Goal: Transaction & Acquisition: Book appointment/travel/reservation

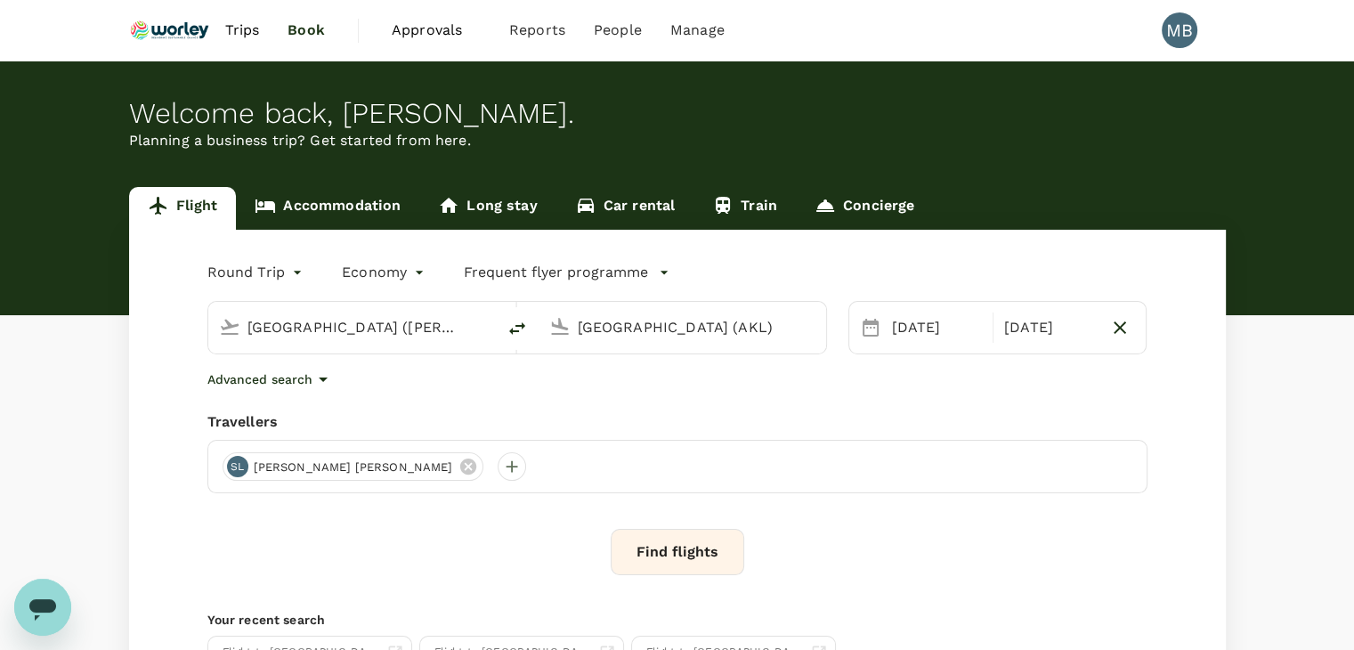
click at [368, 317] on input "Melbourne (MEL)" at bounding box center [352, 327] width 211 height 28
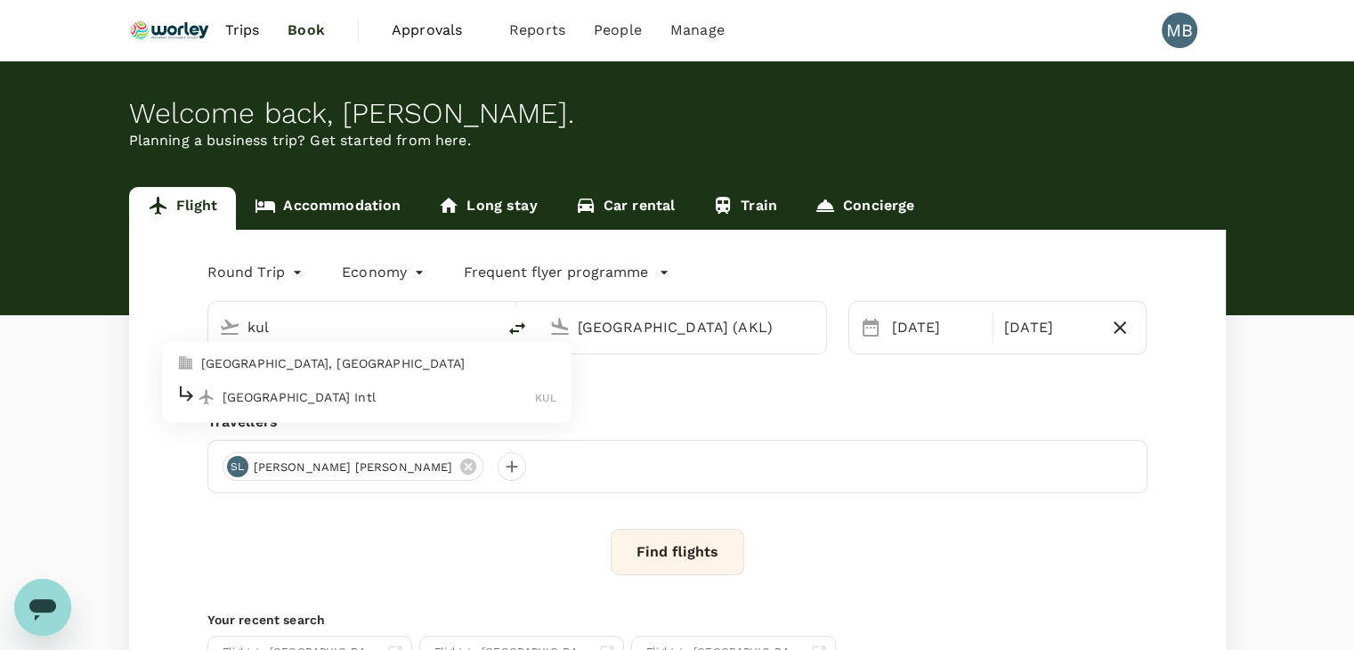
click at [251, 384] on div "Kuala Lumpur Intl KUL" at bounding box center [366, 397] width 381 height 28
type input "Kuala Lumpur Intl (KUL)"
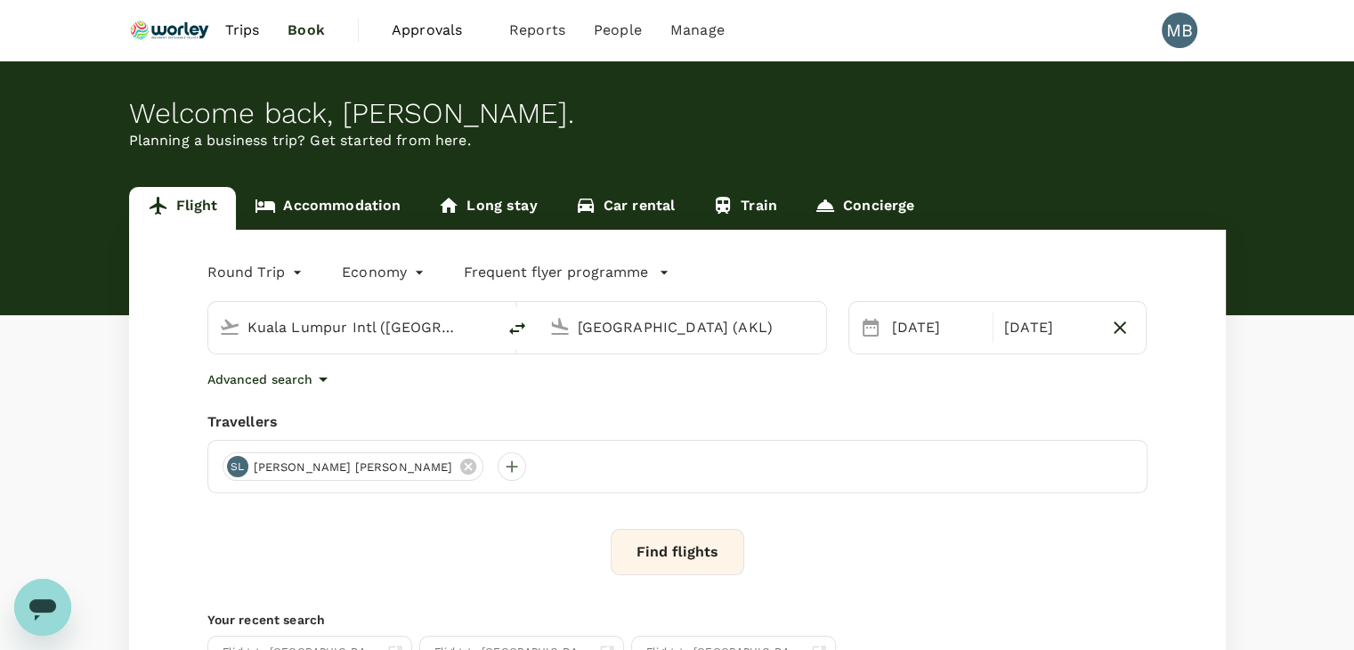
click at [595, 328] on input "Auckland (AKL)" at bounding box center [683, 327] width 211 height 28
click at [620, 401] on p "Chennai Intl" at bounding box center [709, 397] width 312 height 18
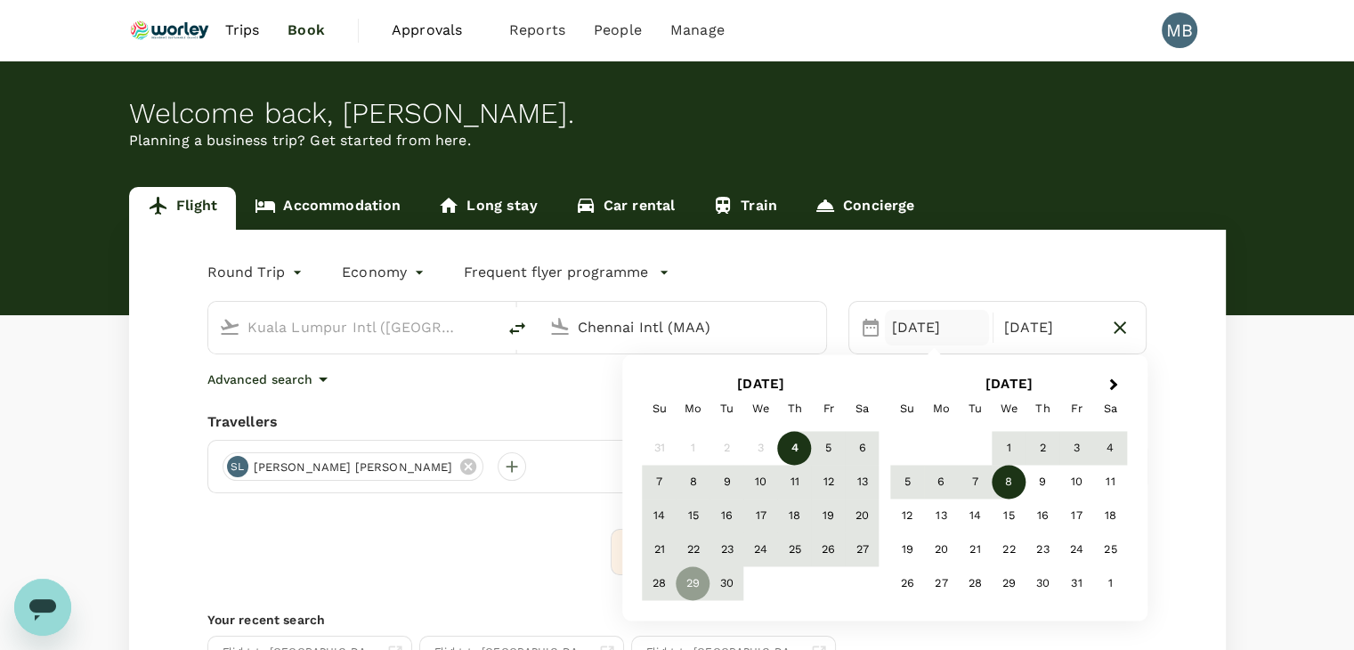
type input "Chennai Intl (MAA)"
click at [515, 321] on icon "delete" at bounding box center [516, 328] width 21 height 21
type input "Chennai Intl (MAA)"
type input "Kuala Lumpur Intl ([GEOGRAPHIC_DATA])"
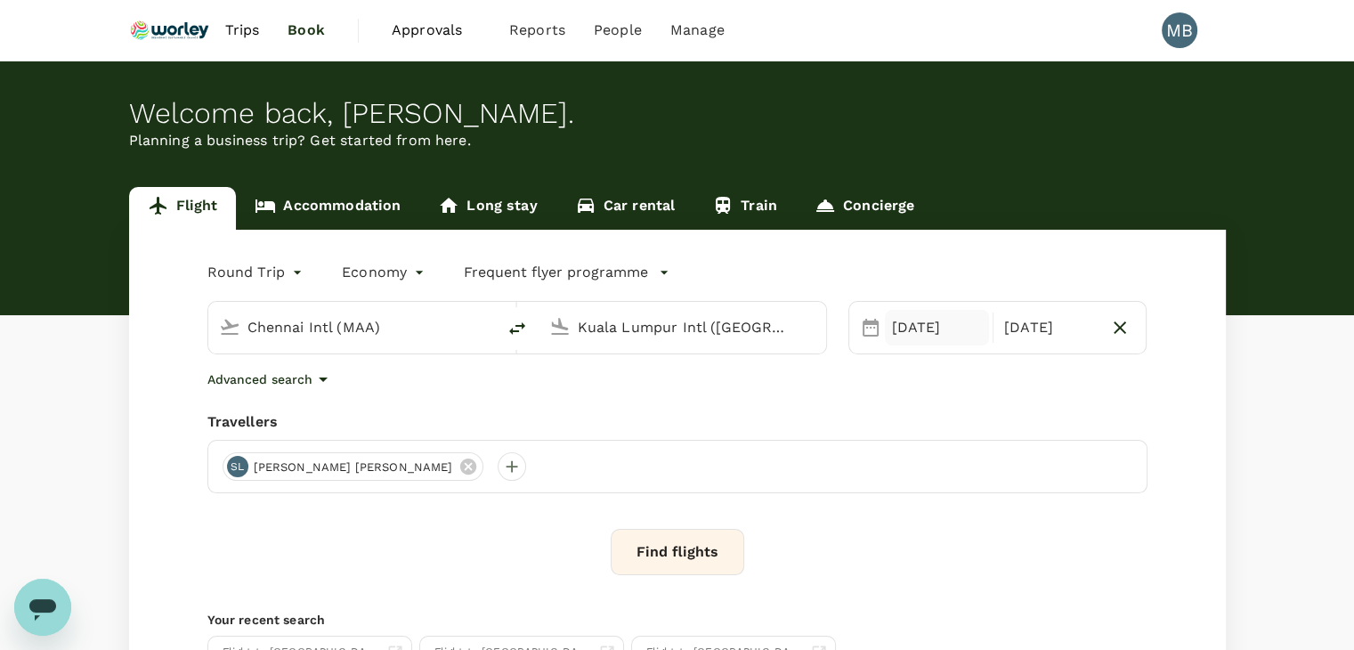
click at [929, 331] on div "29 Sep" at bounding box center [937, 328] width 104 height 36
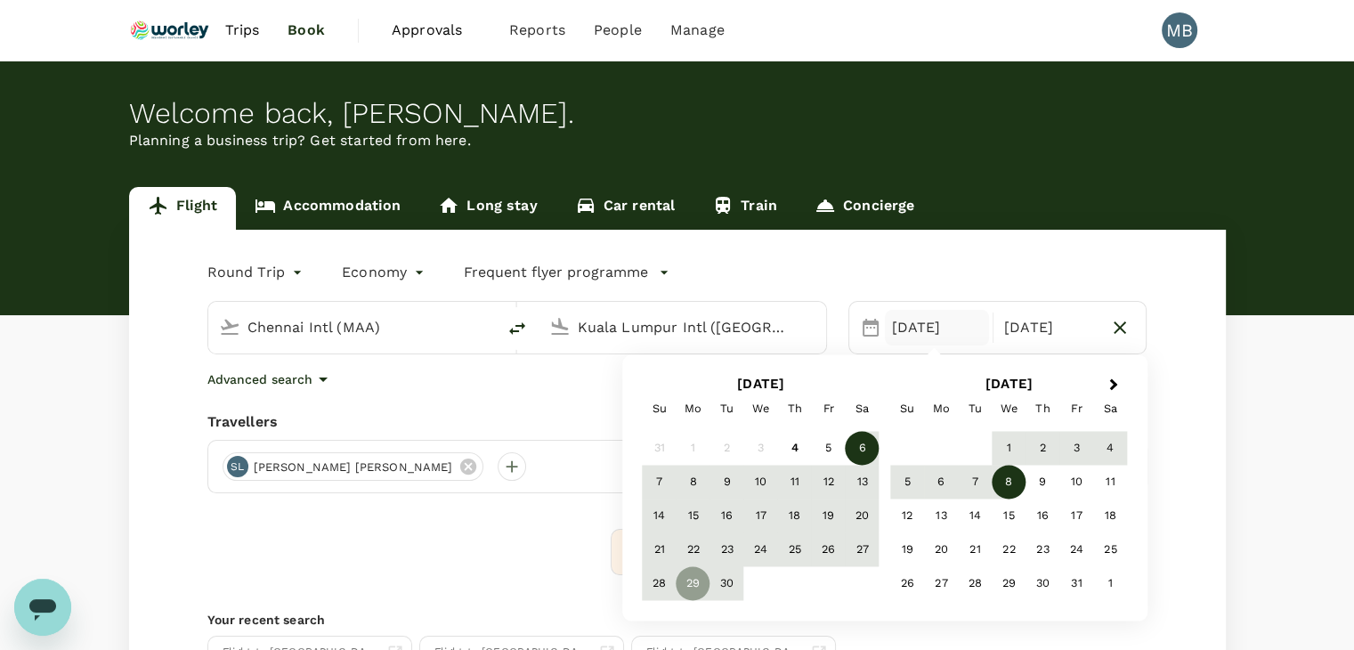
click at [866, 450] on div "6" at bounding box center [863, 449] width 34 height 34
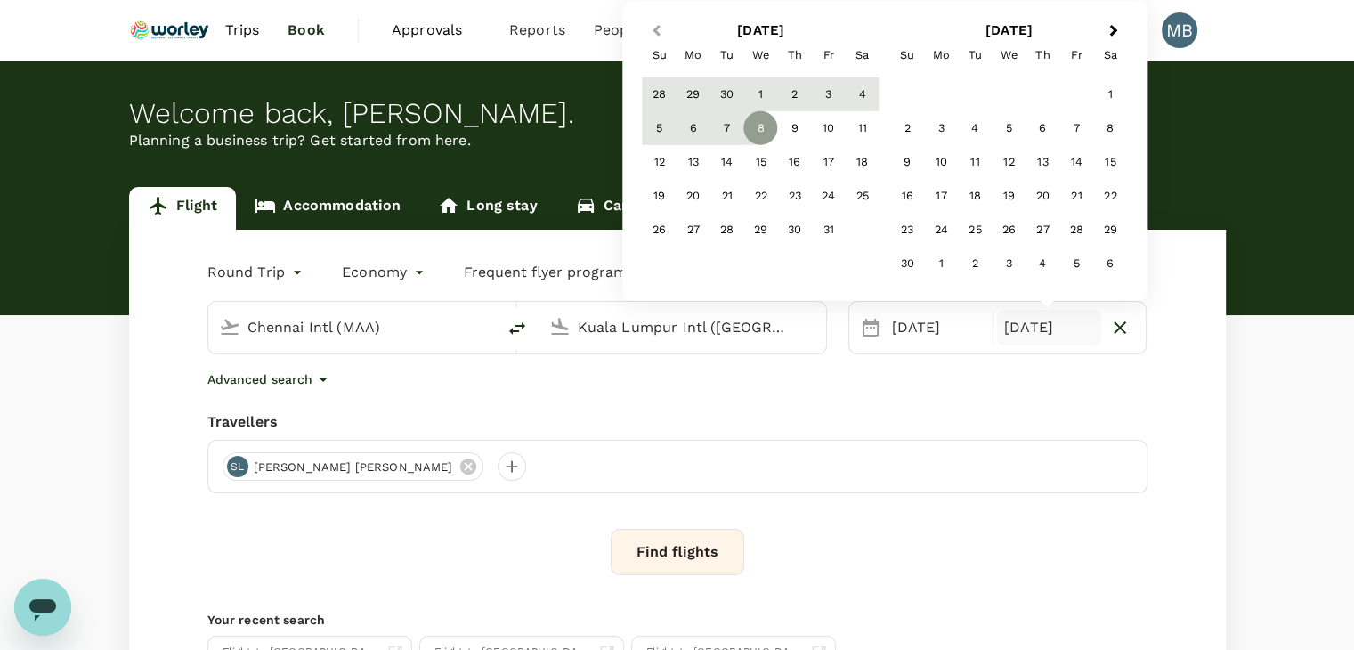
click at [656, 33] on span "Previous Month" at bounding box center [656, 30] width 0 height 20
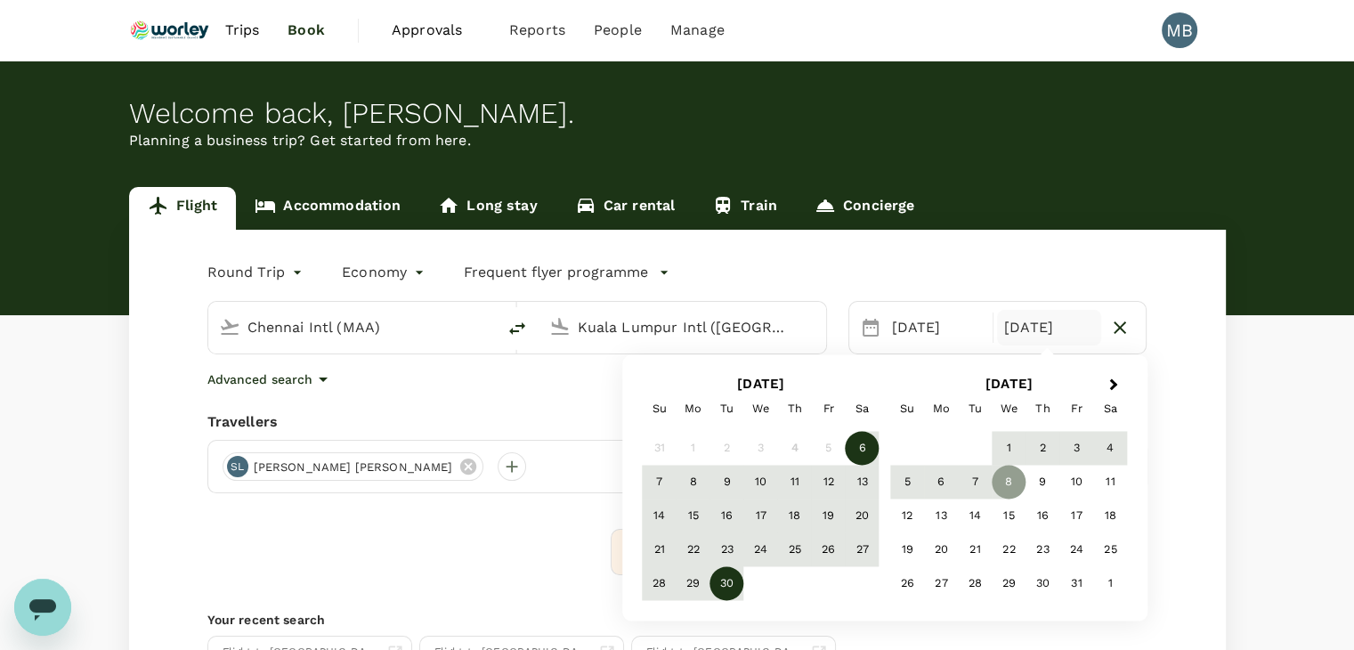
click at [729, 579] on div "30" at bounding box center [727, 584] width 34 height 34
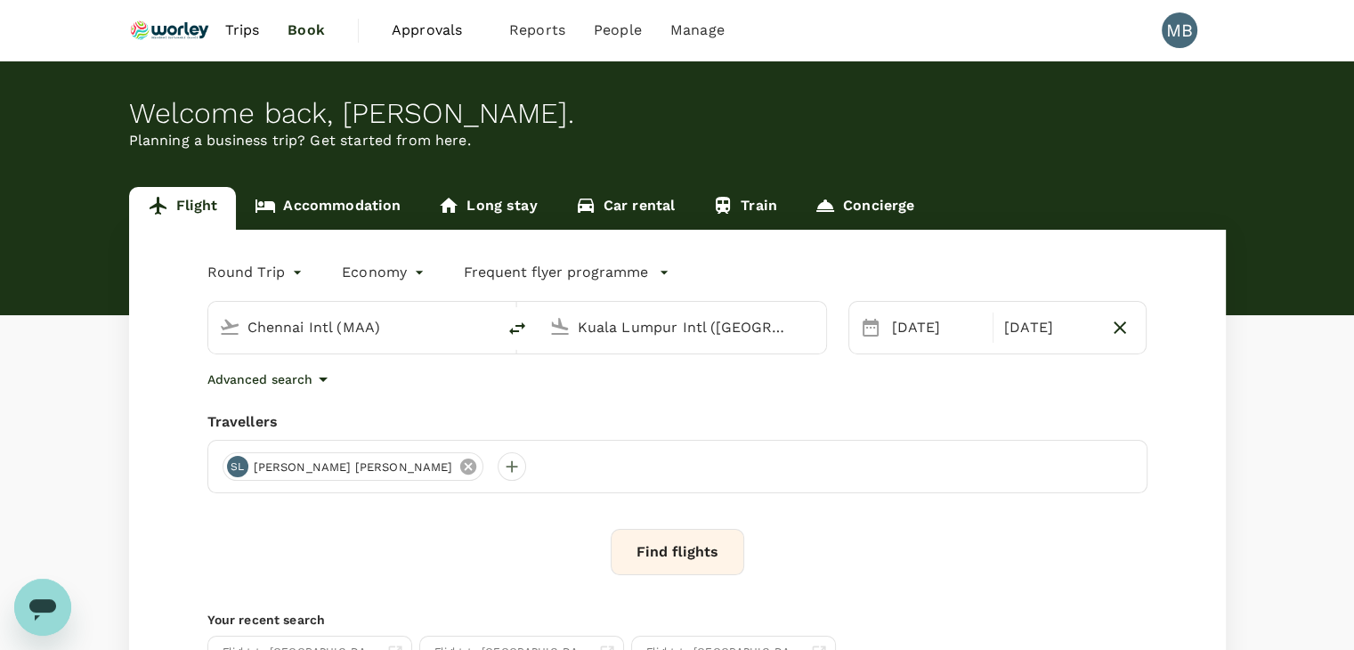
click at [458, 457] on icon at bounding box center [468, 467] width 20 height 20
click at [237, 463] on div at bounding box center [237, 466] width 28 height 28
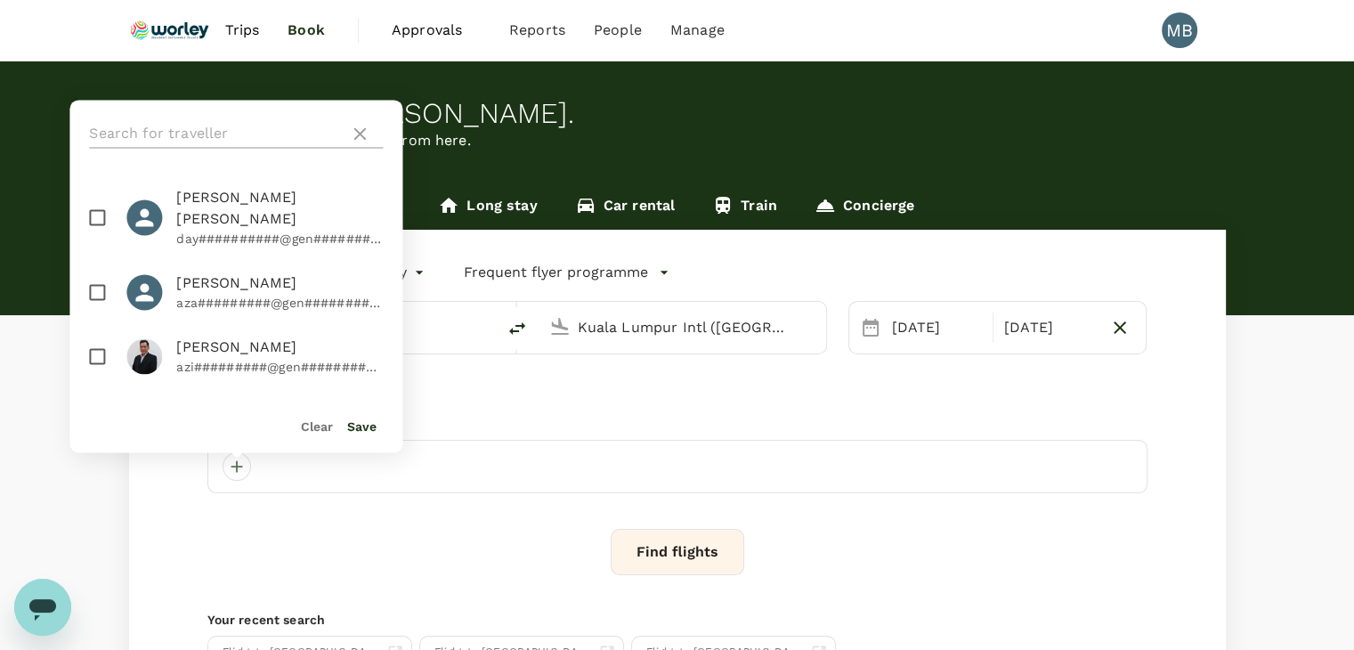
click at [185, 137] on input "text" at bounding box center [215, 133] width 253 height 28
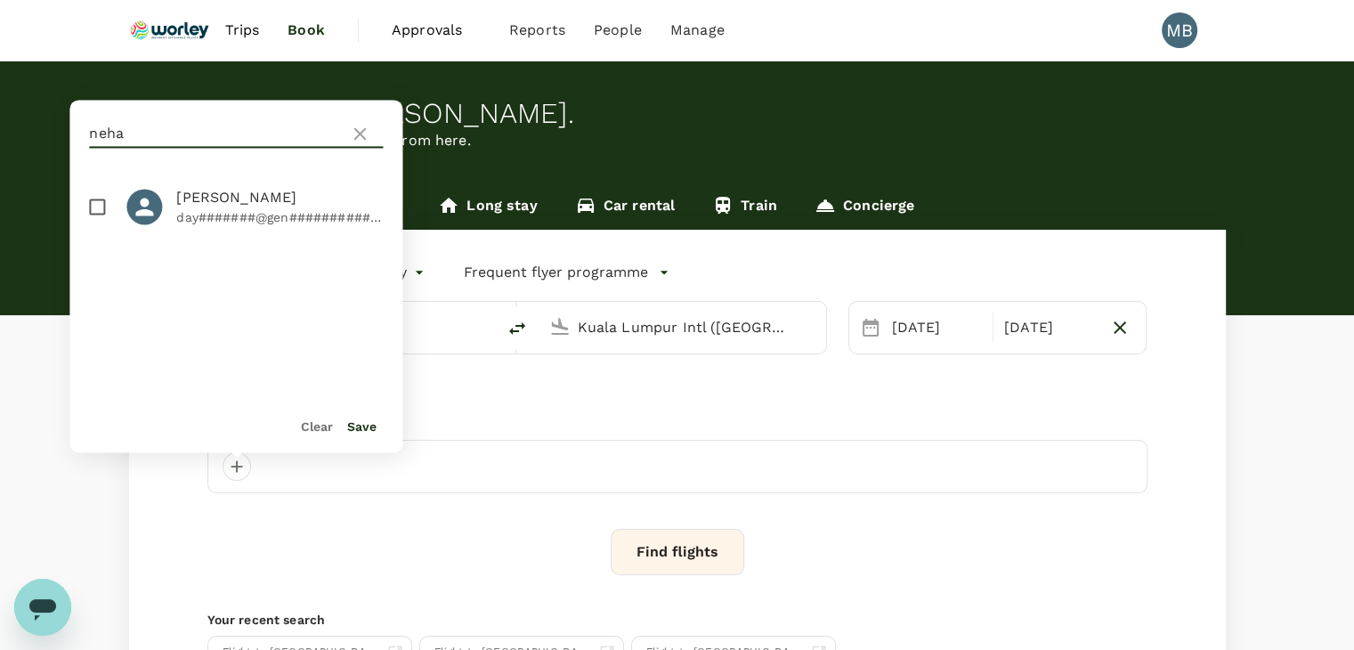
type input "neha"
click at [93, 197] on input "checkbox" at bounding box center [96, 206] width 37 height 37
checkbox input "true"
click at [358, 425] on button "Save" at bounding box center [361, 426] width 29 height 14
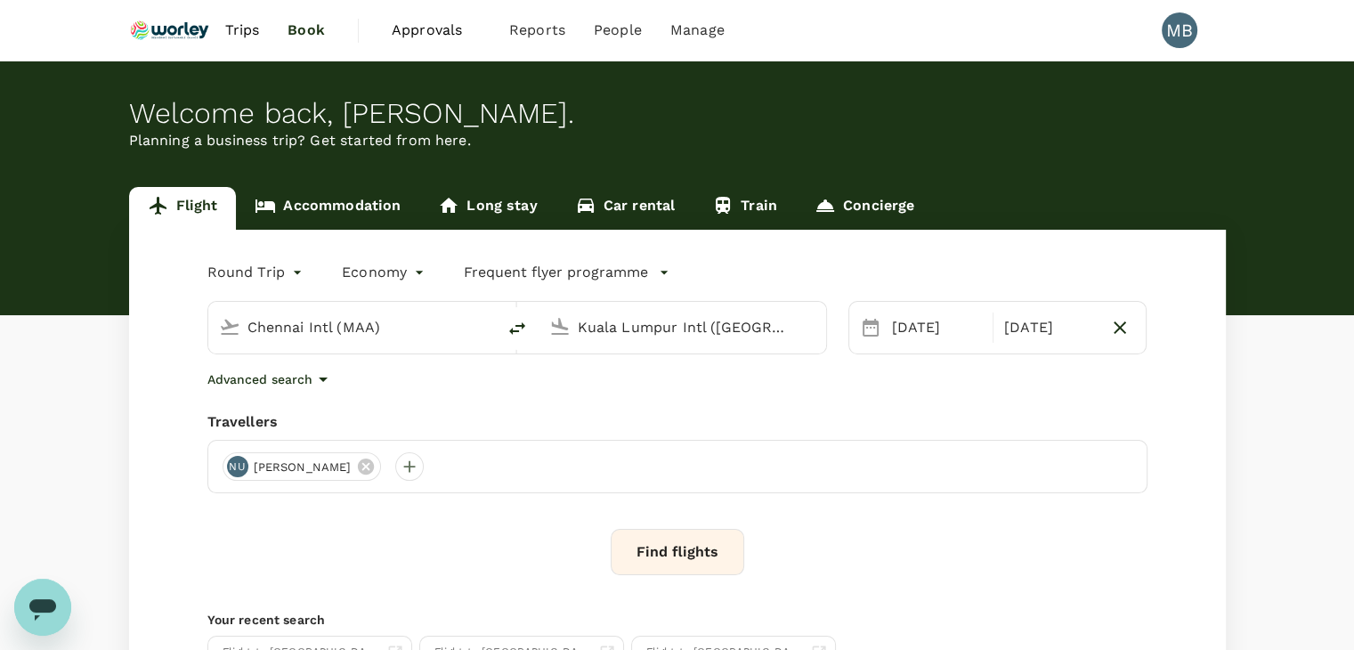
click at [676, 553] on button "Find flights" at bounding box center [678, 552] width 134 height 46
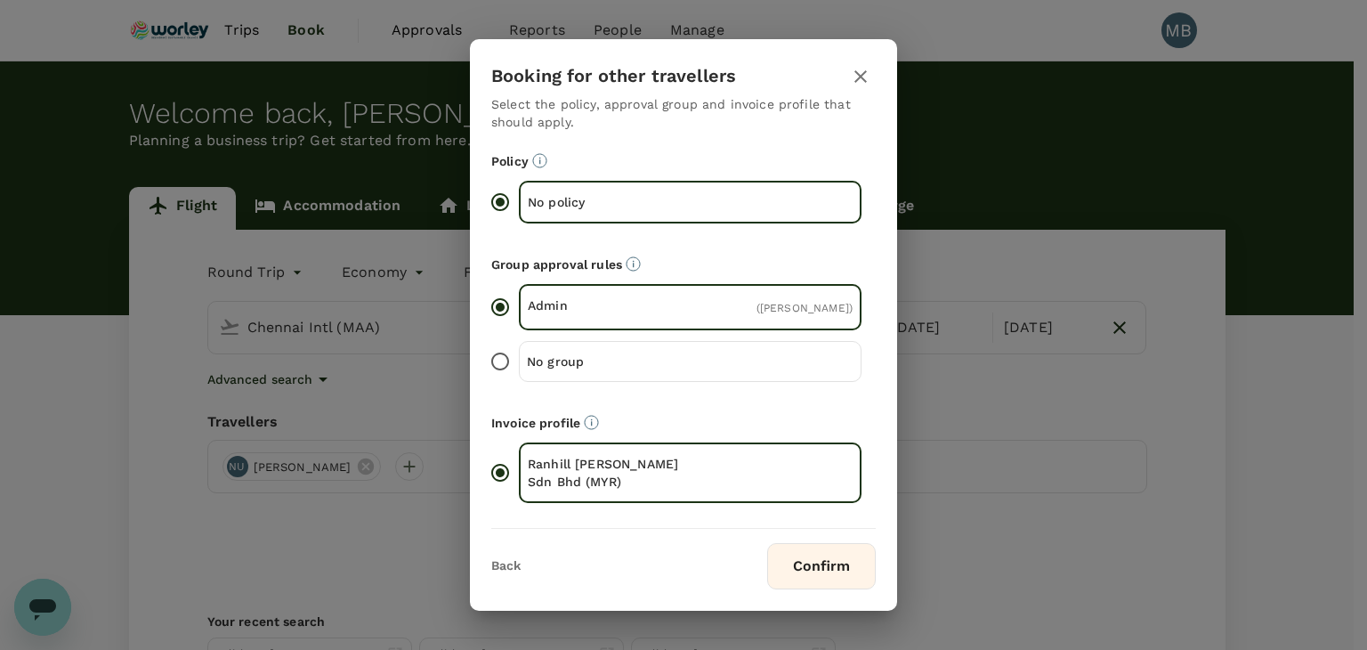
click at [790, 549] on button "Confirm" at bounding box center [821, 566] width 109 height 46
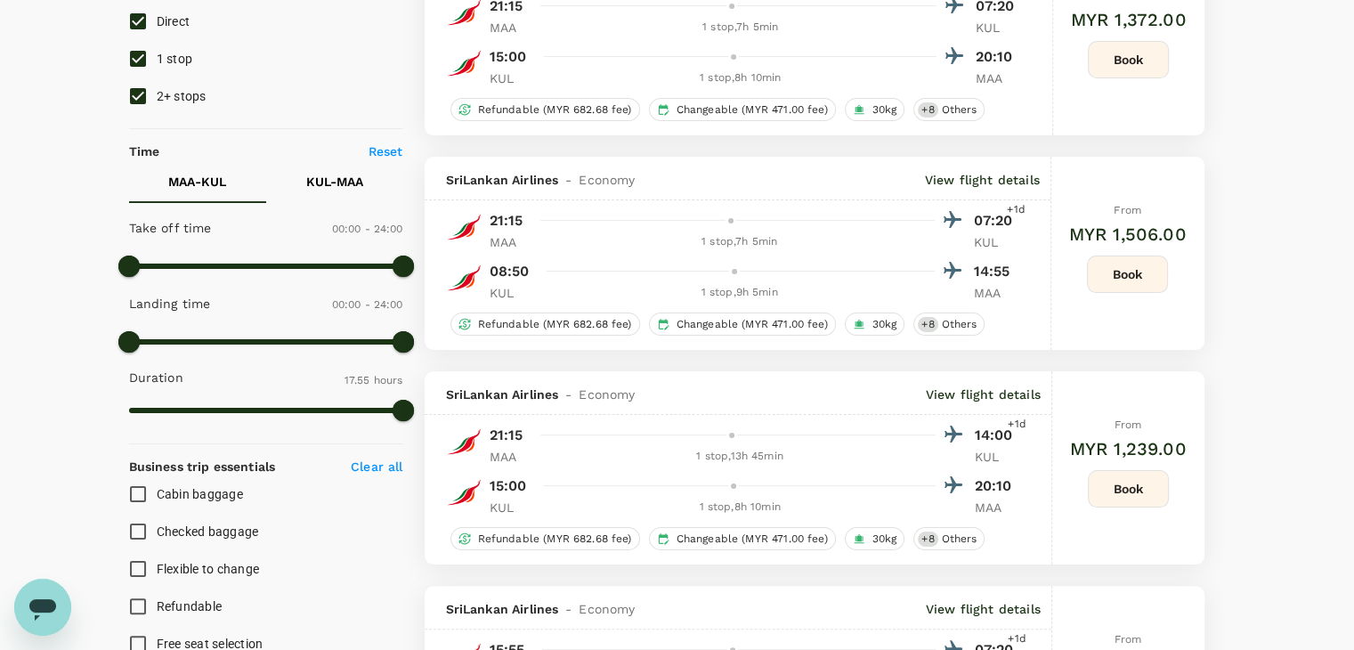
scroll to position [267, 0]
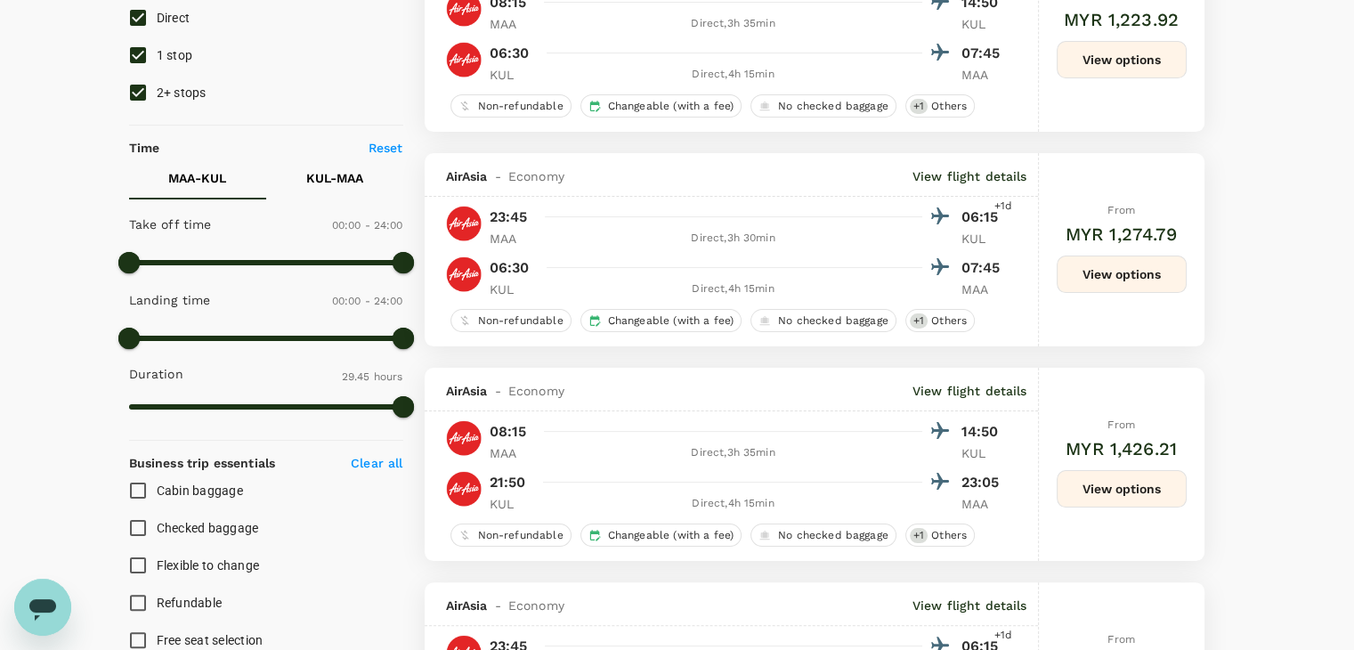
type input "1825"
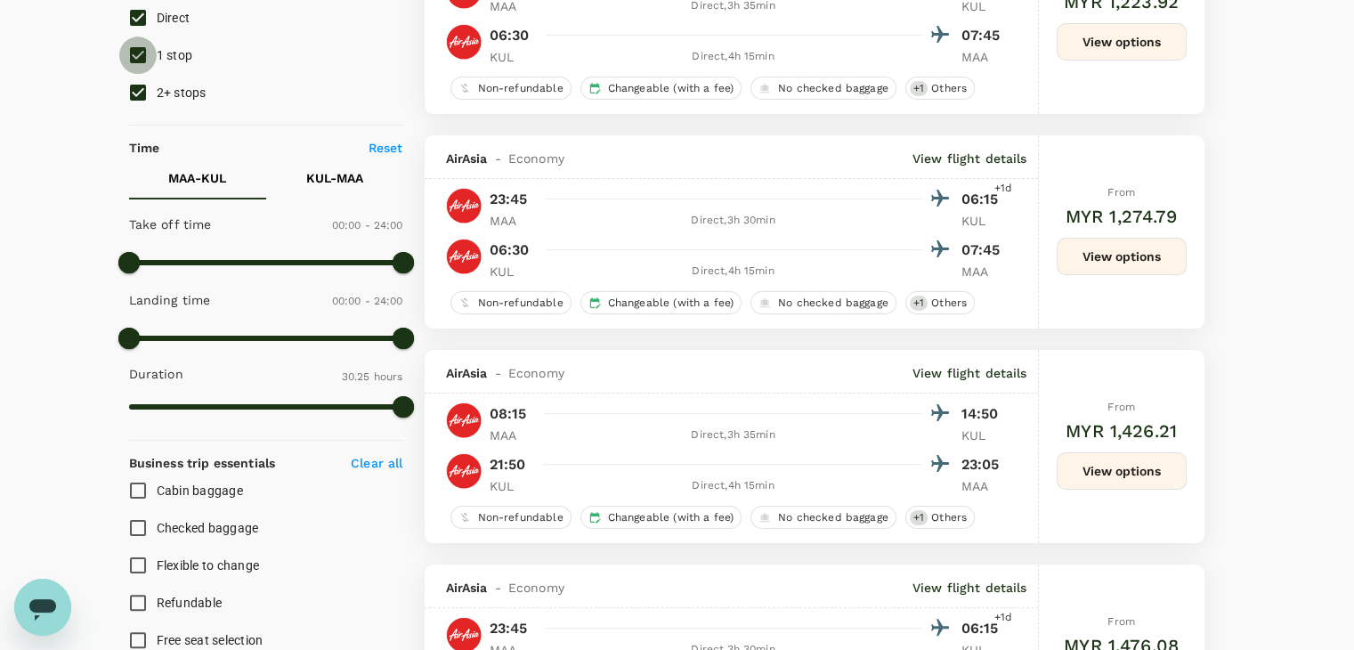
click at [135, 57] on input "1 stop" at bounding box center [137, 54] width 37 height 37
checkbox input "false"
click at [131, 100] on input "2+ stops" at bounding box center [137, 92] width 37 height 37
checkbox input "false"
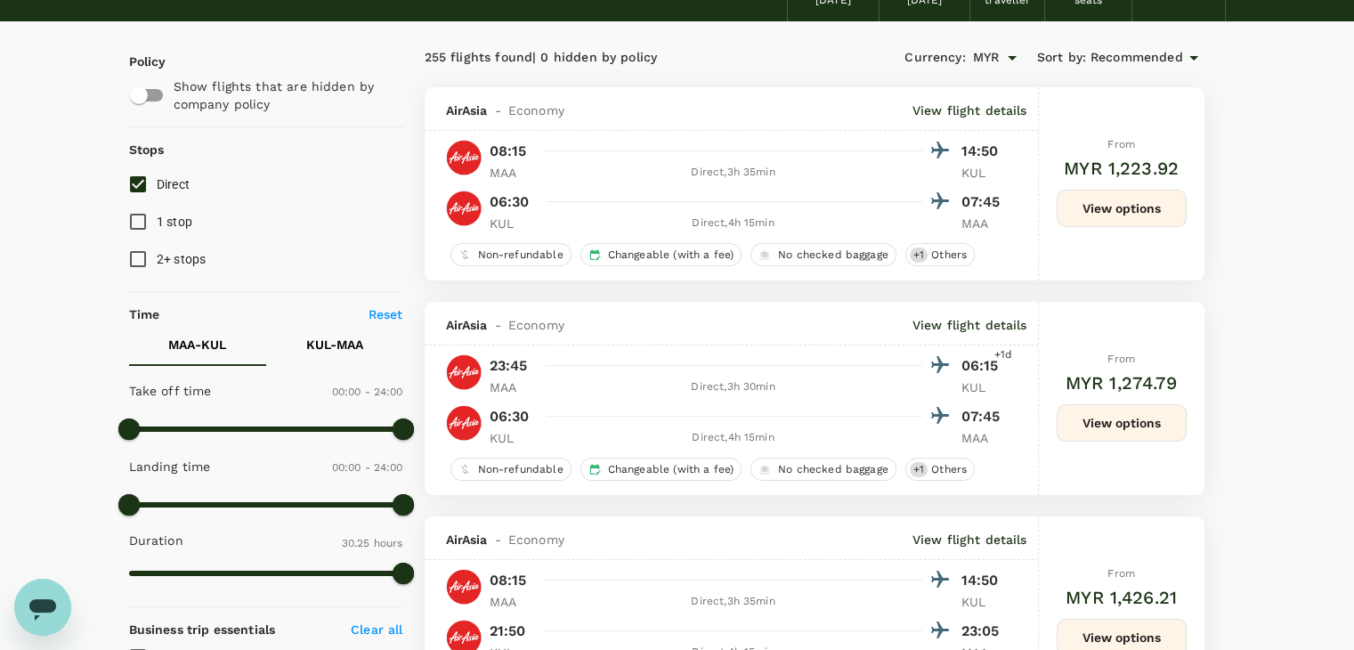
scroll to position [0, 0]
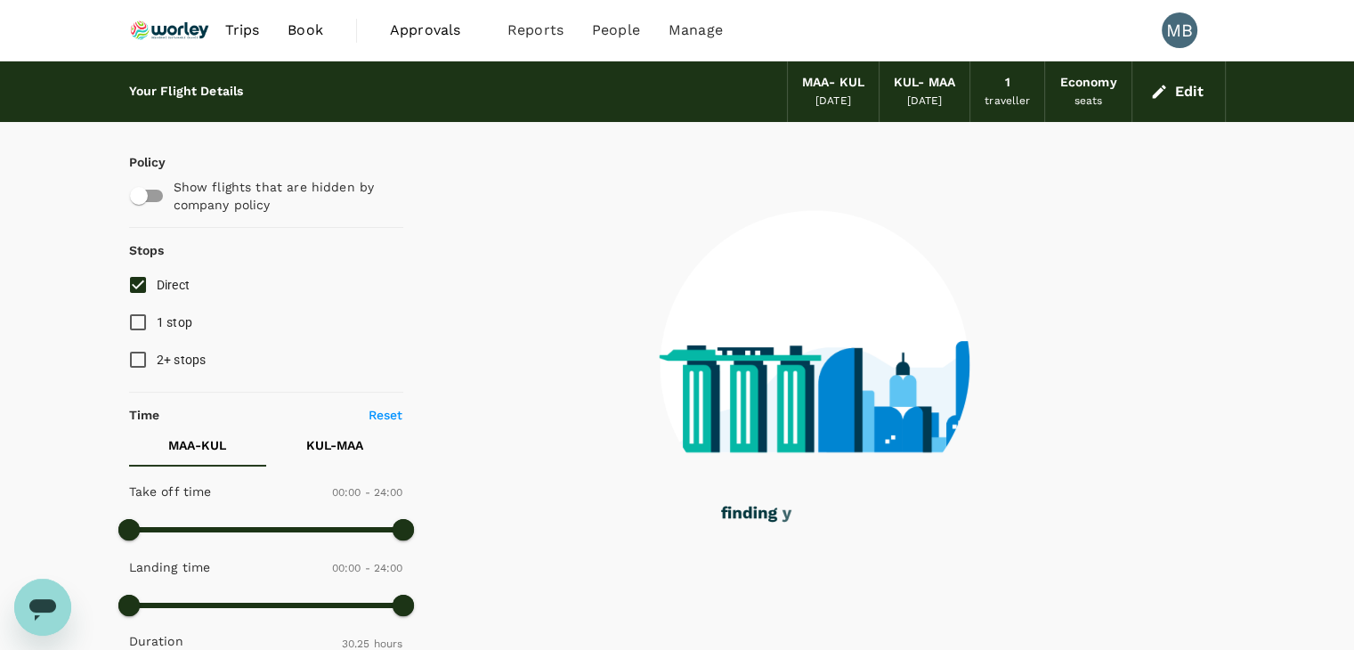
click at [1156, 93] on icon "button" at bounding box center [1158, 91] width 13 height 13
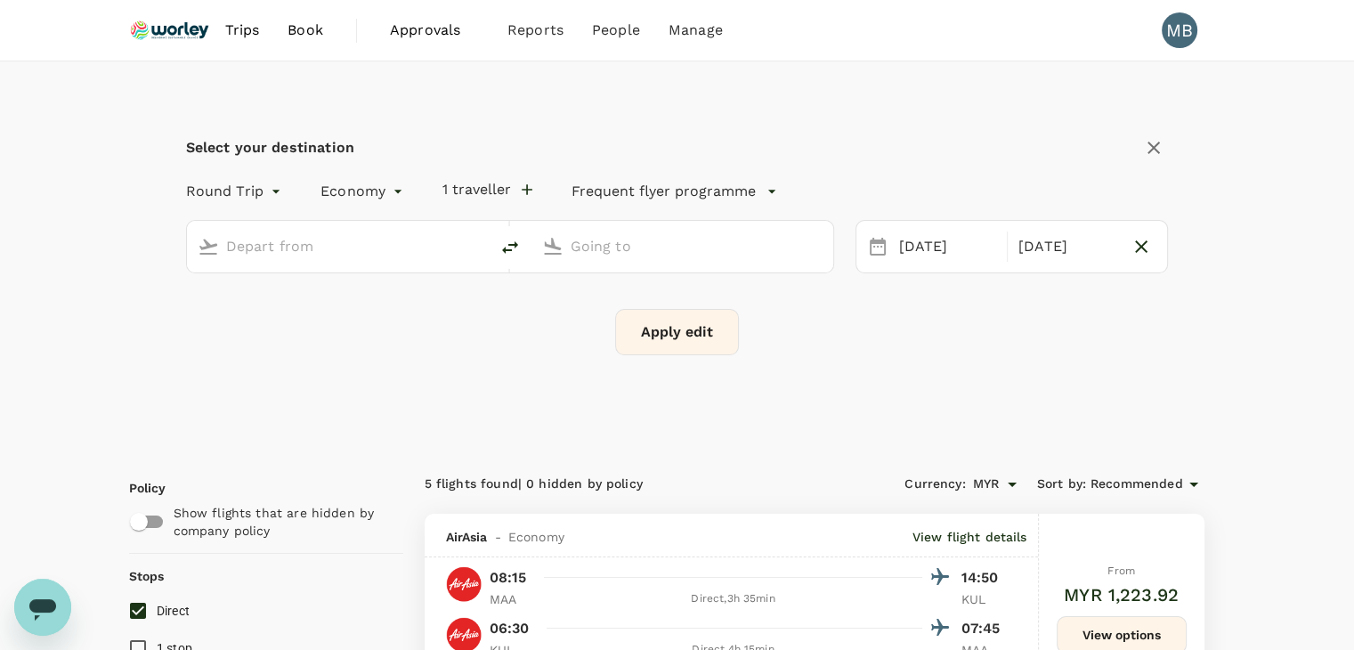
type input "Chennai Intl (MAA)"
type input "Kuala Lumpur Intl (KUL)"
click at [1143, 246] on icon "button" at bounding box center [1141, 246] width 12 height 12
type input "oneway"
click at [695, 346] on button "Apply edit" at bounding box center [677, 332] width 124 height 46
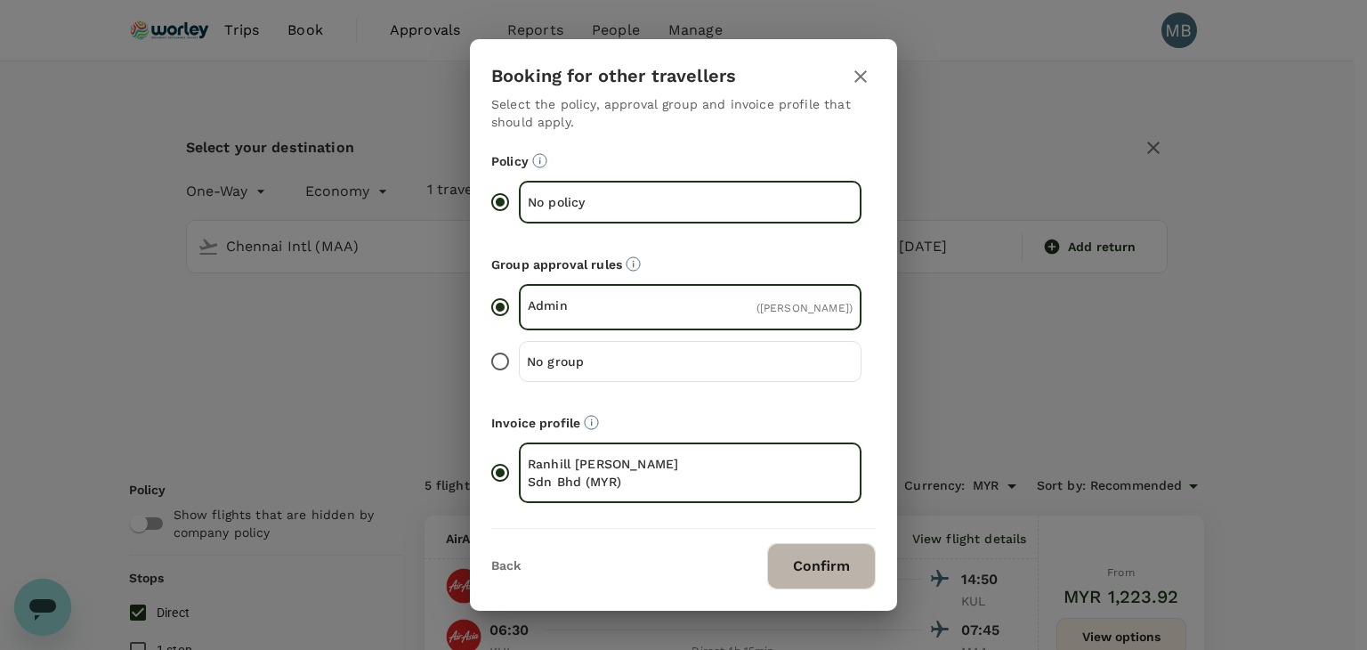
click at [824, 549] on button "Confirm" at bounding box center [821, 566] width 109 height 46
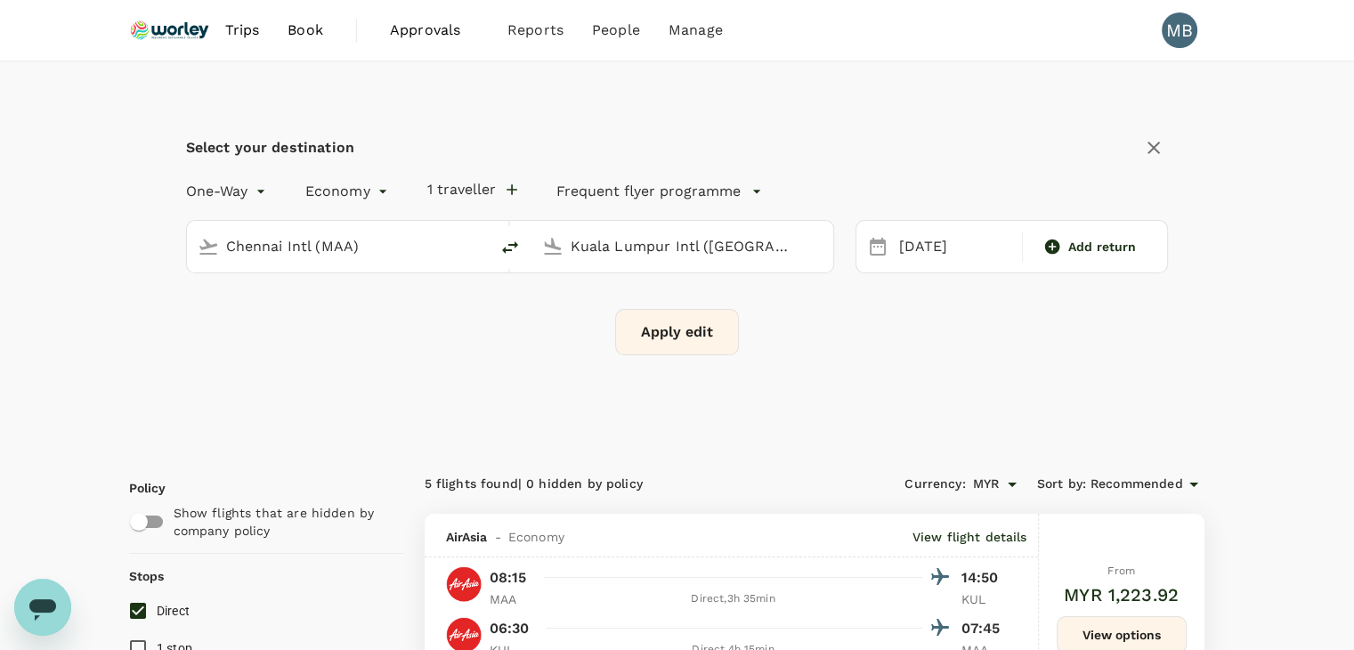
checkbox input "false"
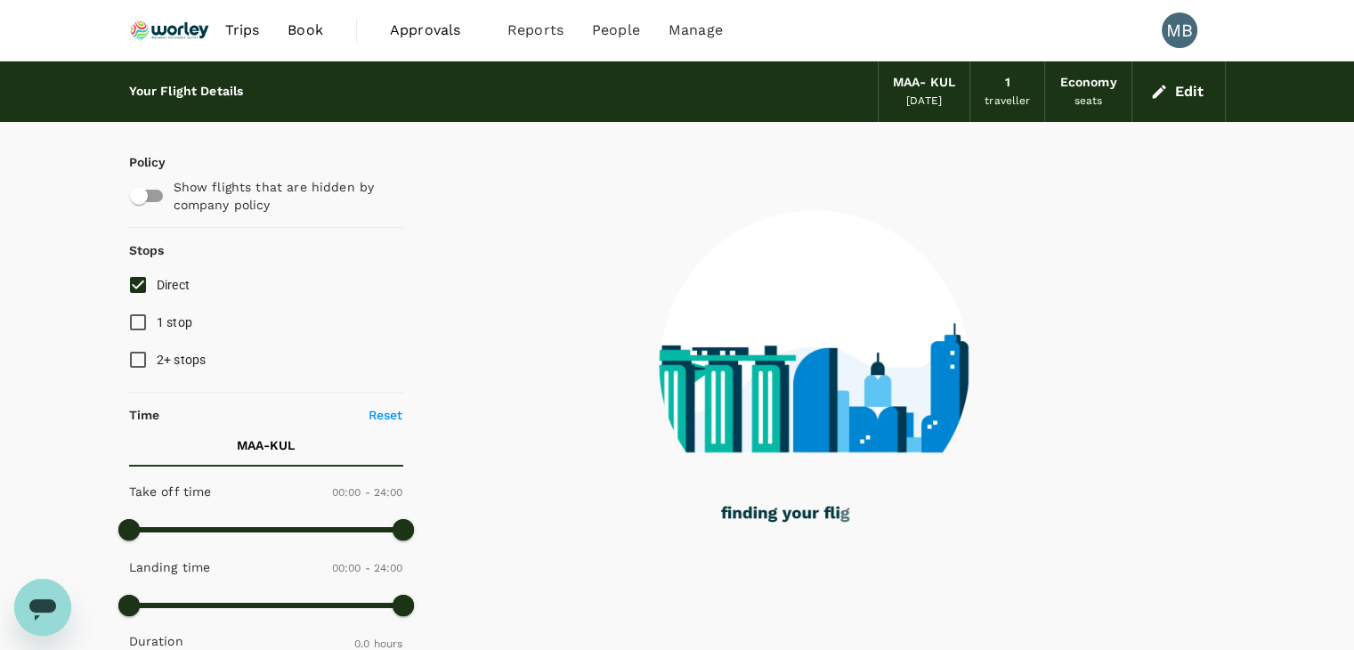
type input "1215"
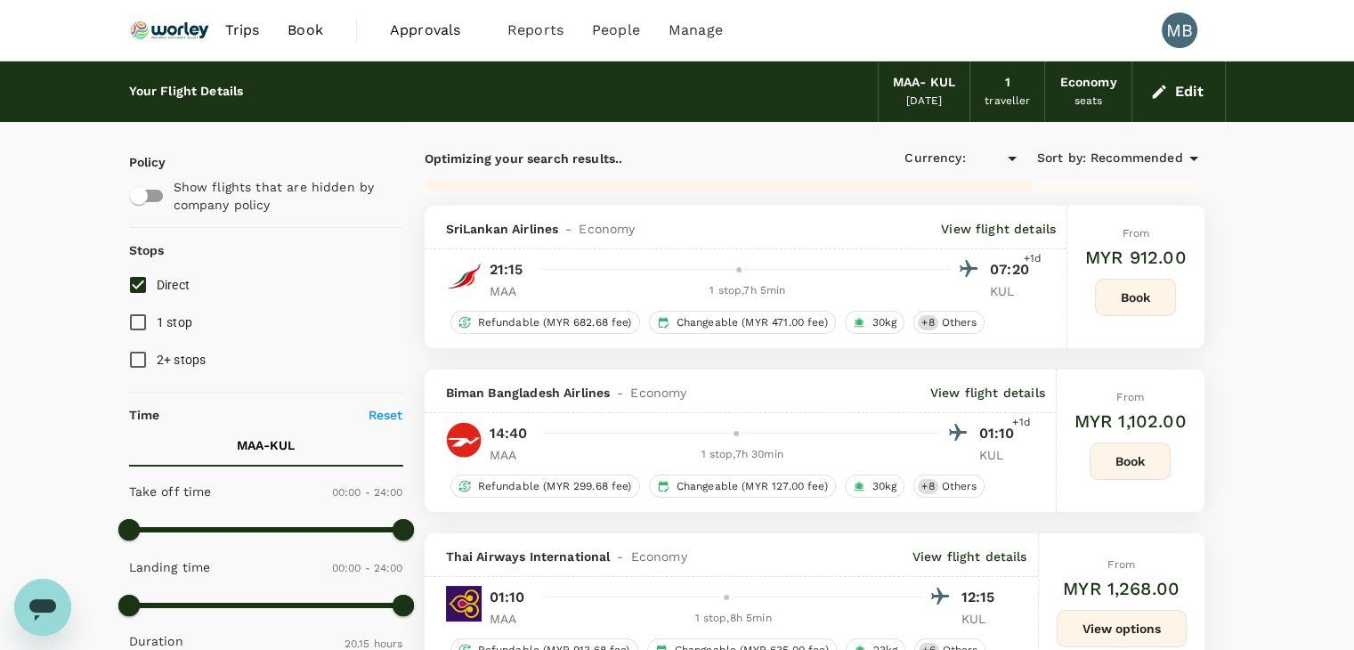
checkbox input "true"
type input "MYR"
type input "2065"
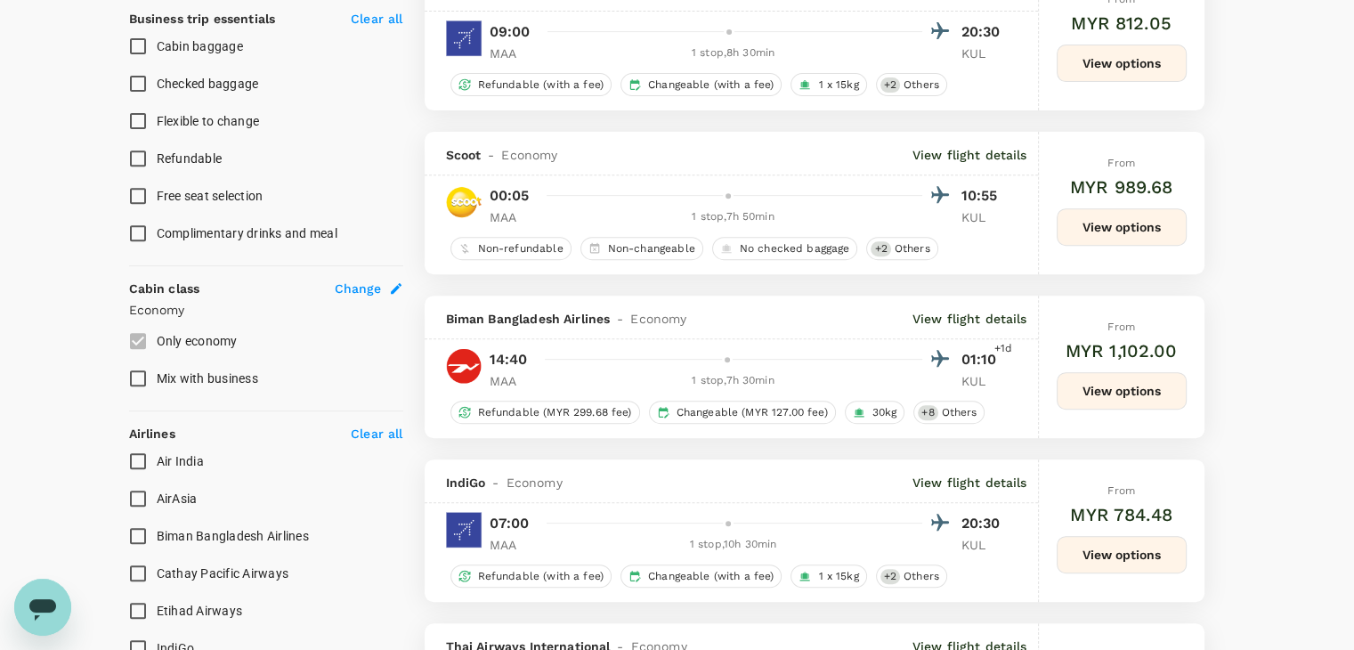
scroll to position [712, 0]
click at [141, 492] on input "AirAsia" at bounding box center [137, 497] width 37 height 37
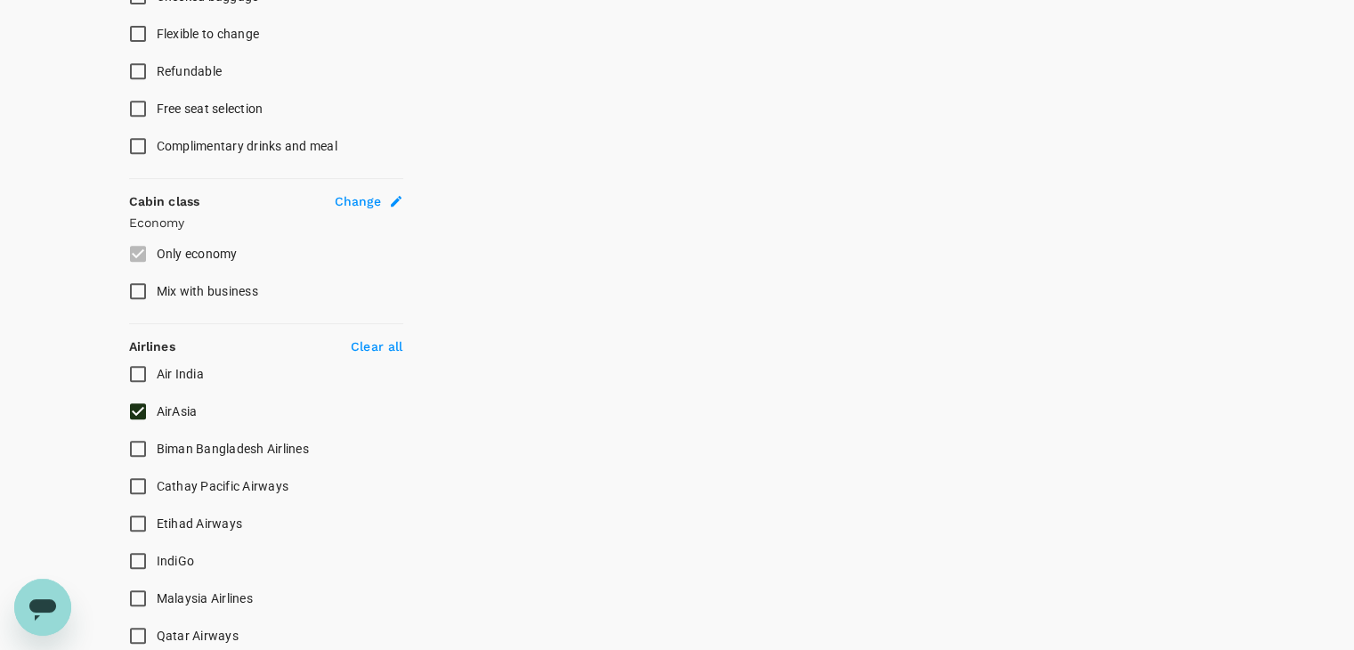
scroll to position [801, 0]
click at [134, 404] on input "AirAsia" at bounding box center [137, 408] width 37 height 37
checkbox input "false"
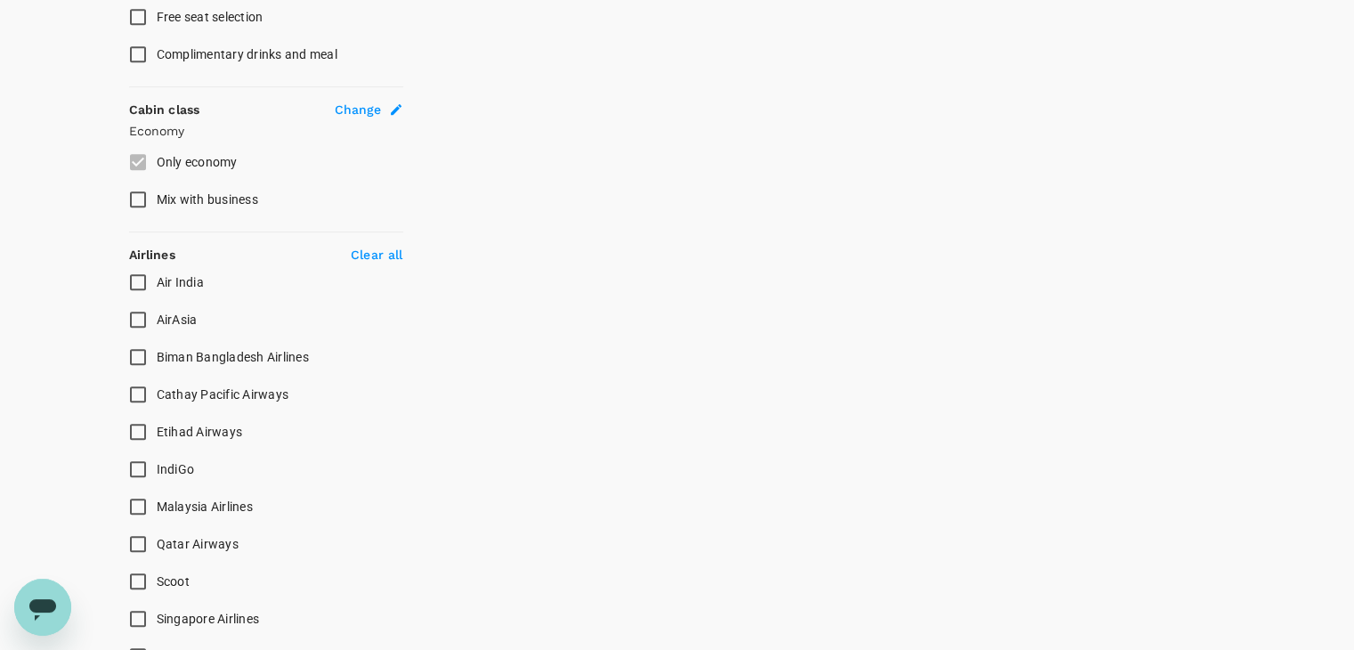
scroll to position [1068, 0]
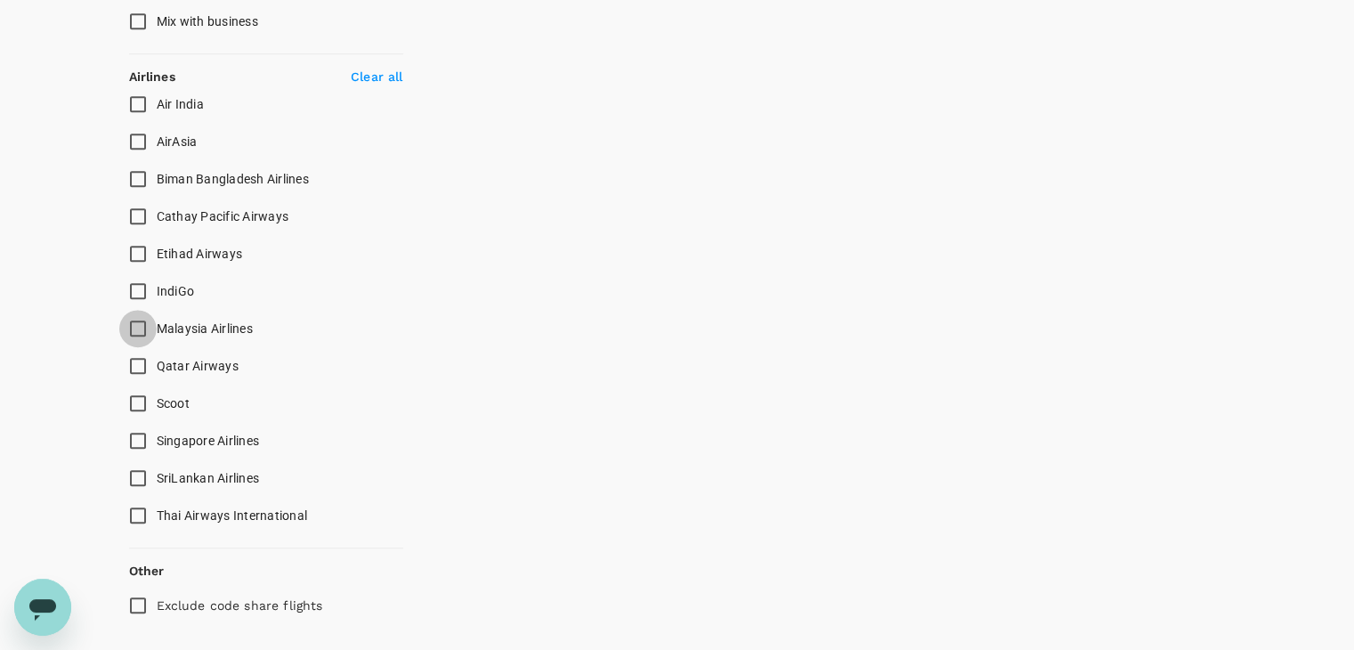
click at [138, 327] on input "Malaysia Airlines" at bounding box center [137, 328] width 37 height 37
checkbox input "true"
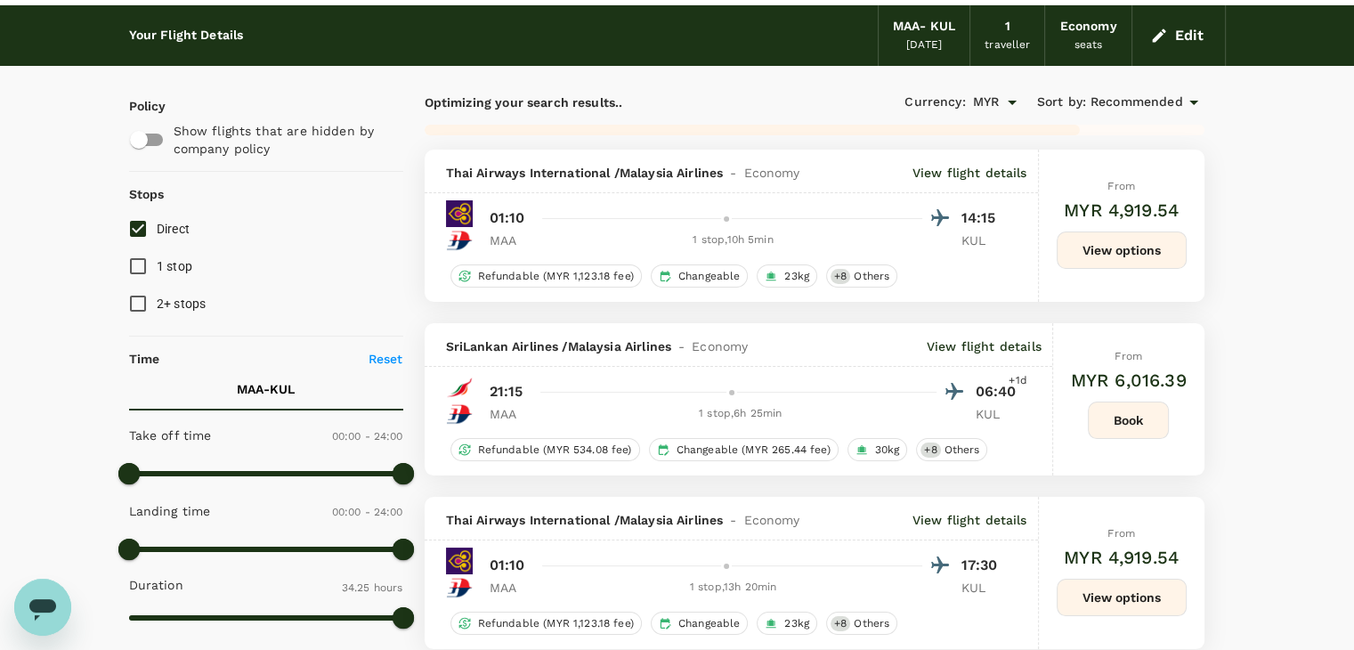
scroll to position [0, 0]
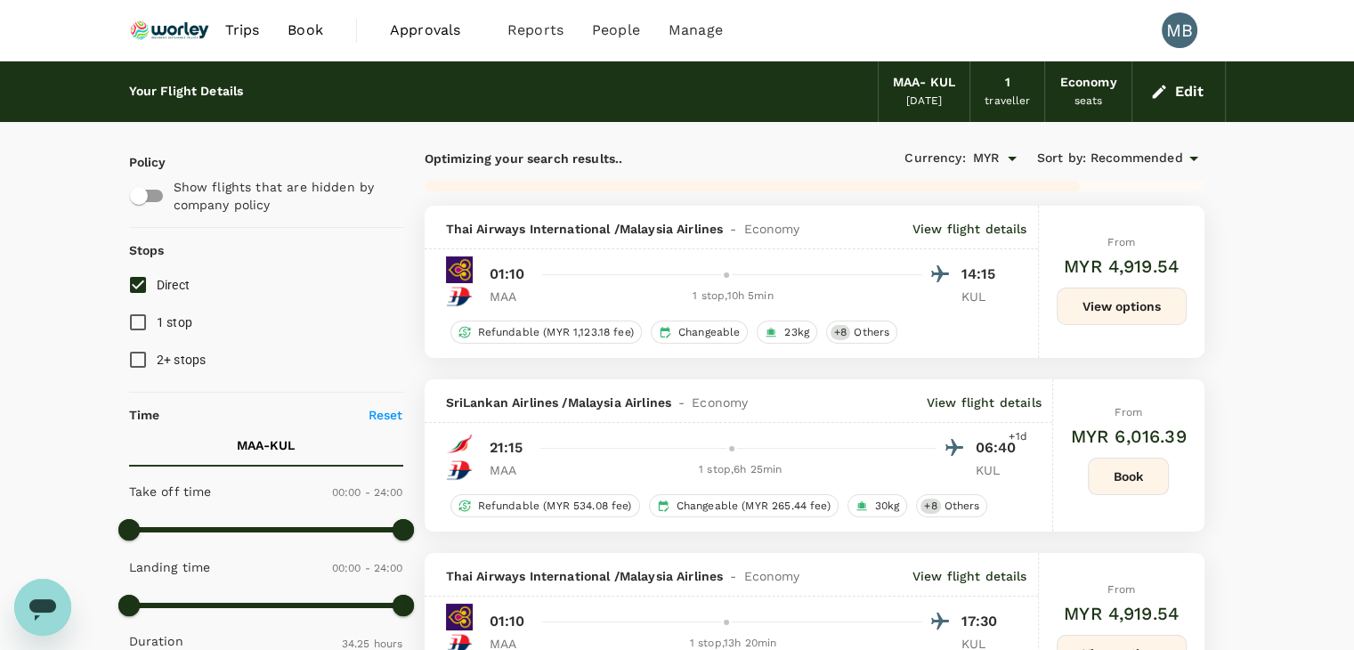
click at [136, 279] on input "Direct" at bounding box center [137, 284] width 37 height 37
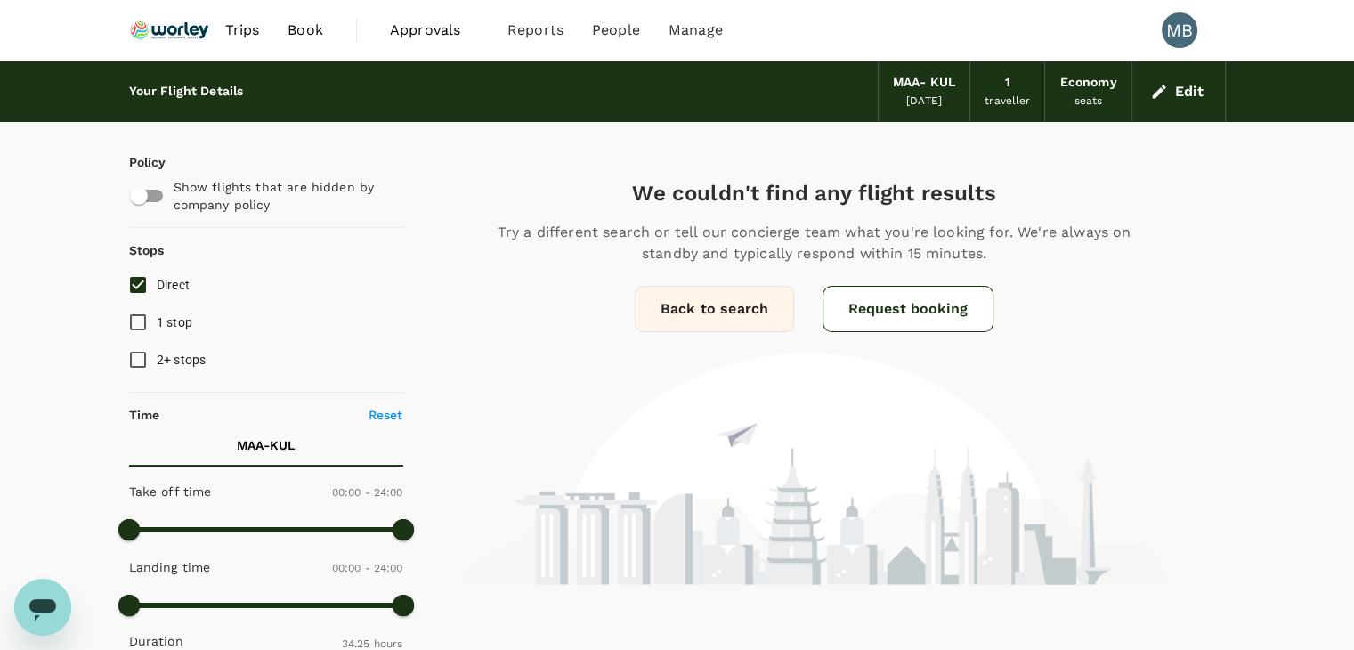
click at [139, 287] on input "Direct" at bounding box center [137, 284] width 37 height 37
click at [139, 288] on input "Direct" at bounding box center [137, 284] width 37 height 37
checkbox input "true"
click at [1180, 92] on button "Edit" at bounding box center [1178, 91] width 64 height 28
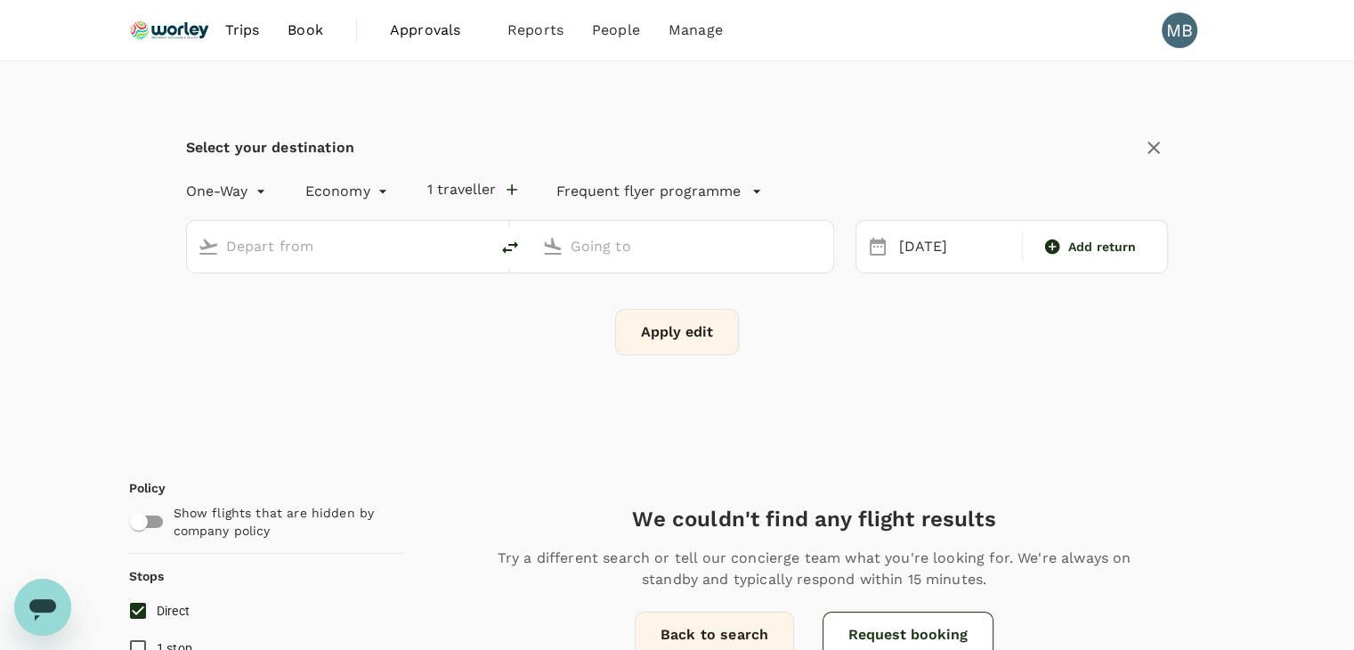
type input "Chennai Intl (MAA)"
type input "Kuala Lumpur Intl ([GEOGRAPHIC_DATA])"
click at [508, 241] on icon "delete" at bounding box center [509, 247] width 21 height 21
type input "Kuala Lumpur Intl ([GEOGRAPHIC_DATA])"
type input "Chennai Intl (MAA)"
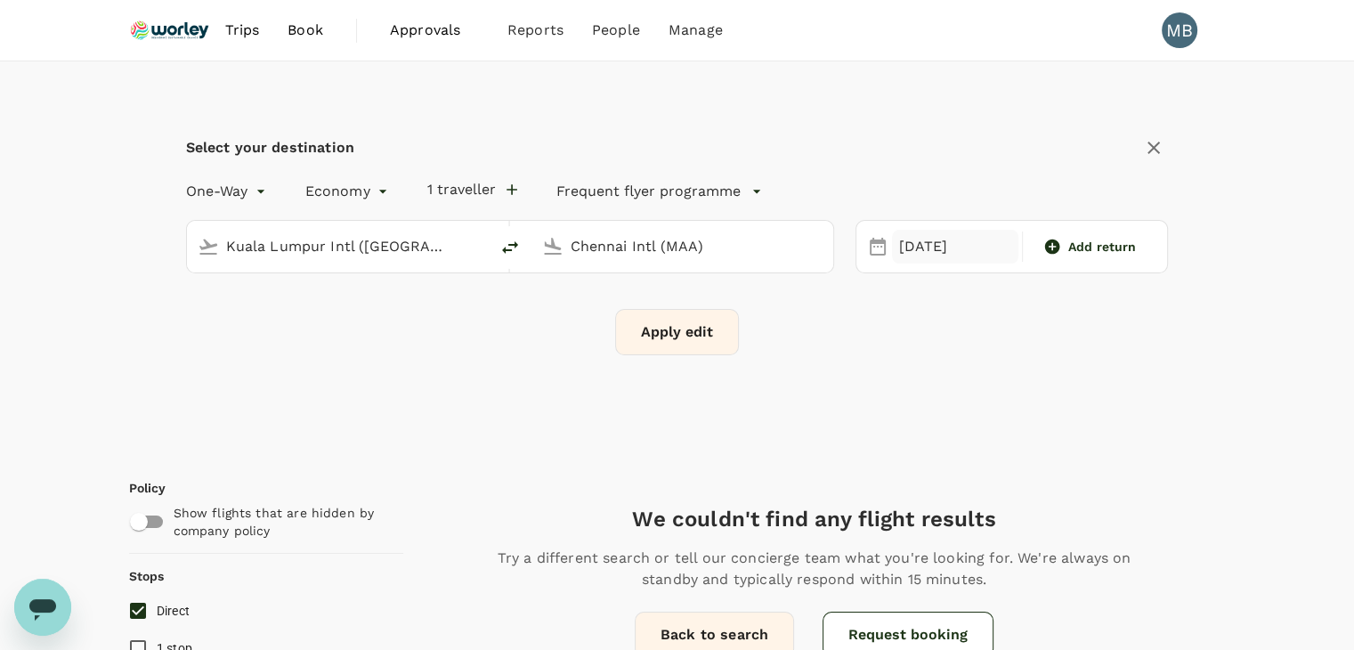
click at [954, 239] on div "[DATE]" at bounding box center [955, 247] width 126 height 35
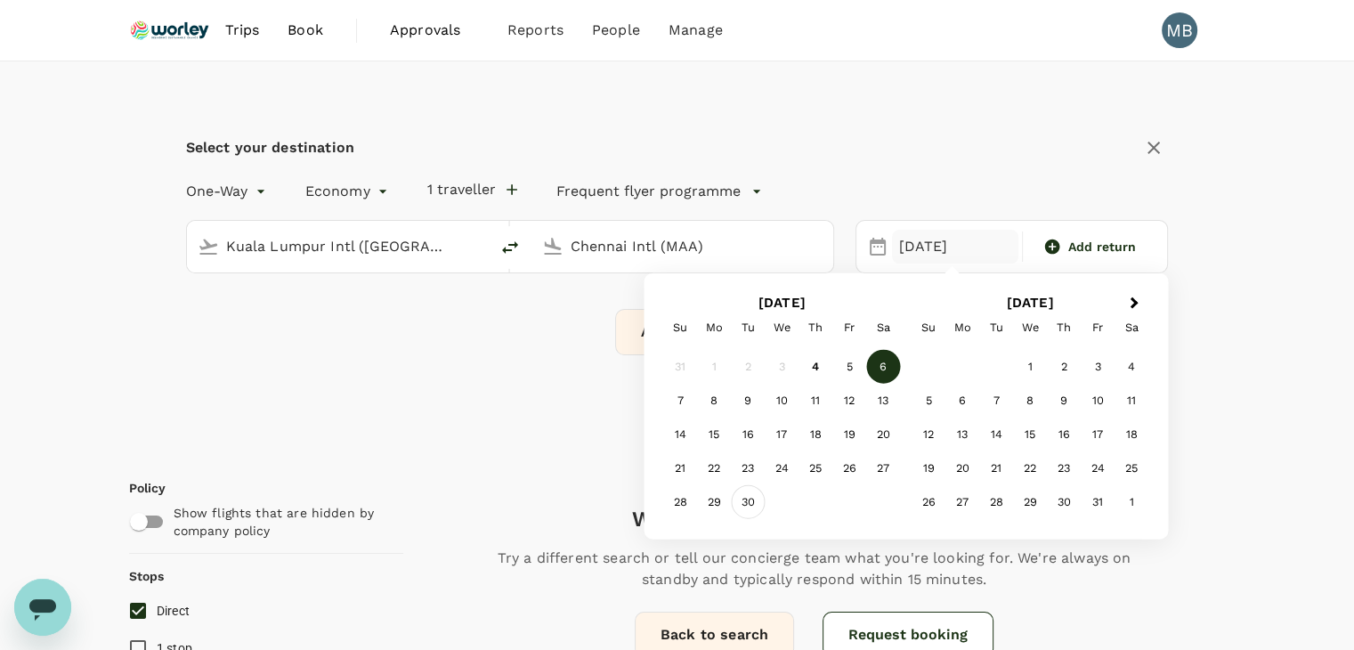
click at [742, 499] on div "30" at bounding box center [748, 502] width 34 height 34
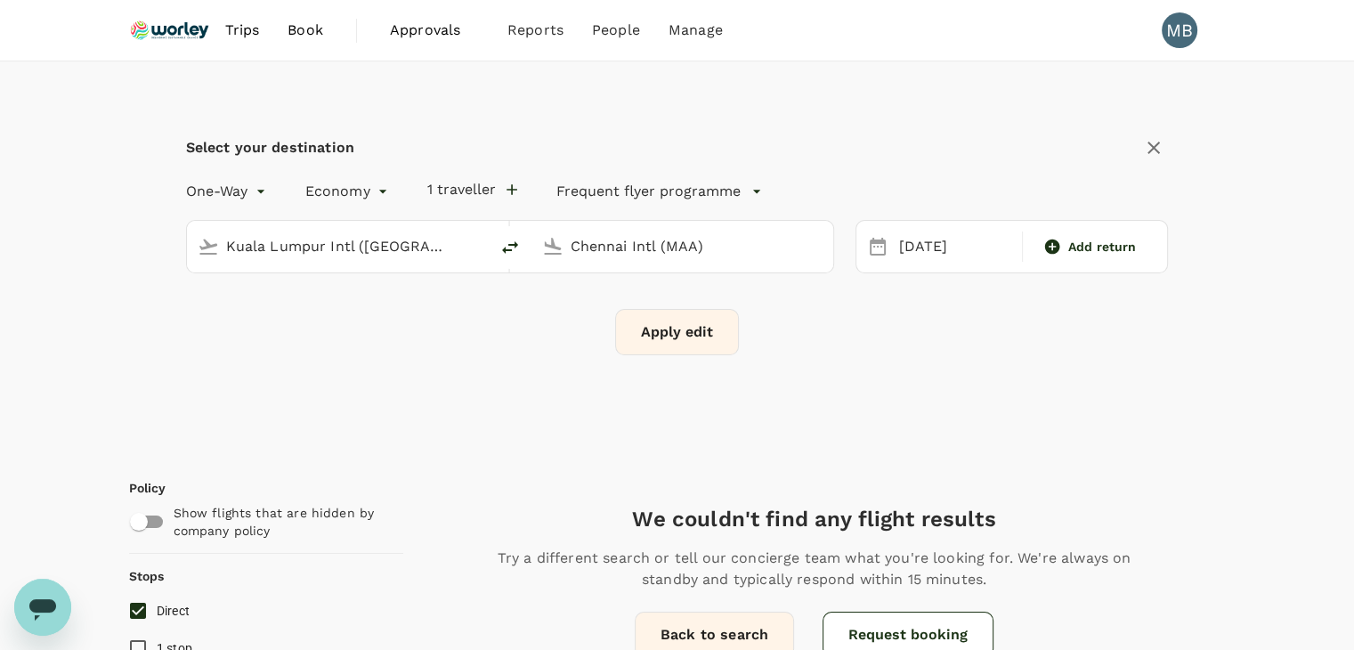
click at [698, 344] on button "Apply edit" at bounding box center [677, 332] width 124 height 46
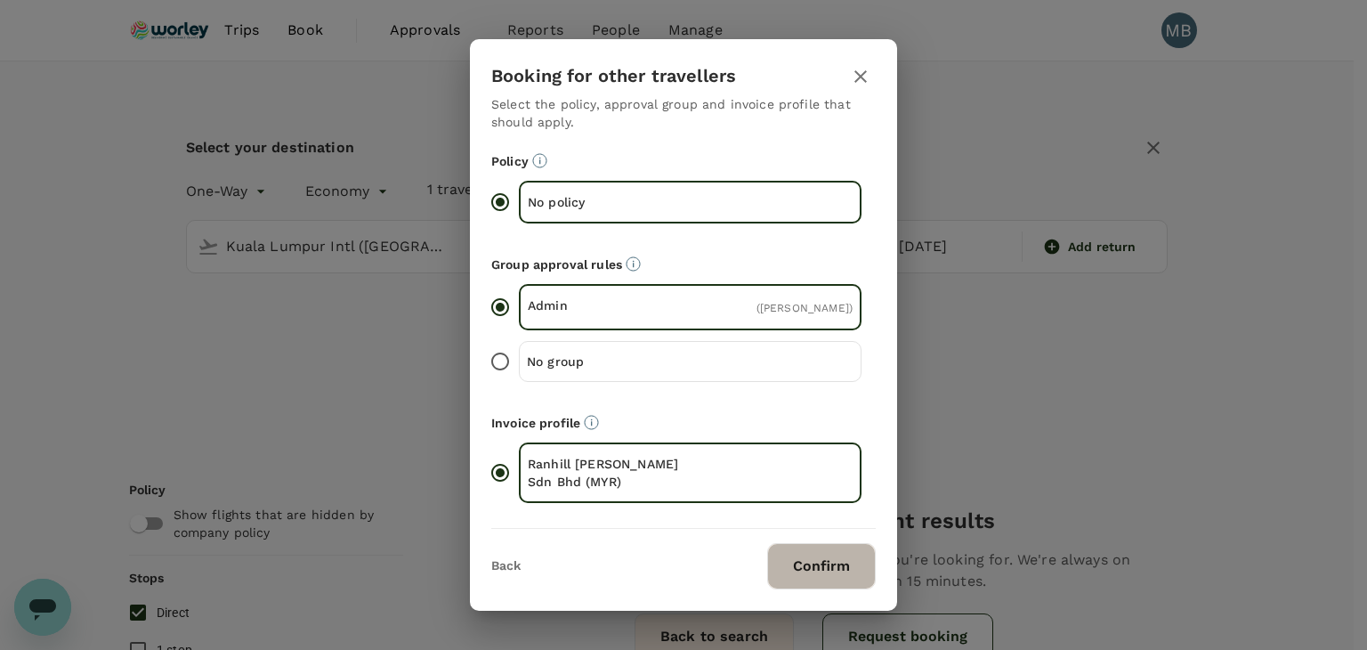
click at [808, 568] on button "Confirm" at bounding box center [821, 566] width 109 height 46
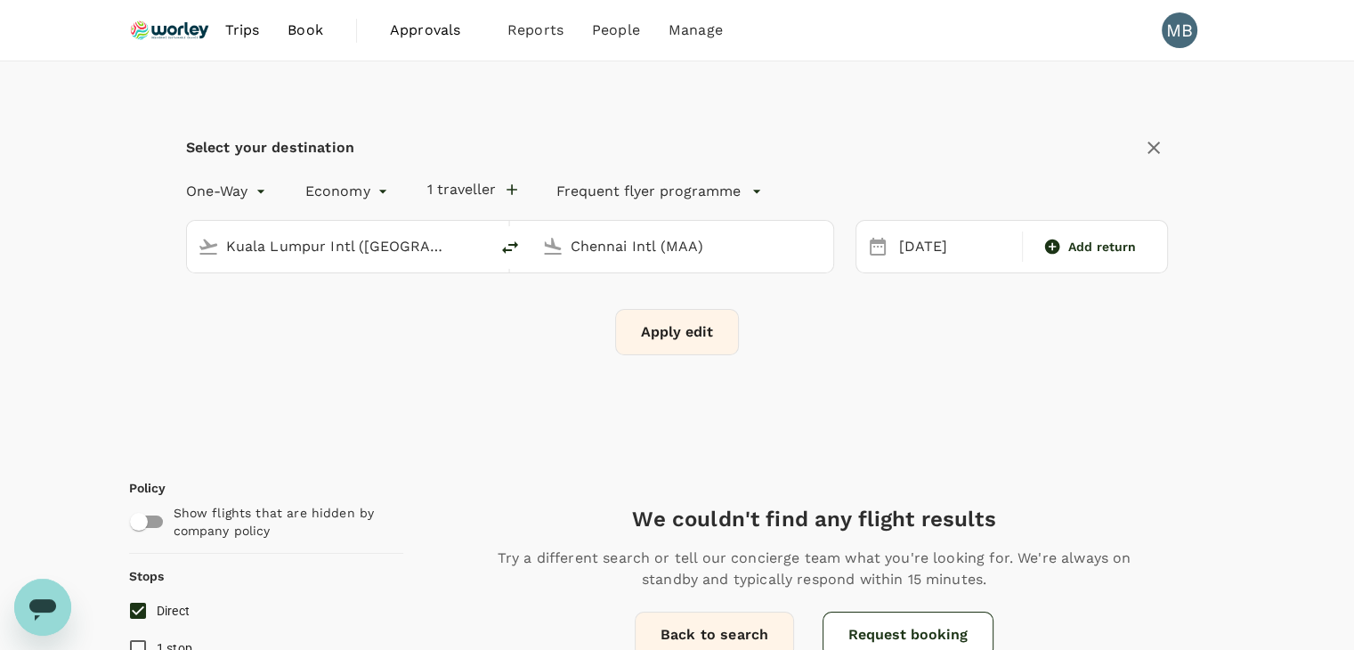
checkbox input "false"
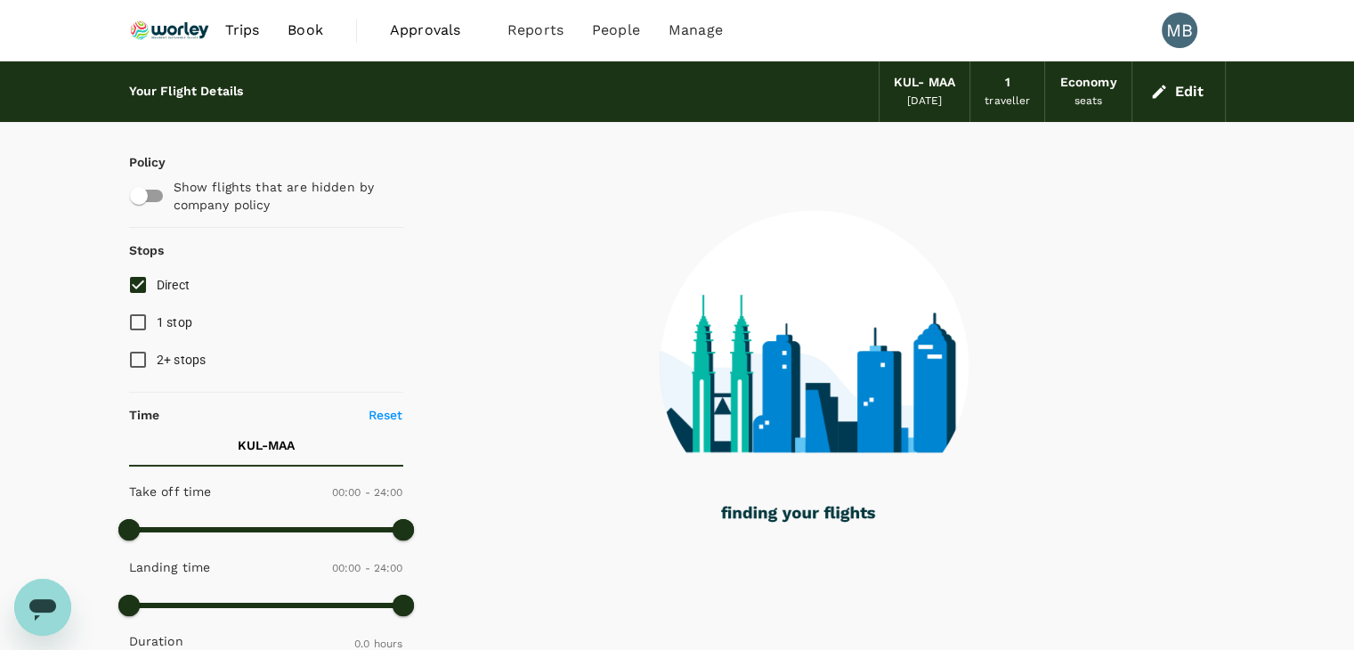
type input "1495"
checkbox input "true"
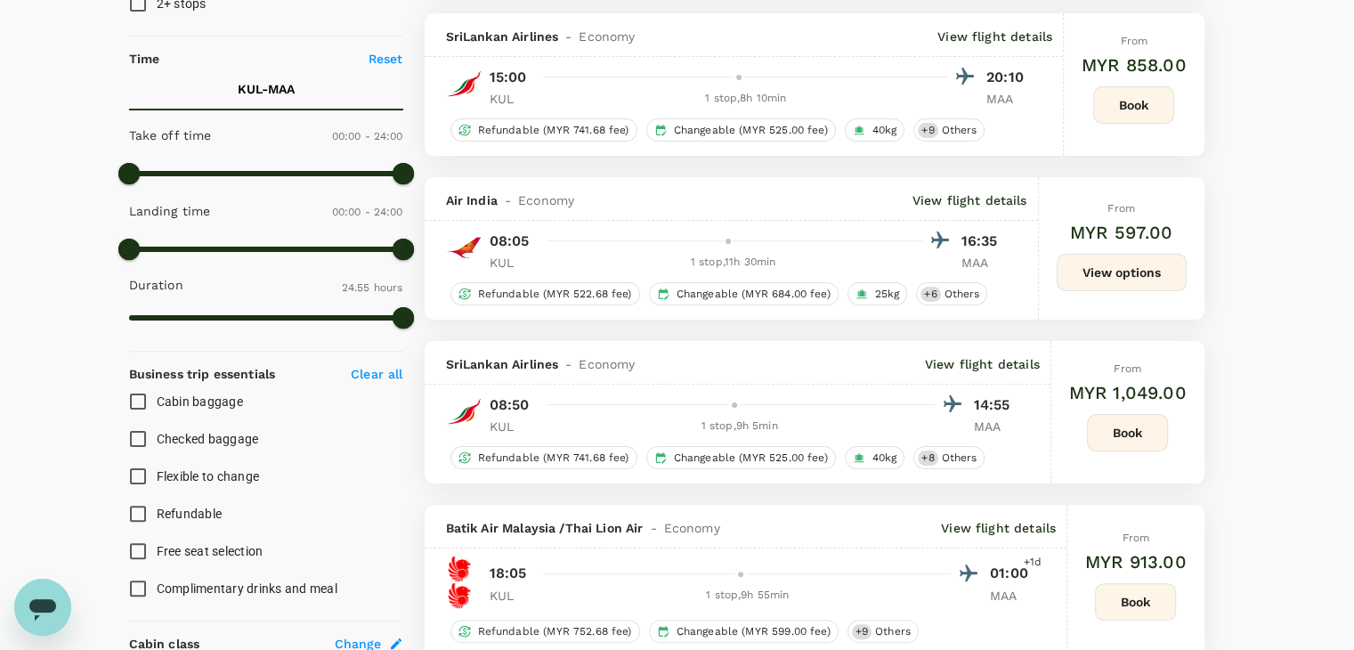
type input "1955"
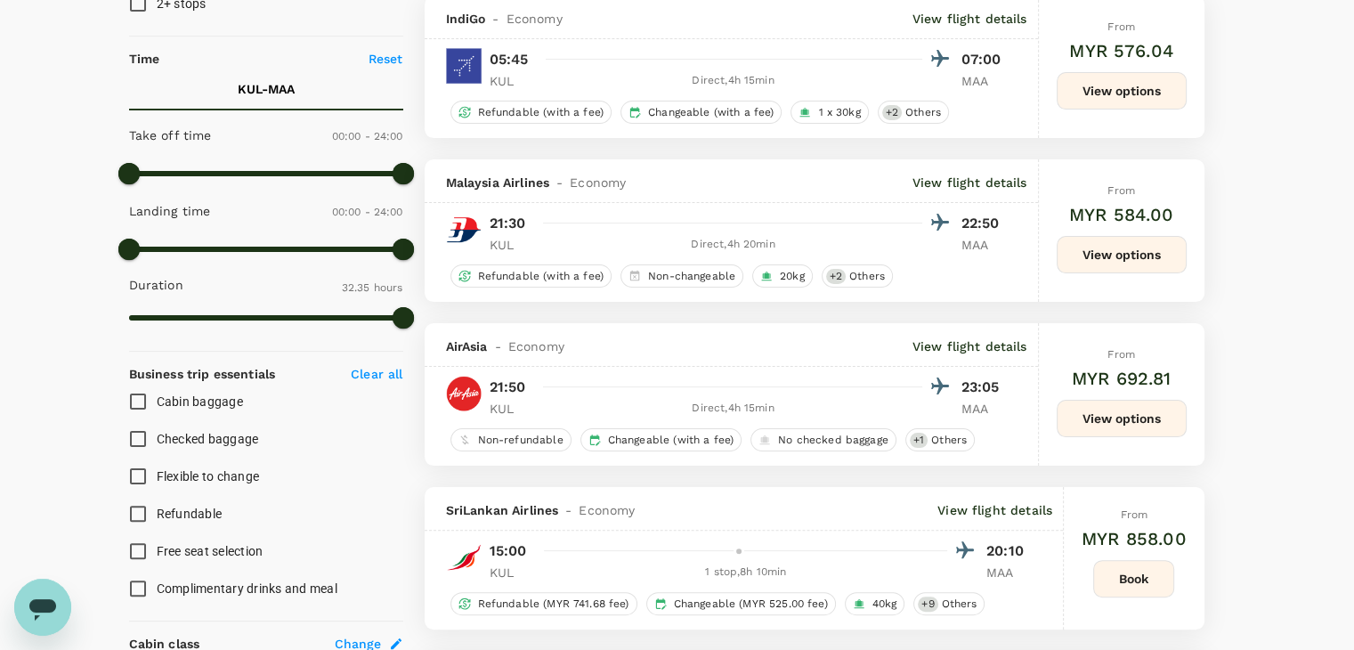
scroll to position [623, 0]
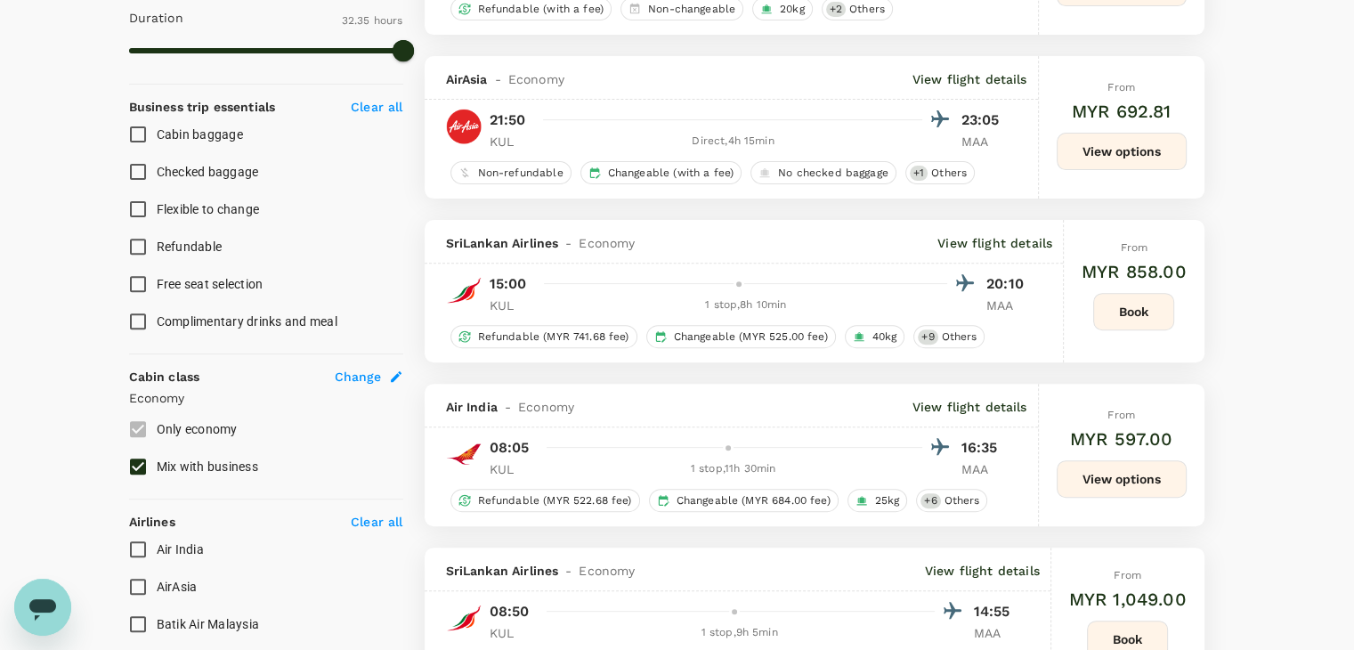
click at [131, 579] on input "AirAsia" at bounding box center [137, 586] width 37 height 37
checkbox input "true"
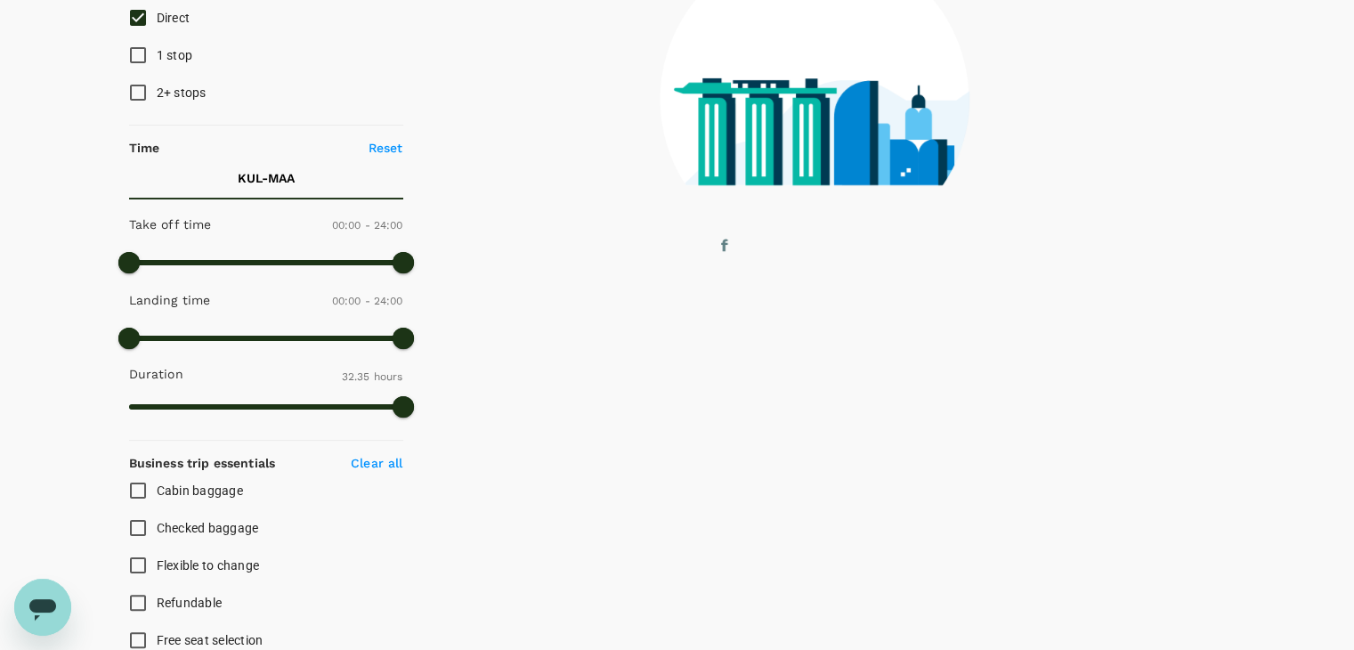
scroll to position [0, 0]
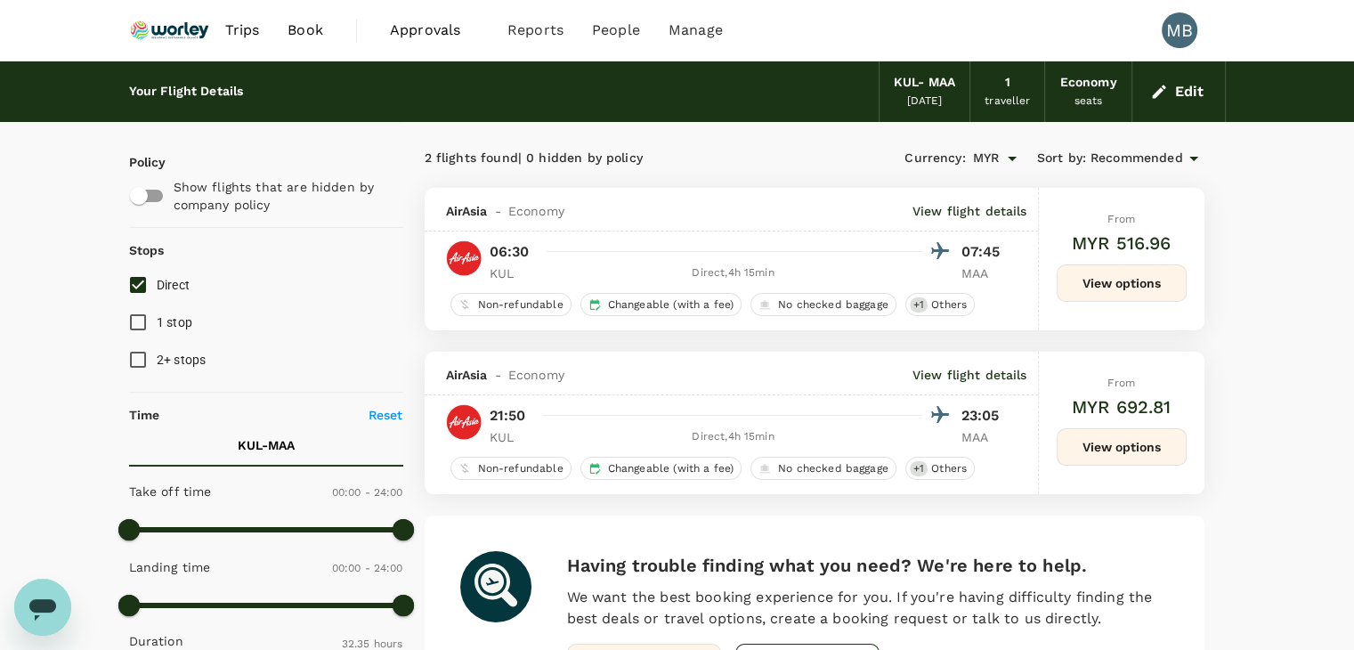
click at [1170, 97] on button "Edit" at bounding box center [1178, 91] width 64 height 28
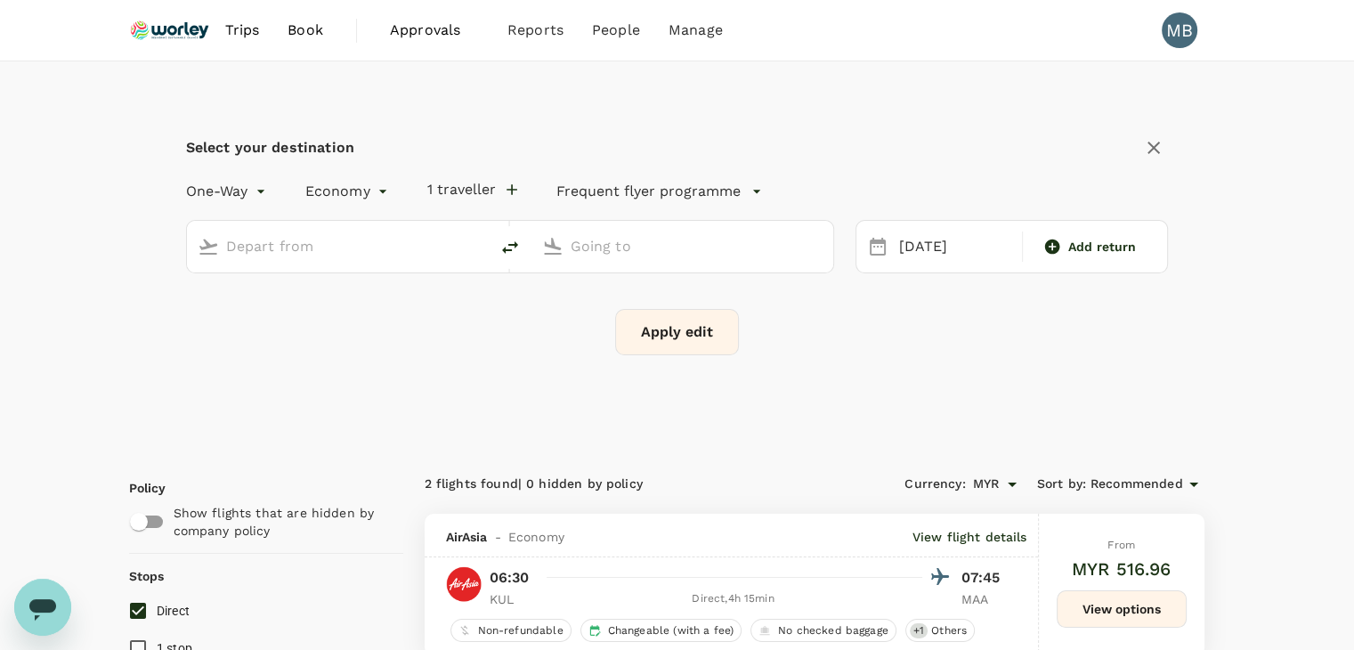
type input "Kuala Lumpur Intl (KUL)"
type input "Chennai Intl (MAA)"
click at [508, 247] on icon "delete" at bounding box center [509, 247] width 21 height 21
type input "Chennai Intl (MAA)"
type input "Kuala Lumpur Intl (KUL)"
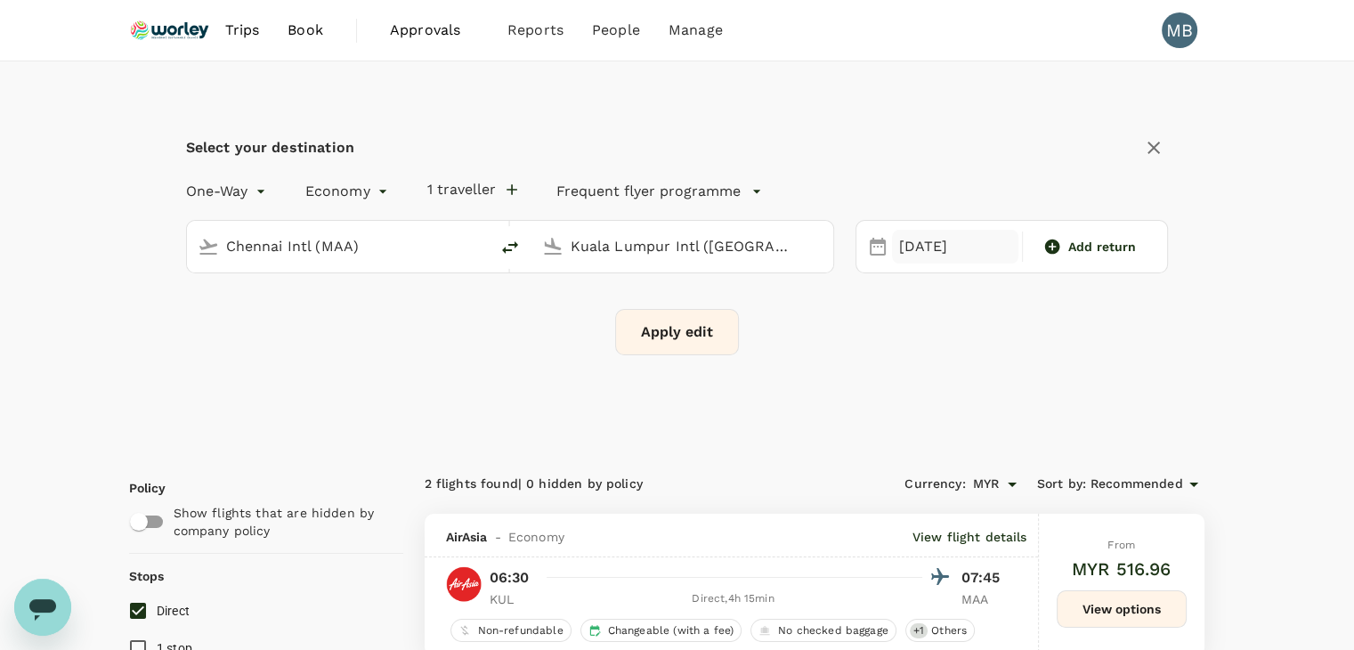
click at [917, 243] on div "30 Sep" at bounding box center [955, 247] width 126 height 35
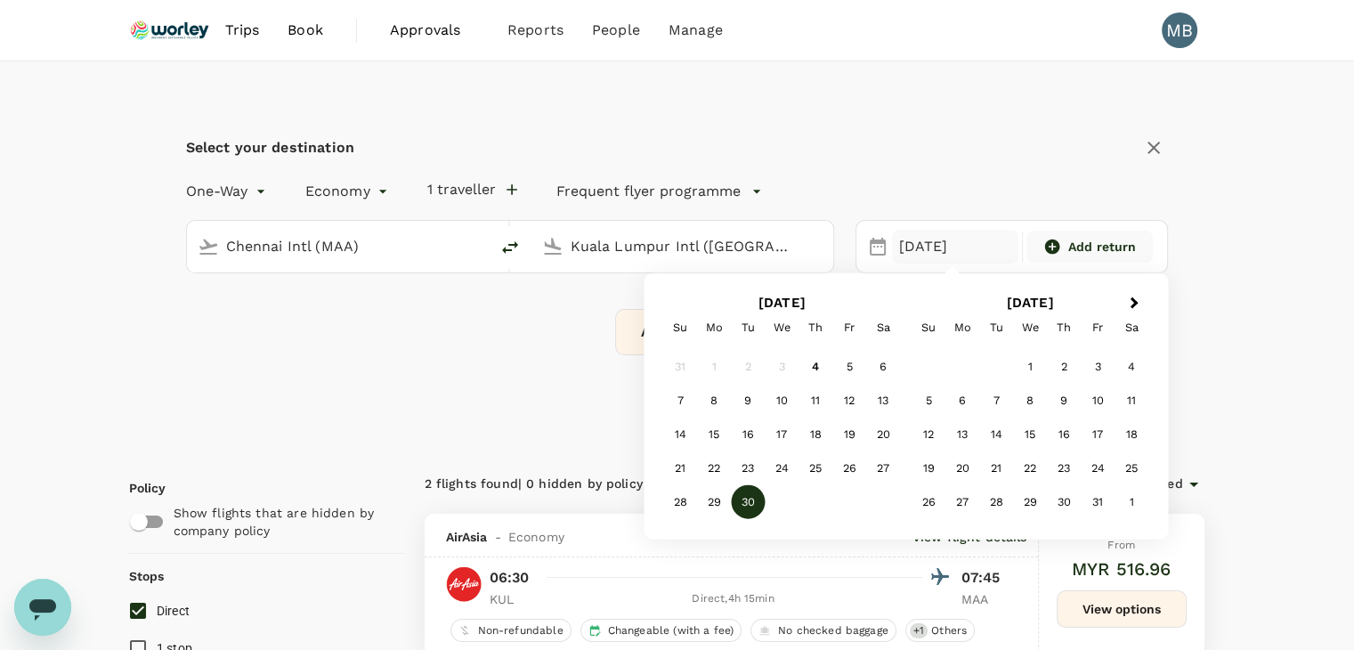
click at [1064, 250] on div "Add return" at bounding box center [1089, 247] width 112 height 18
type input "roundtrip"
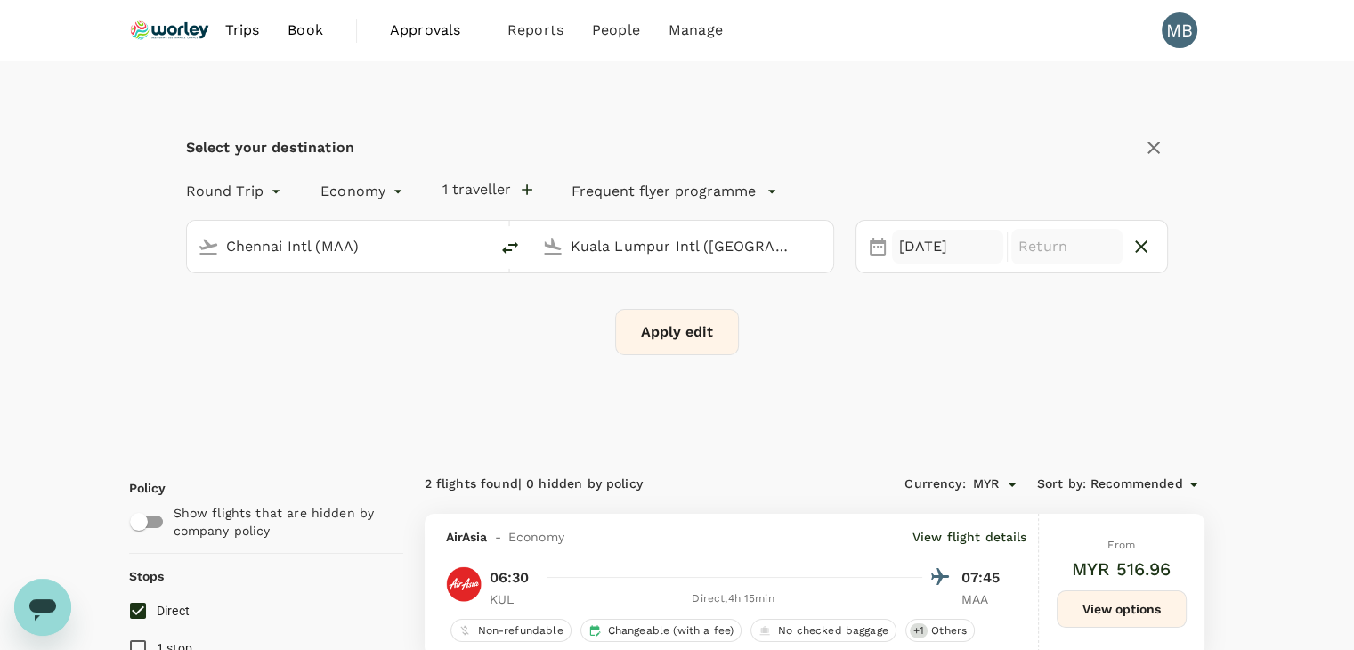
click at [936, 250] on div "30 Sep" at bounding box center [947, 247] width 111 height 35
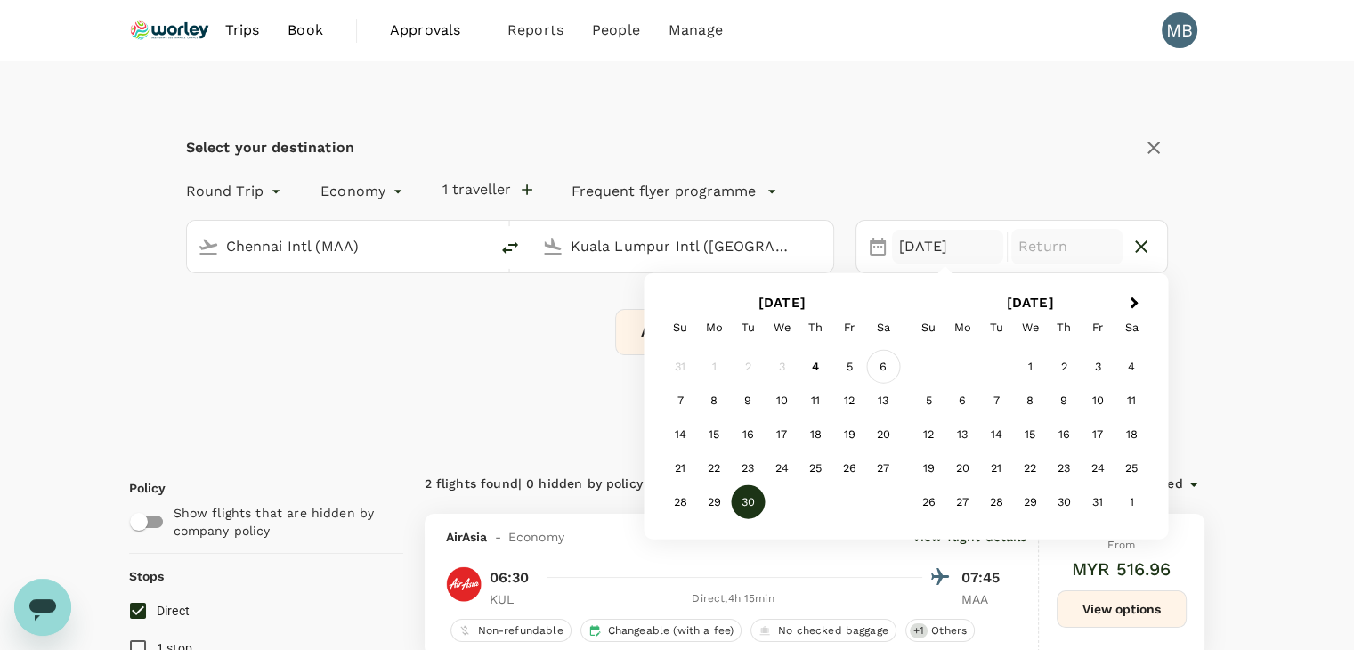
click at [887, 371] on div "6" at bounding box center [883, 367] width 34 height 34
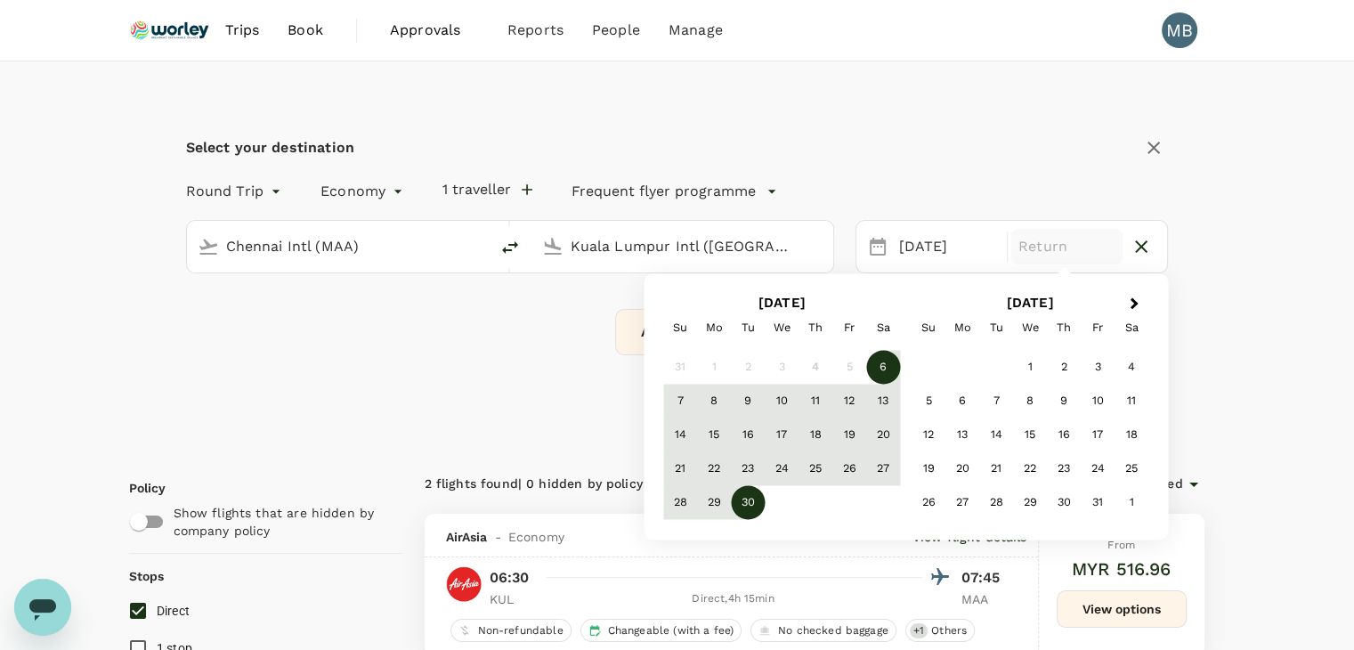
click at [748, 499] on div "30" at bounding box center [748, 503] width 34 height 34
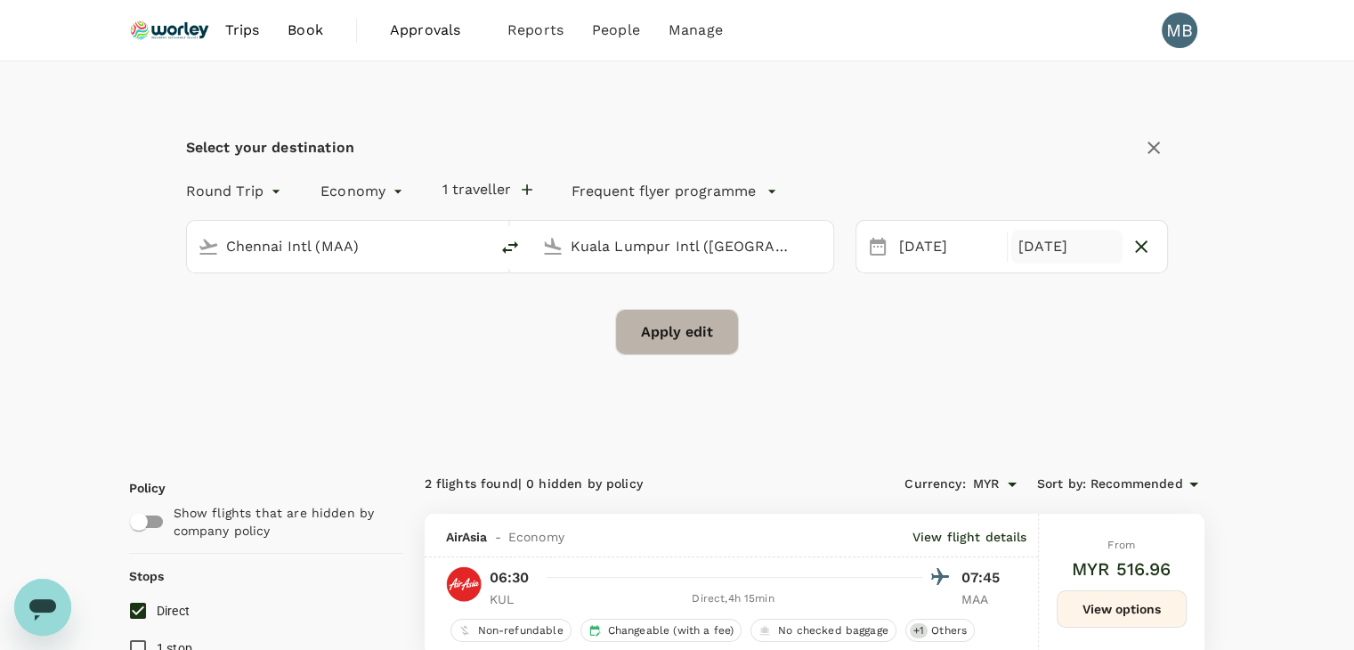
click at [684, 339] on button "Apply edit" at bounding box center [677, 332] width 124 height 46
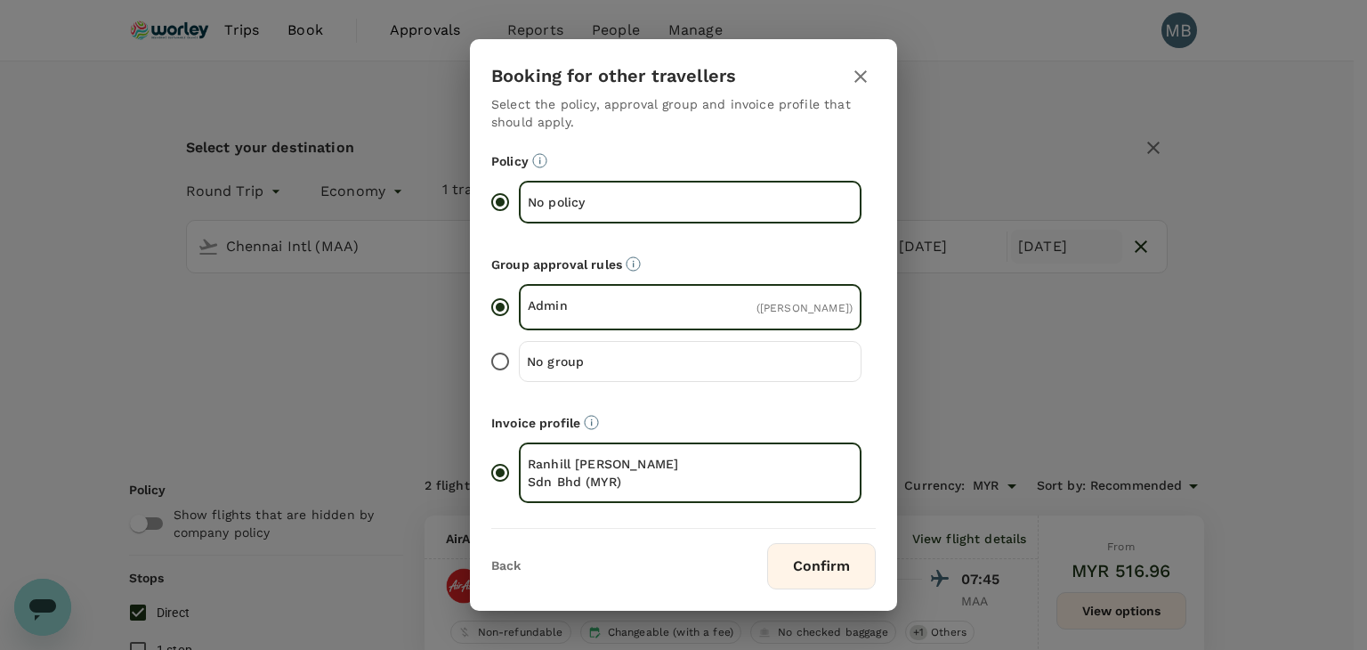
click at [824, 571] on button "Confirm" at bounding box center [821, 566] width 109 height 46
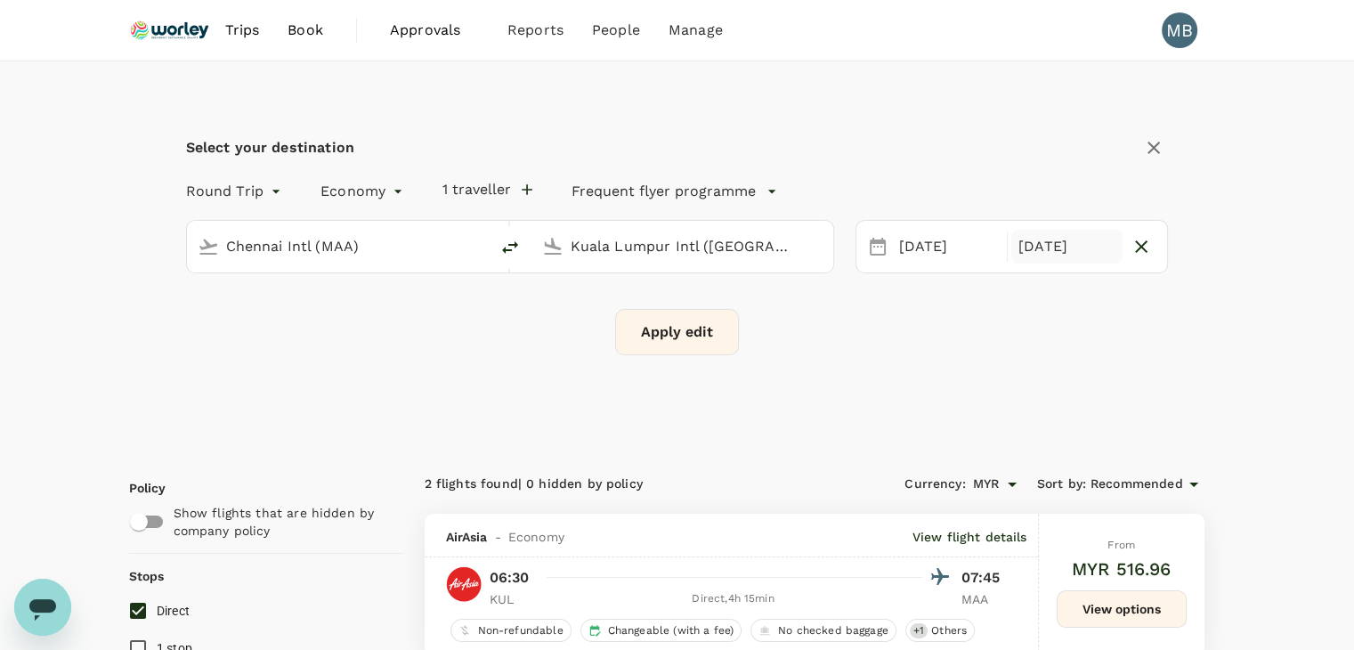
checkbox input "false"
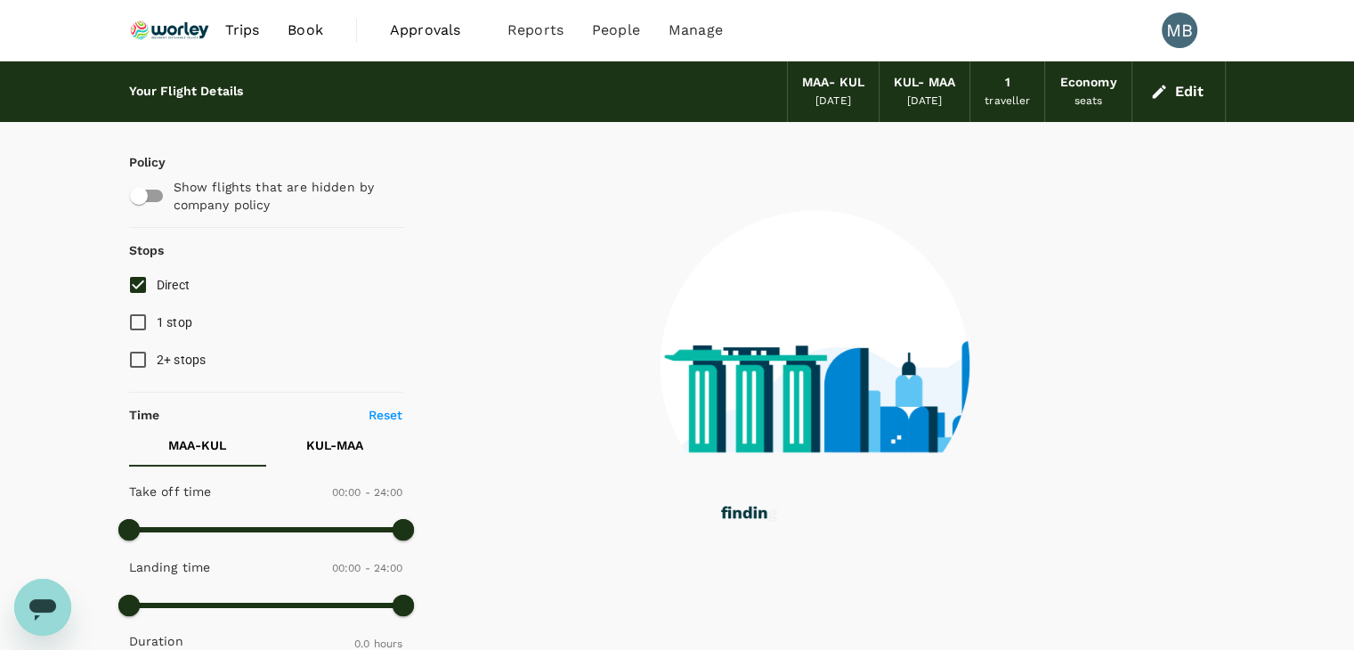
type input "1005"
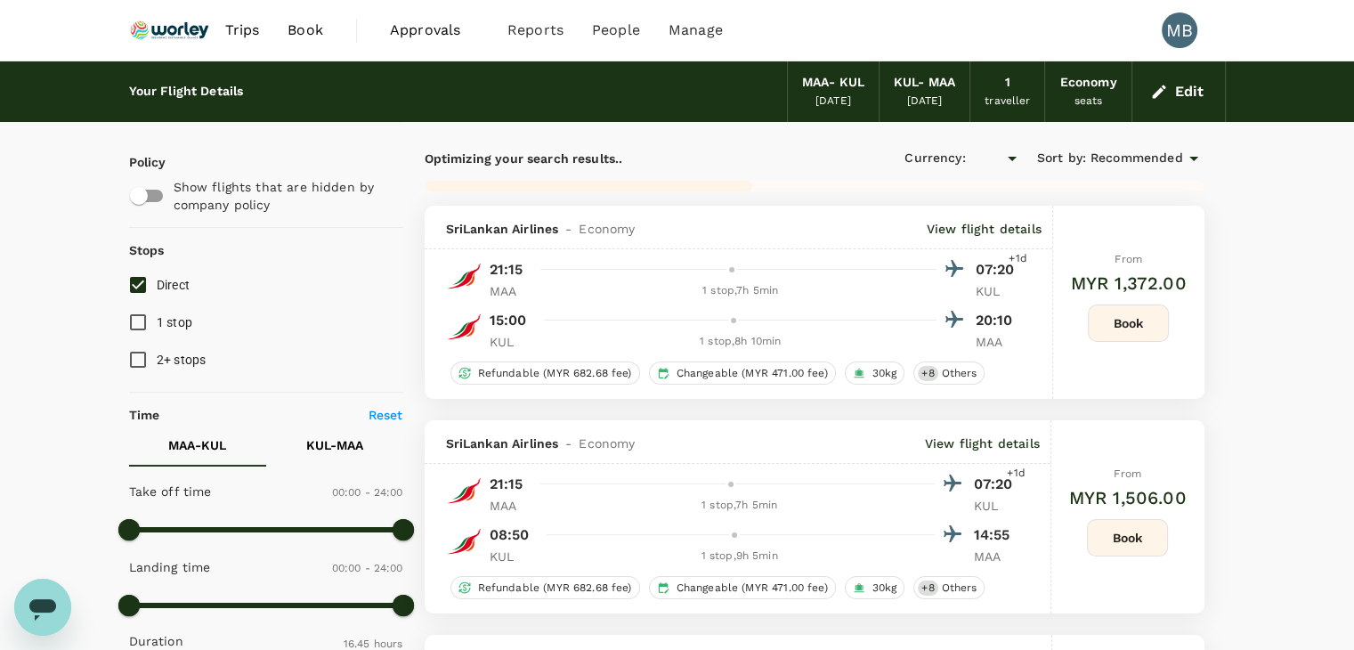
checkbox input "true"
type input "MYR"
type input "1785"
checkbox input "true"
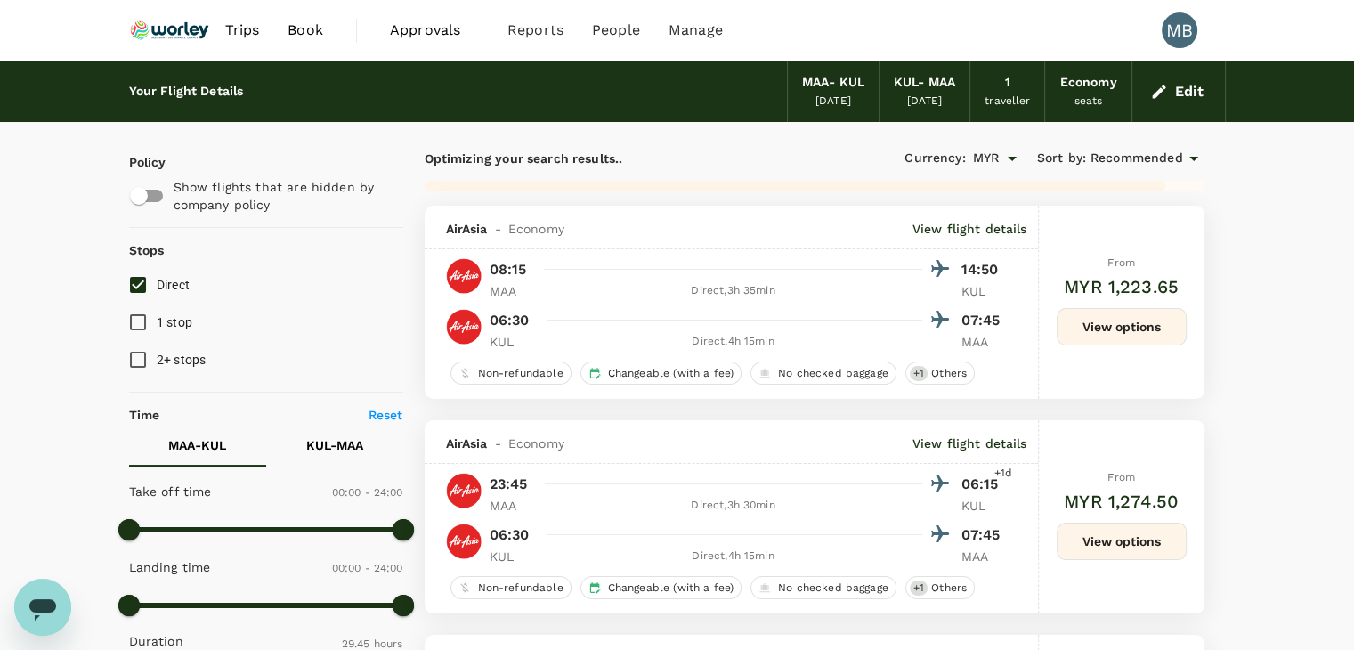
click at [146, 279] on input "Direct" at bounding box center [137, 284] width 37 height 37
checkbox input "true"
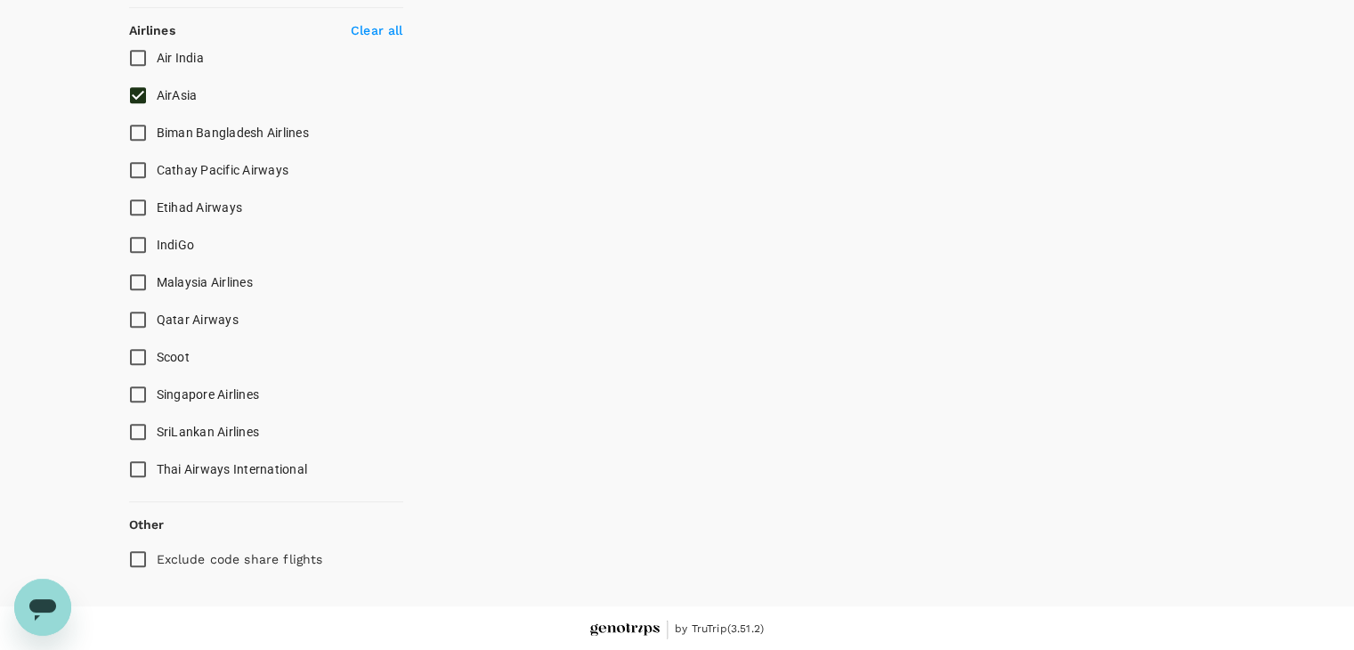
type input "1825"
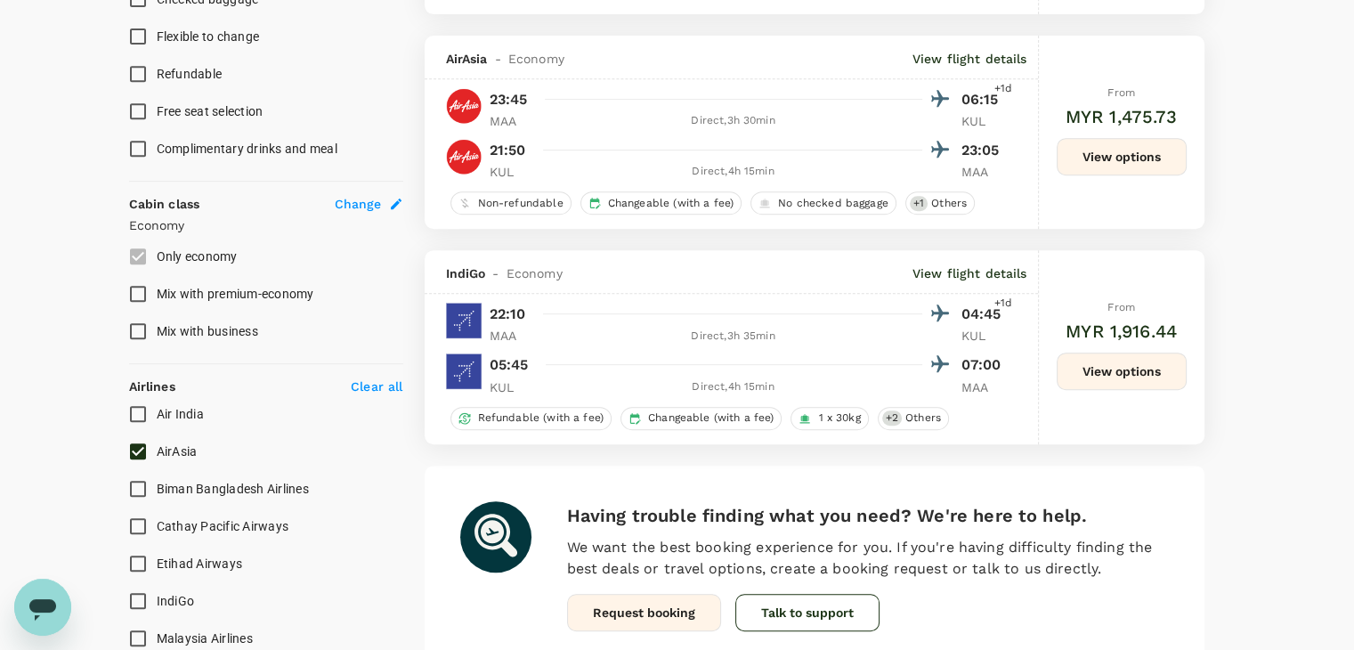
scroll to position [707, 0]
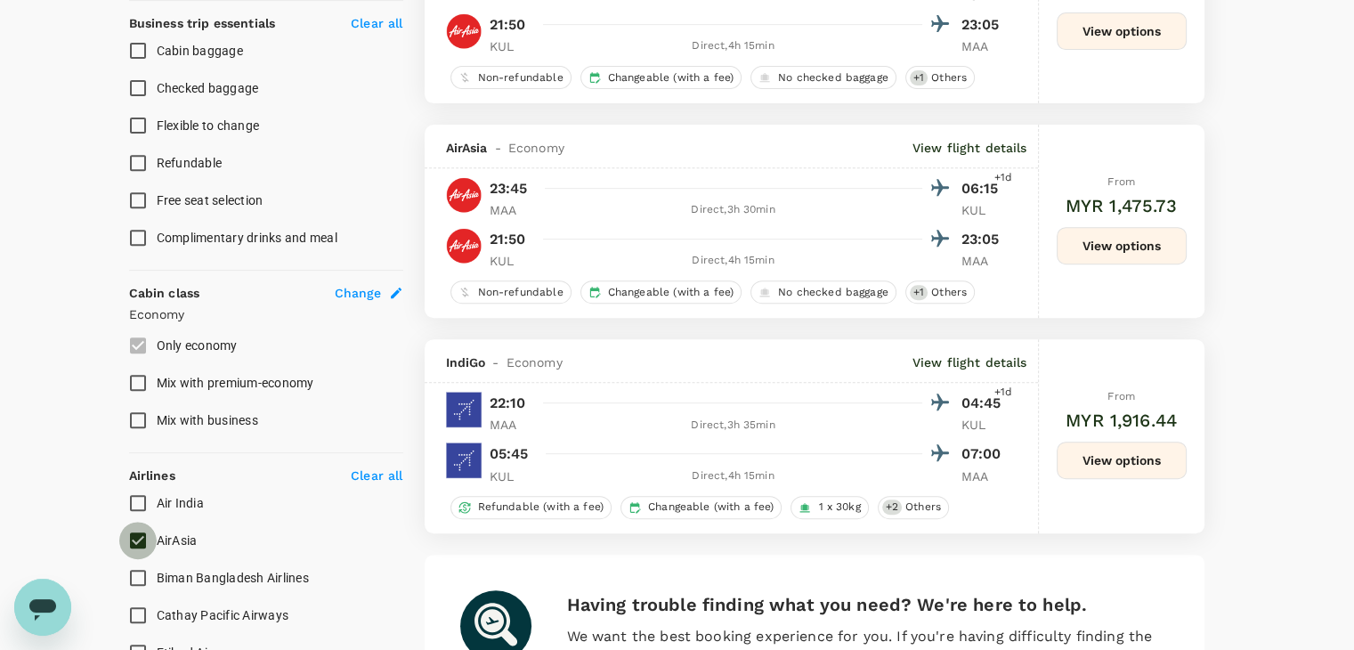
click at [136, 536] on input "AirAsia" at bounding box center [137, 540] width 37 height 37
checkbox input "false"
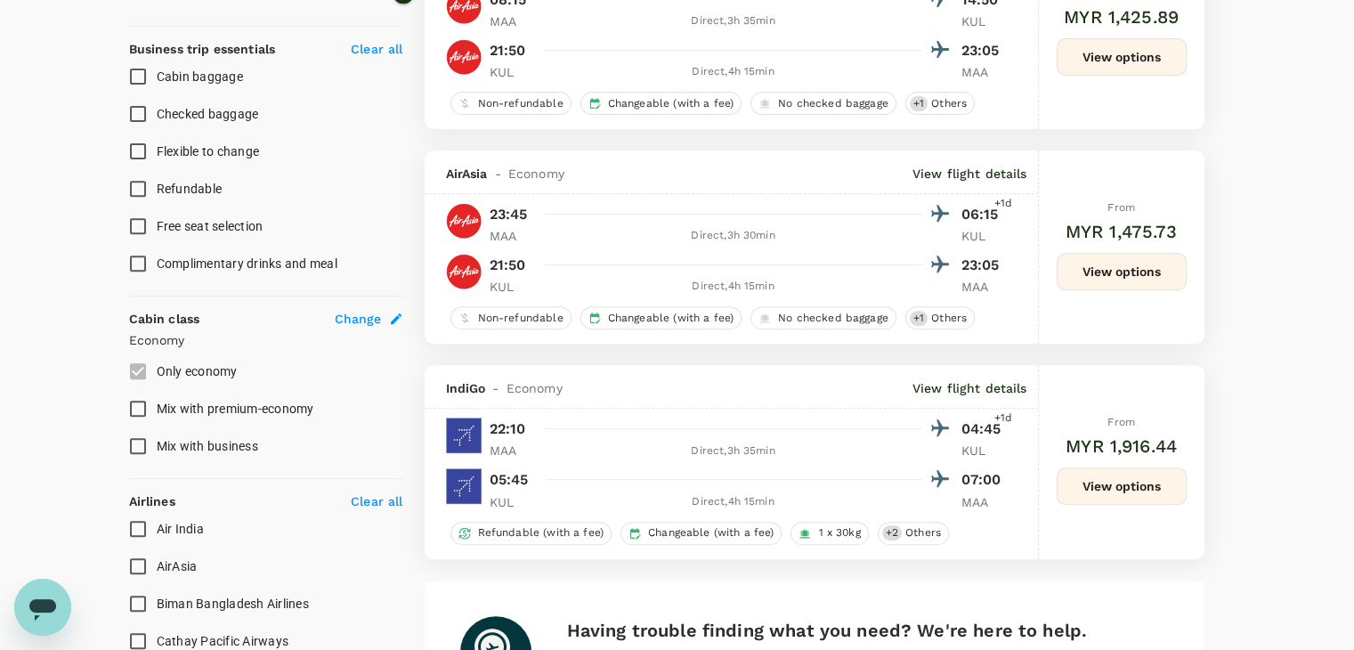
scroll to position [801, 0]
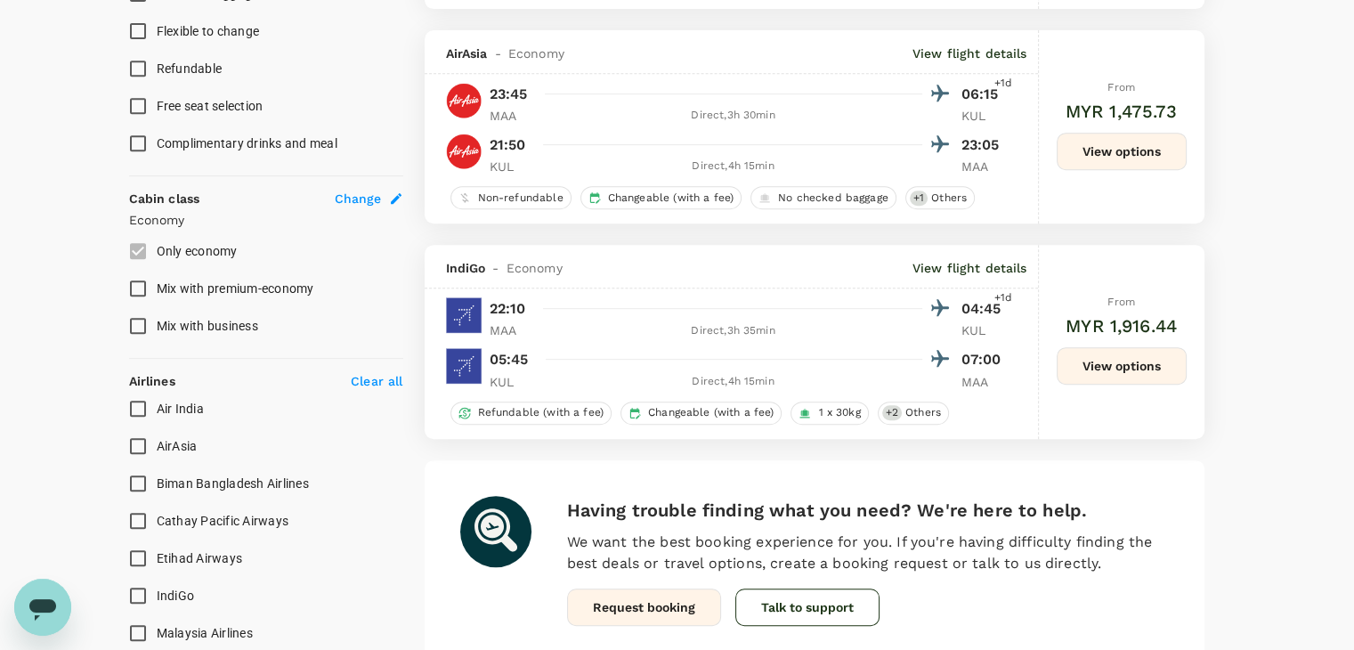
click at [138, 398] on input "Air India" at bounding box center [137, 408] width 37 height 37
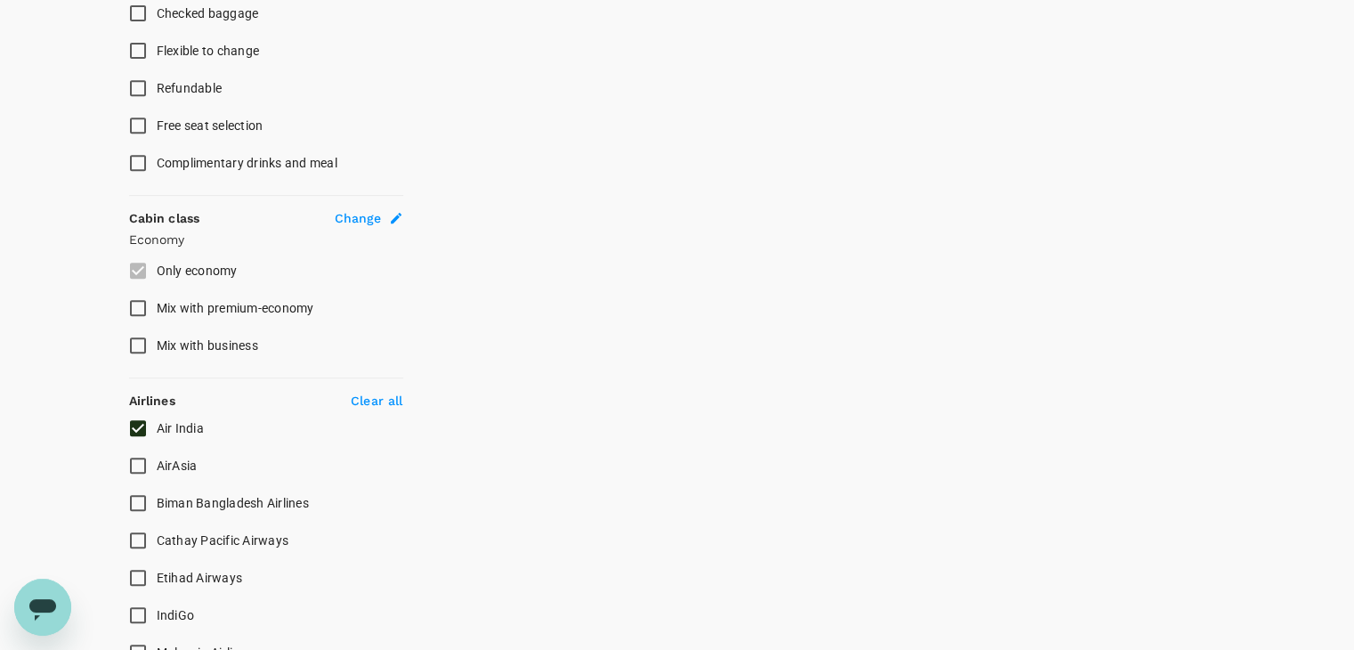
scroll to position [890, 0]
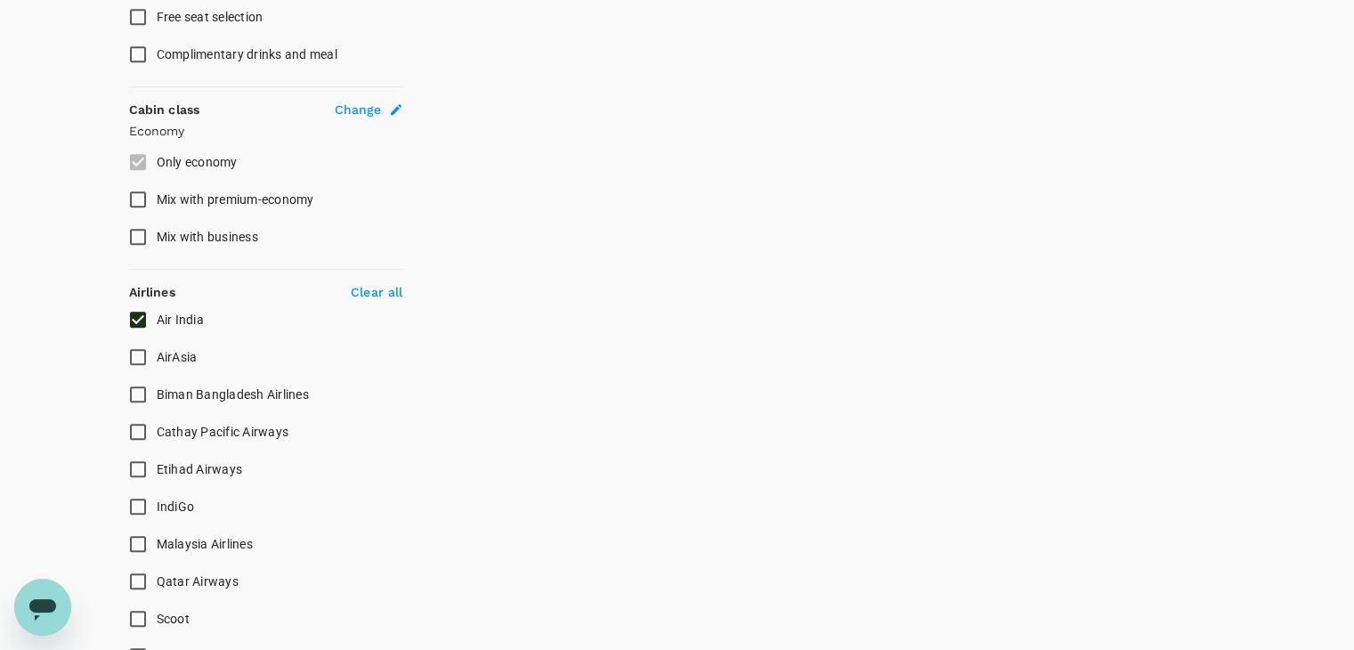
click at [136, 315] on input "Air India" at bounding box center [137, 319] width 37 height 37
checkbox input "false"
click at [129, 499] on input "IndiGo" at bounding box center [137, 506] width 37 height 37
checkbox input "true"
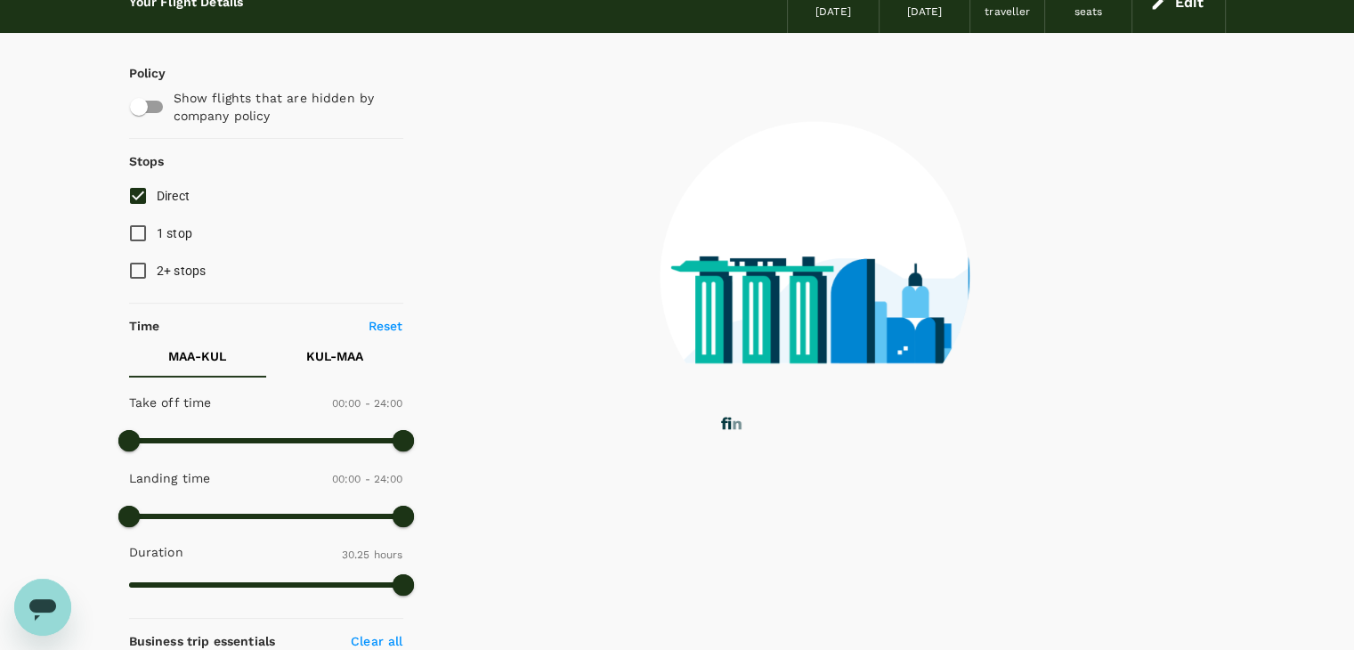
scroll to position [30, 0]
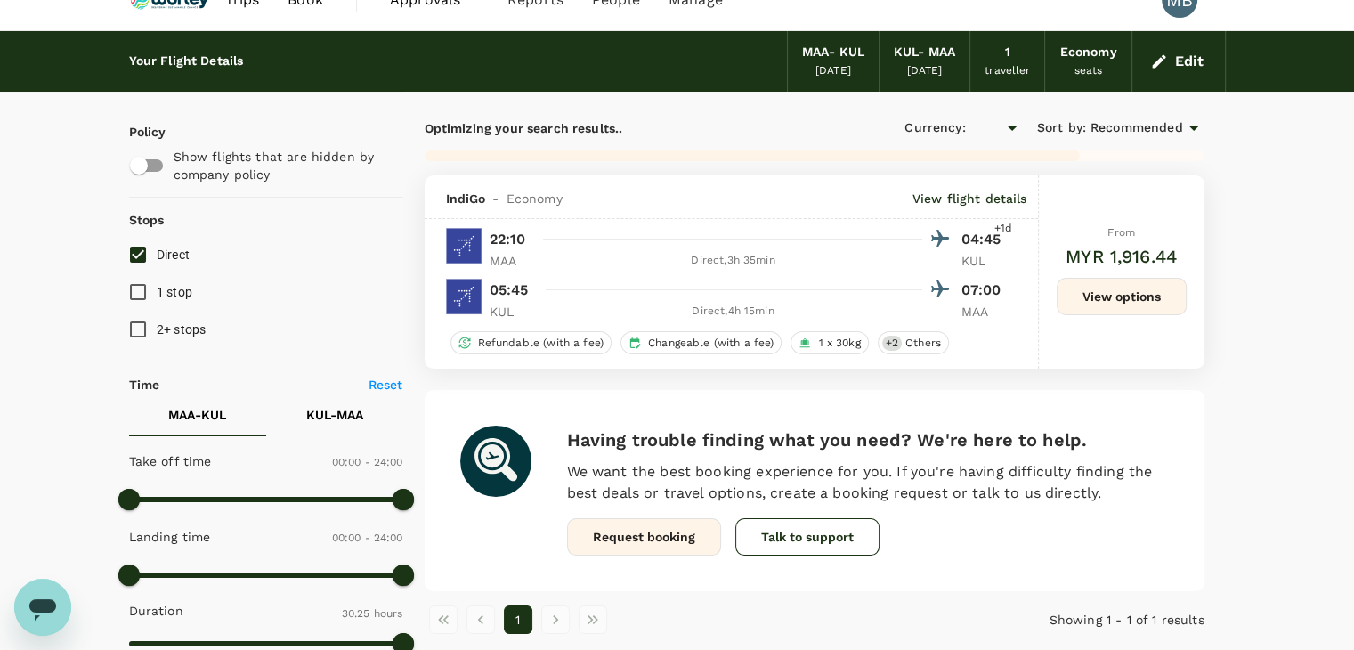
type input "MYR"
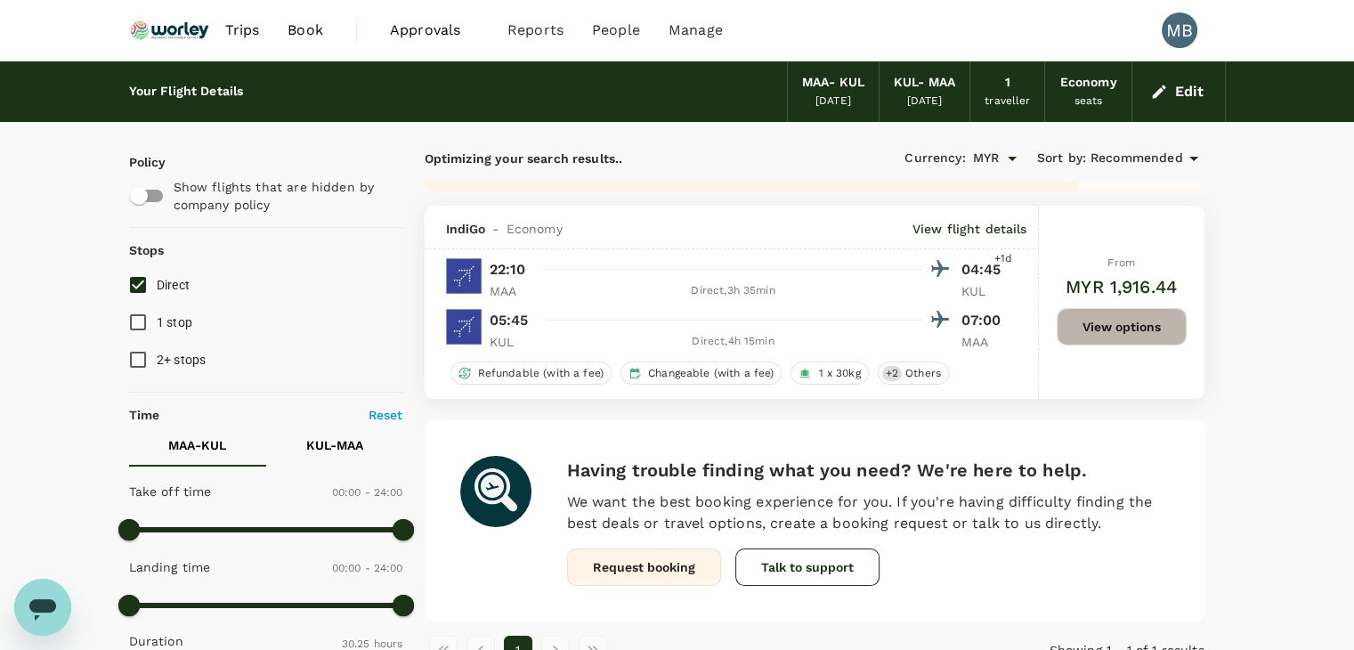
click at [1118, 313] on button "View options" at bounding box center [1121, 326] width 130 height 37
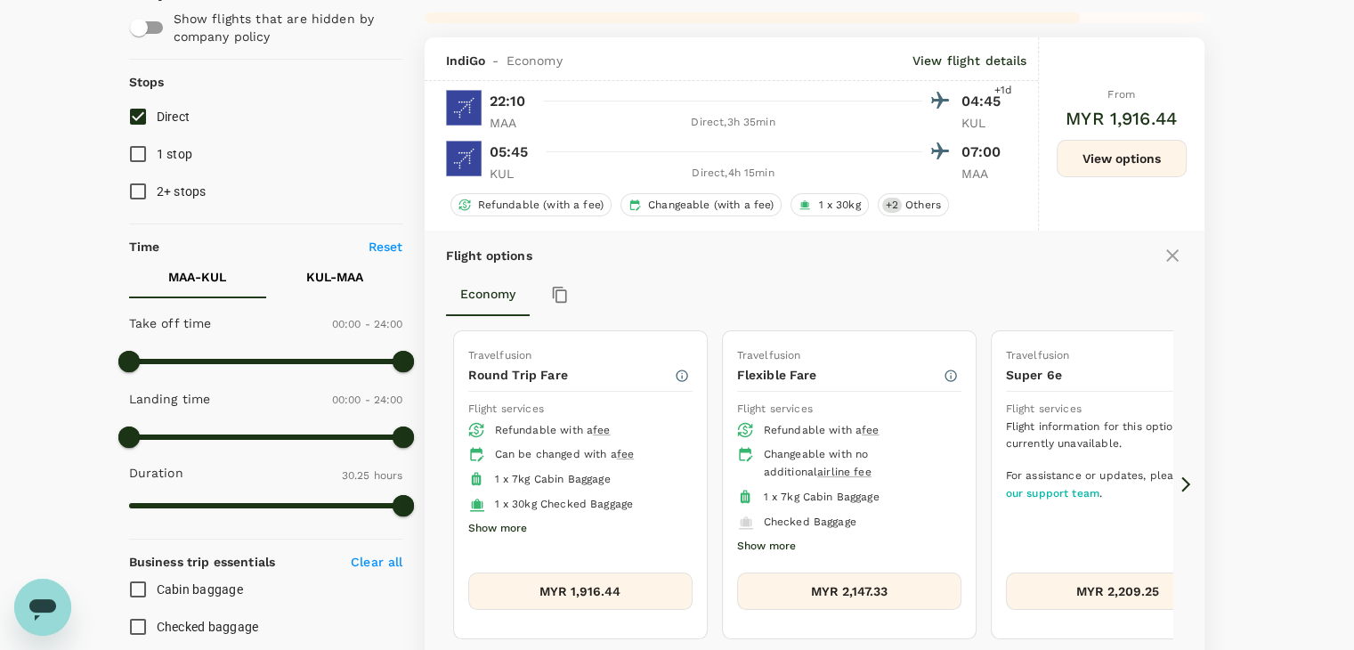
scroll to position [206, 0]
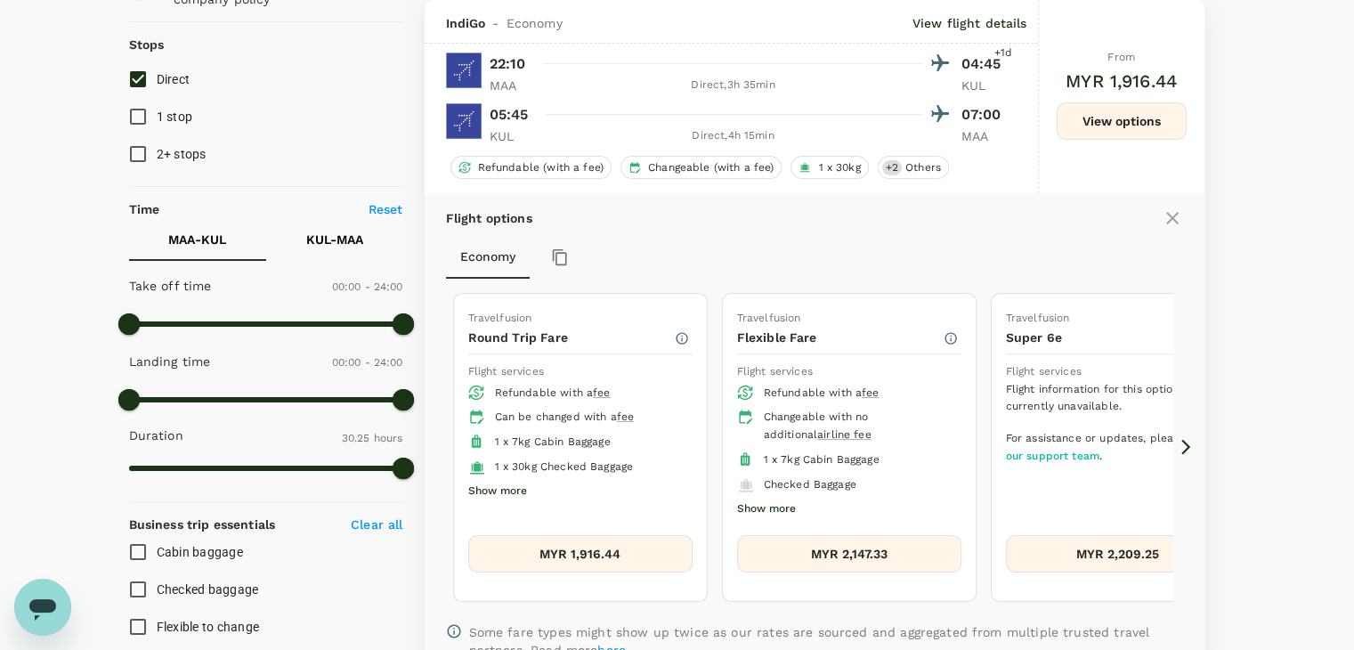
click at [1184, 440] on icon at bounding box center [1185, 447] width 9 height 15
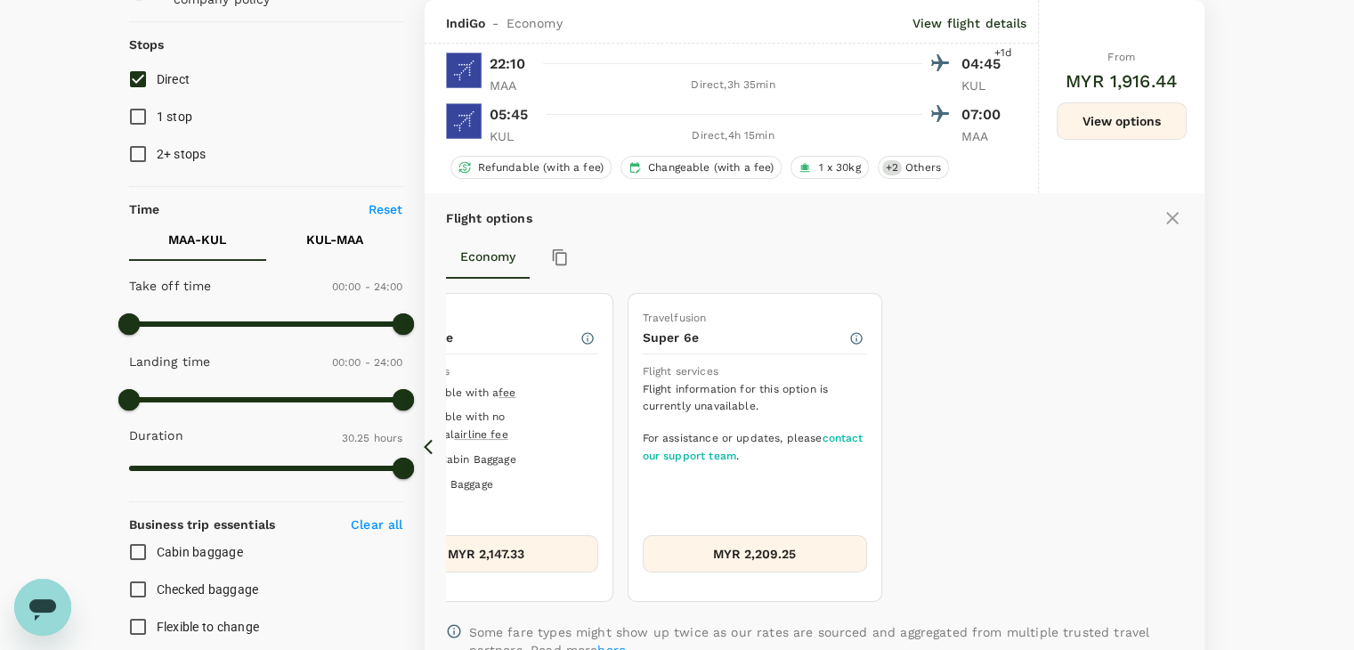
click at [428, 448] on icon at bounding box center [433, 447] width 18 height 18
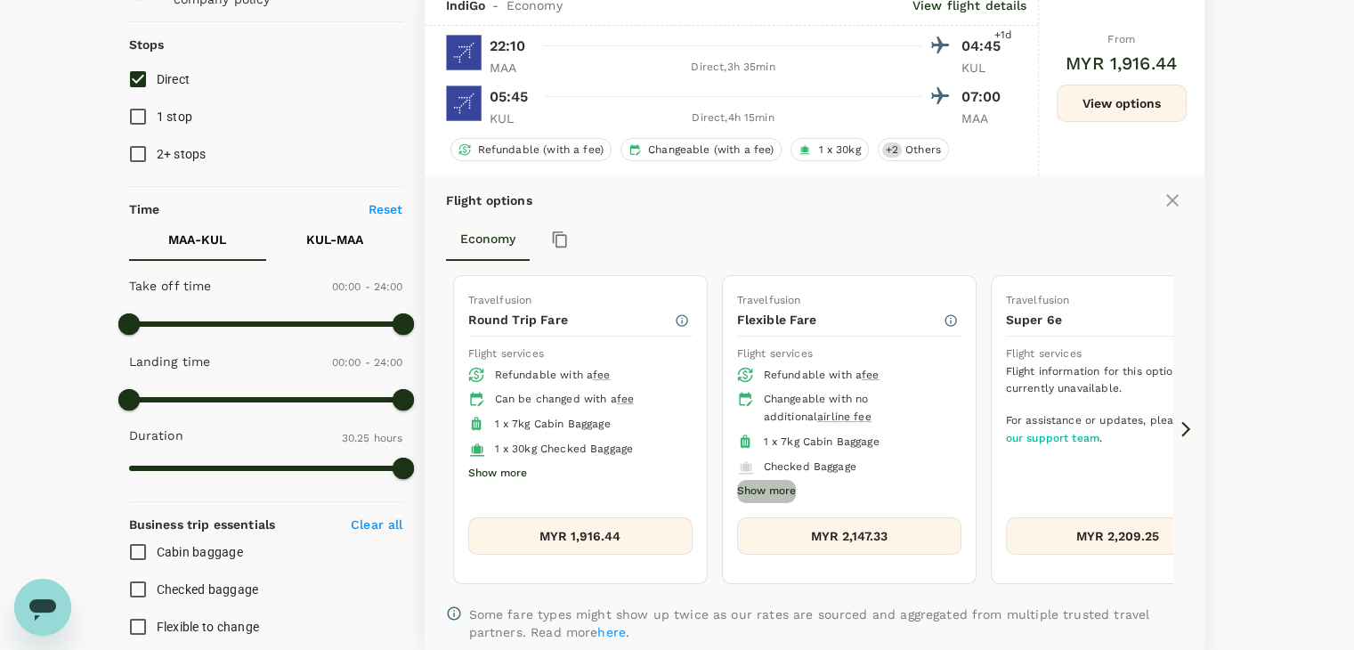
click at [788, 489] on button "Show more" at bounding box center [766, 491] width 59 height 23
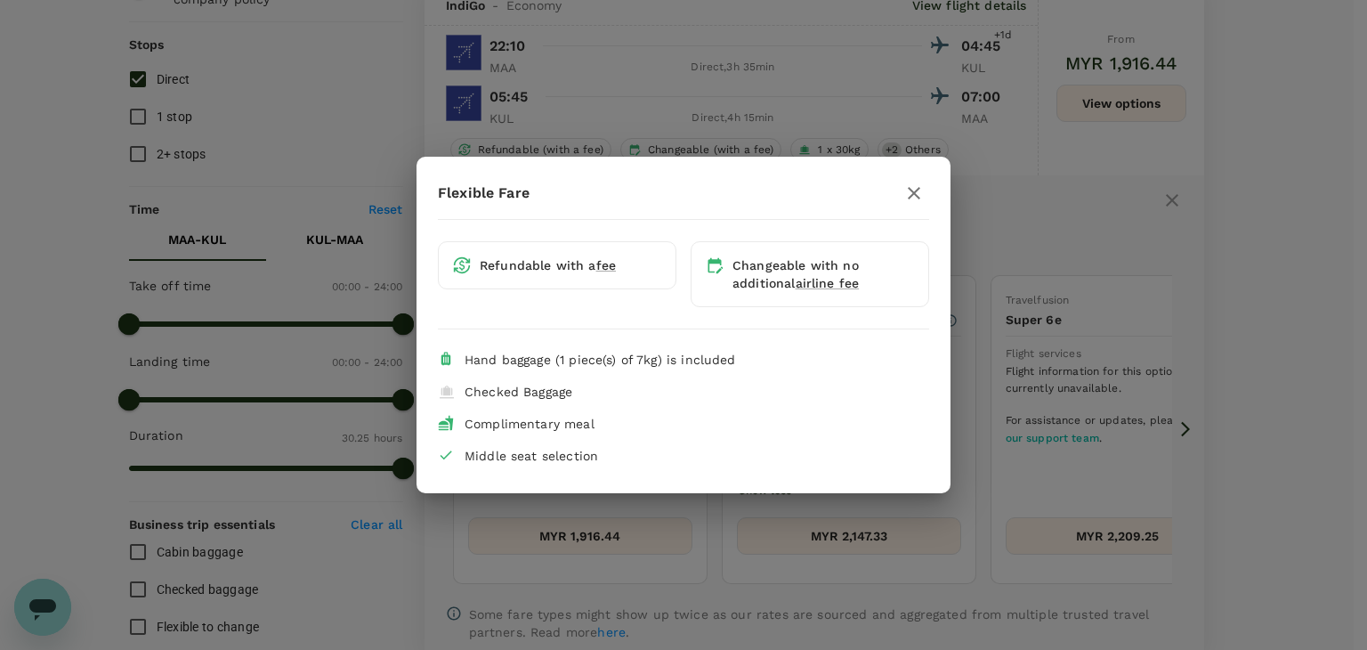
click at [911, 190] on icon "button" at bounding box center [913, 192] width 21 height 21
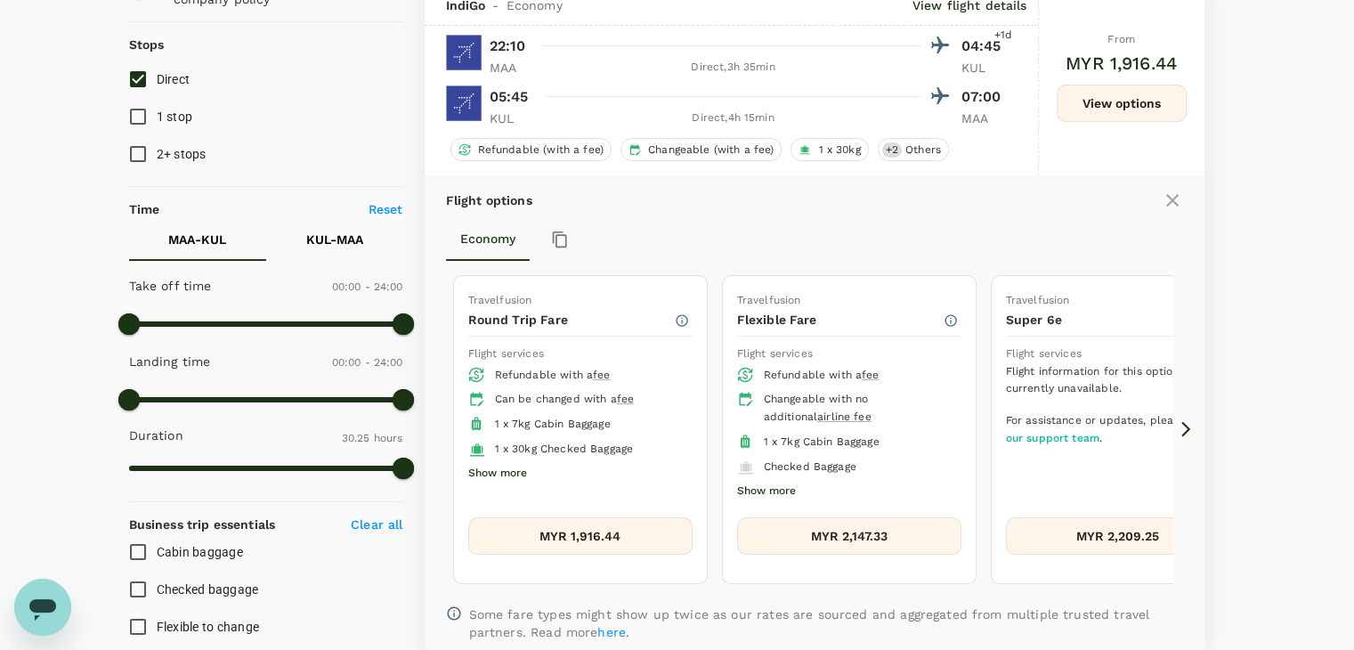
click at [484, 467] on button "Show more" at bounding box center [497, 473] width 59 height 23
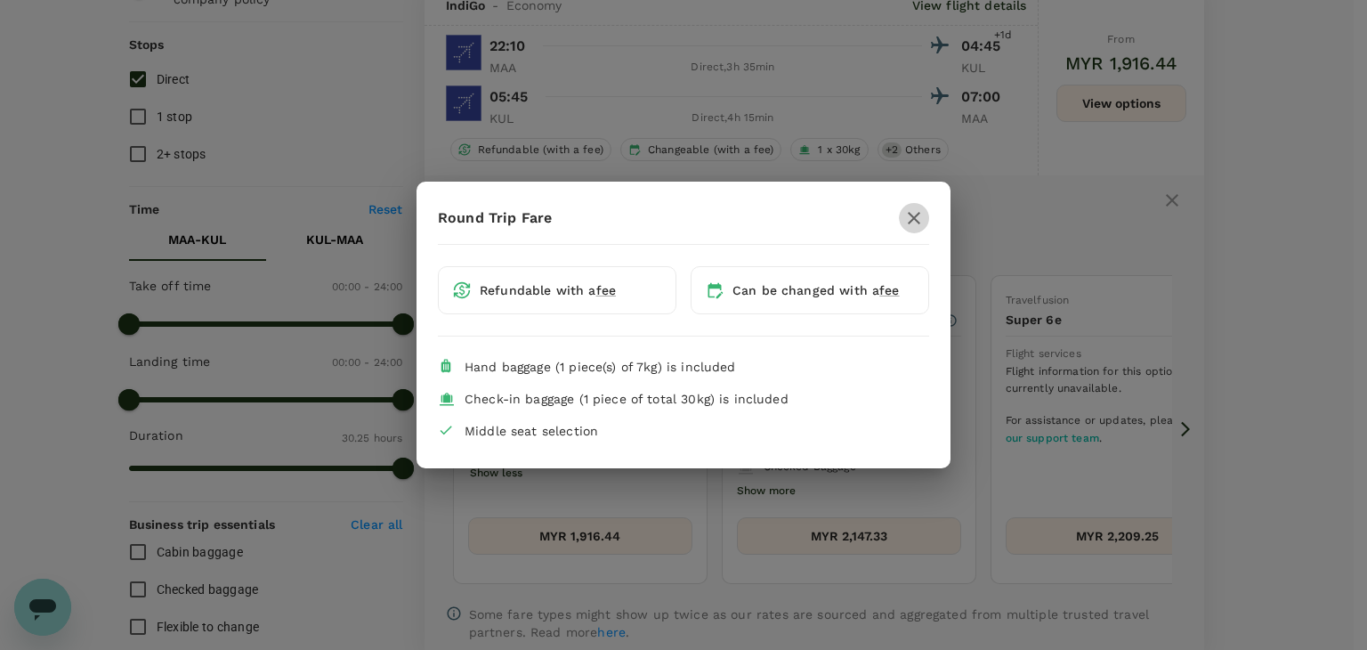
click at [913, 218] on icon "button" at bounding box center [914, 218] width 12 height 12
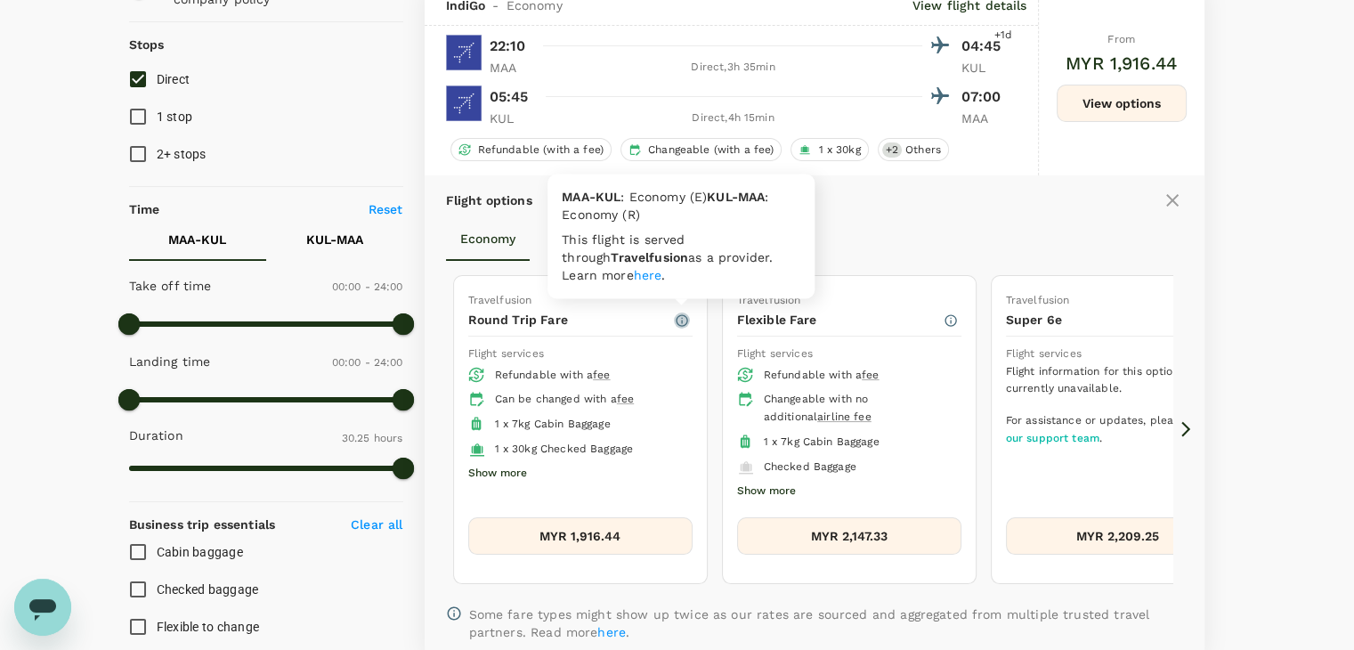
click at [678, 314] on icon "button" at bounding box center [682, 320] width 12 height 12
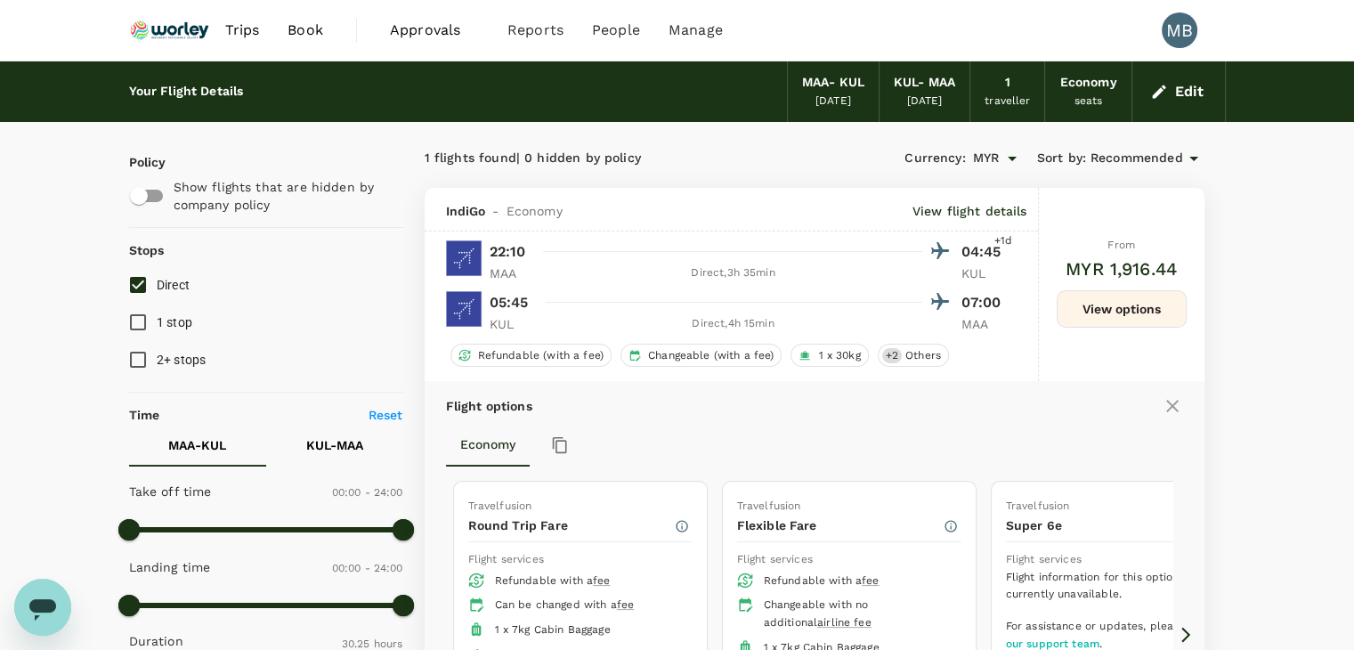
scroll to position [178, 0]
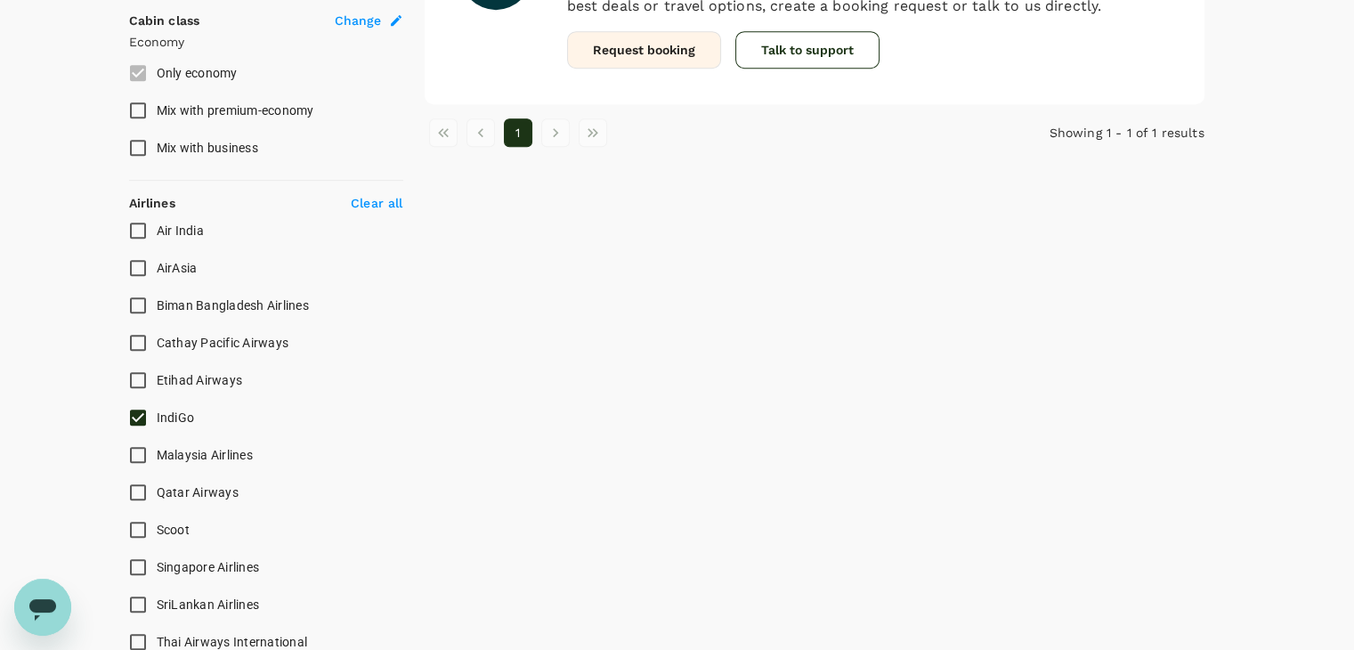
click at [142, 407] on input "IndiGo" at bounding box center [137, 417] width 37 height 37
checkbox input "false"
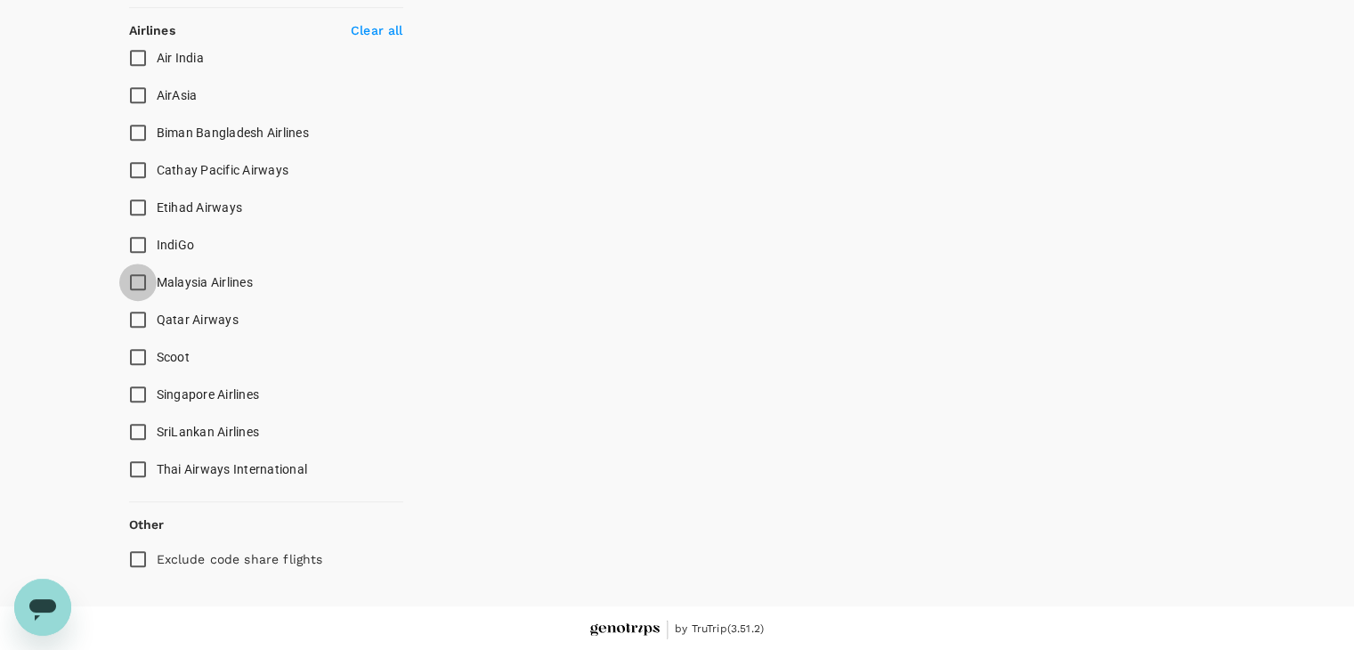
click at [137, 285] on input "Malaysia Airlines" at bounding box center [137, 281] width 37 height 37
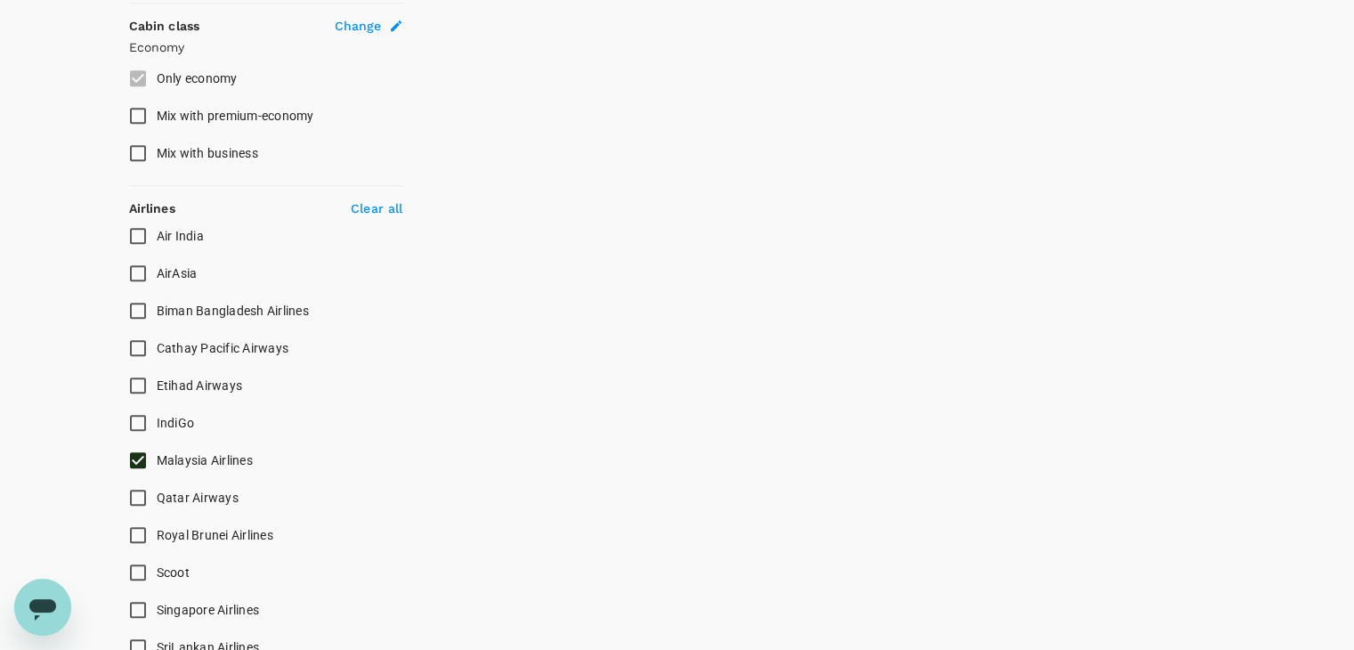
scroll to position [979, 0]
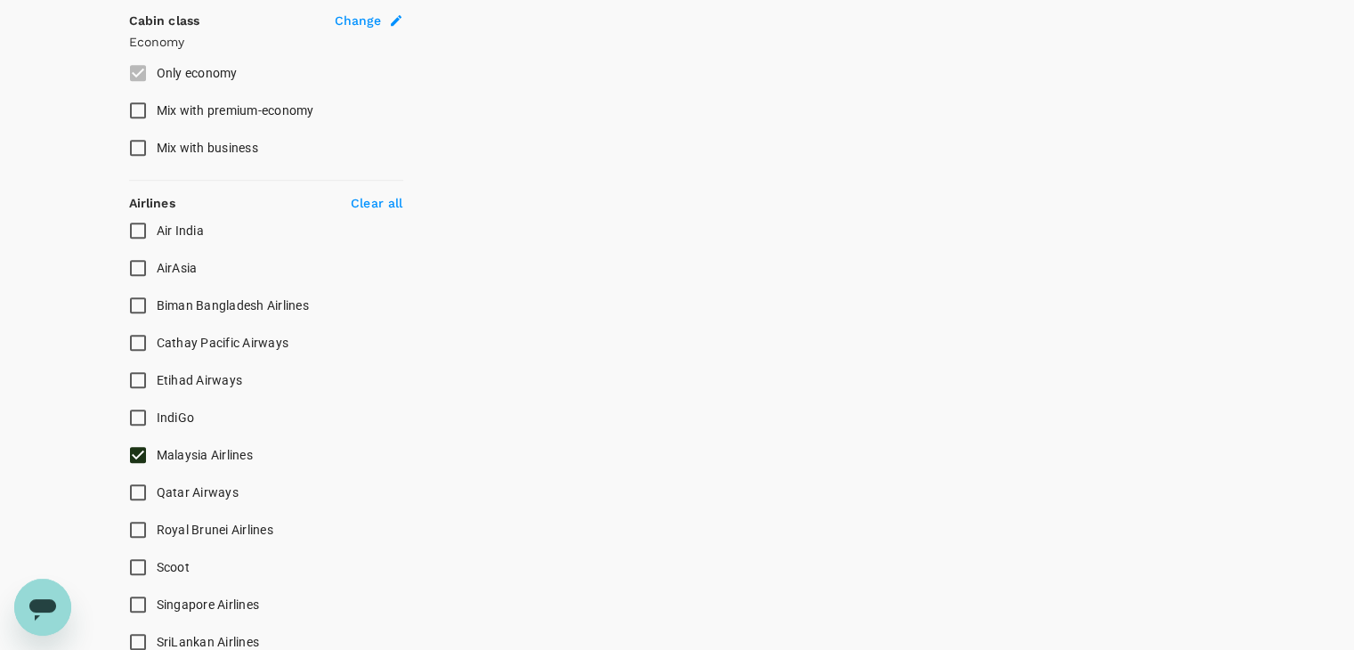
click at [132, 449] on input "Malaysia Airlines" at bounding box center [137, 454] width 37 height 37
checkbox input "false"
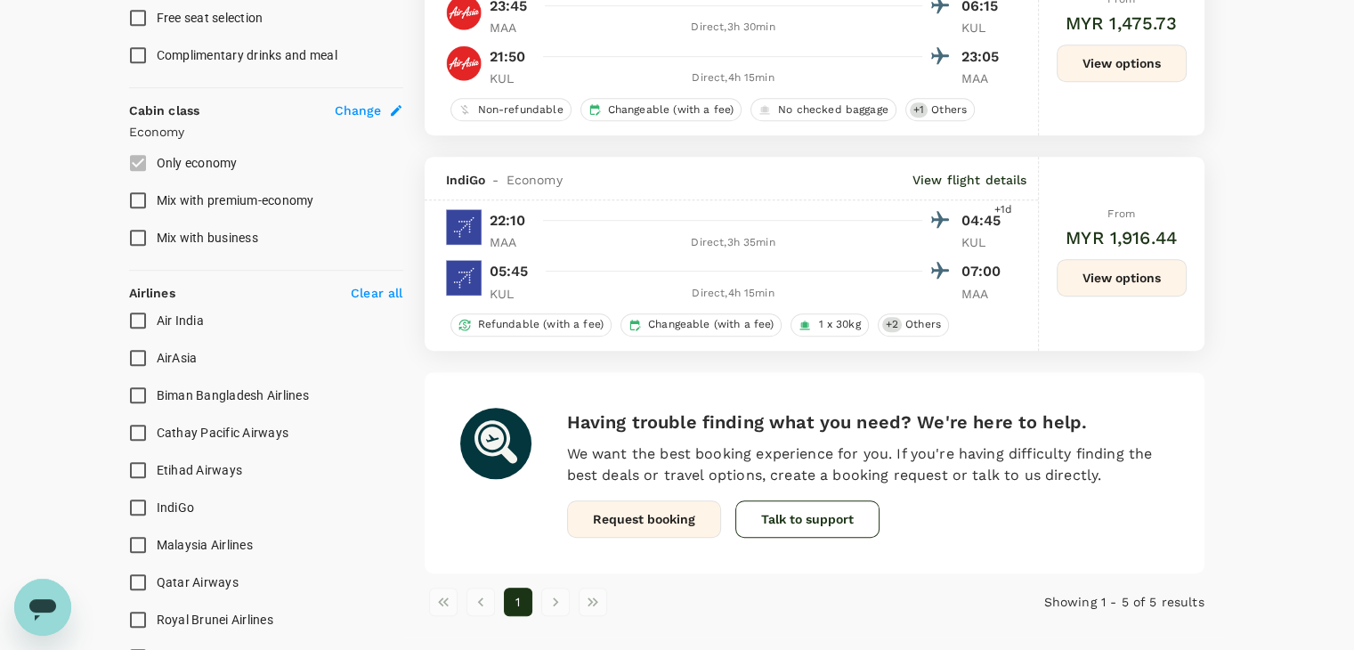
scroll to position [890, 0]
click at [142, 352] on input "AirAsia" at bounding box center [137, 356] width 37 height 37
checkbox input "true"
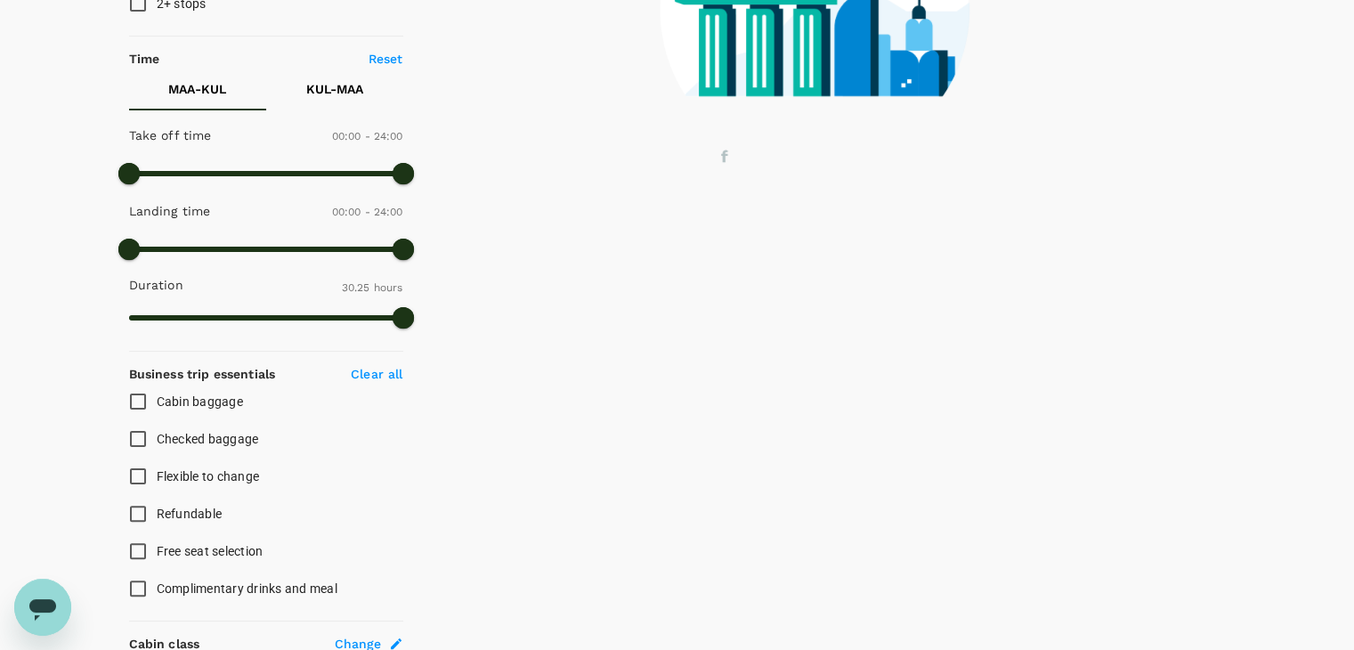
scroll to position [0, 0]
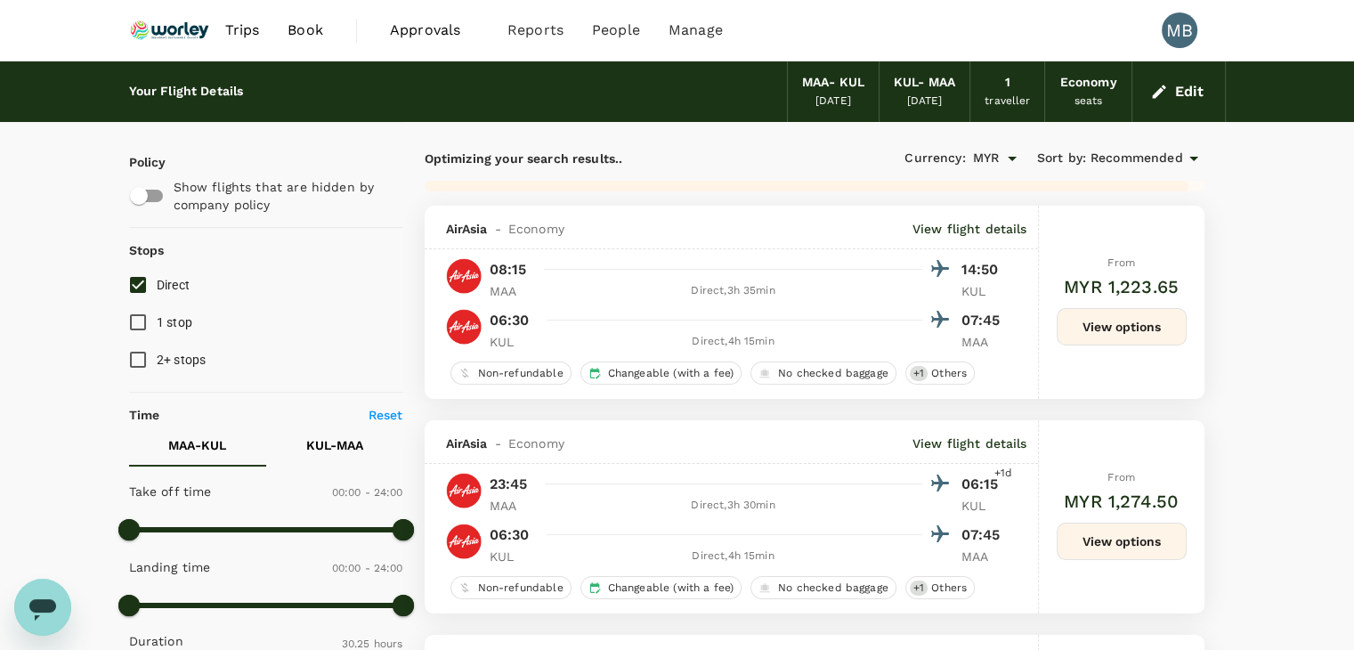
click at [1161, 157] on span "Recommended" at bounding box center [1136, 159] width 93 height 20
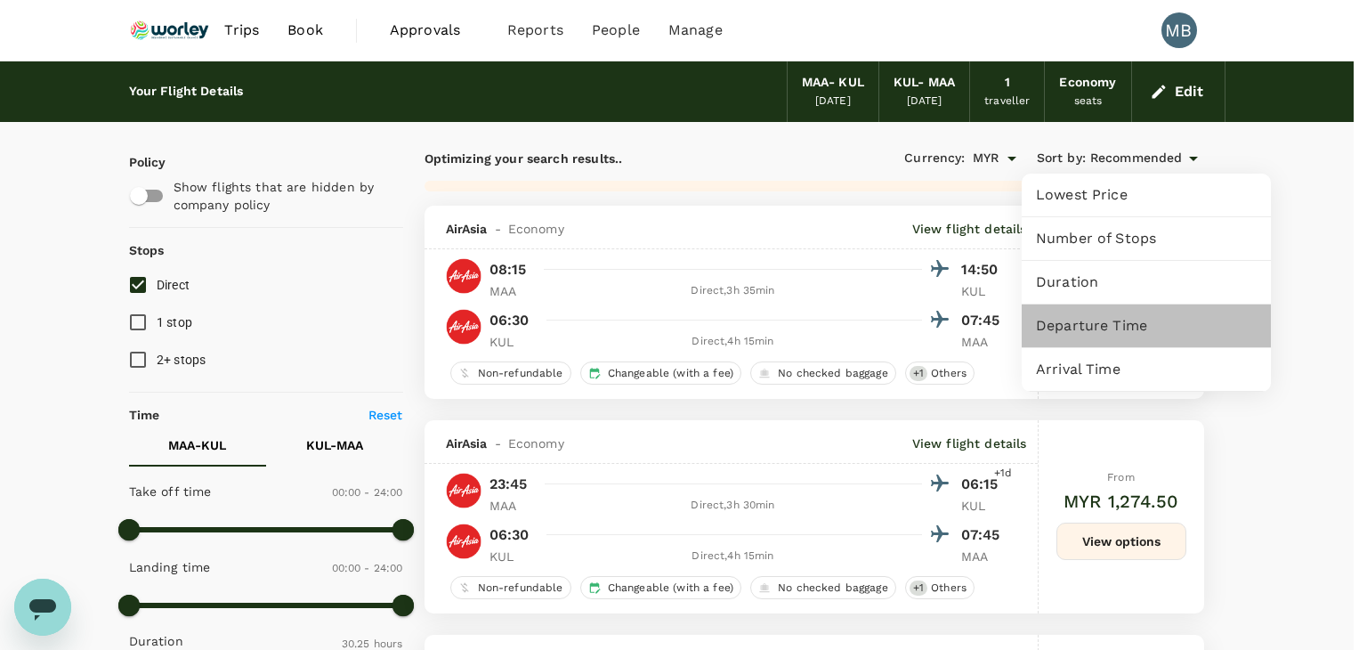
click at [1100, 334] on span "Departure Time" at bounding box center [1146, 325] width 221 height 21
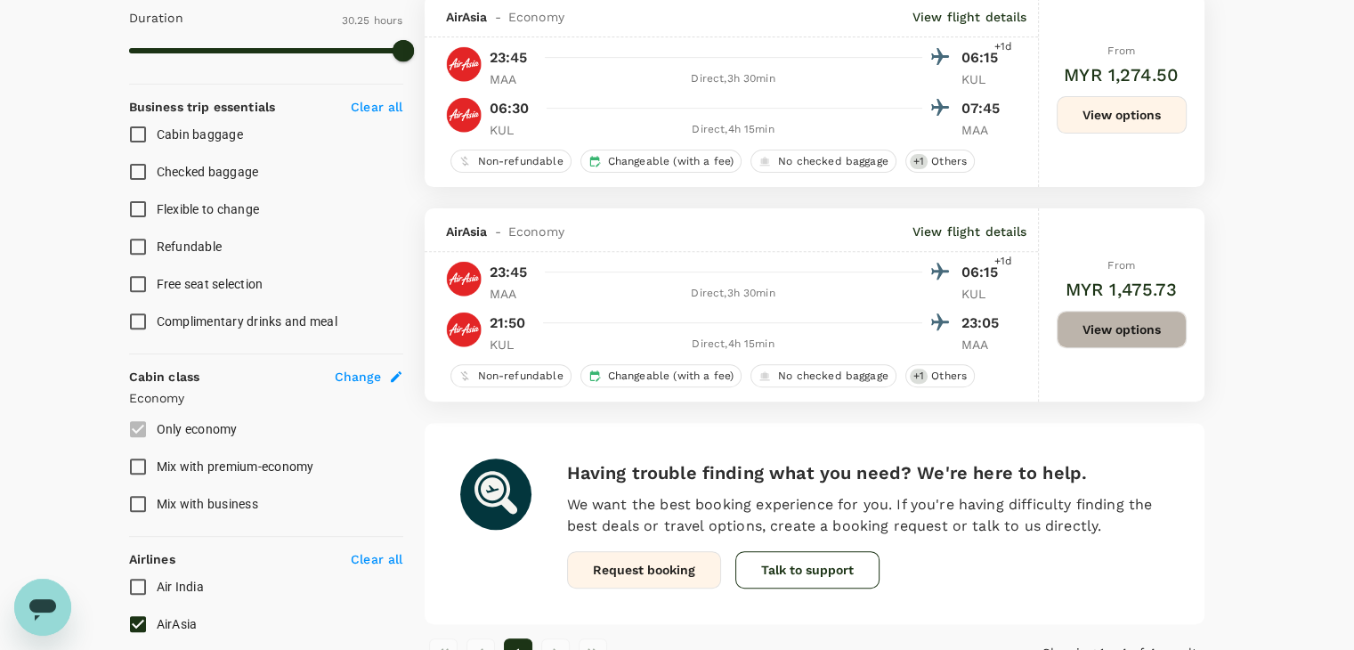
click at [1073, 336] on button "View options" at bounding box center [1121, 329] width 130 height 37
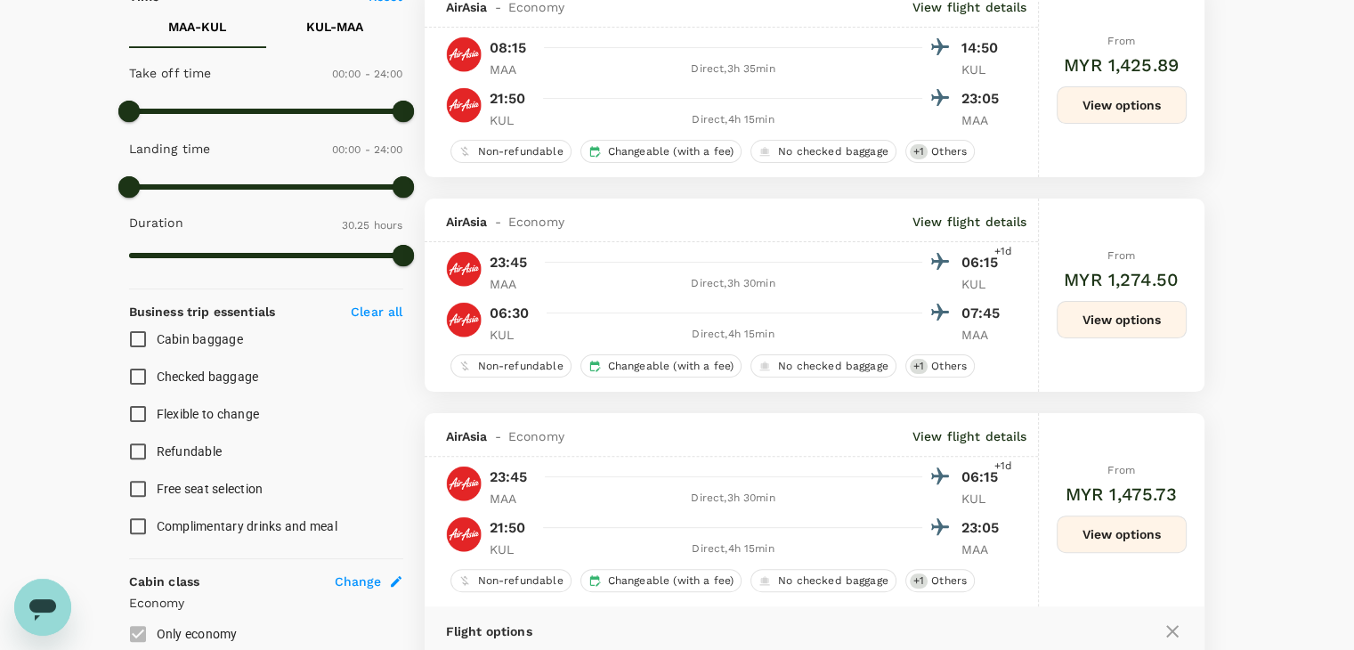
scroll to position [388, 0]
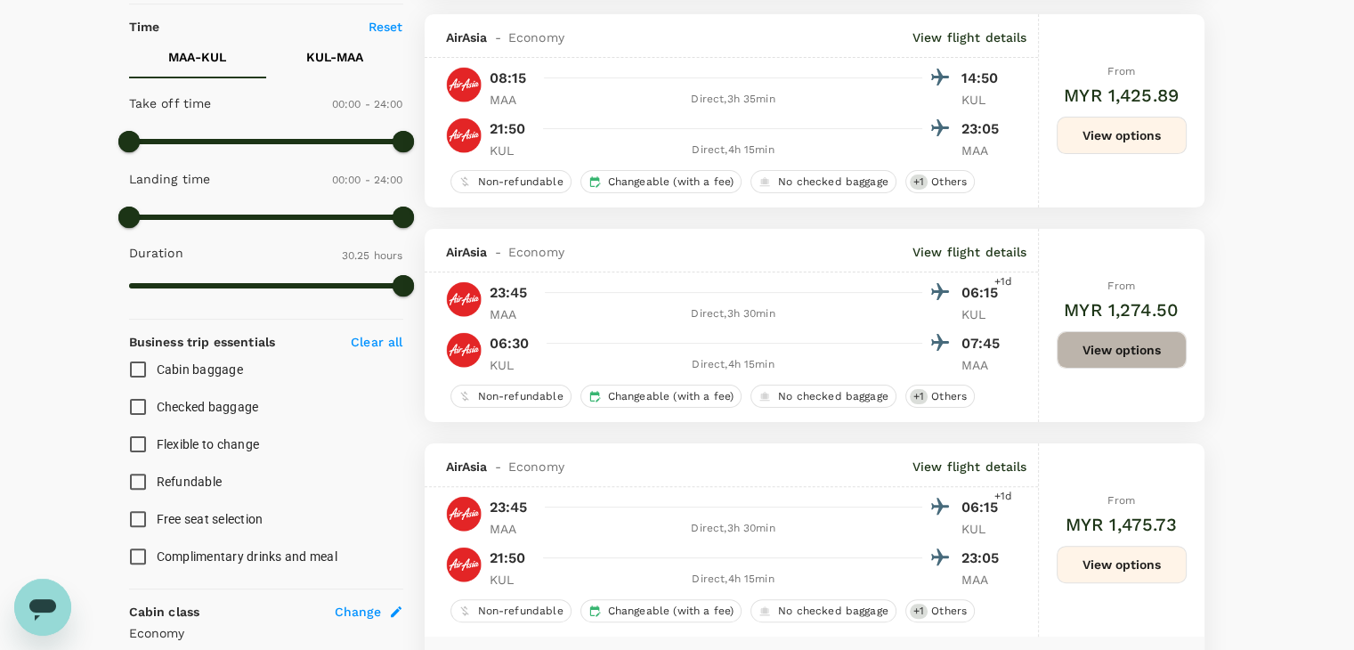
click at [1089, 359] on button "View options" at bounding box center [1121, 349] width 130 height 37
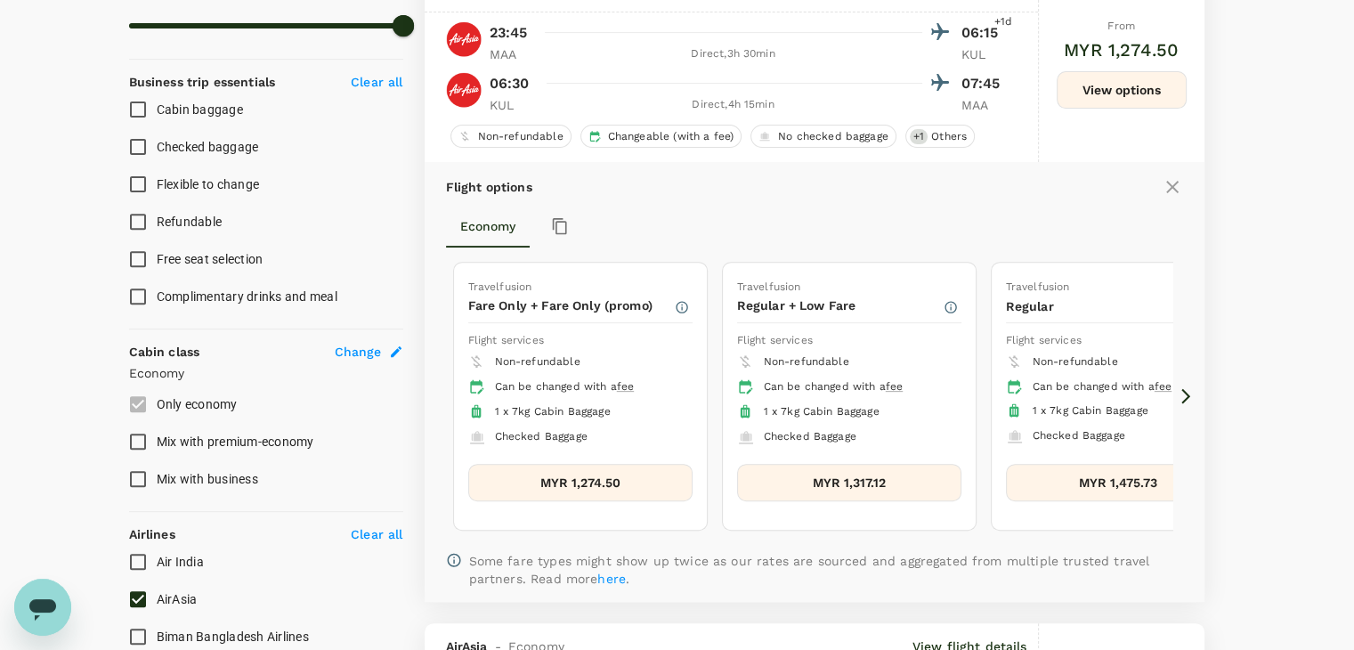
scroll to position [681, 0]
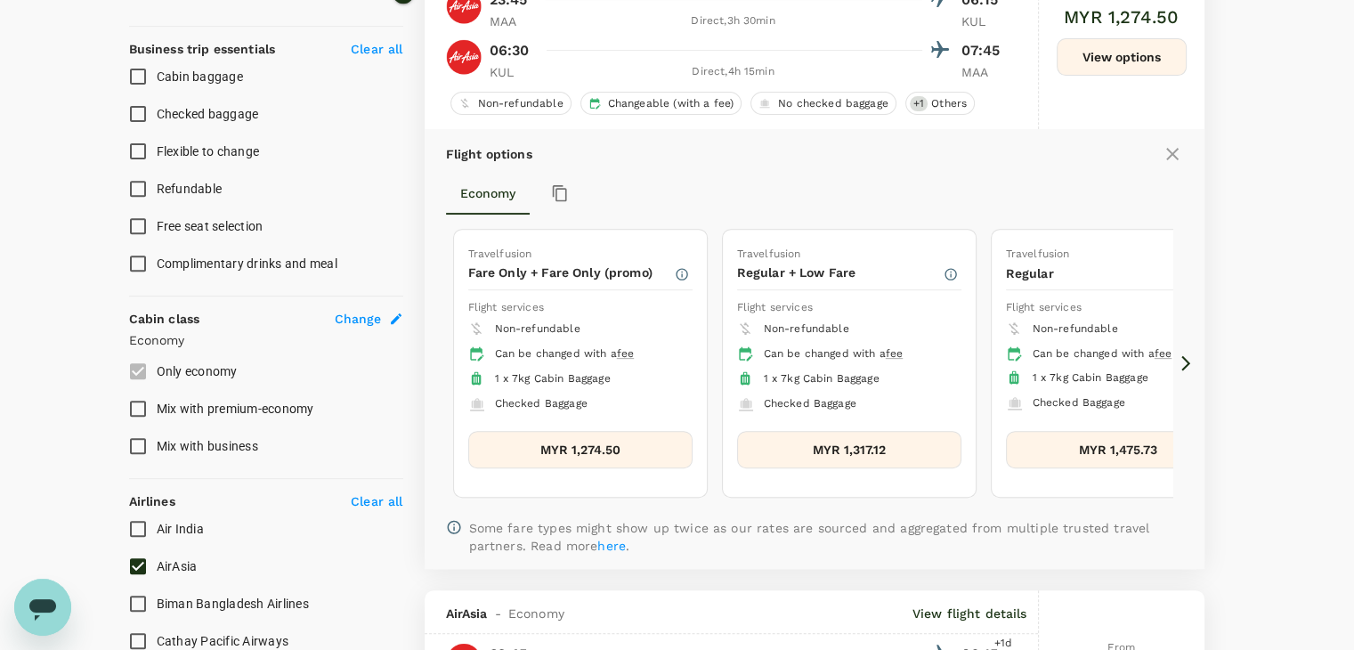
click at [1184, 368] on icon at bounding box center [1186, 363] width 18 height 18
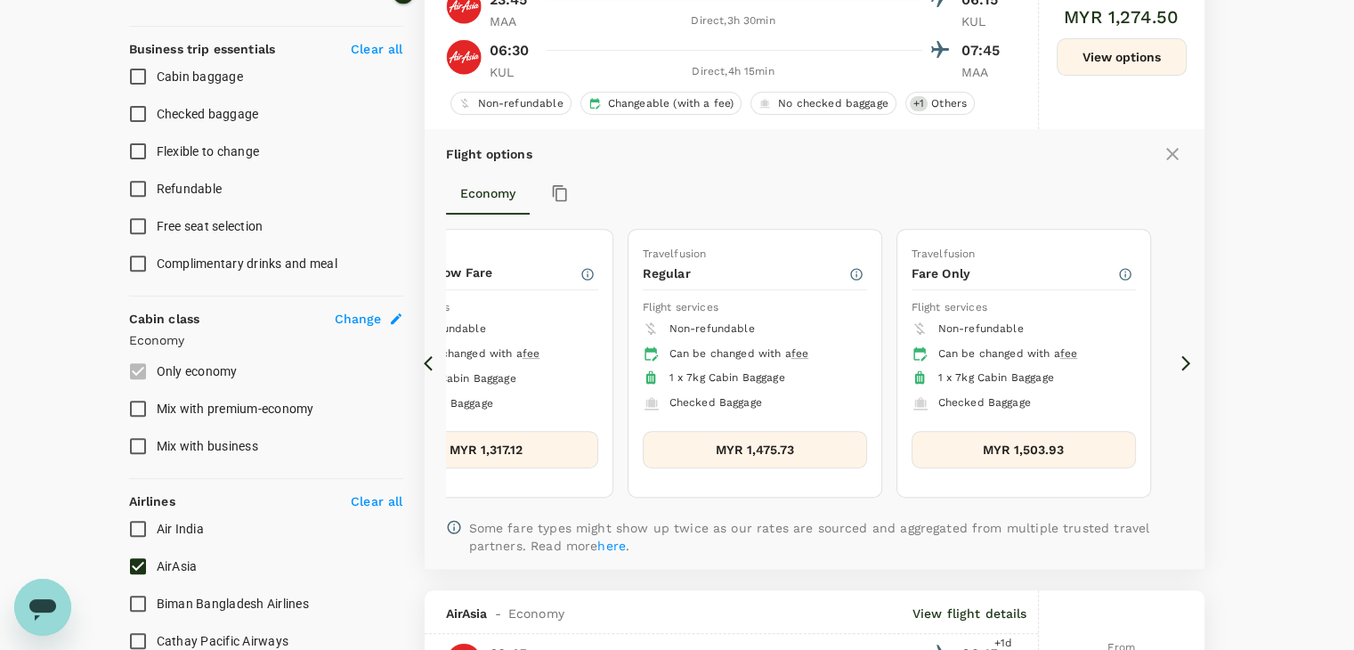
click at [1184, 368] on icon at bounding box center [1186, 363] width 18 height 18
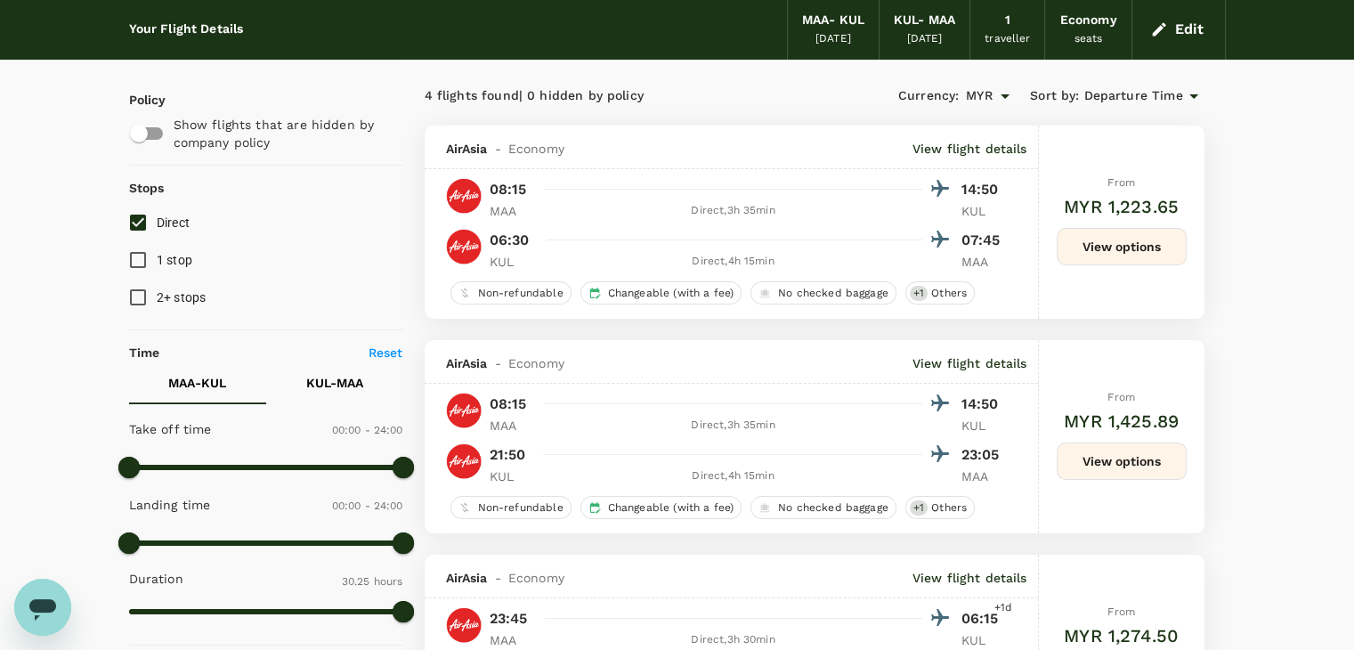
scroll to position [58, 0]
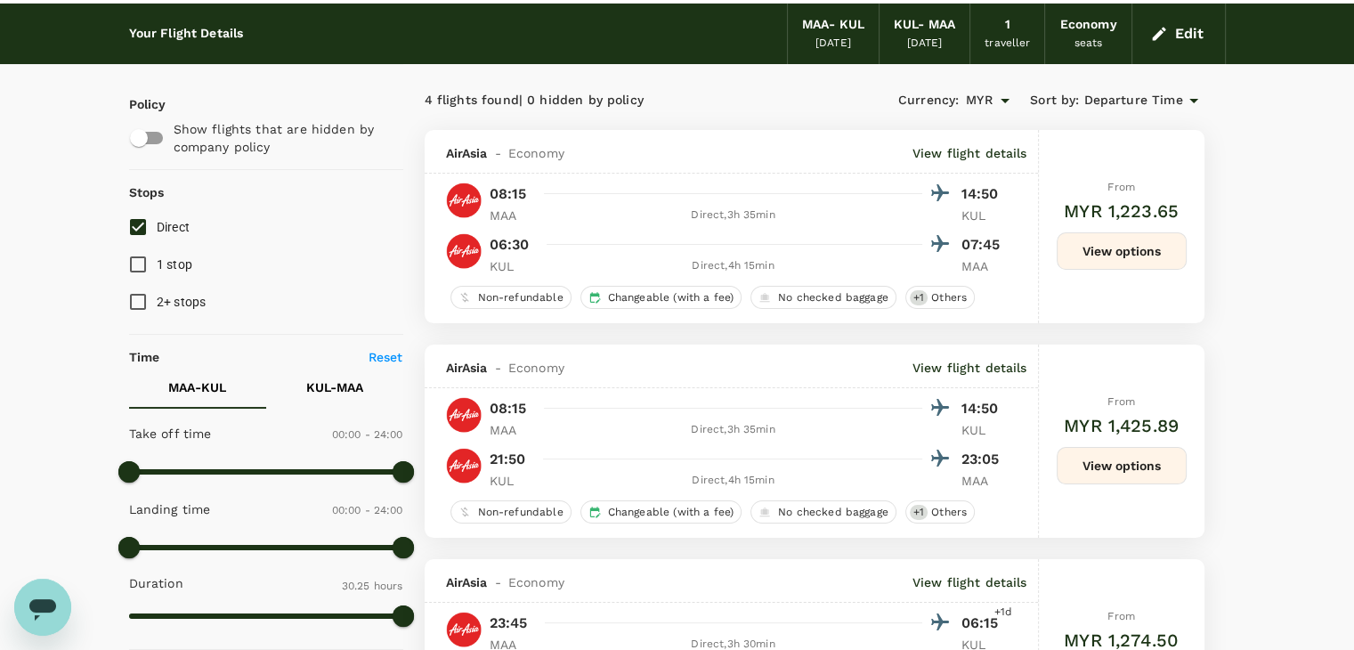
click at [1158, 91] on span "Departure Time" at bounding box center [1132, 101] width 99 height 20
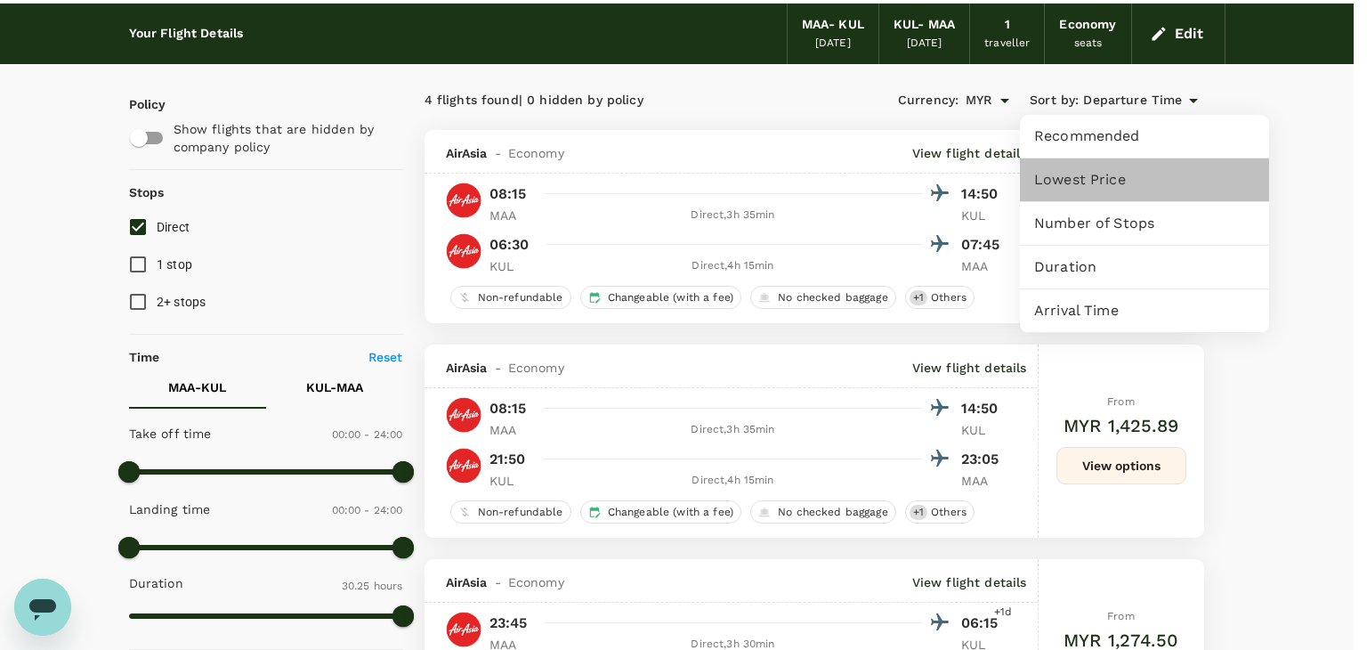
click at [1112, 175] on span "Lowest Price" at bounding box center [1144, 179] width 221 height 21
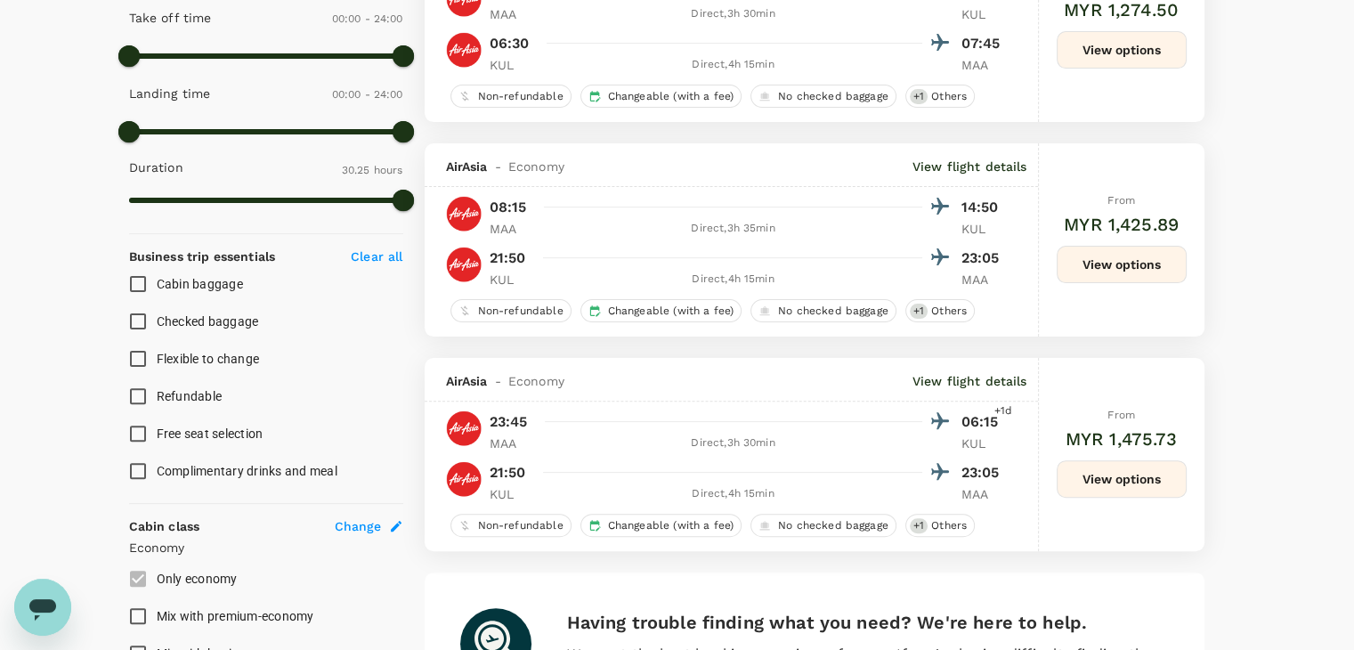
scroll to position [503, 0]
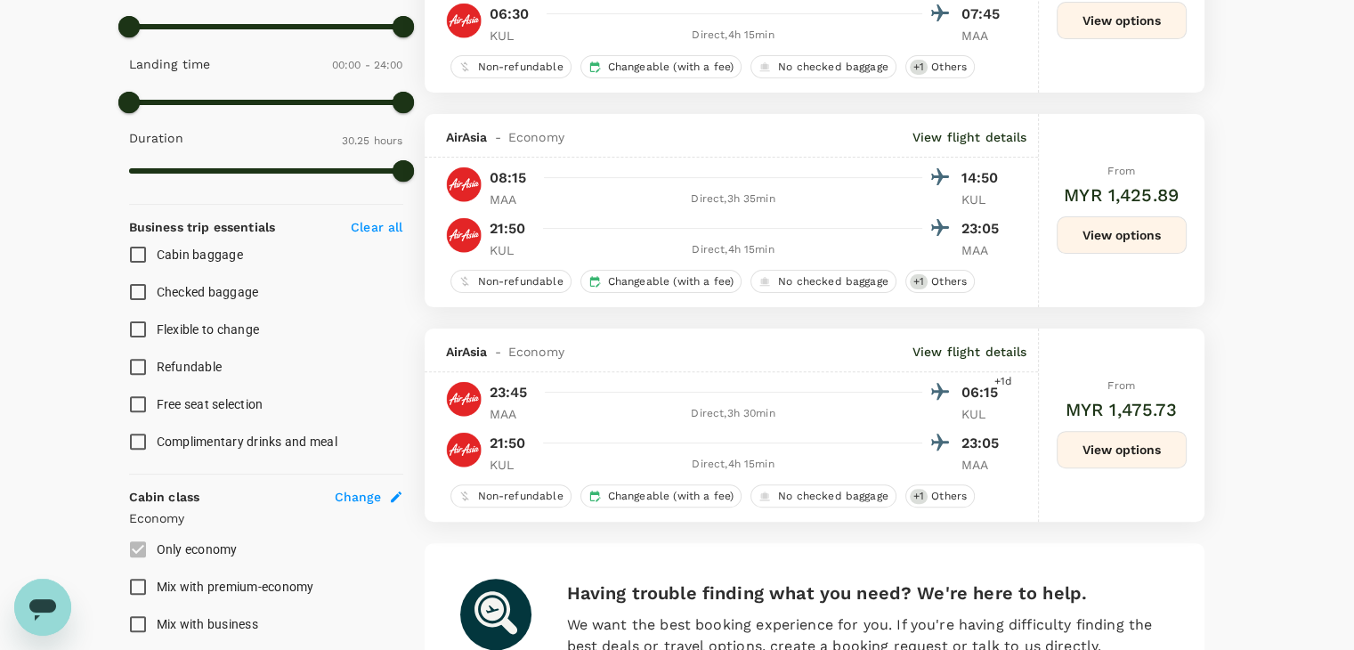
click at [1097, 451] on button "View options" at bounding box center [1121, 449] width 130 height 37
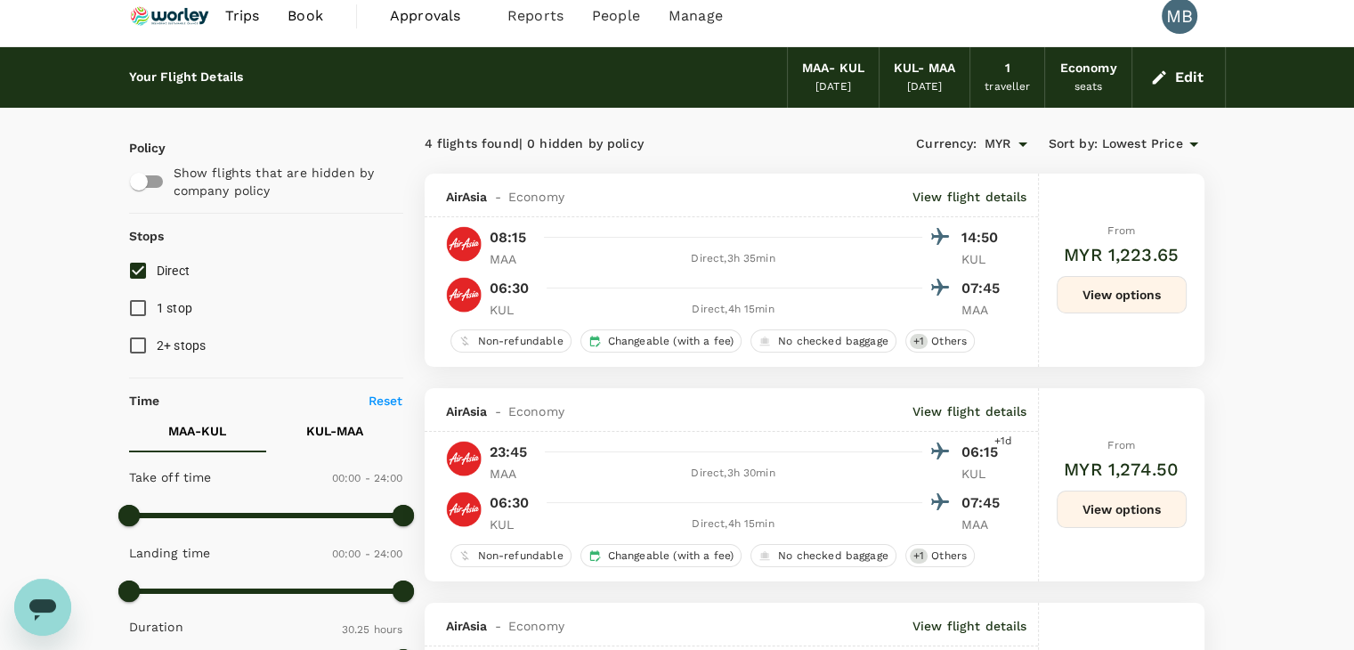
scroll to position [0, 0]
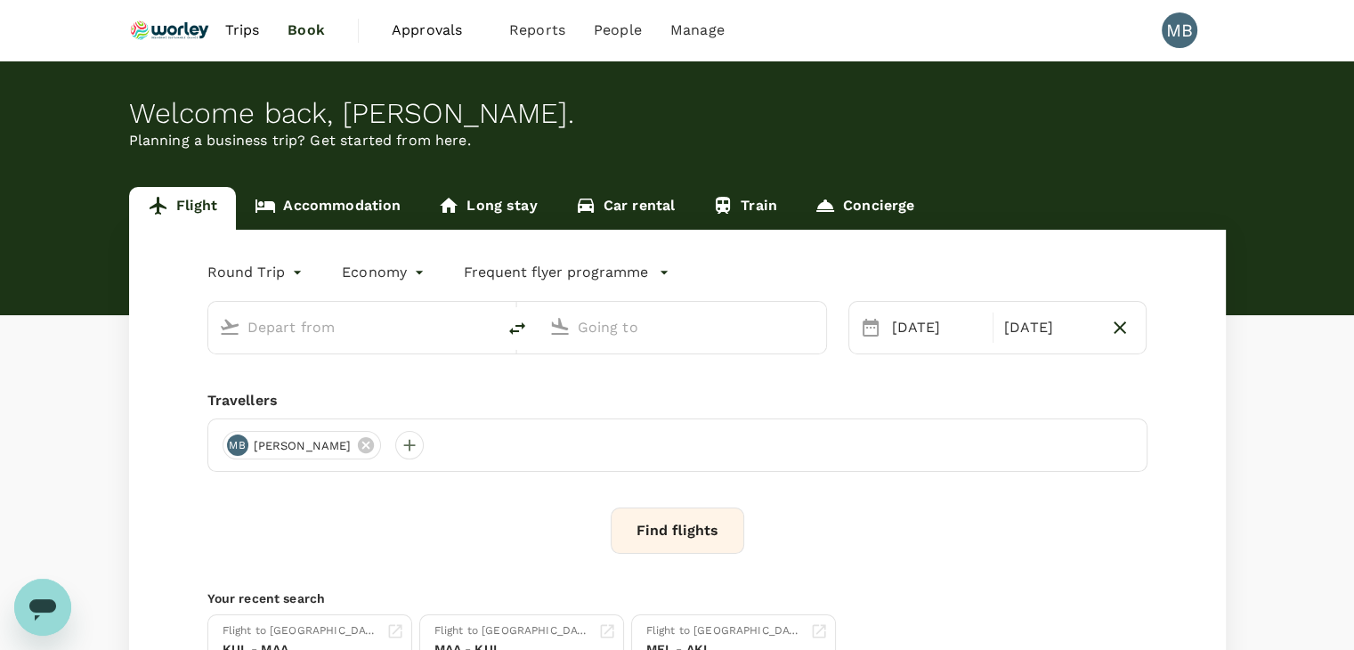
type input "Chennai Intl (MAA)"
type input "Kuala Lumpur Intl (KUL)"
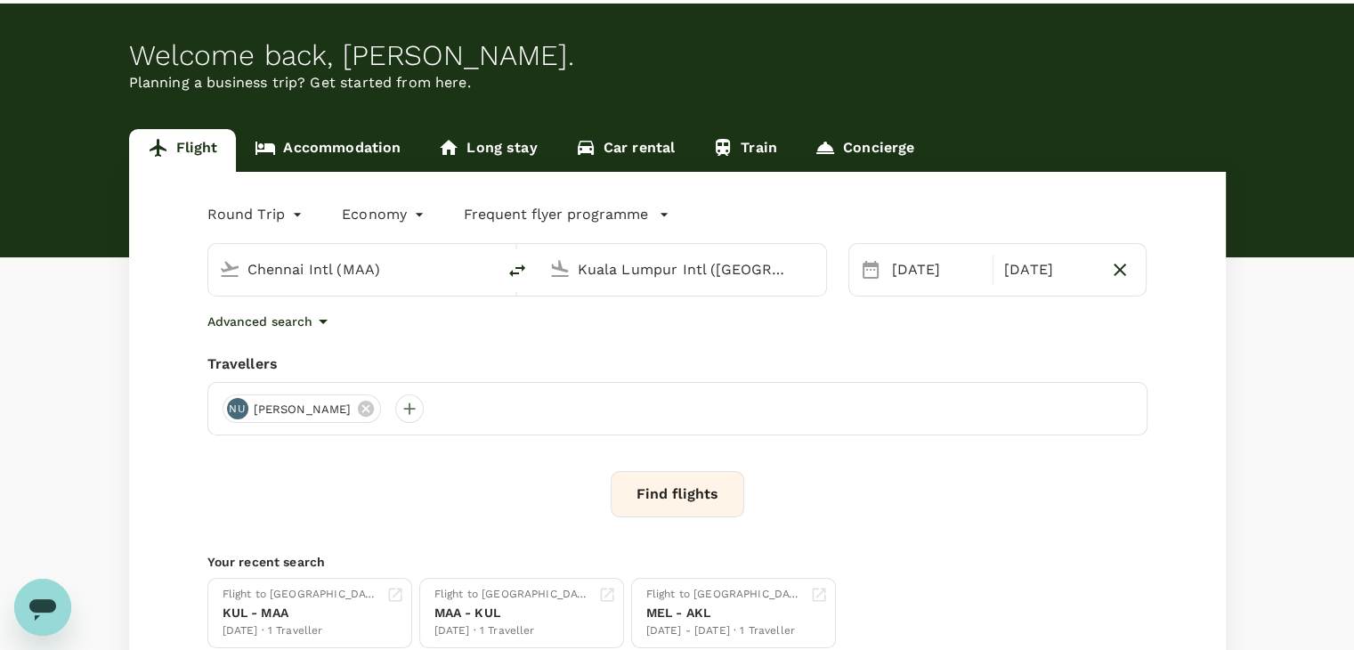
scroll to position [89, 0]
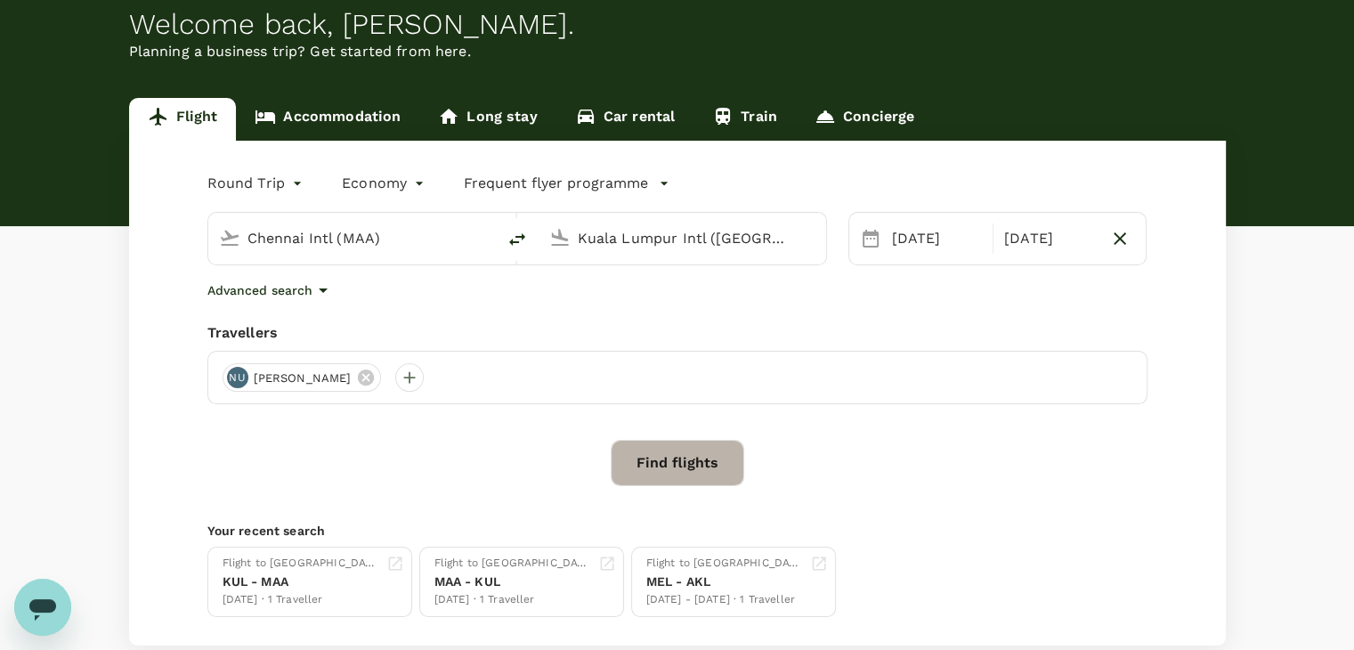
click at [719, 464] on button "Find flights" at bounding box center [678, 463] width 134 height 46
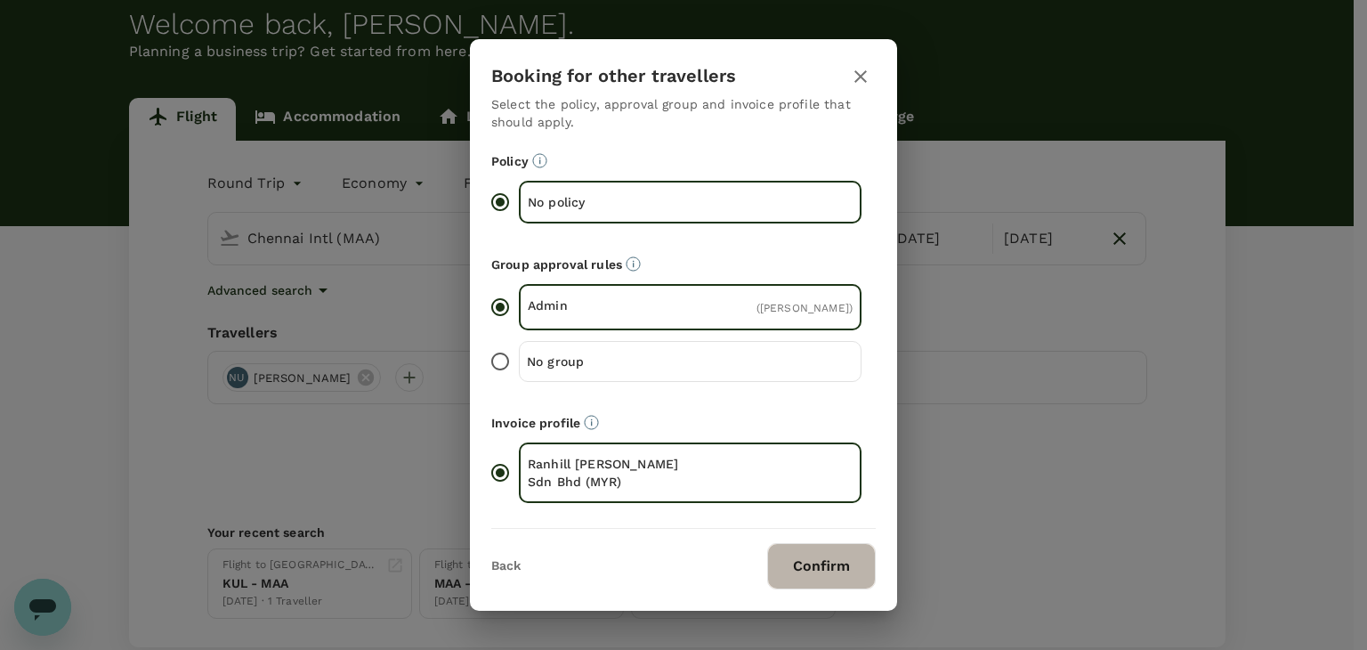
click at [792, 549] on button "Confirm" at bounding box center [821, 566] width 109 height 46
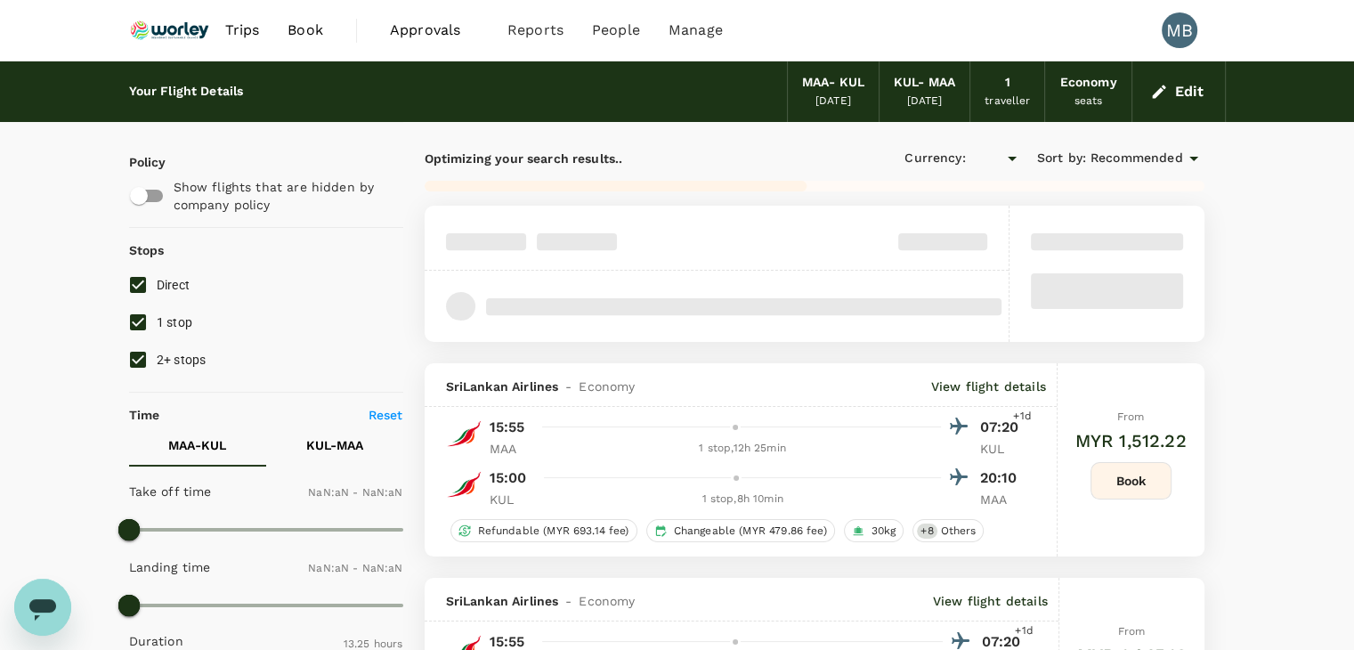
type input "MYR"
type input "1440"
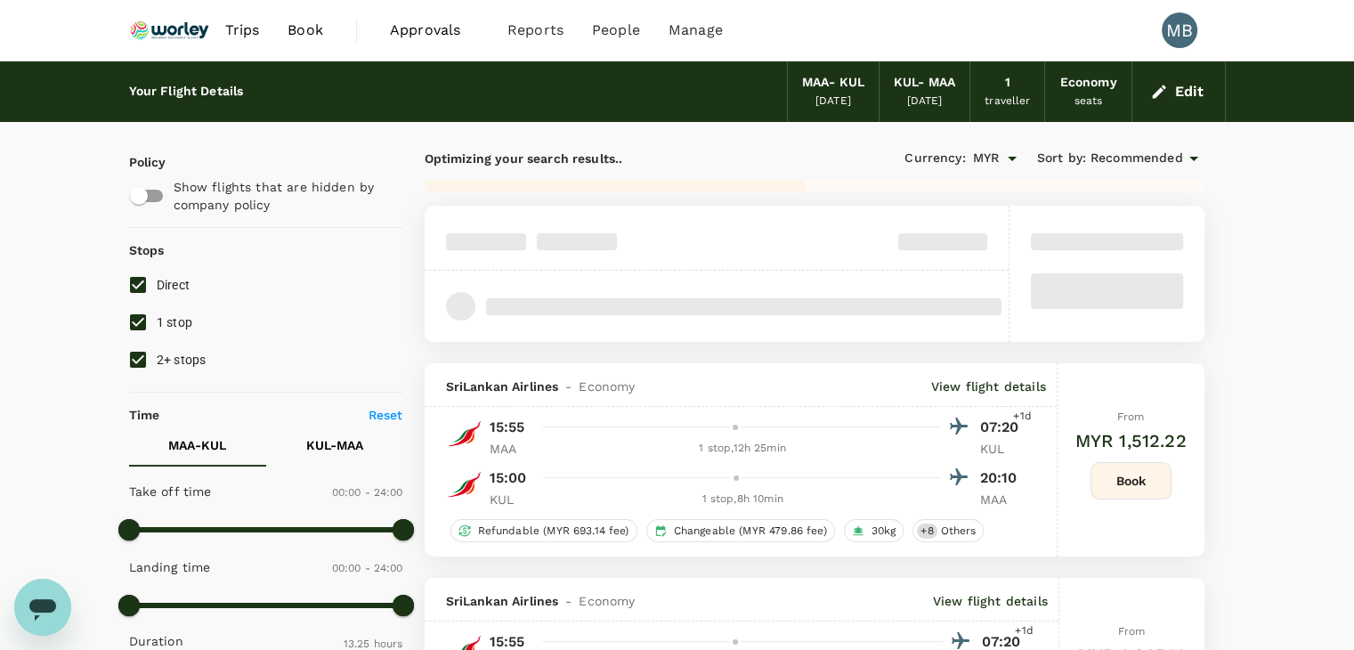
type input "1075"
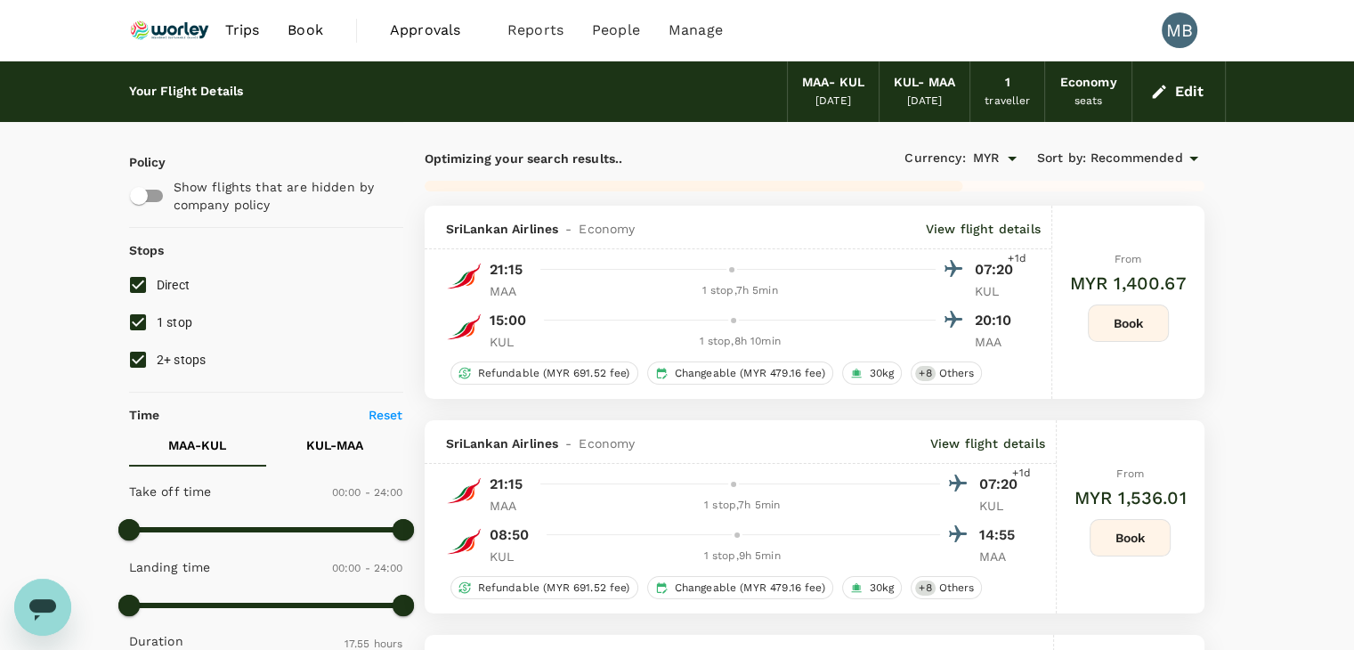
click at [137, 325] on input "1 stop" at bounding box center [137, 321] width 37 height 37
checkbox input "false"
click at [141, 357] on input "2+ stops" at bounding box center [137, 359] width 37 height 37
checkbox input "false"
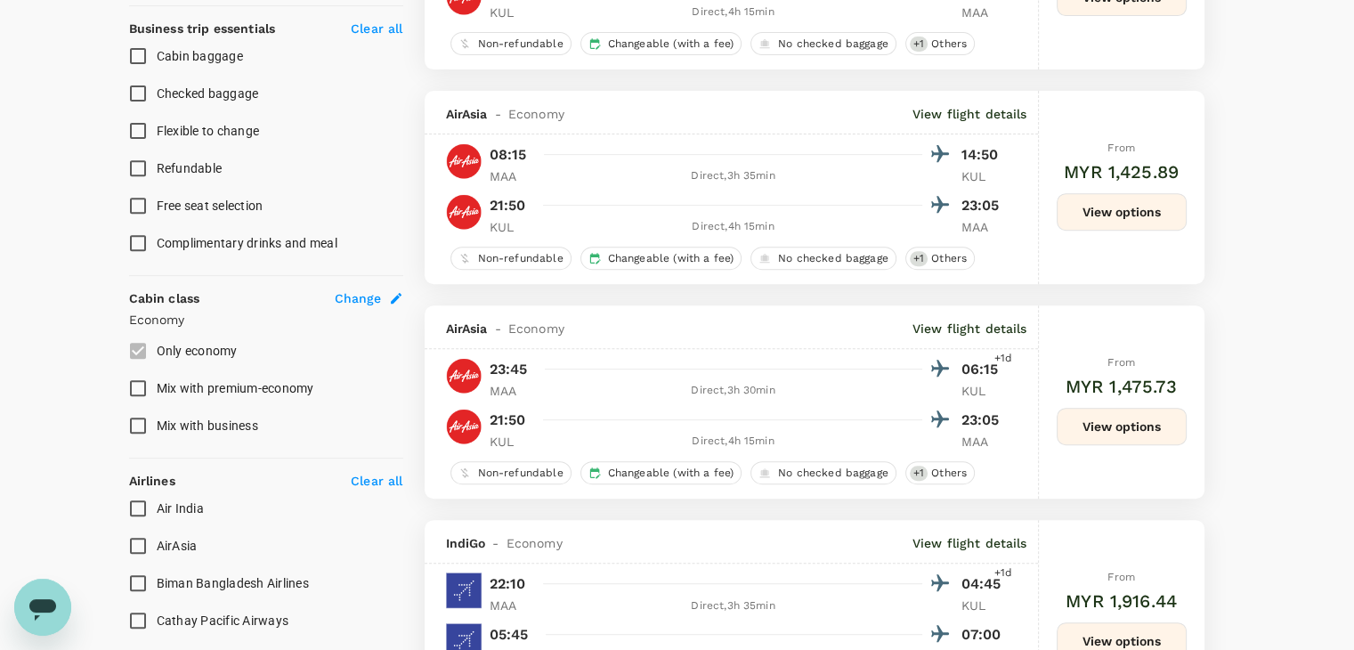
scroll to position [712, 0]
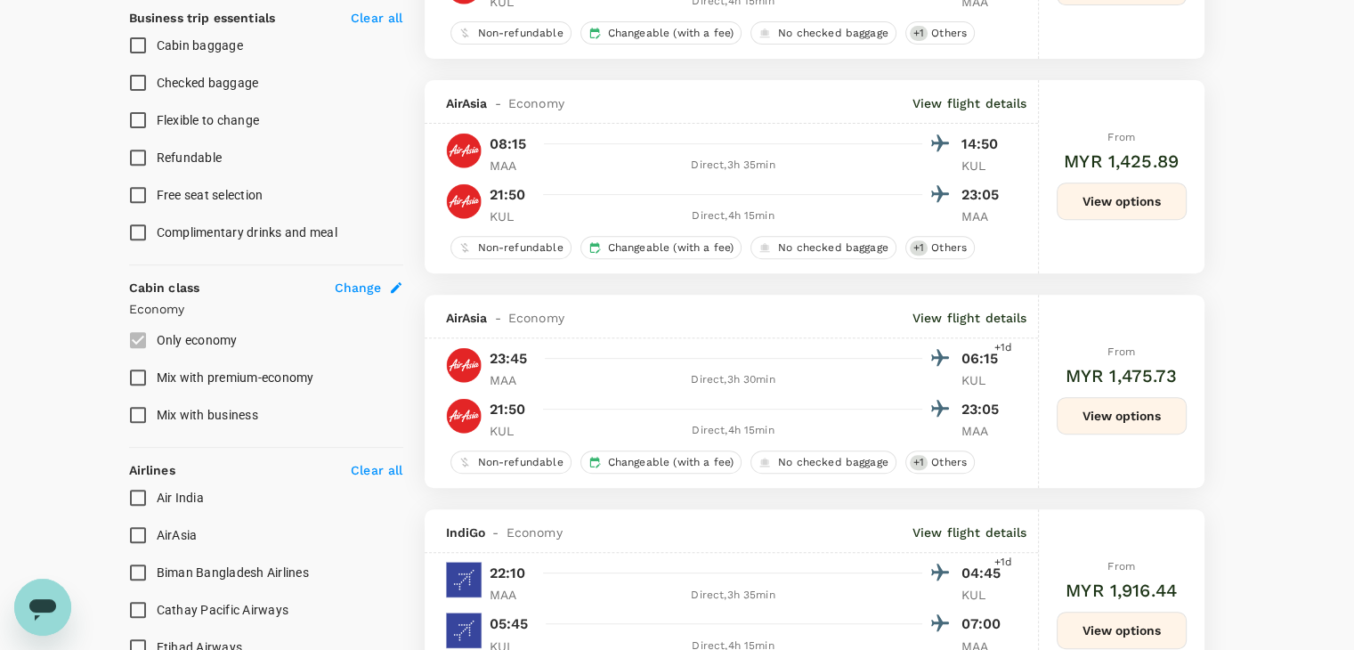
type input "1805"
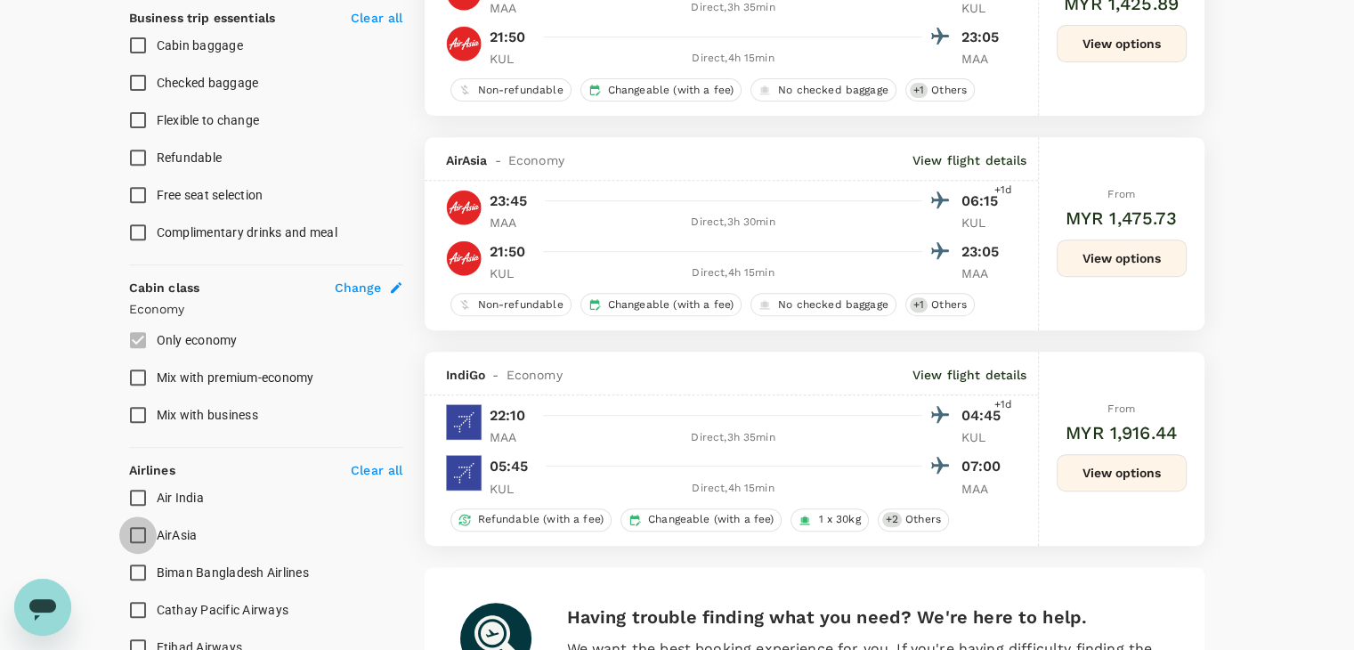
click at [134, 533] on input "AirAsia" at bounding box center [137, 534] width 37 height 37
checkbox input "true"
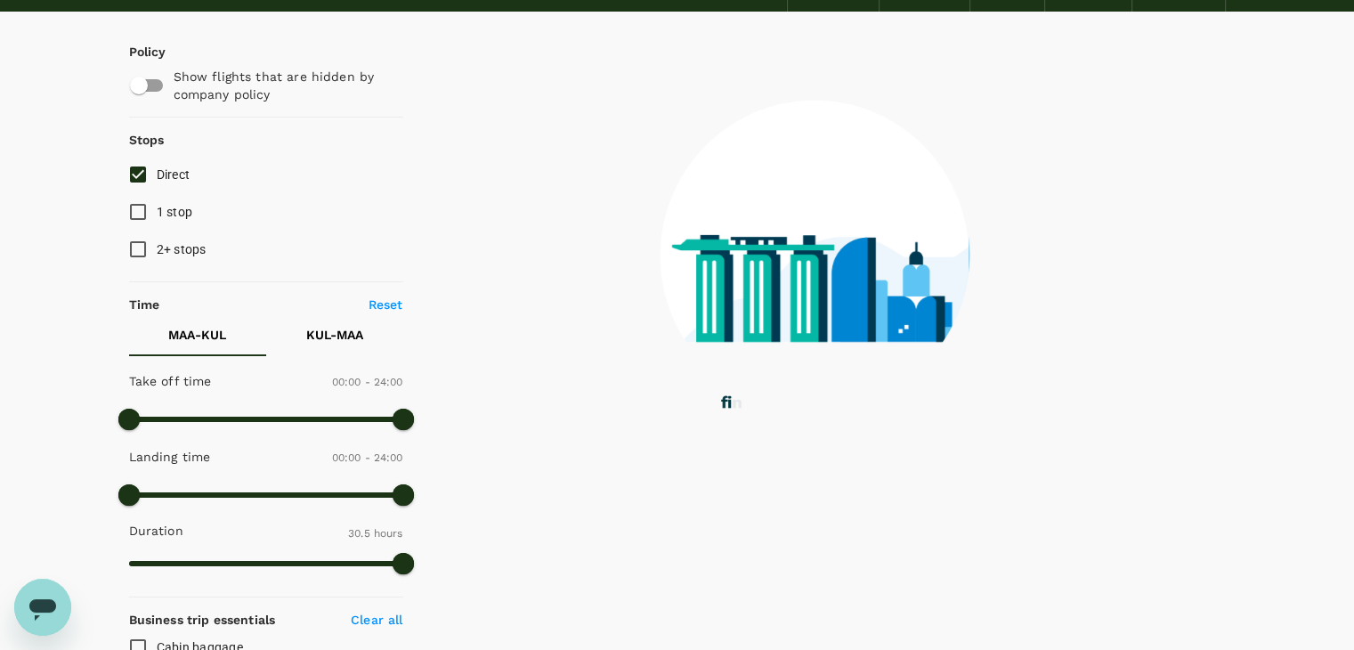
scroll to position [0, 0]
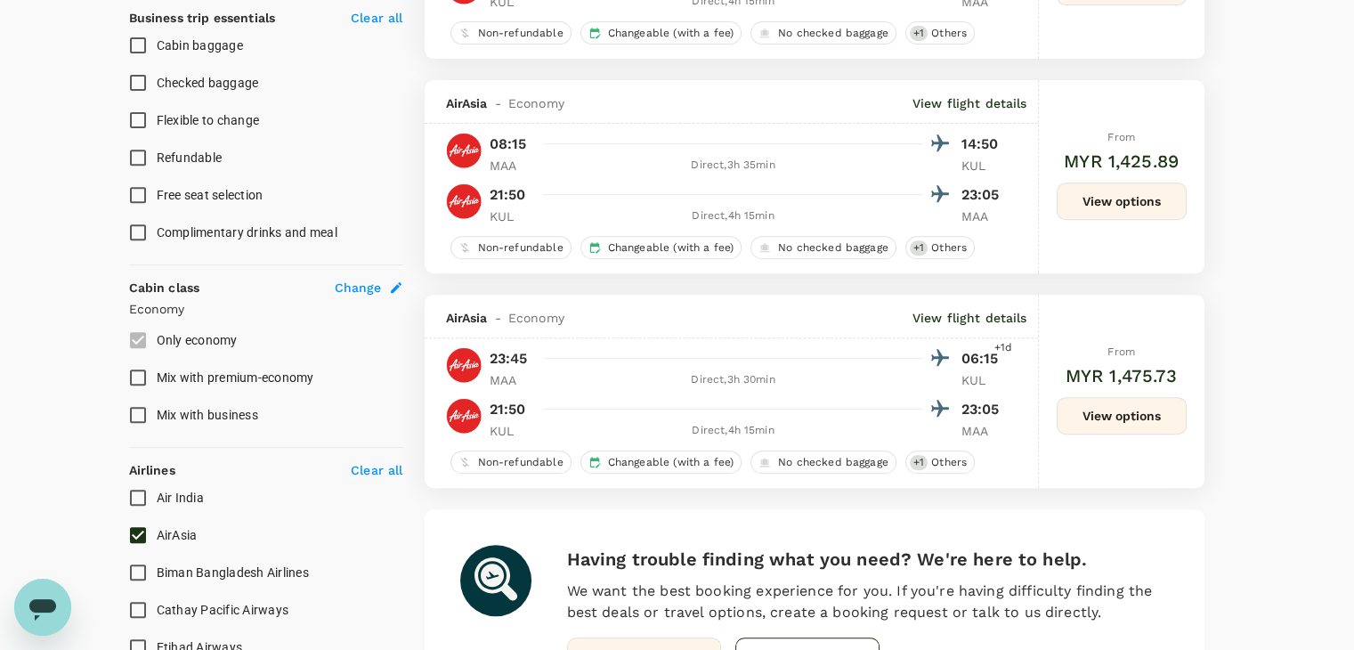
click at [1093, 421] on button "View options" at bounding box center [1121, 415] width 130 height 37
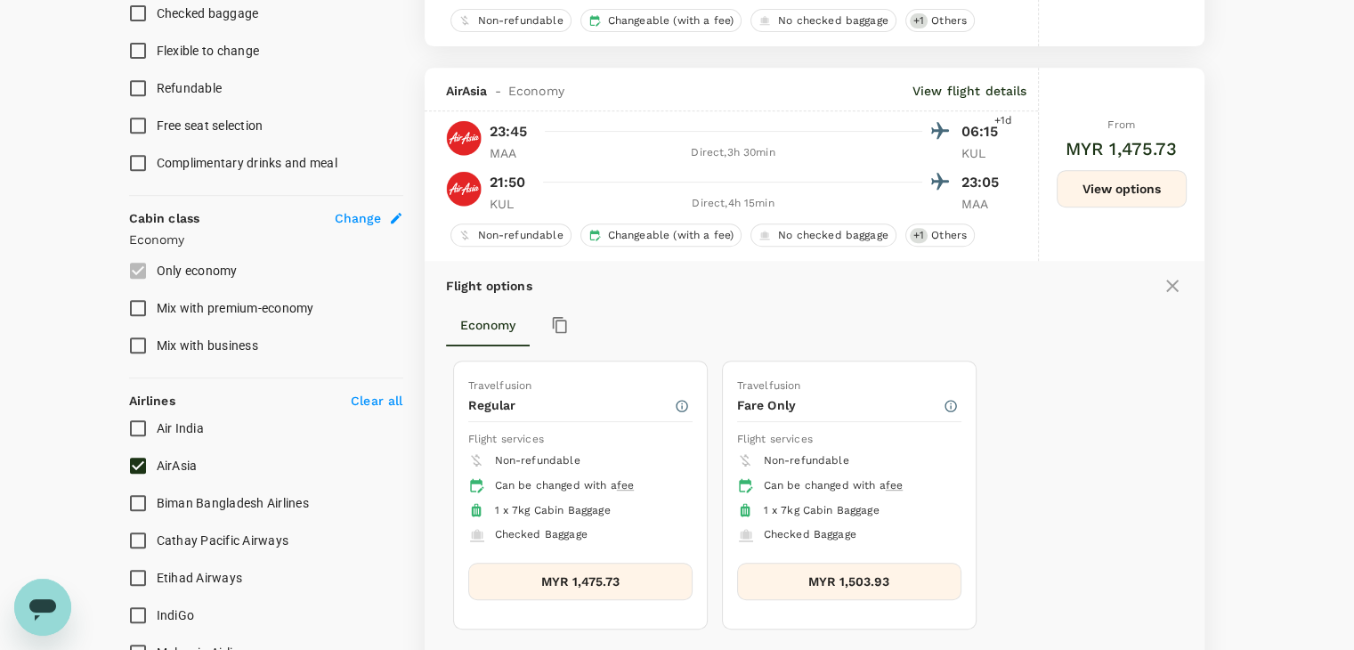
scroll to position [851, 0]
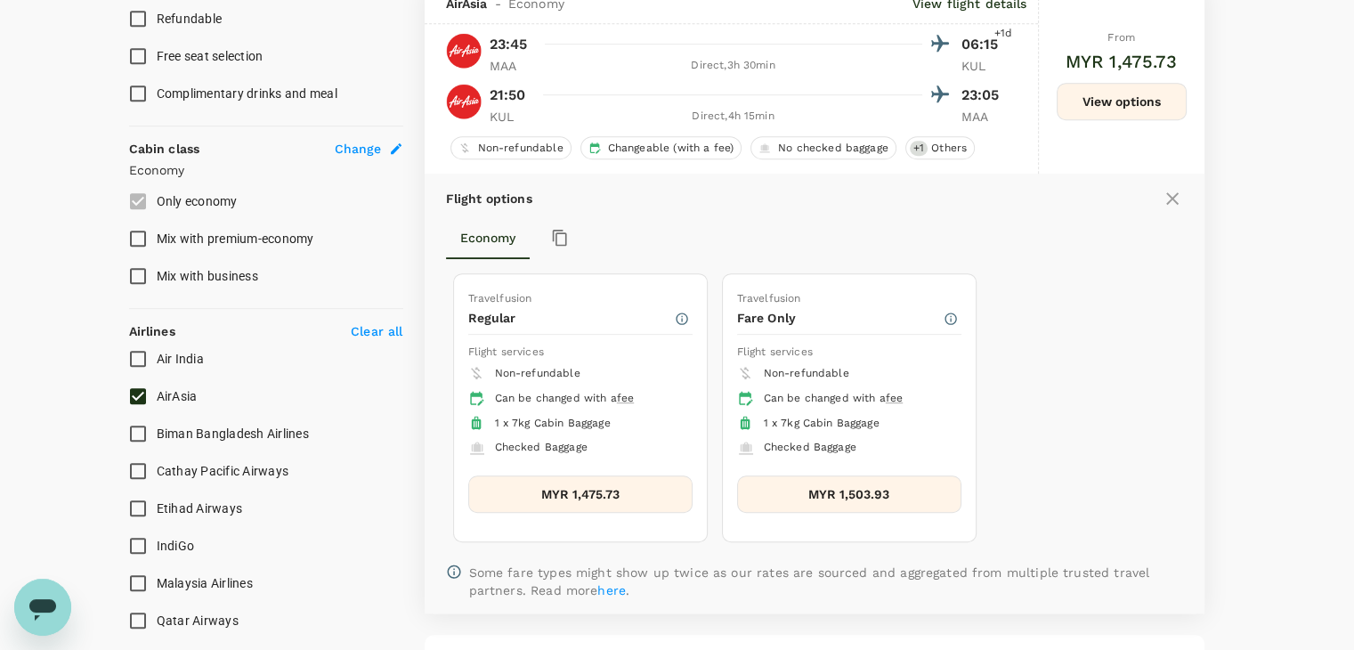
click at [938, 481] on button "MYR 1,503.93" at bounding box center [849, 493] width 224 height 37
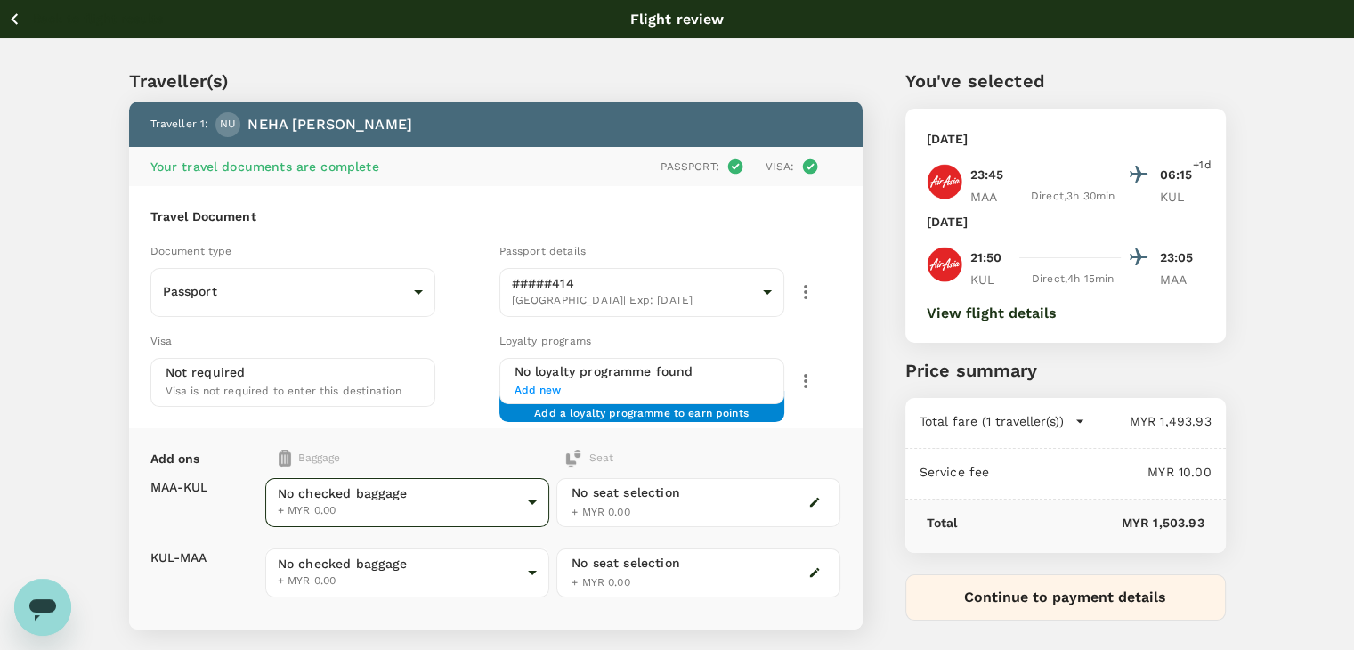
click at [369, 499] on body "Back to flight results Flight review Traveller(s) Traveller 1 : NU NEHA UDYAVAR…" at bounding box center [677, 427] width 1354 height 855
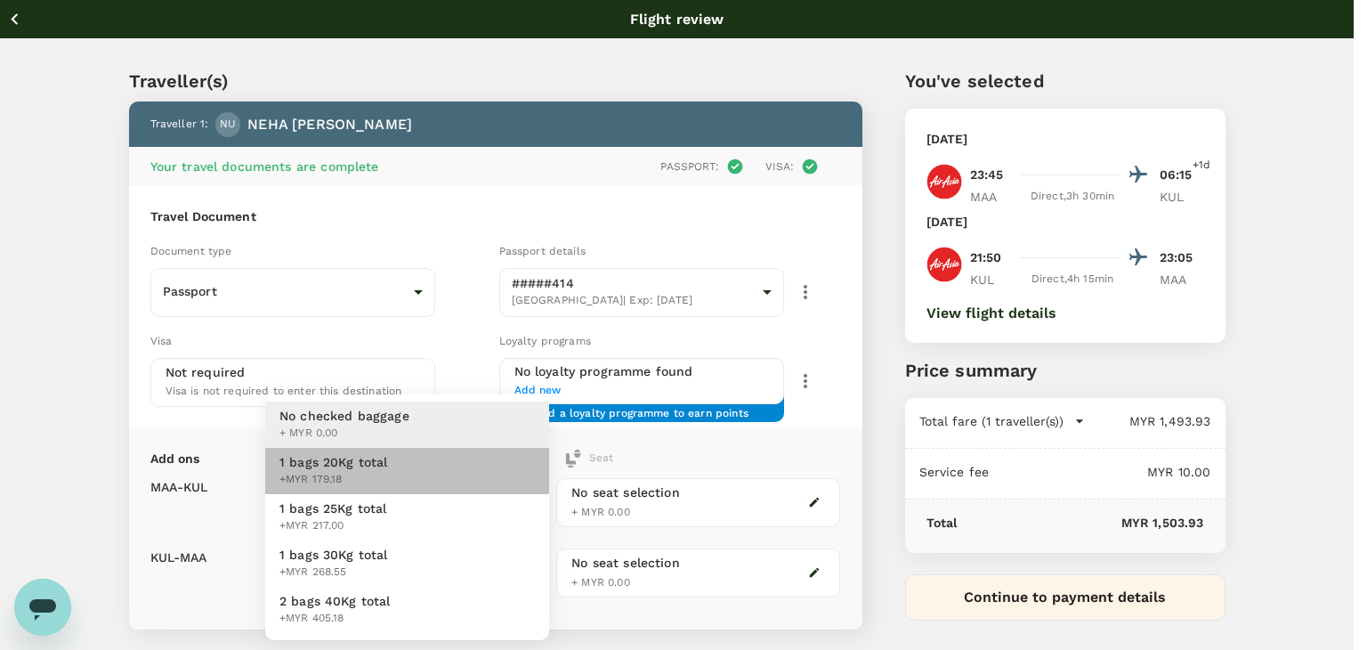
click at [390, 473] on li "1 bags 20Kg total +MYR 179.18" at bounding box center [407, 471] width 284 height 46
type input "1 - 179.18"
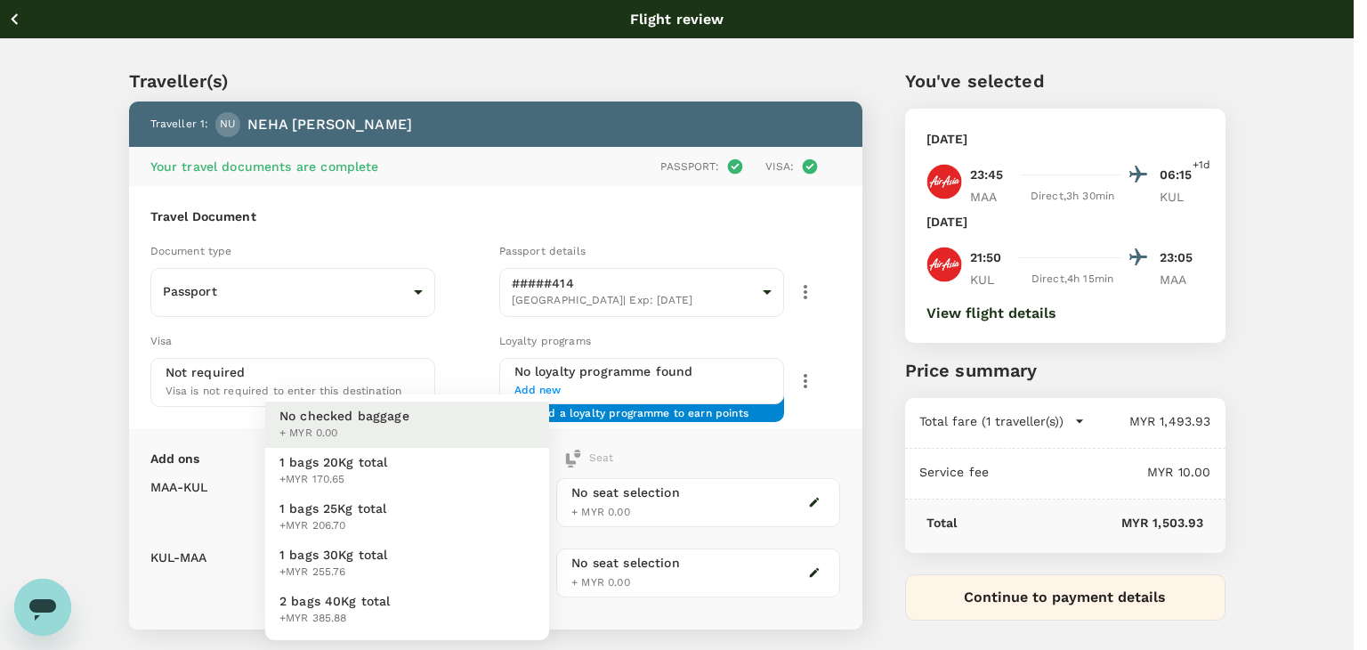
click at [395, 572] on body "Back to flight results Flight review Traveller(s) Traveller 1 : NU NEHA UDYAVAR…" at bounding box center [683, 427] width 1367 height 855
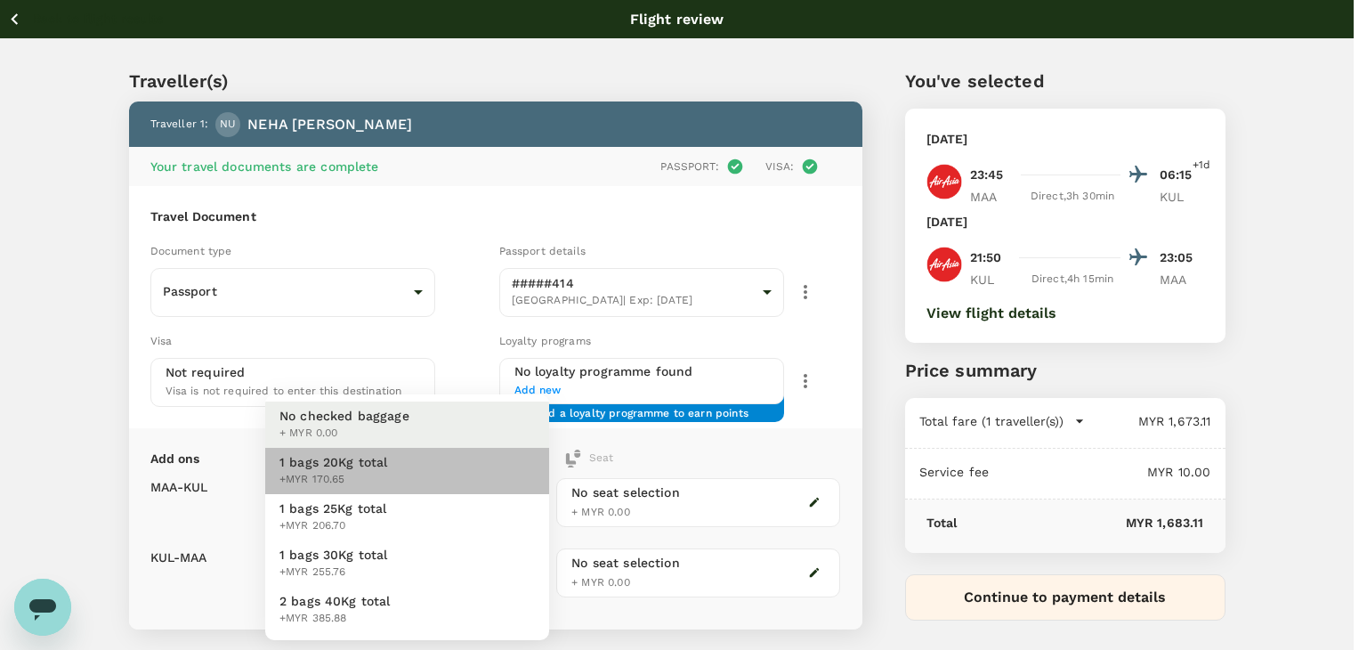
click at [395, 475] on li "1 bags 20Kg total +MYR 170.65" at bounding box center [407, 471] width 284 height 46
type input "1 - 170.65"
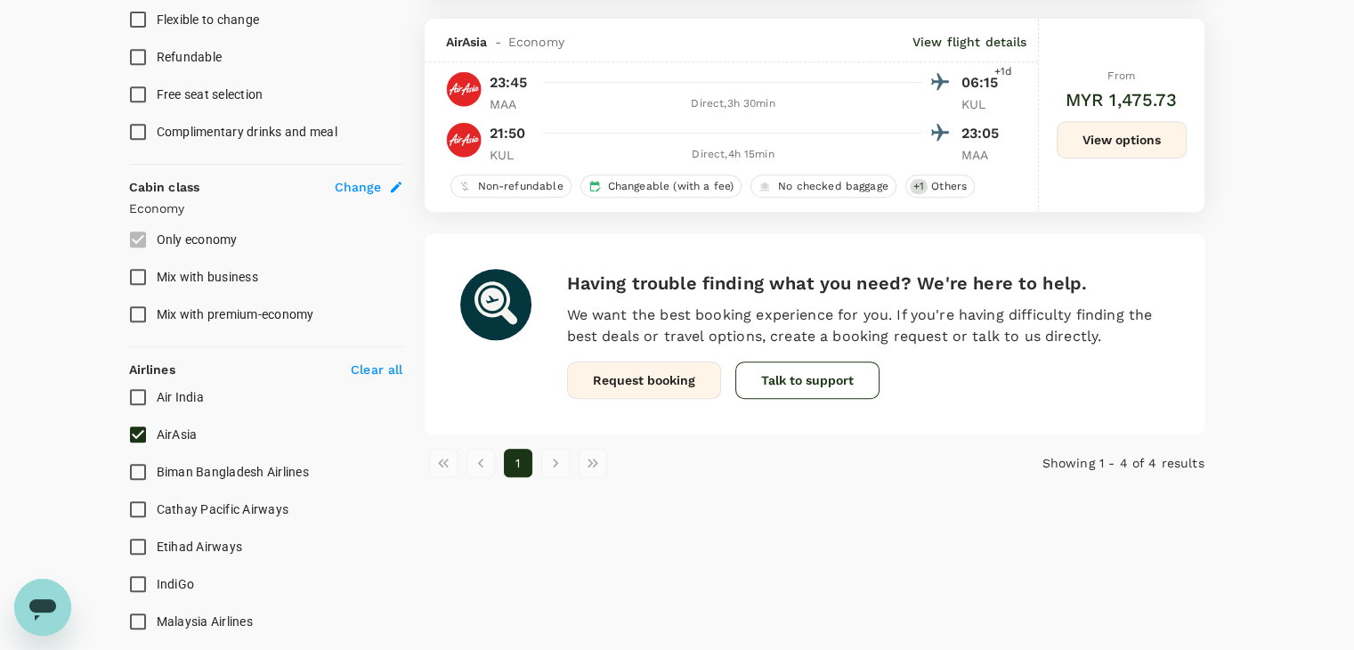
scroll to position [724, 0]
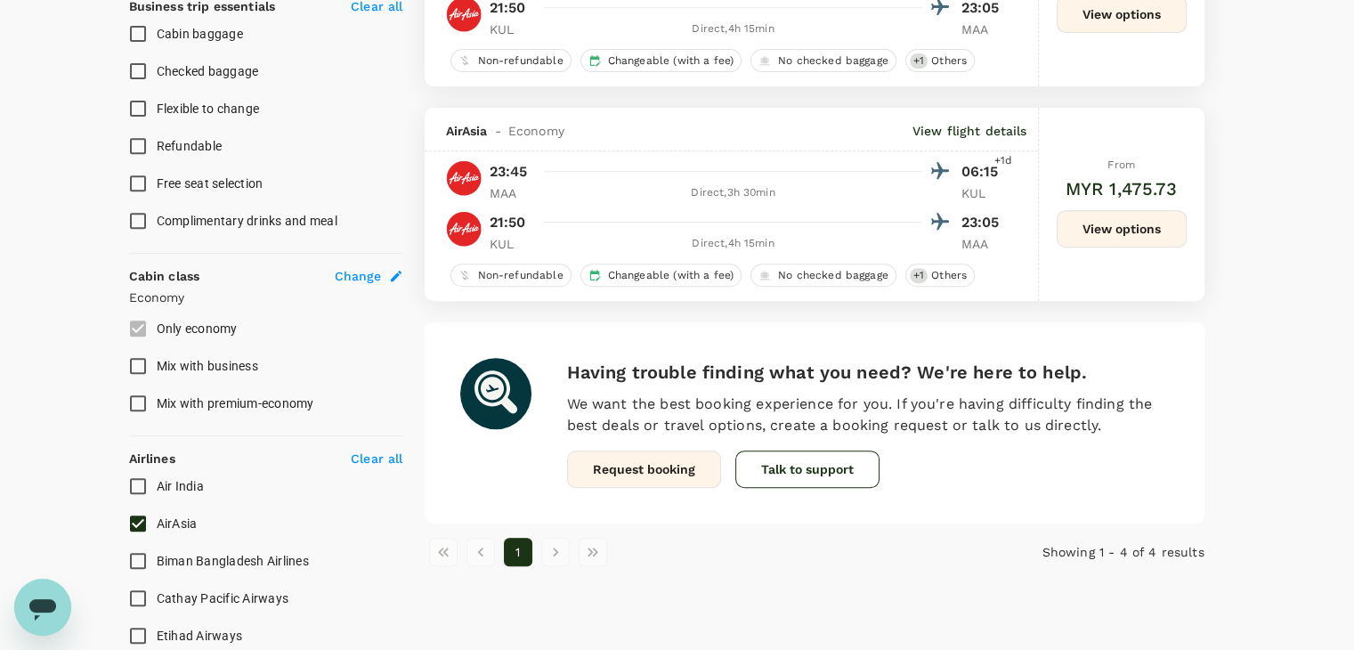
click at [1091, 225] on button "View options" at bounding box center [1121, 228] width 130 height 37
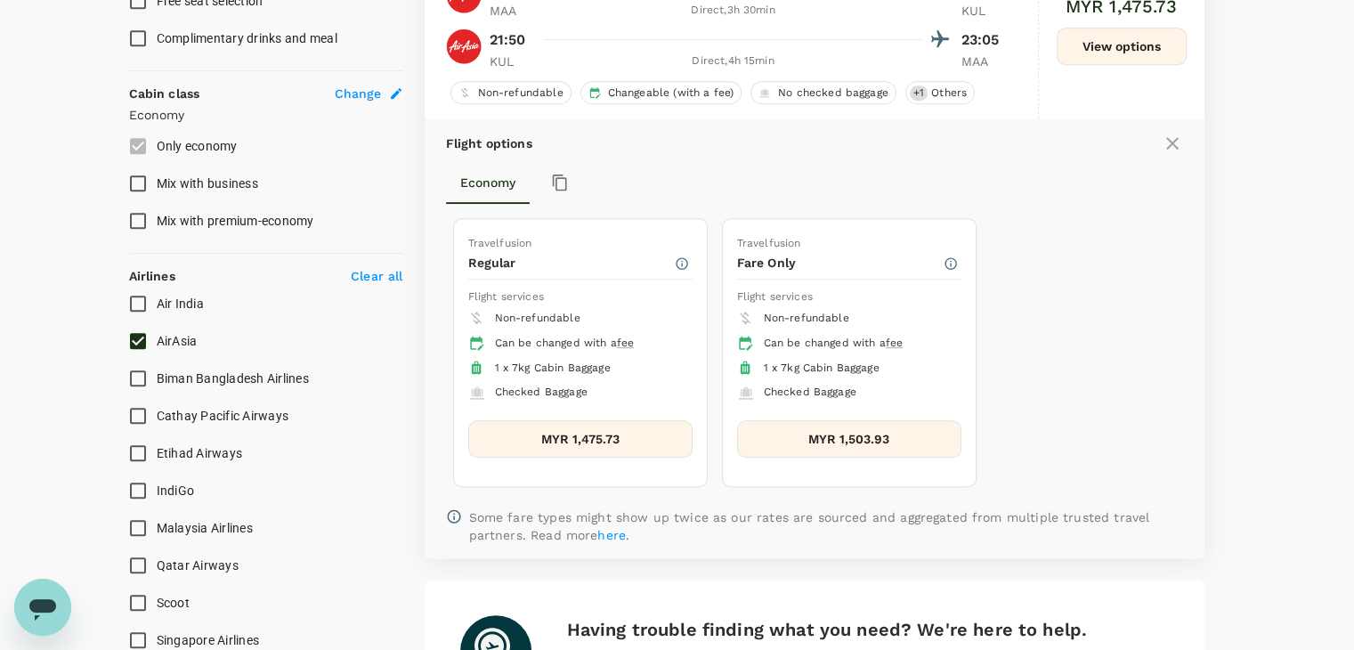
scroll to position [939, 0]
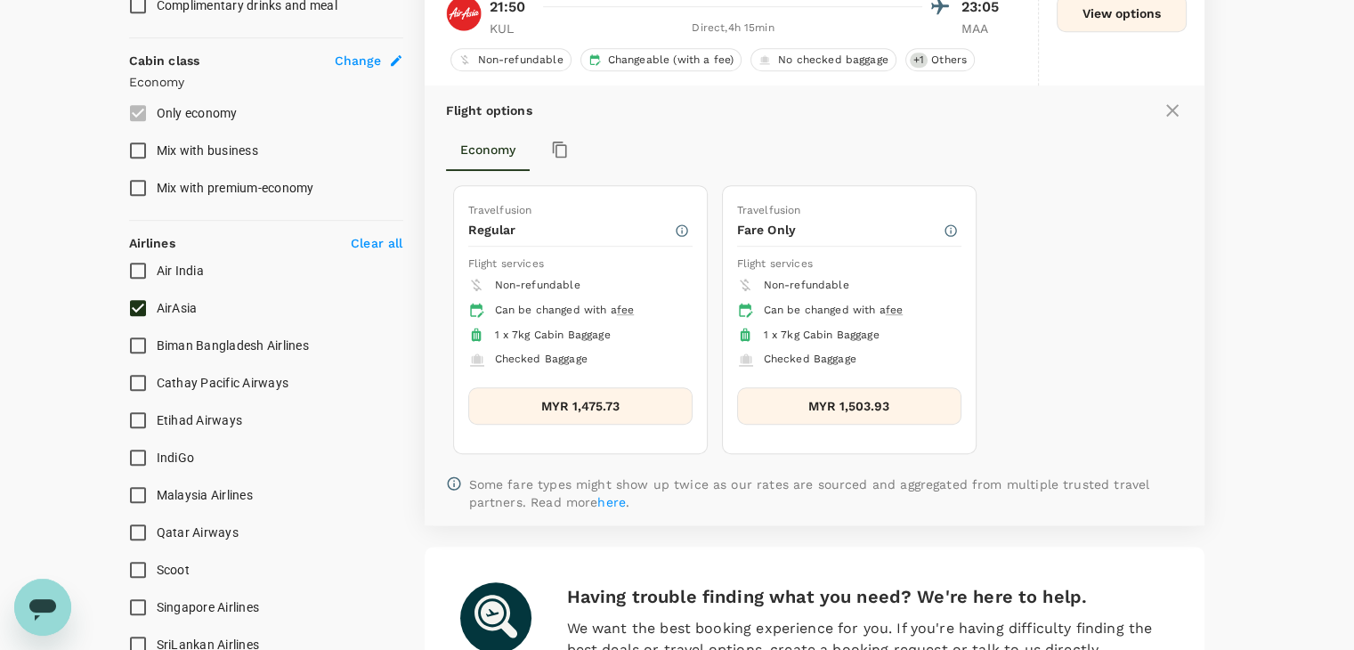
click at [765, 397] on button "MYR 1,503.93" at bounding box center [849, 405] width 224 height 37
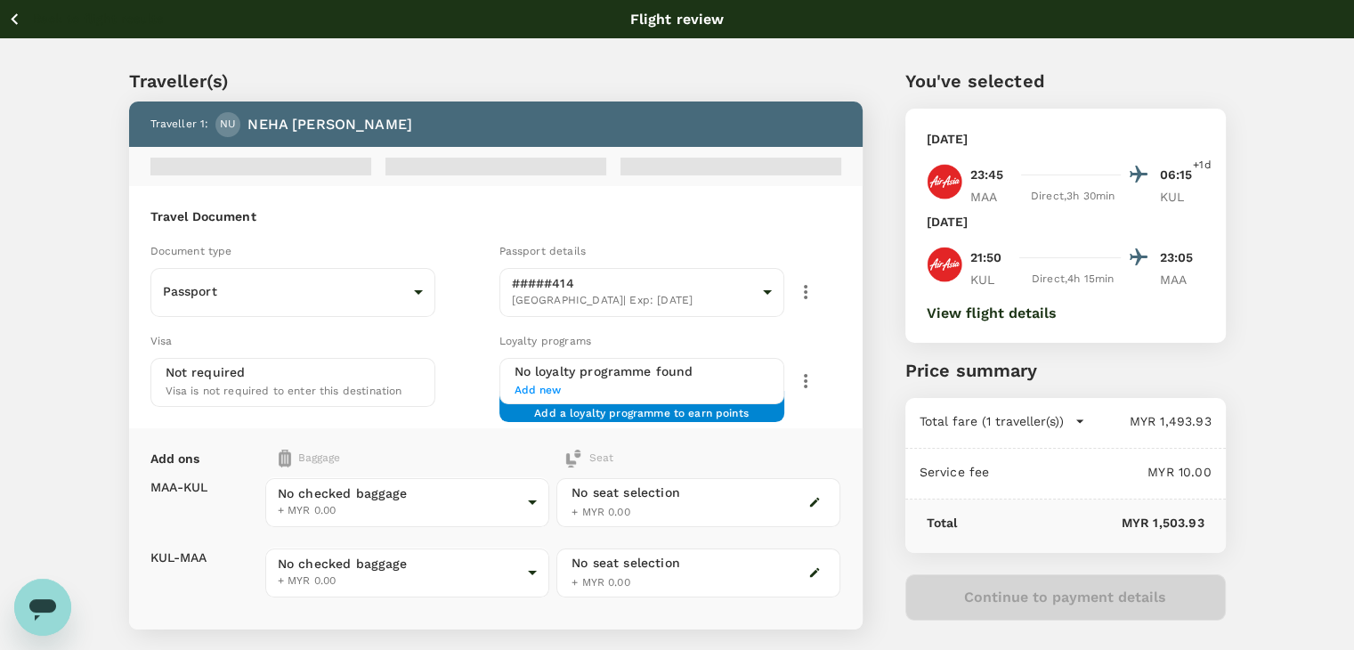
click at [502, 453] on div "Add ons Baggage Seat" at bounding box center [495, 458] width 691 height 18
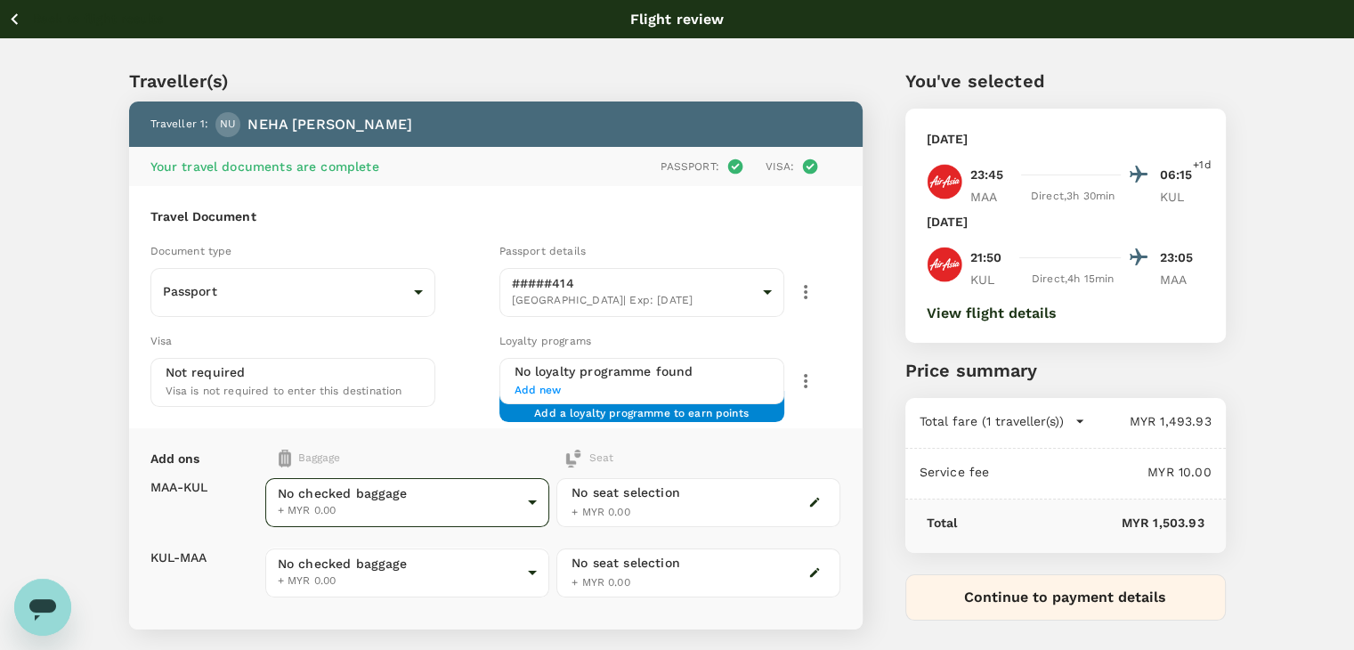
click at [494, 523] on body "Back to flight results Flight review Traveller(s) Traveller 1 : NU NEHA UDYAVAR…" at bounding box center [677, 427] width 1354 height 855
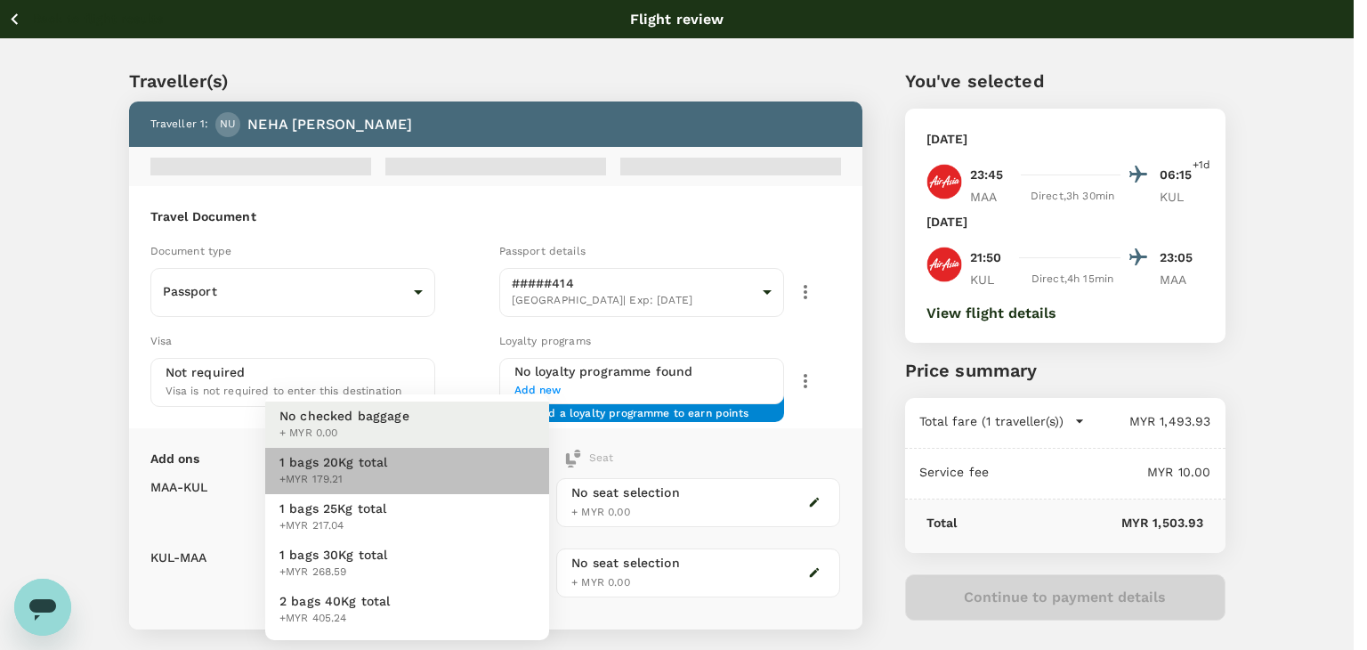
click at [473, 478] on li "1 bags 20Kg total +MYR 179.21" at bounding box center [407, 471] width 284 height 46
type input "1 - 179.21"
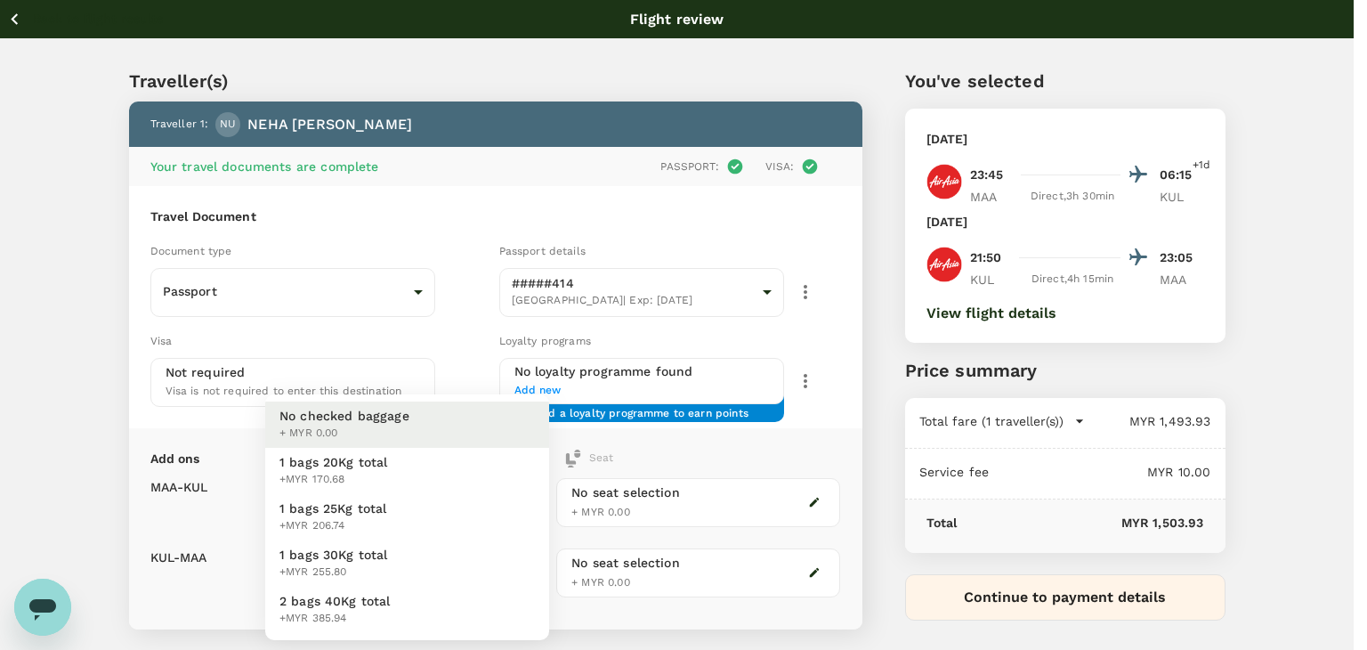
drag, startPoint x: 459, startPoint y: 573, endPoint x: 425, endPoint y: 494, distance: 86.1
click at [453, 566] on body "Back to flight results Flight review Traveller(s) Traveller 1 : NU NEHA UDYAVAR…" at bounding box center [683, 427] width 1367 height 855
click at [420, 482] on li "1 bags 20Kg total +MYR 170.68" at bounding box center [407, 471] width 284 height 46
type input "1 - 170.68"
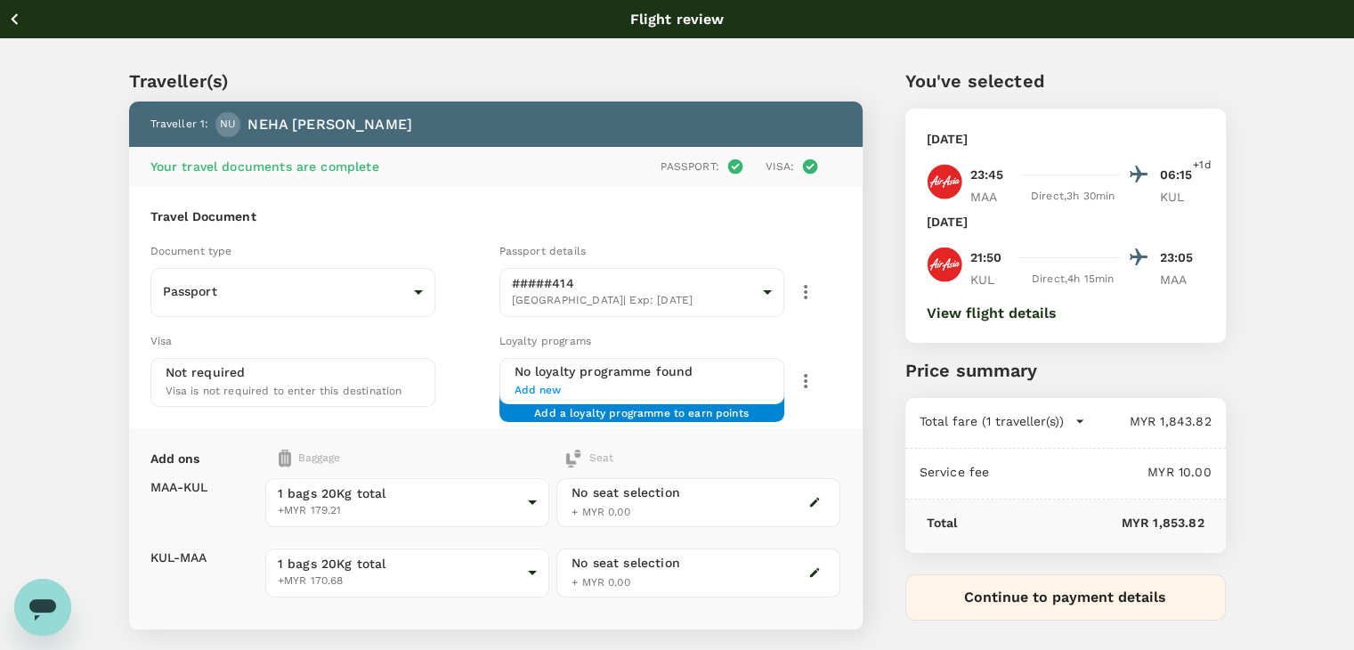
click at [12, 16] on icon "button" at bounding box center [15, 19] width 22 height 22
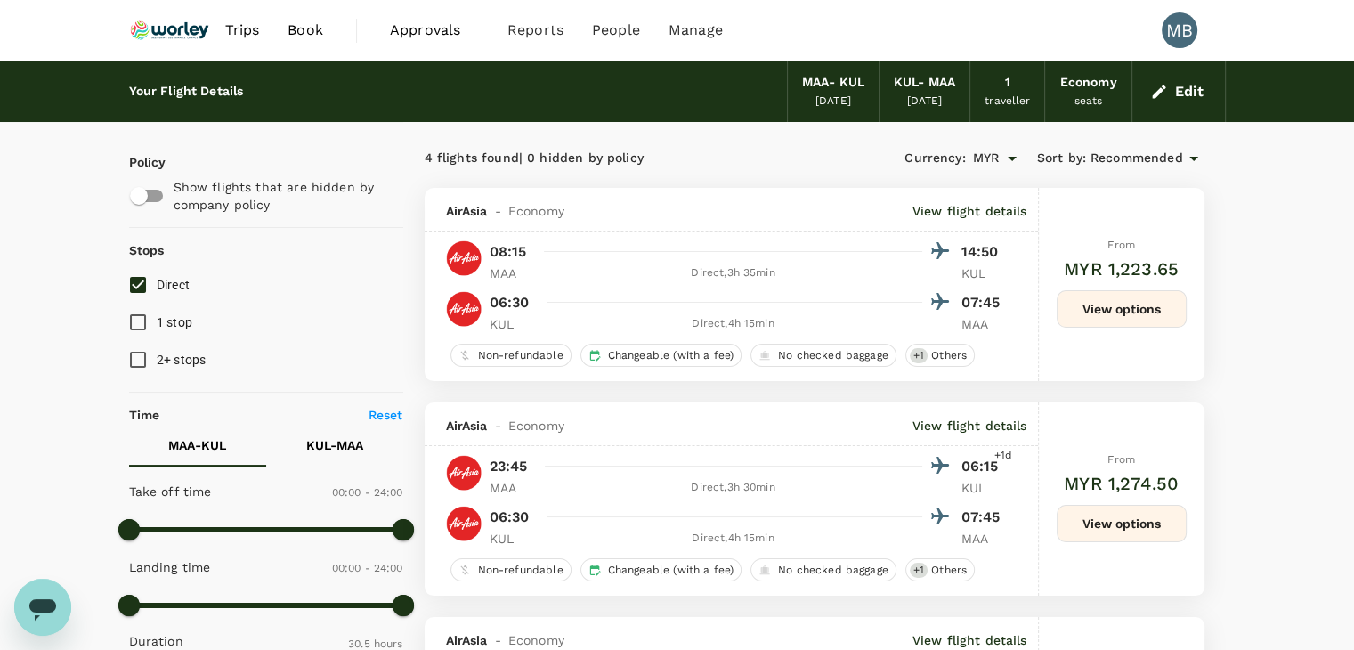
click at [167, 26] on img at bounding box center [170, 30] width 82 height 39
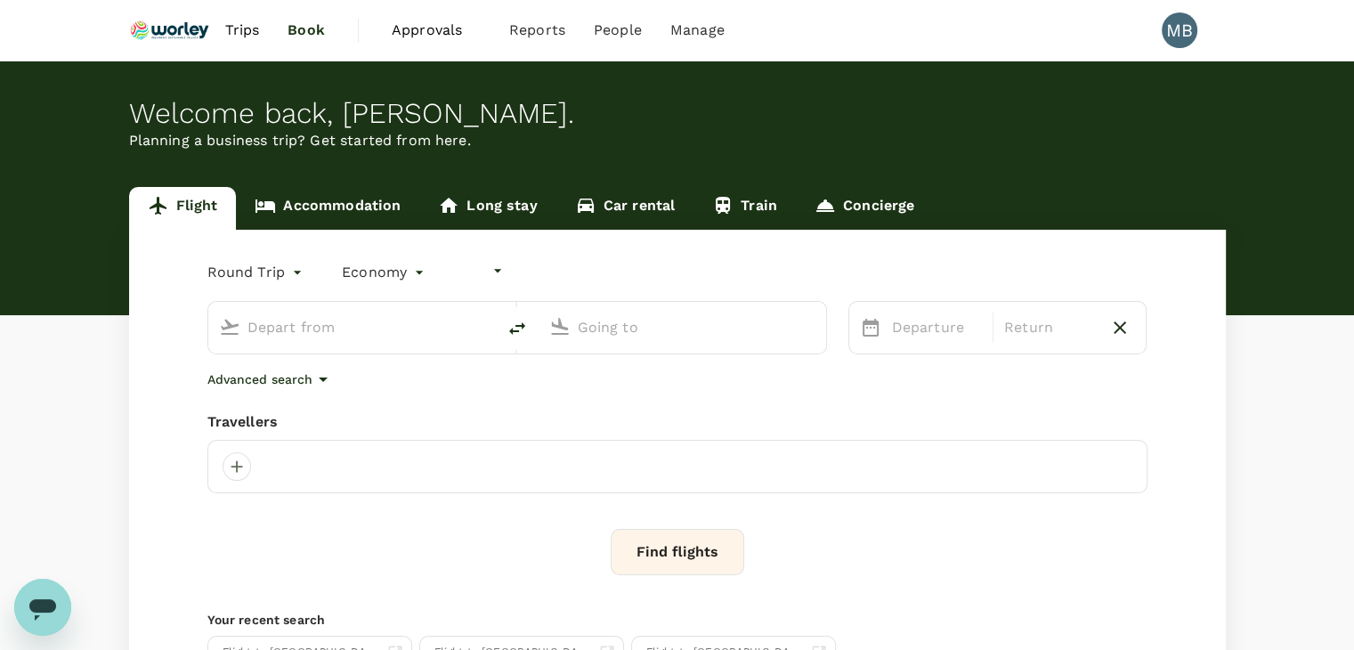
type input "undefined, undefined (any)"
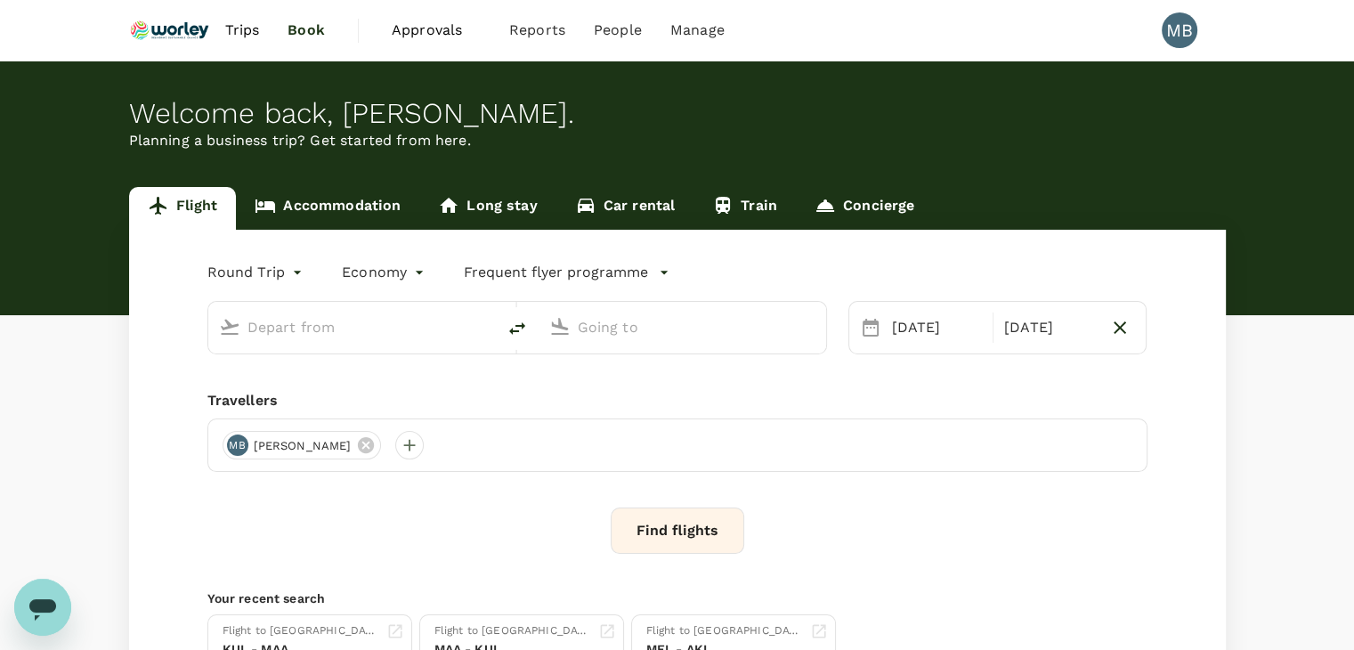
type input "Chennai Intl (MAA)"
type input "Kuala Lumpur Intl (KUL)"
type input "Chennai Intl (MAA)"
type input "Kuala Lumpur Intl (KUL)"
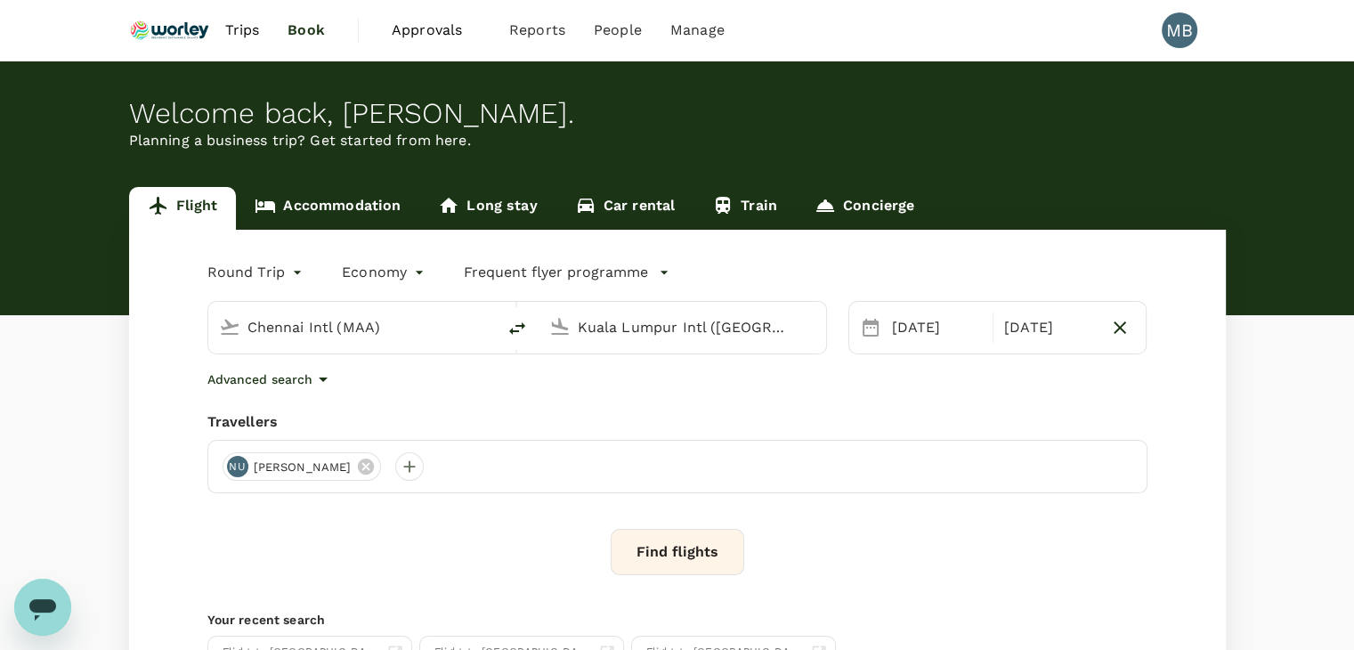
click at [346, 207] on link "Accommodation" at bounding box center [327, 208] width 183 height 43
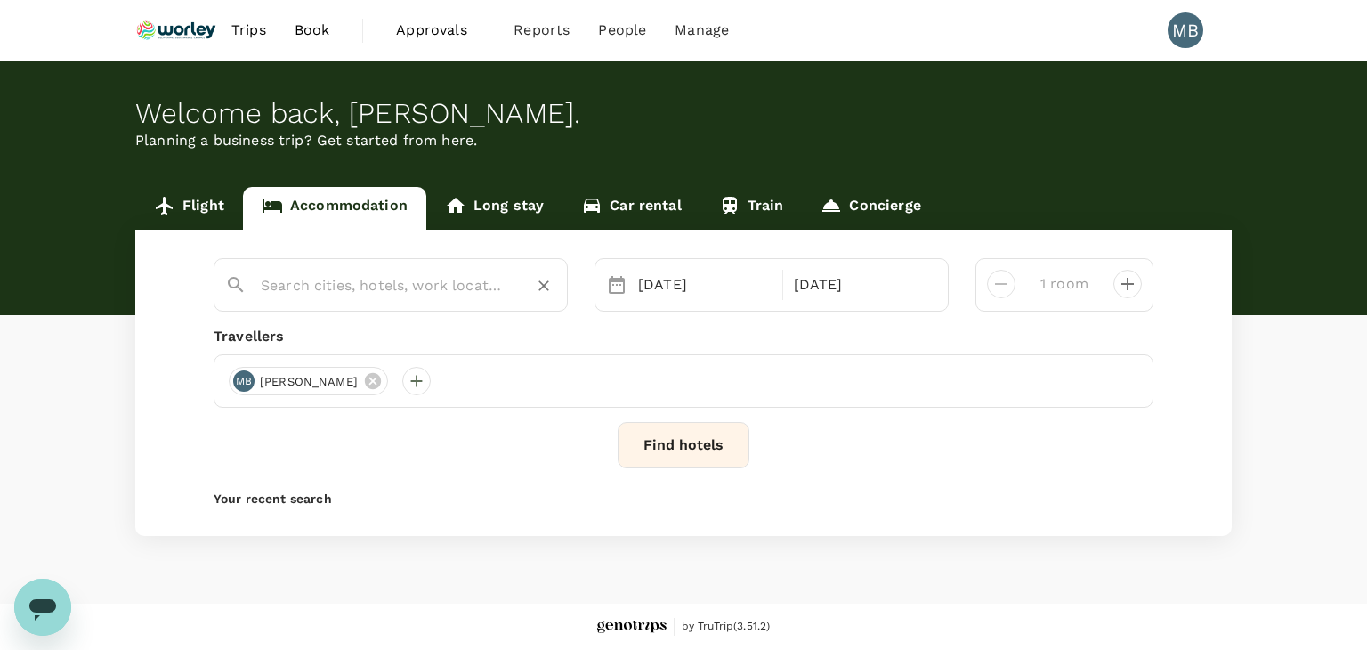
click at [337, 289] on input "text" at bounding box center [384, 285] width 246 height 28
type input "H"
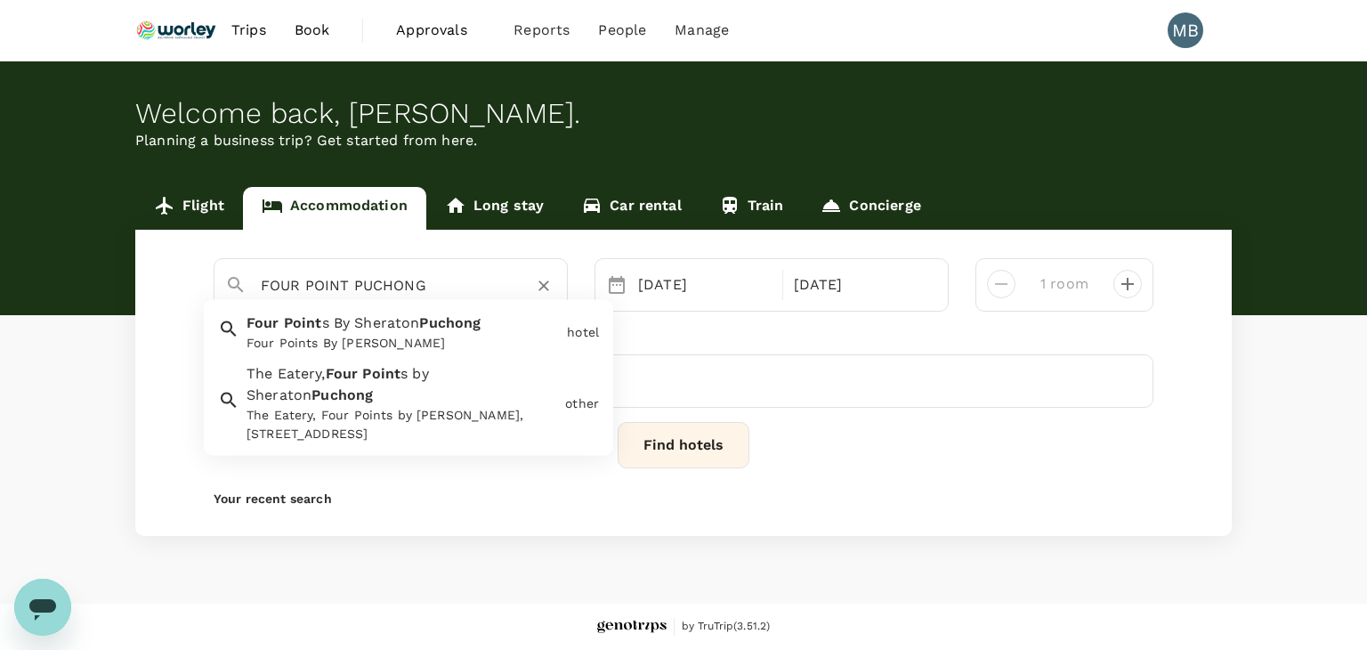
click at [331, 320] on span "s By Sheraton" at bounding box center [371, 322] width 98 height 17
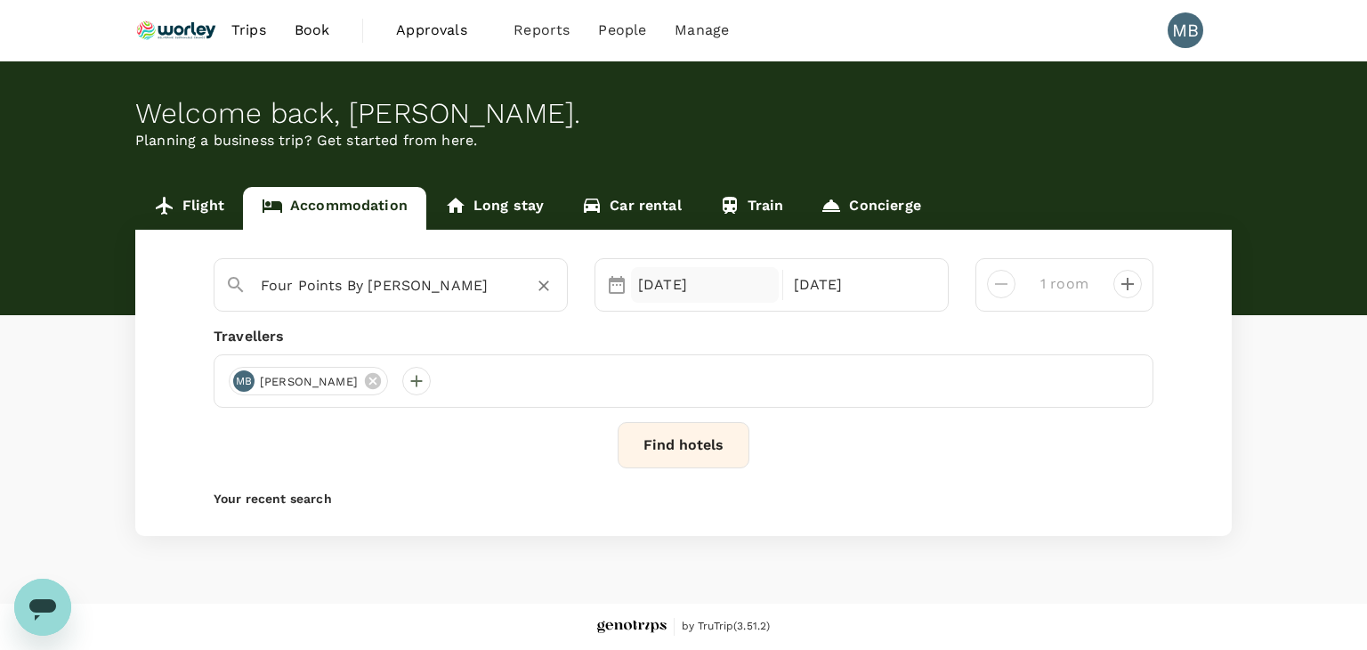
type input "Four Points By Sheraton Puchong"
click at [655, 293] on div "23 Sep" at bounding box center [705, 285] width 148 height 36
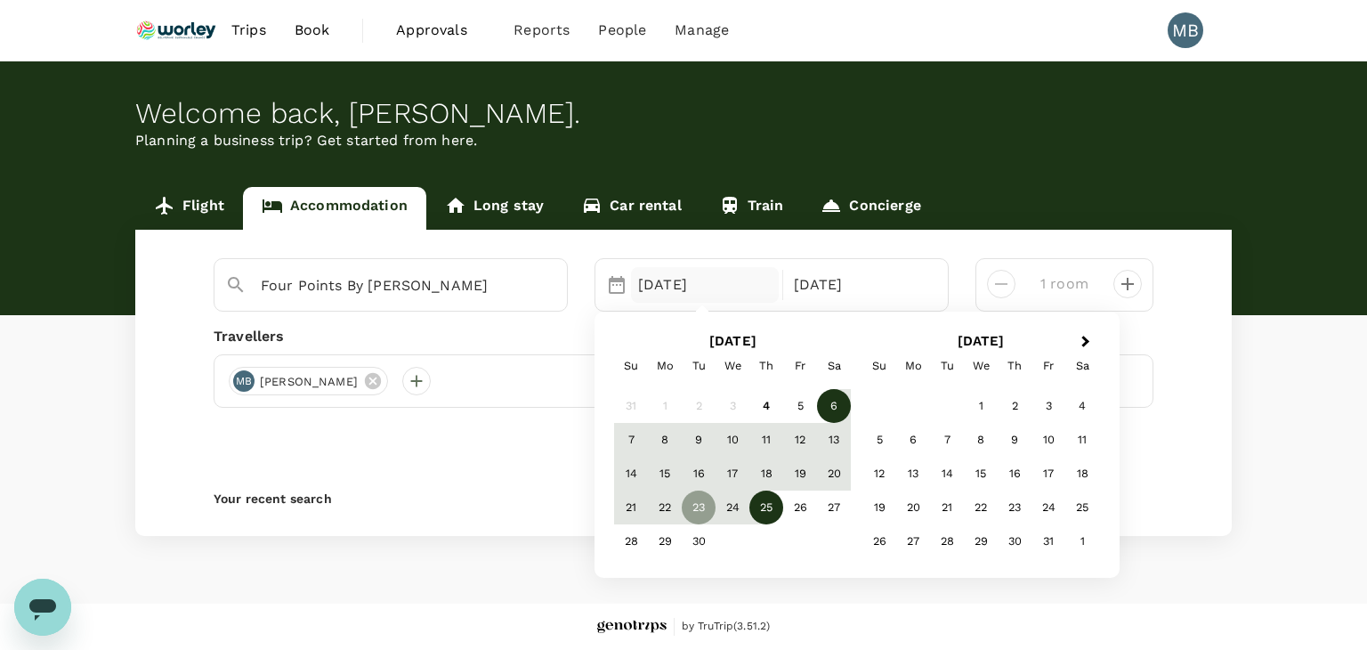
click at [820, 407] on div "6" at bounding box center [834, 406] width 34 height 34
click at [695, 531] on div "30" at bounding box center [699, 541] width 34 height 34
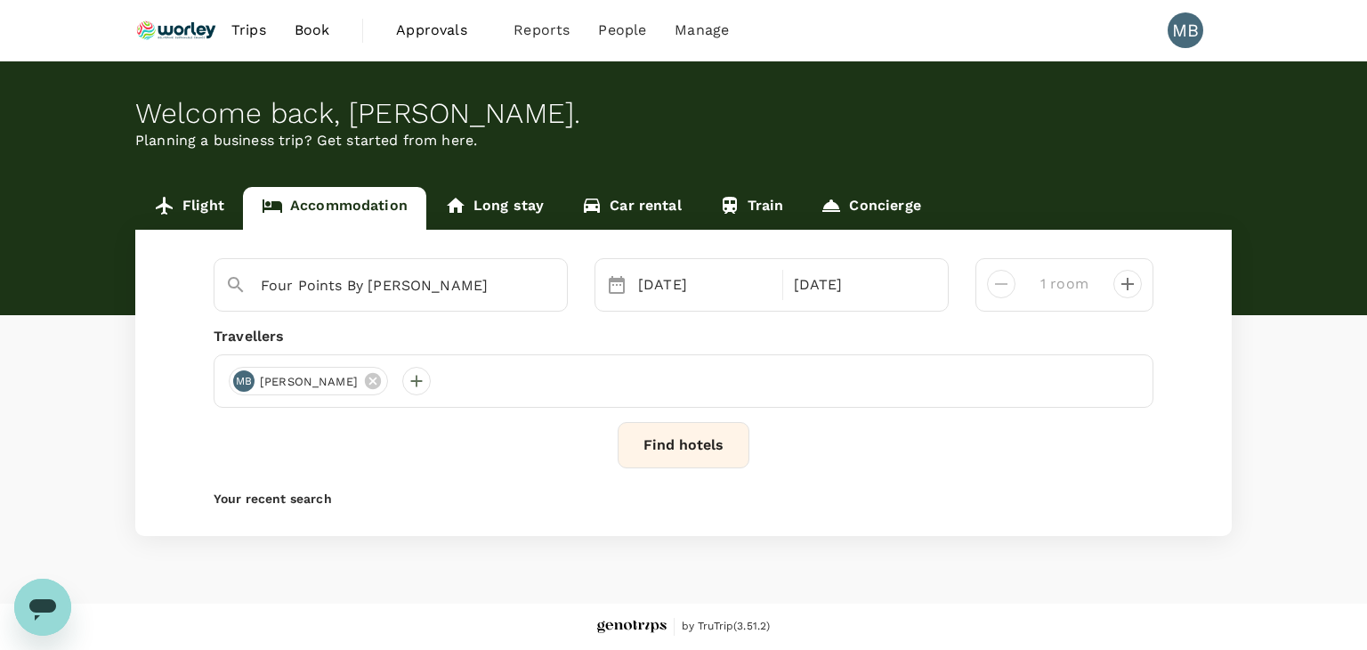
click at [703, 441] on button "Find hotels" at bounding box center [684, 445] width 132 height 46
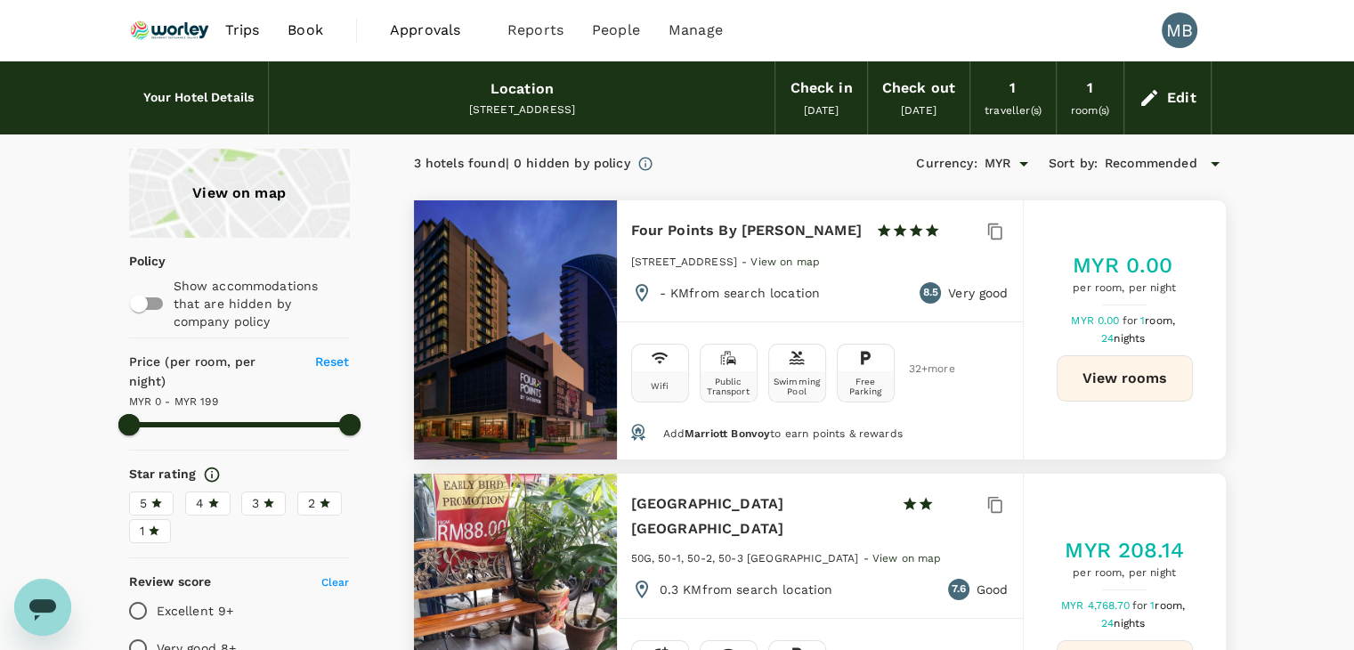
click at [1141, 378] on button "View rooms" at bounding box center [1124, 378] width 136 height 46
click at [1079, 376] on button "View rooms" at bounding box center [1124, 378] width 136 height 46
type input "198"
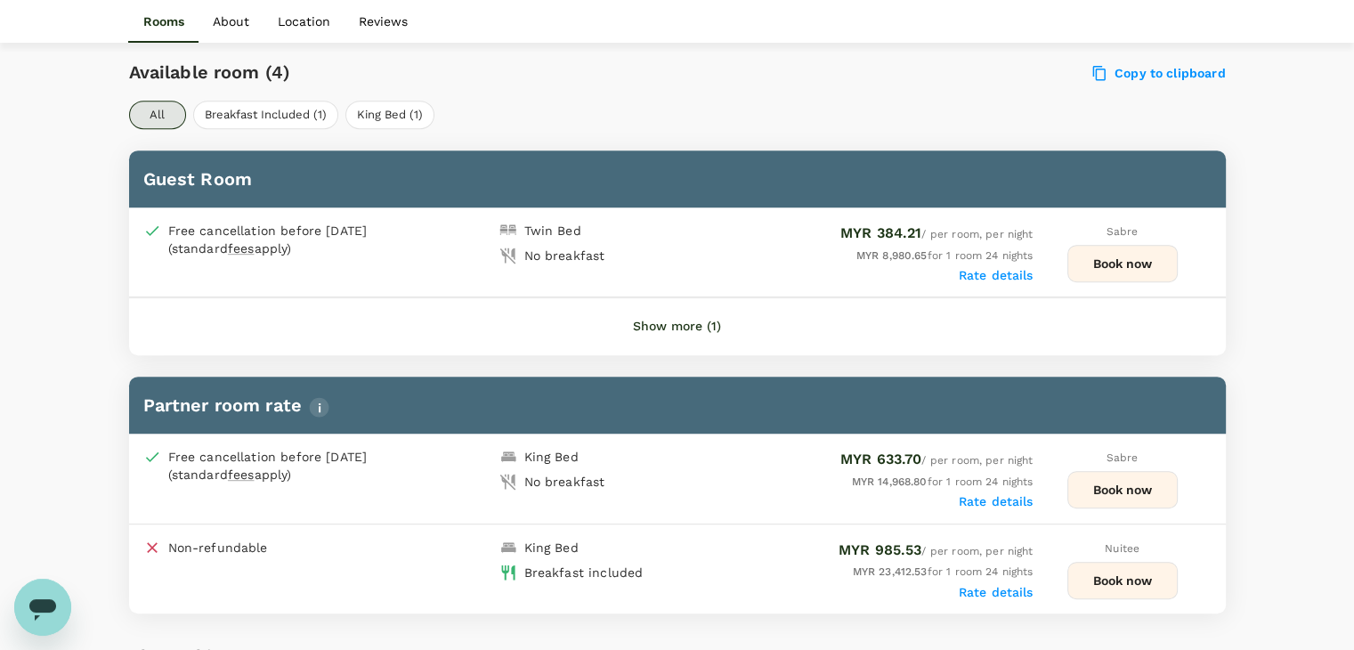
scroll to position [949, 0]
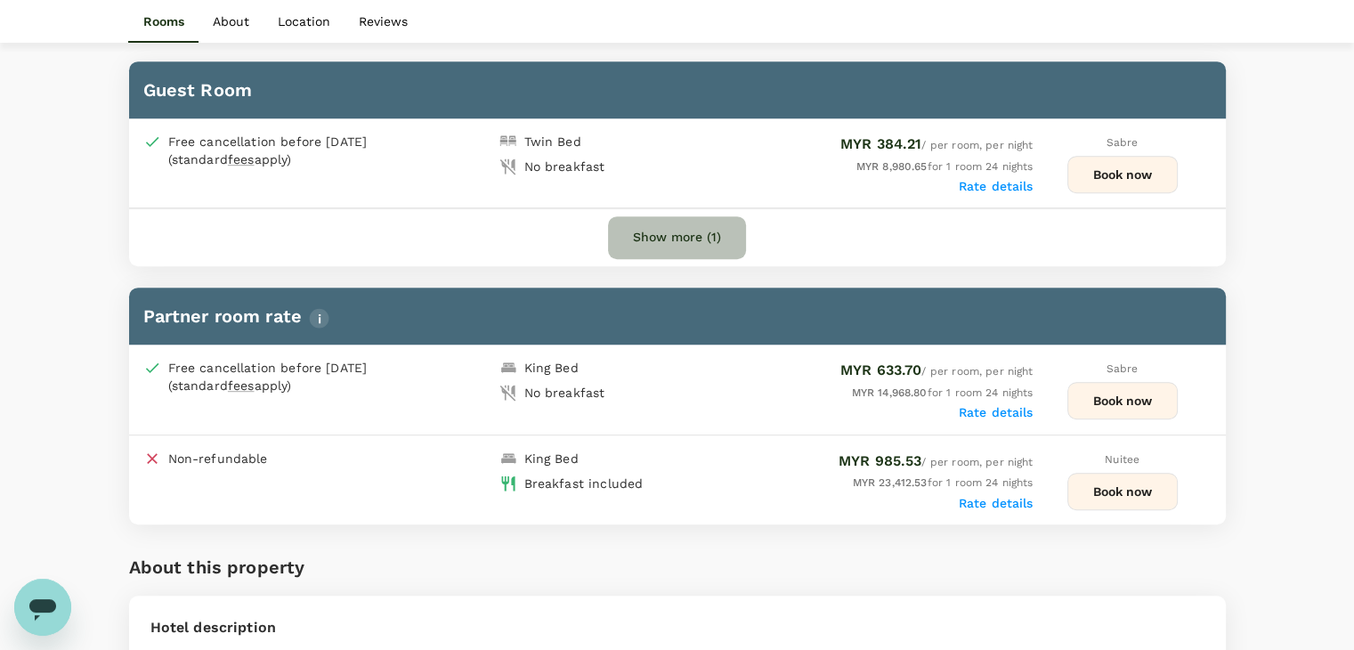
click at [662, 232] on button "Show more (1)" at bounding box center [677, 237] width 138 height 43
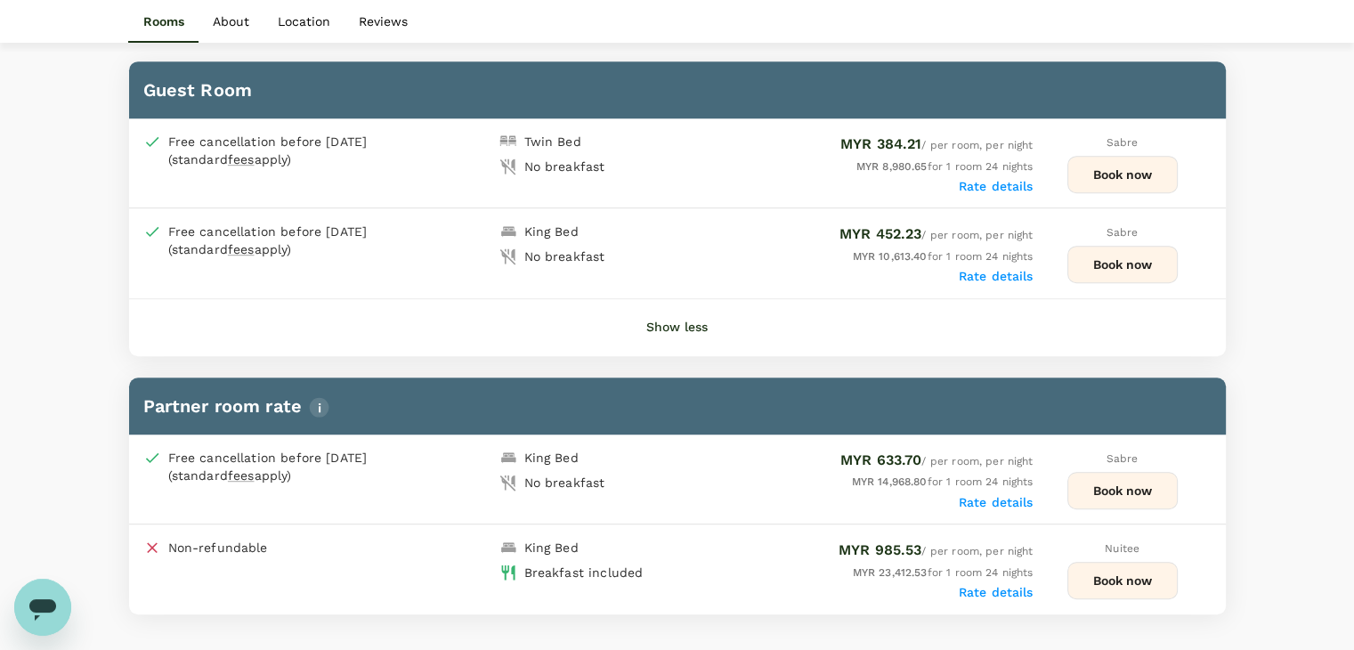
click at [1018, 587] on label "Rate details" at bounding box center [996, 592] width 75 height 14
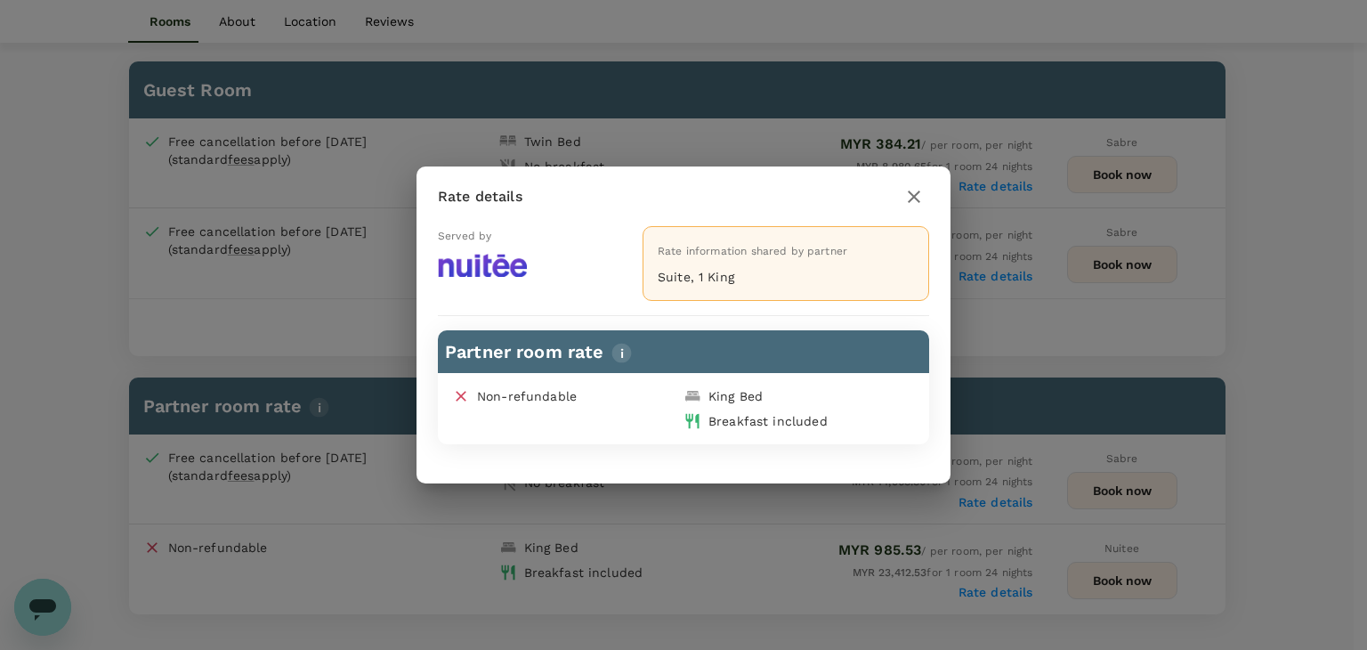
click at [916, 206] on icon "button" at bounding box center [913, 196] width 21 height 21
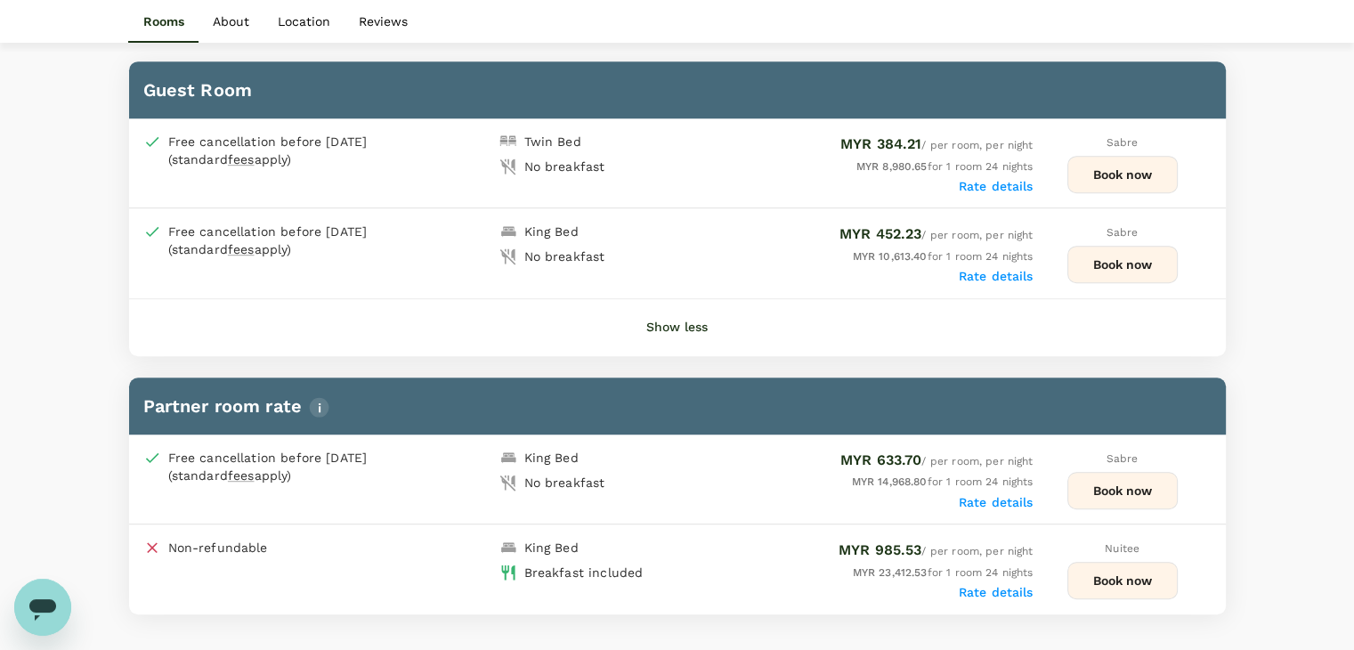
click at [1107, 581] on button "Book now" at bounding box center [1122, 580] width 110 height 37
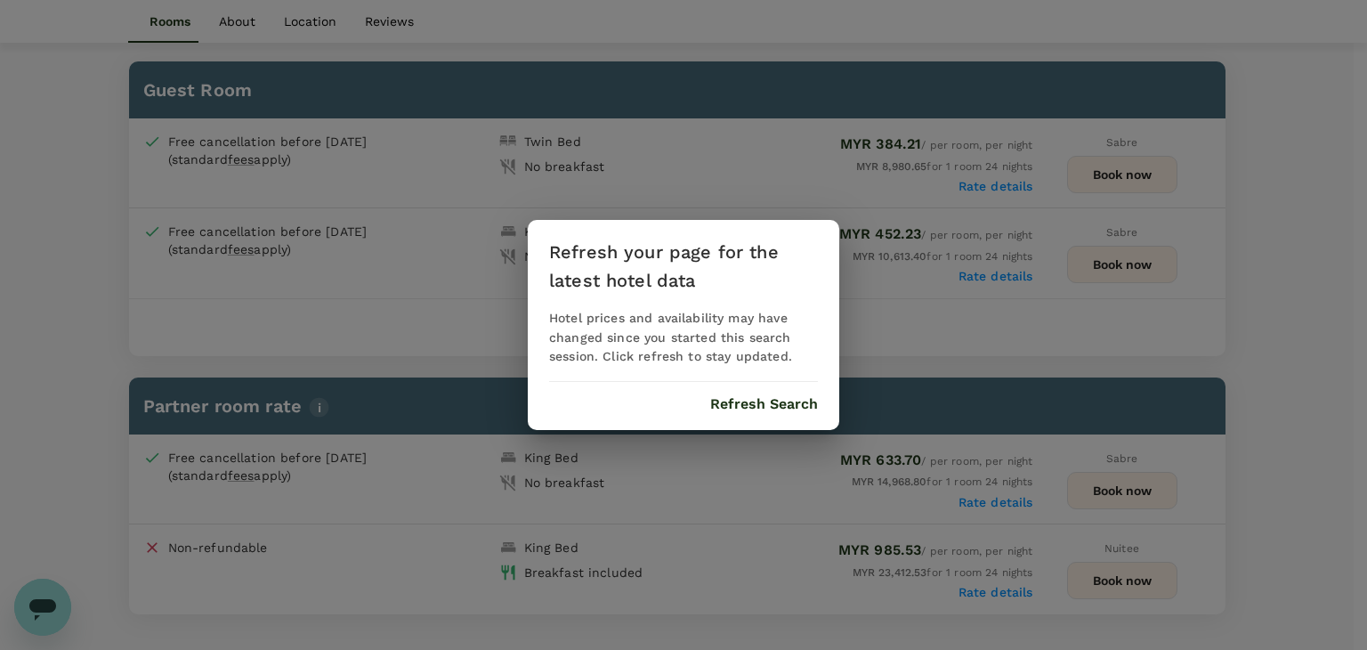
click at [748, 400] on button "Refresh Search" at bounding box center [764, 404] width 108 height 16
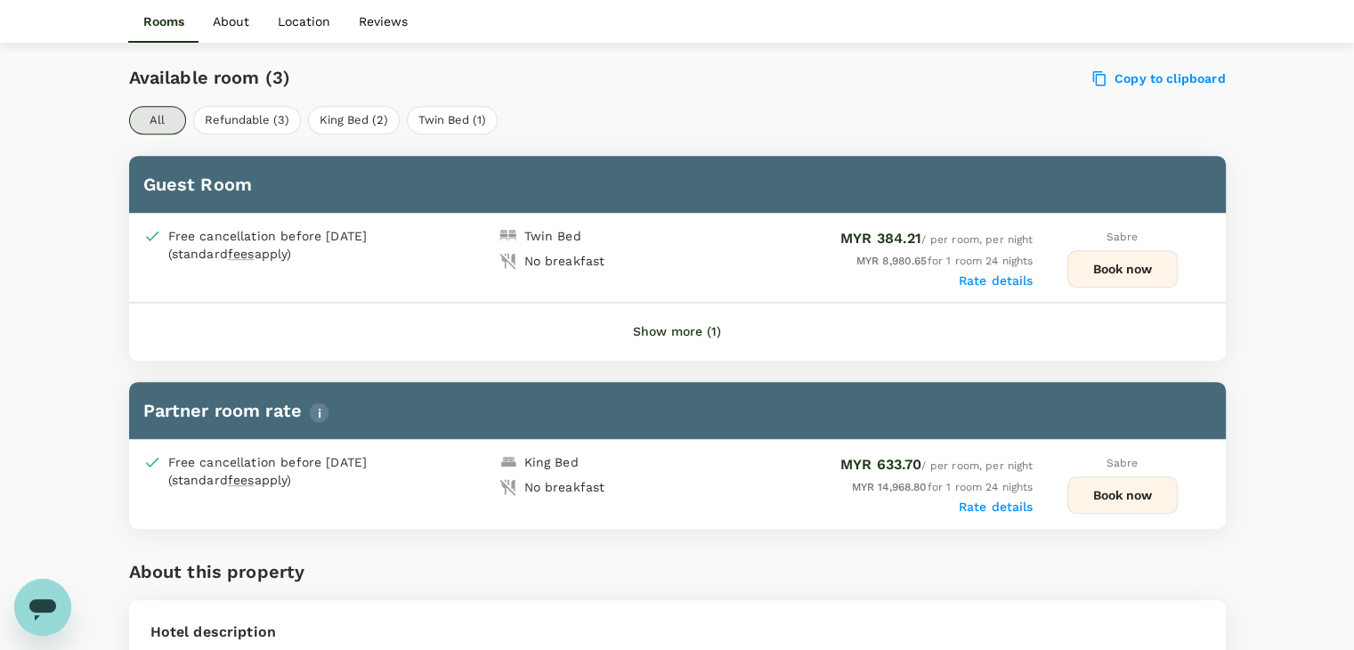
scroll to position [883, 0]
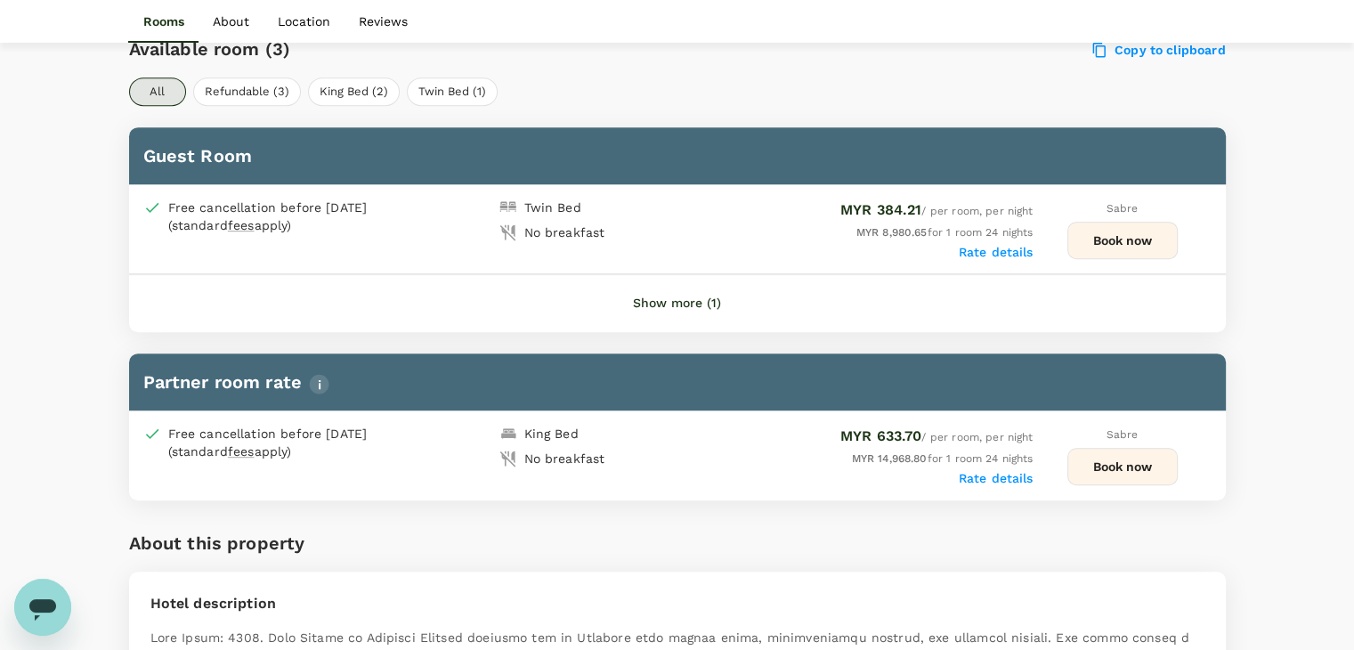
click at [701, 303] on button "Show more (1)" at bounding box center [677, 303] width 138 height 43
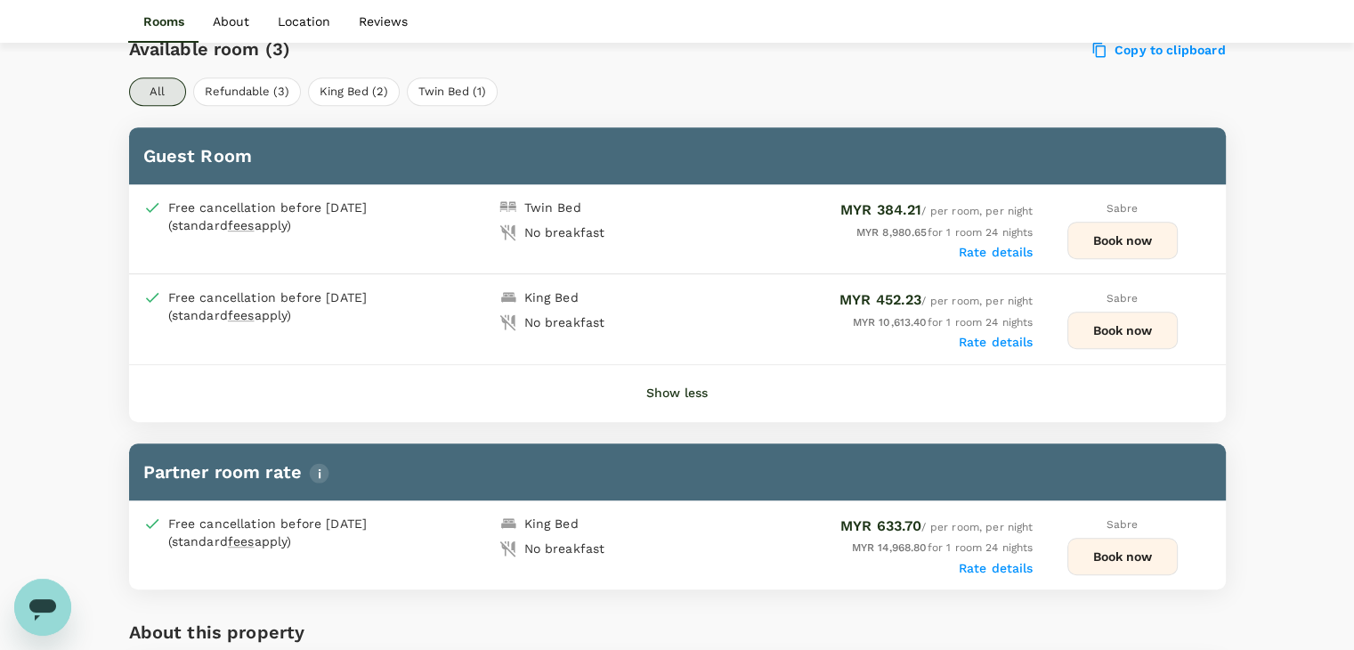
click at [687, 389] on button "Show less" at bounding box center [676, 393] width 111 height 43
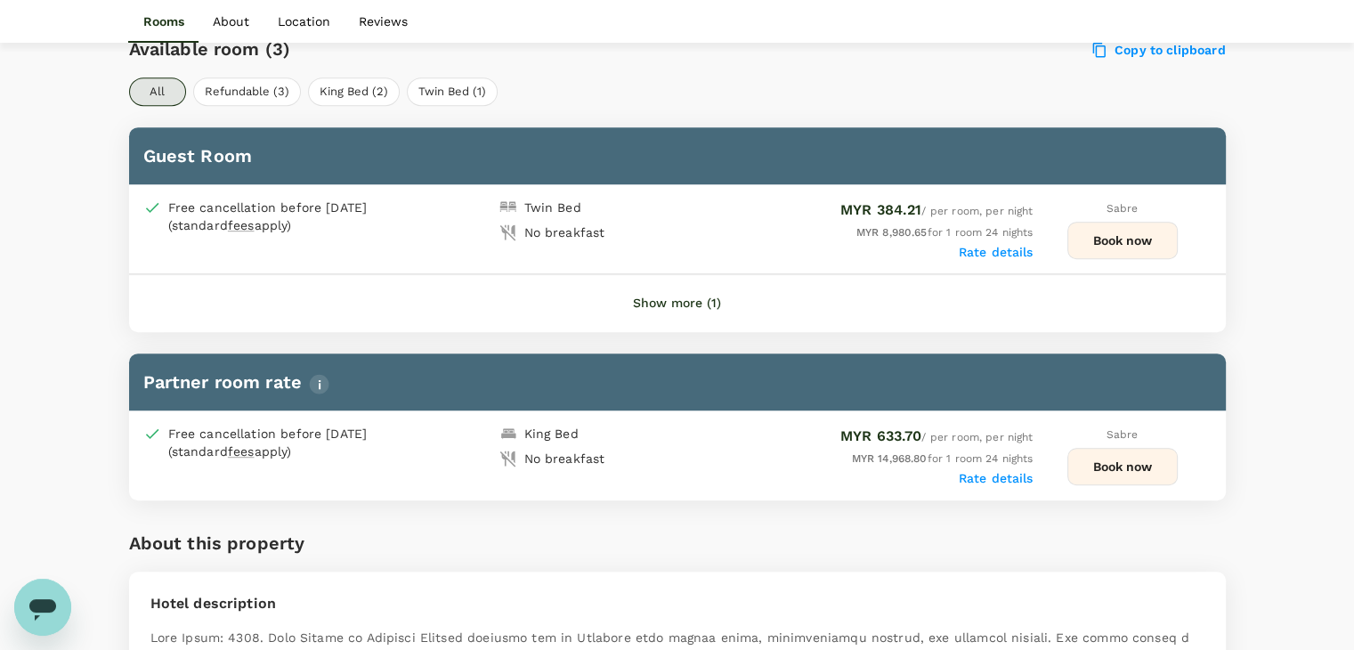
click at [690, 304] on button "Show more (1)" at bounding box center [677, 303] width 138 height 43
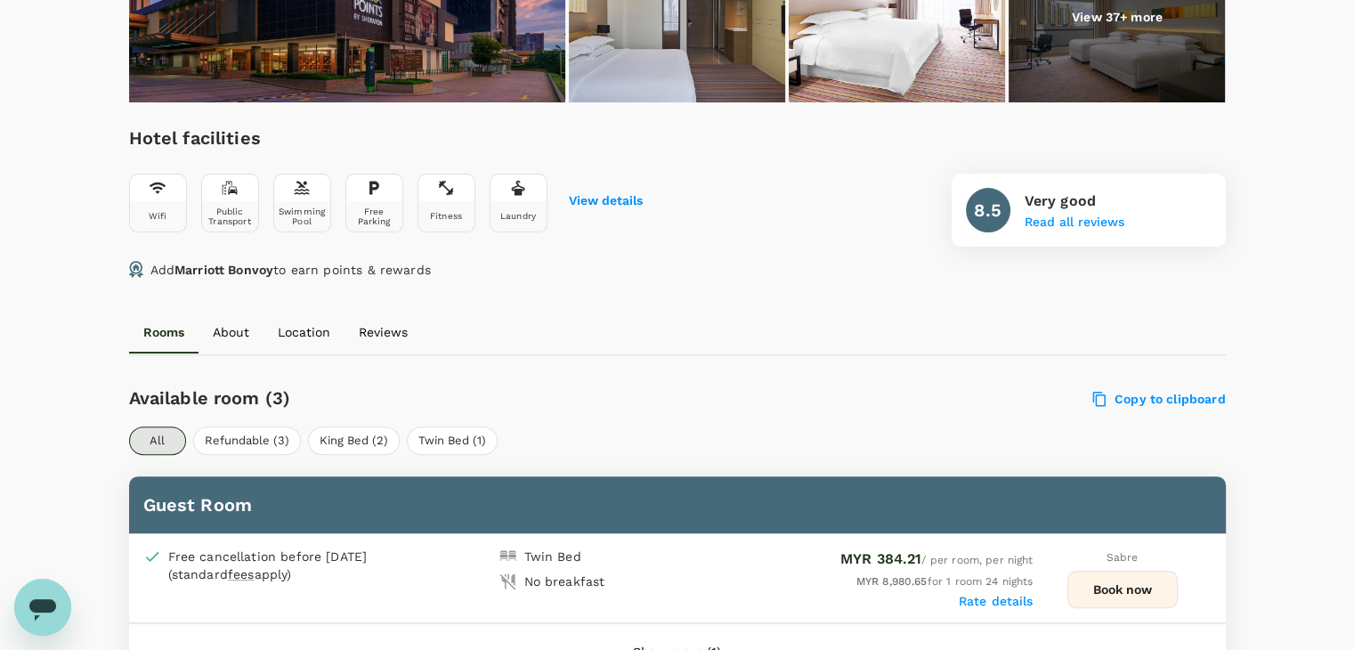
scroll to position [801, 0]
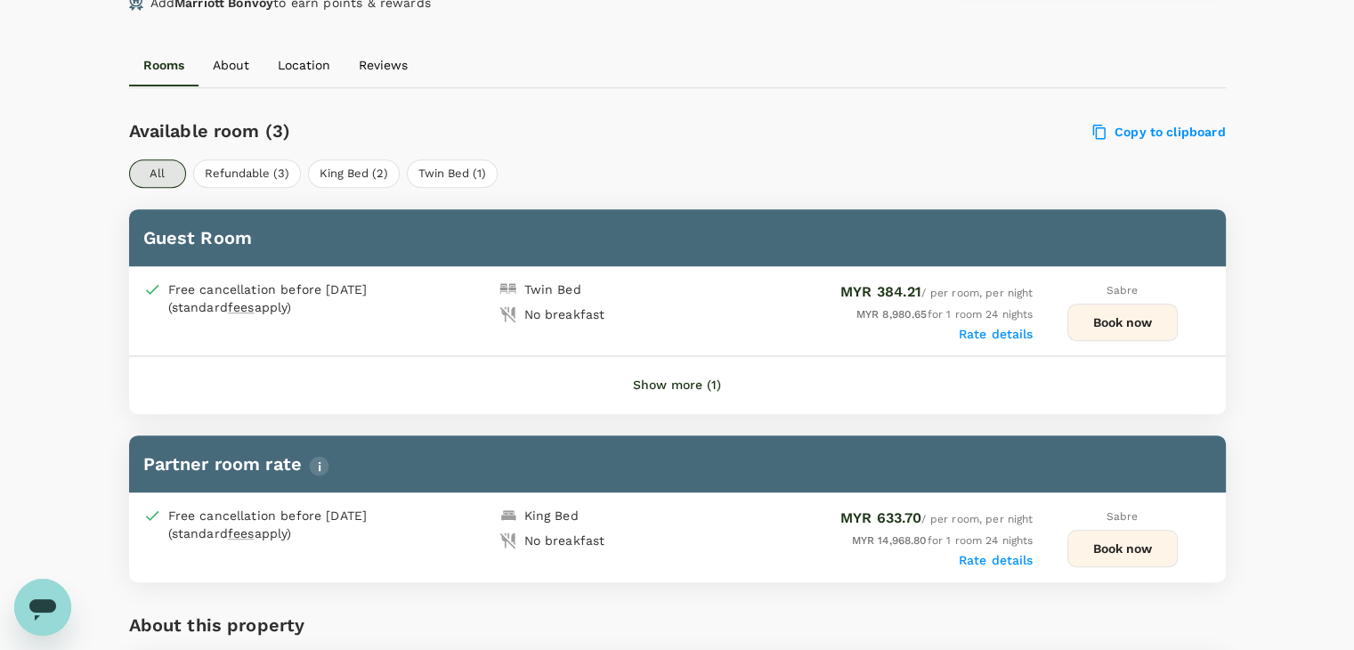
click at [669, 382] on button "Show more (1)" at bounding box center [677, 385] width 138 height 43
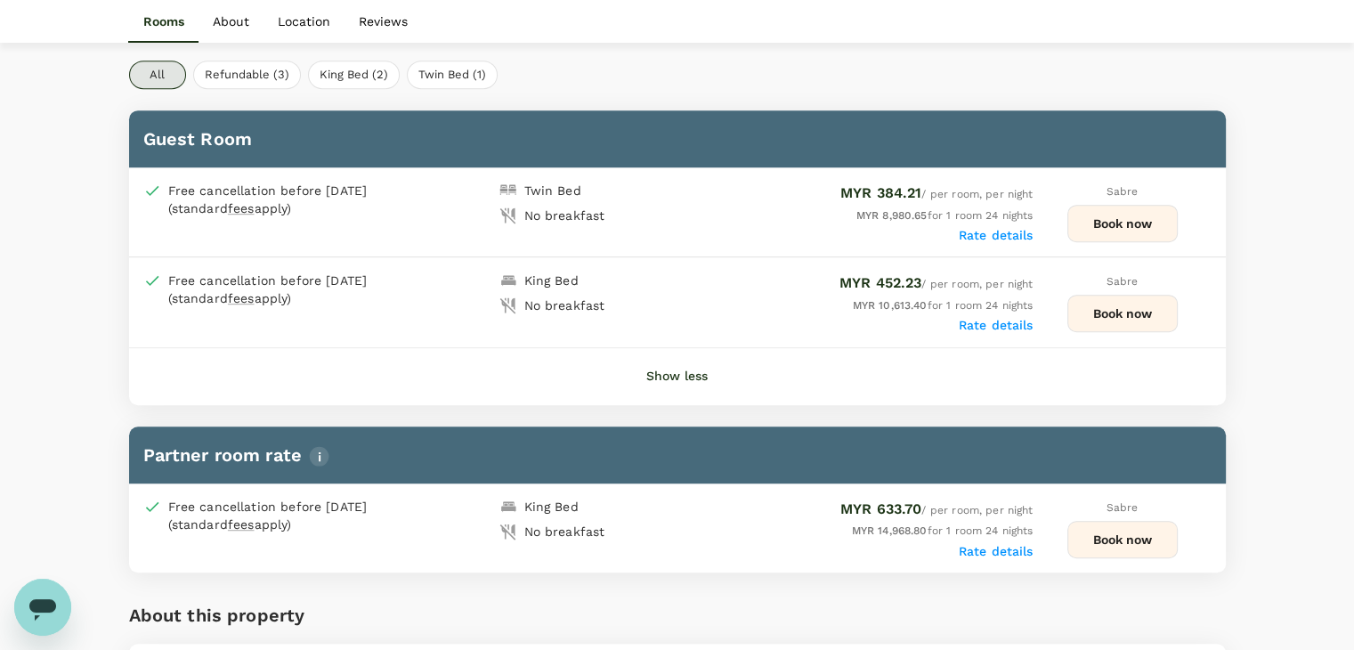
scroll to position [890, 0]
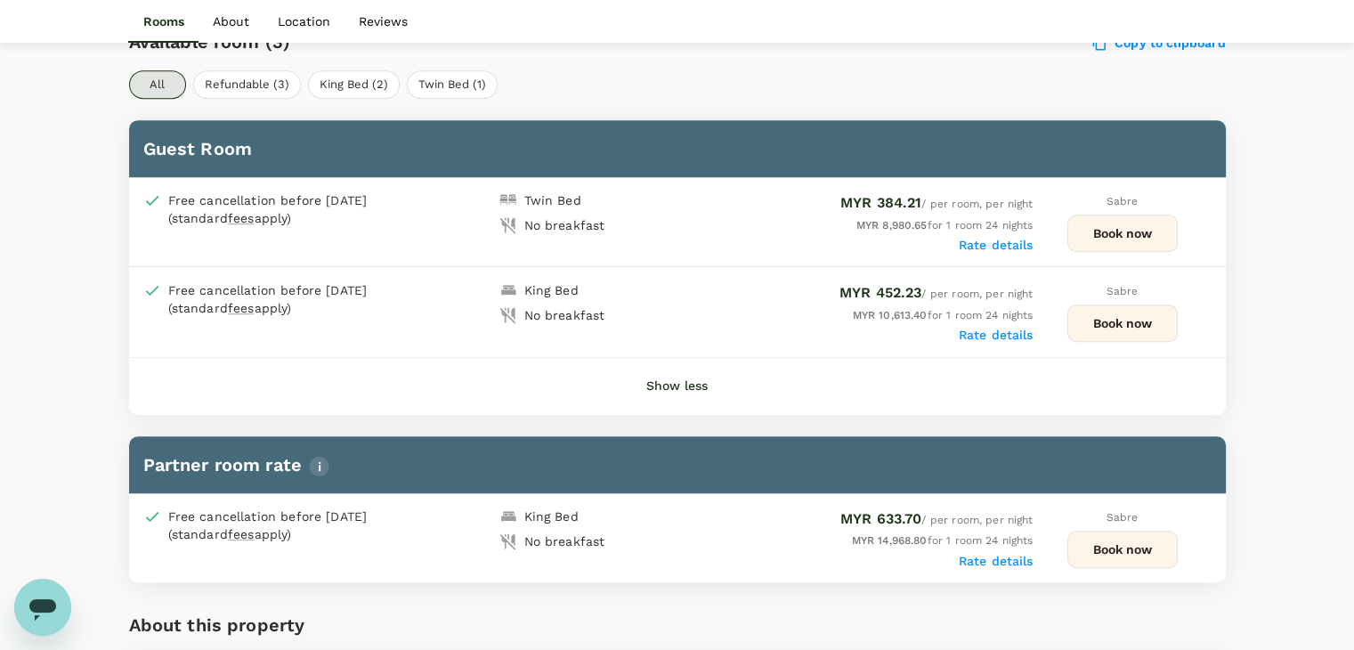
click at [1107, 229] on button "Book now" at bounding box center [1122, 232] width 110 height 37
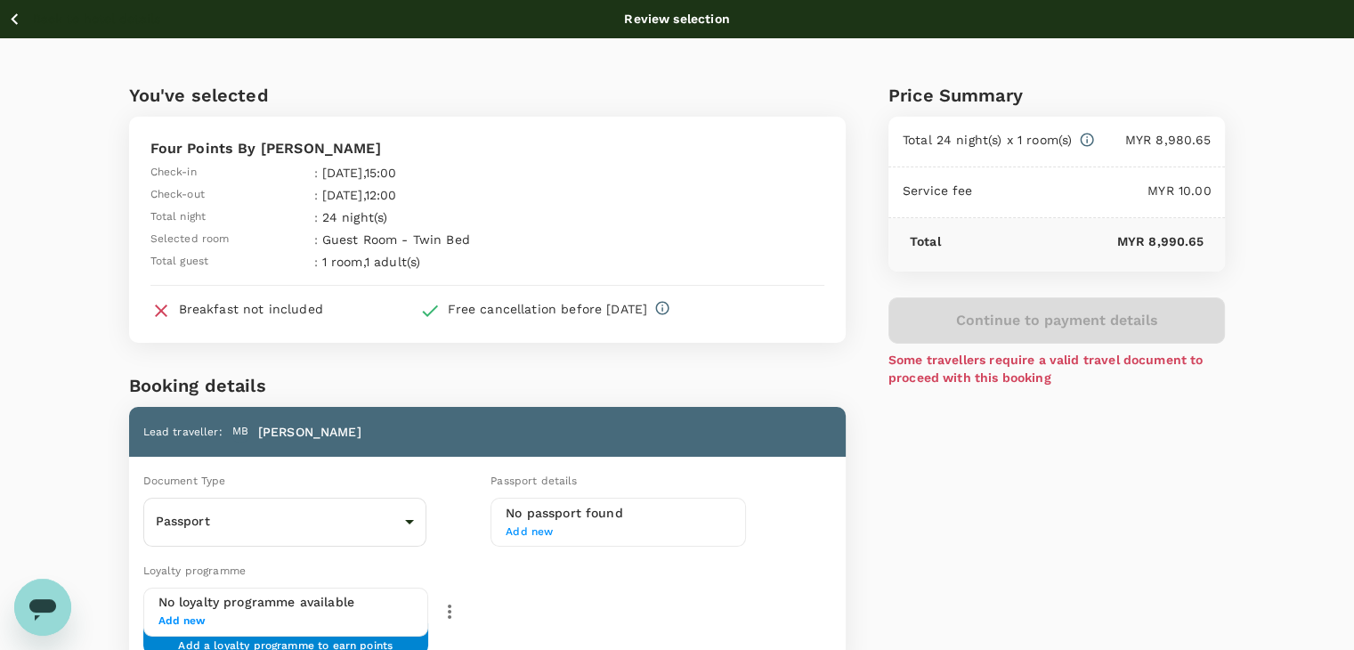
click at [11, 17] on icon "button" at bounding box center [15, 19] width 22 height 22
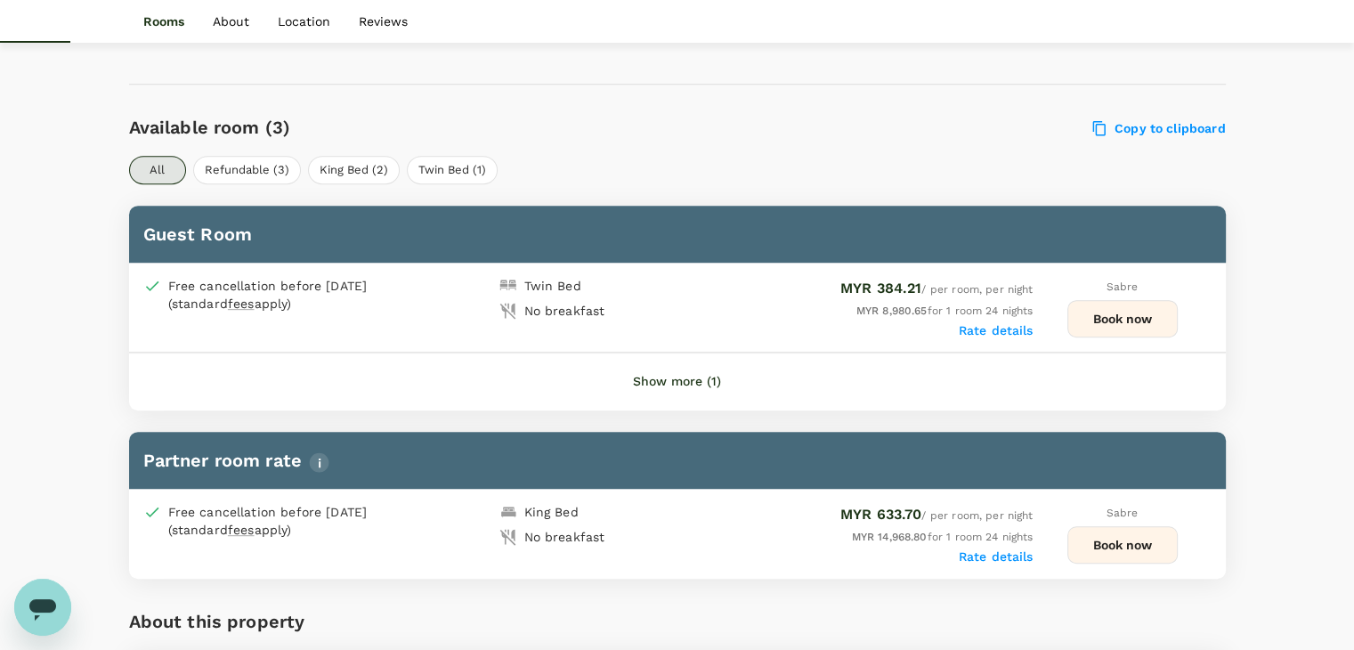
scroll to position [890, 0]
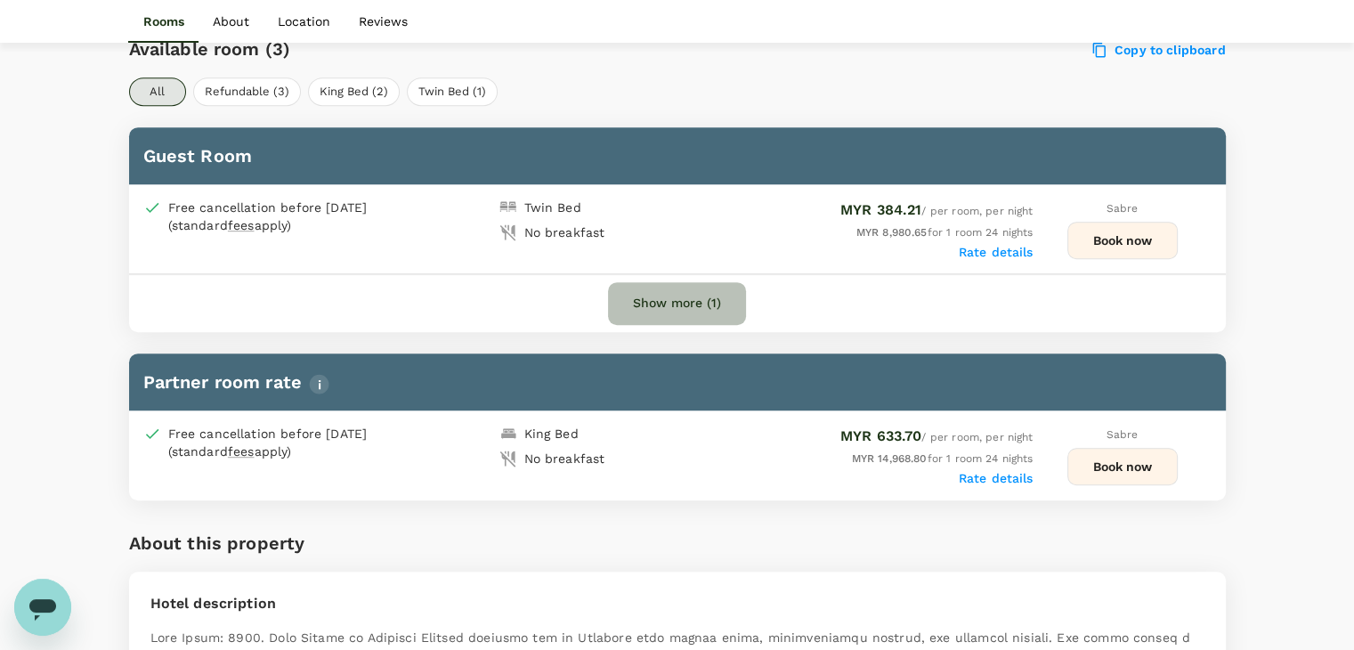
click at [705, 305] on button "Show more (1)" at bounding box center [677, 303] width 138 height 43
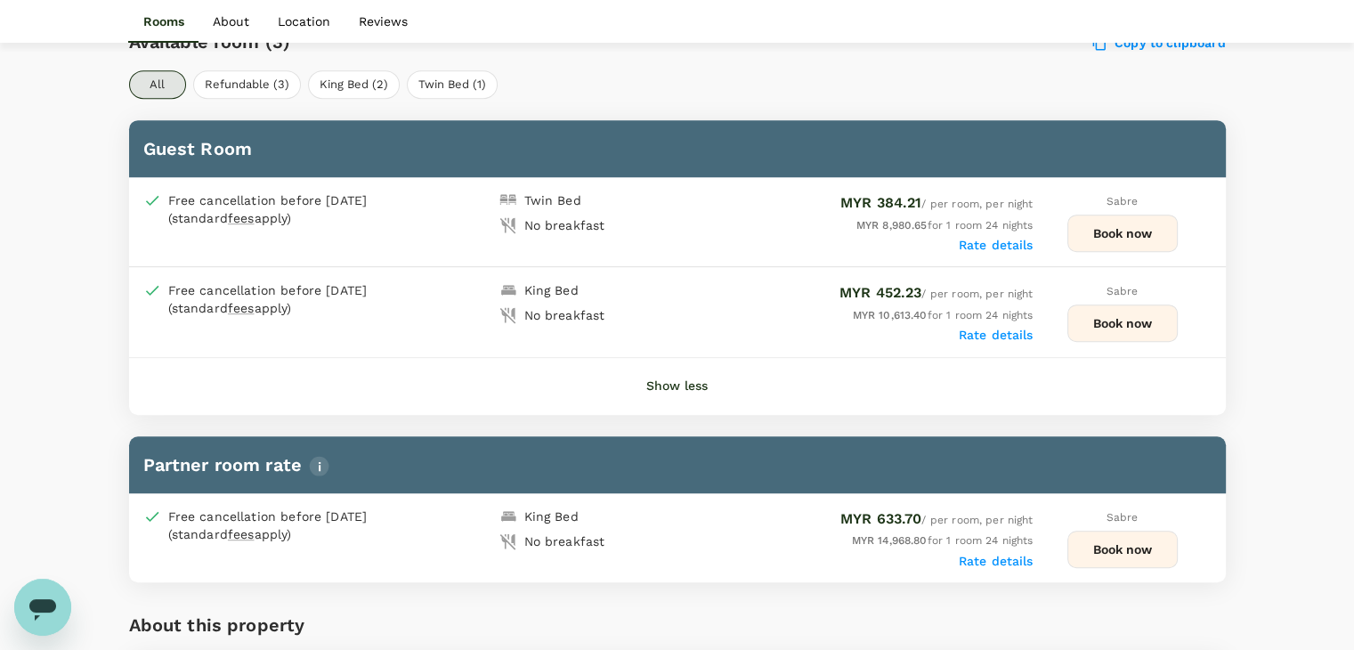
scroll to position [883, 0]
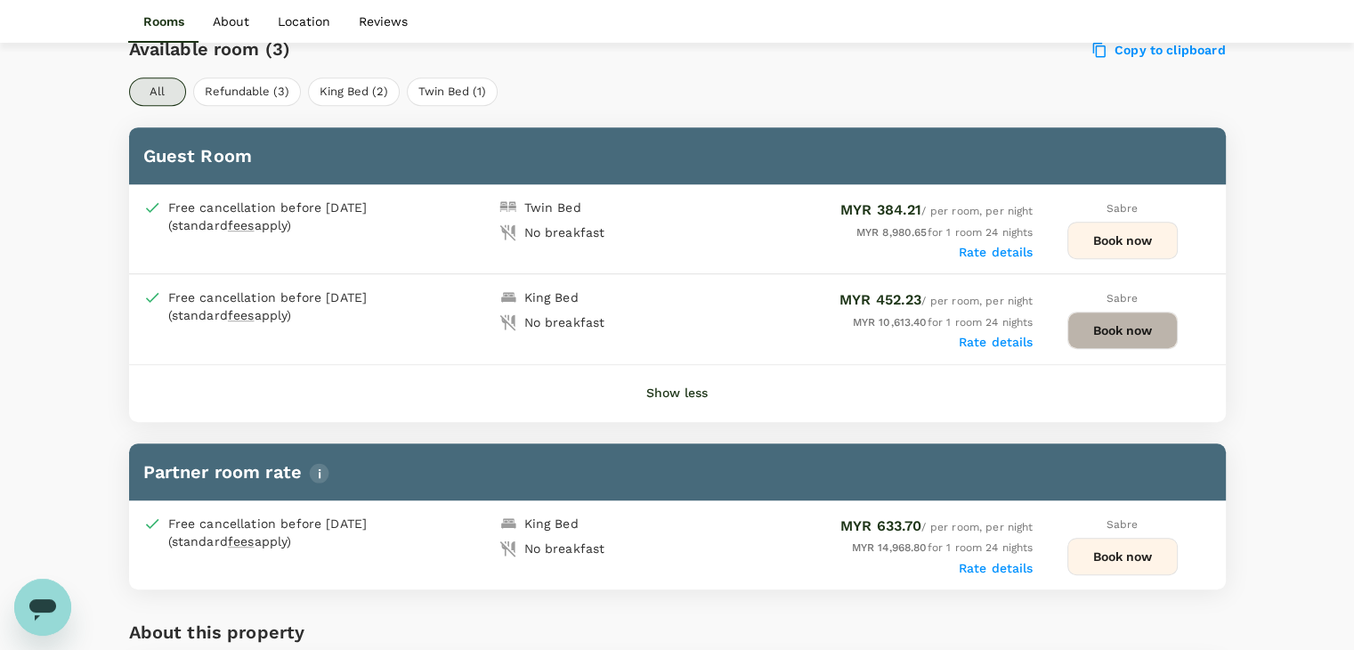
click at [1086, 333] on button "Book now" at bounding box center [1122, 330] width 110 height 37
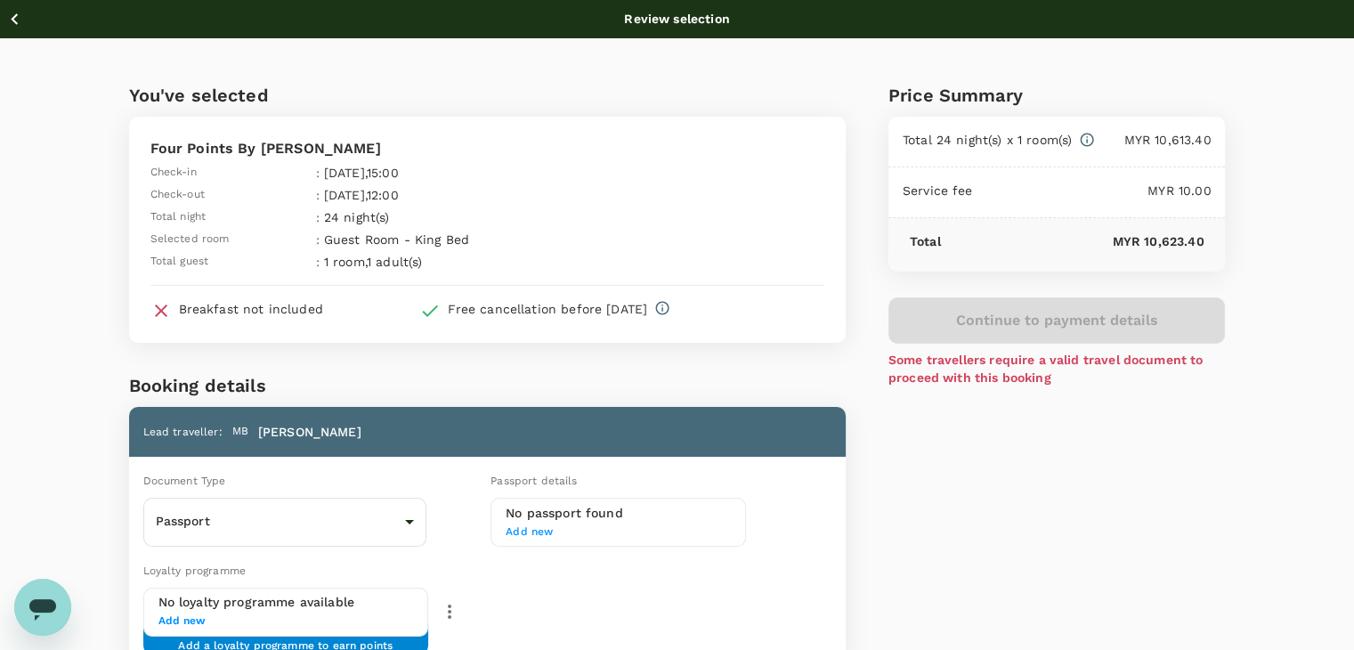
click at [17, 20] on icon "button" at bounding box center [15, 19] width 22 height 22
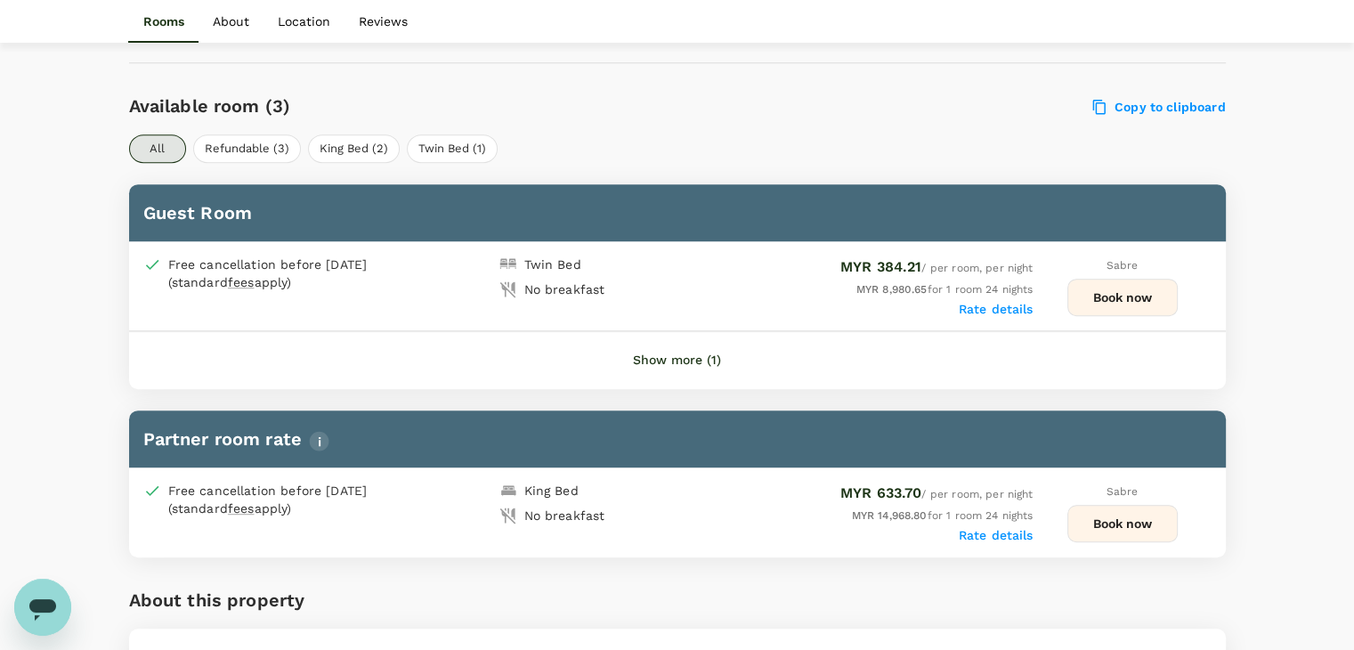
scroll to position [790, 0]
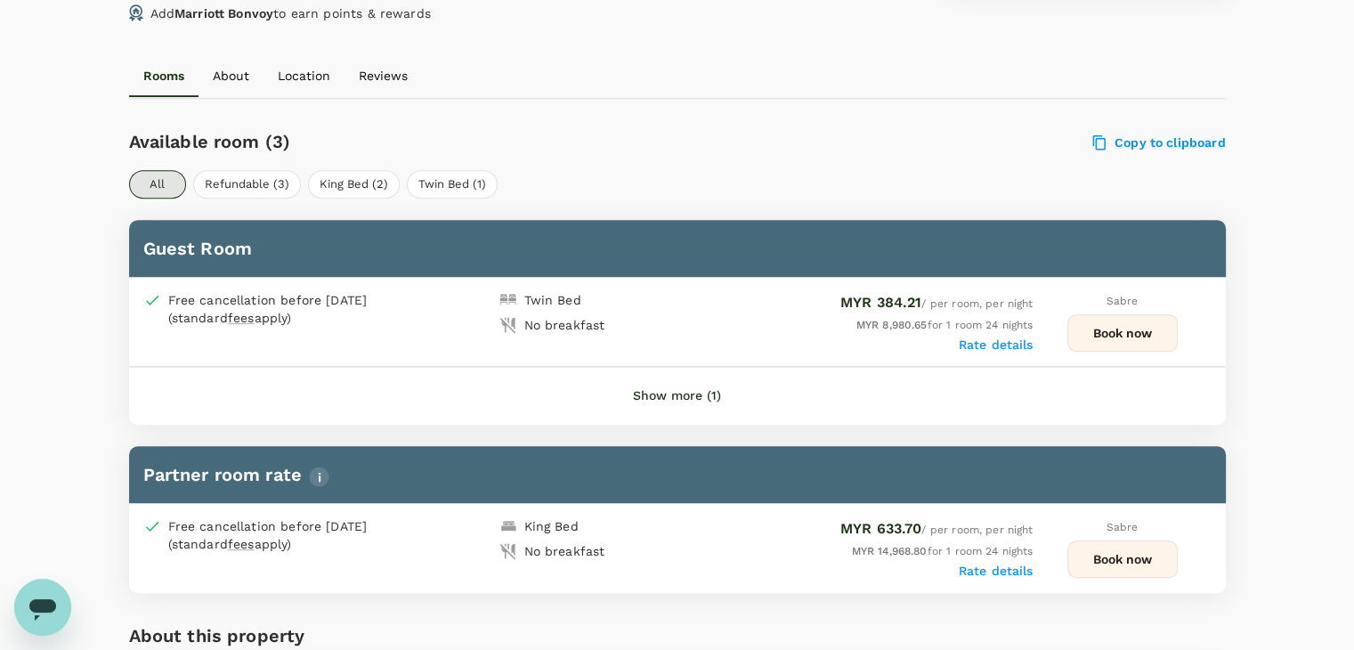
click at [674, 390] on button "Show more (1)" at bounding box center [677, 396] width 138 height 43
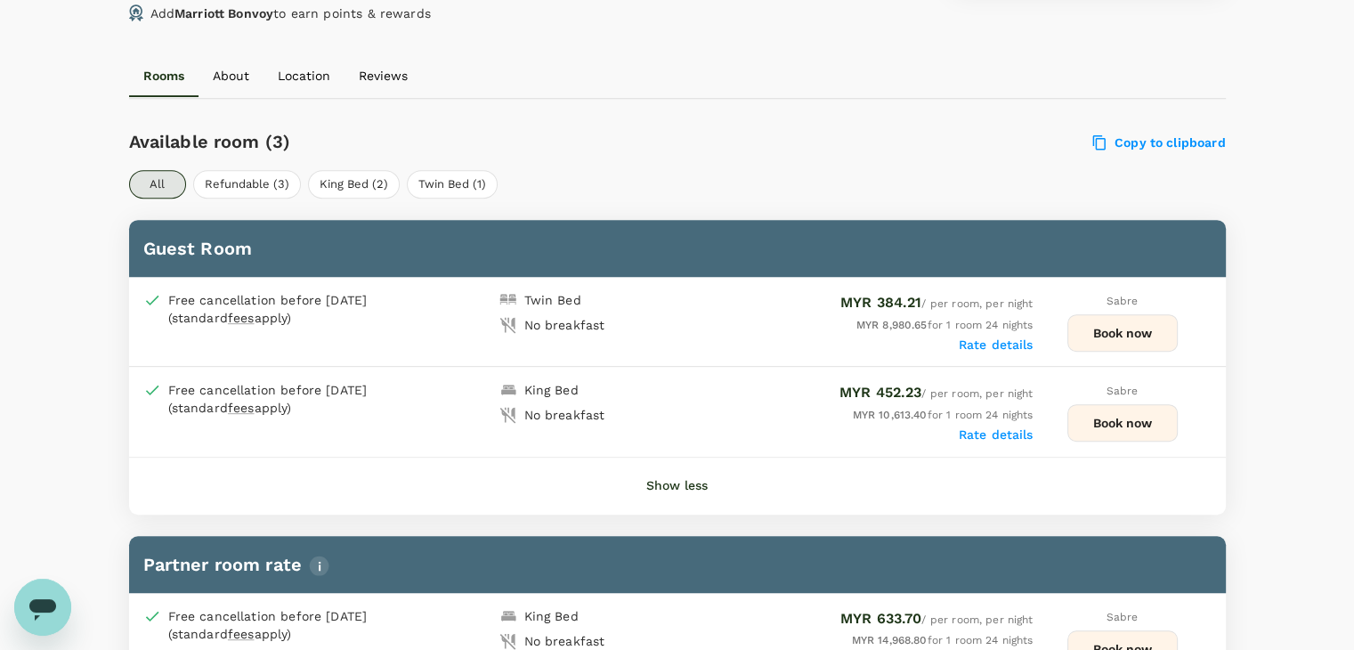
click at [1159, 336] on button "Book now" at bounding box center [1122, 332] width 110 height 37
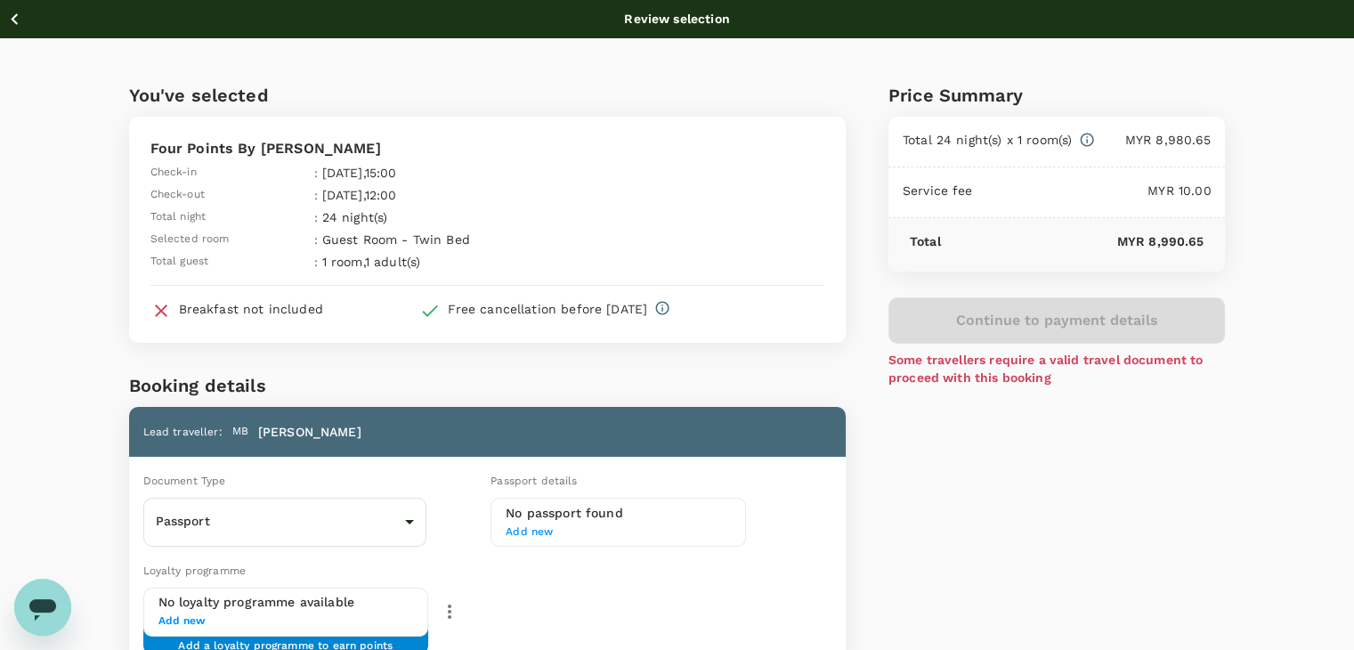
click at [11, 16] on icon "button" at bounding box center [15, 19] width 22 height 22
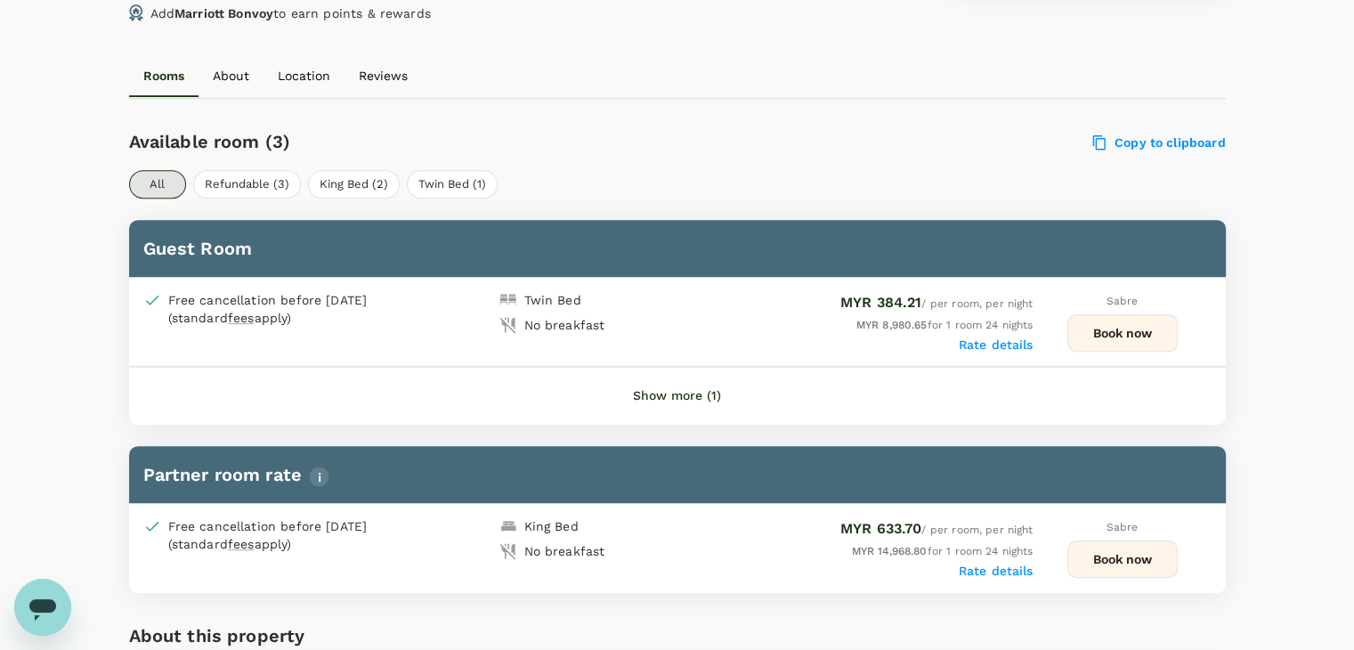
scroll to position [783, 0]
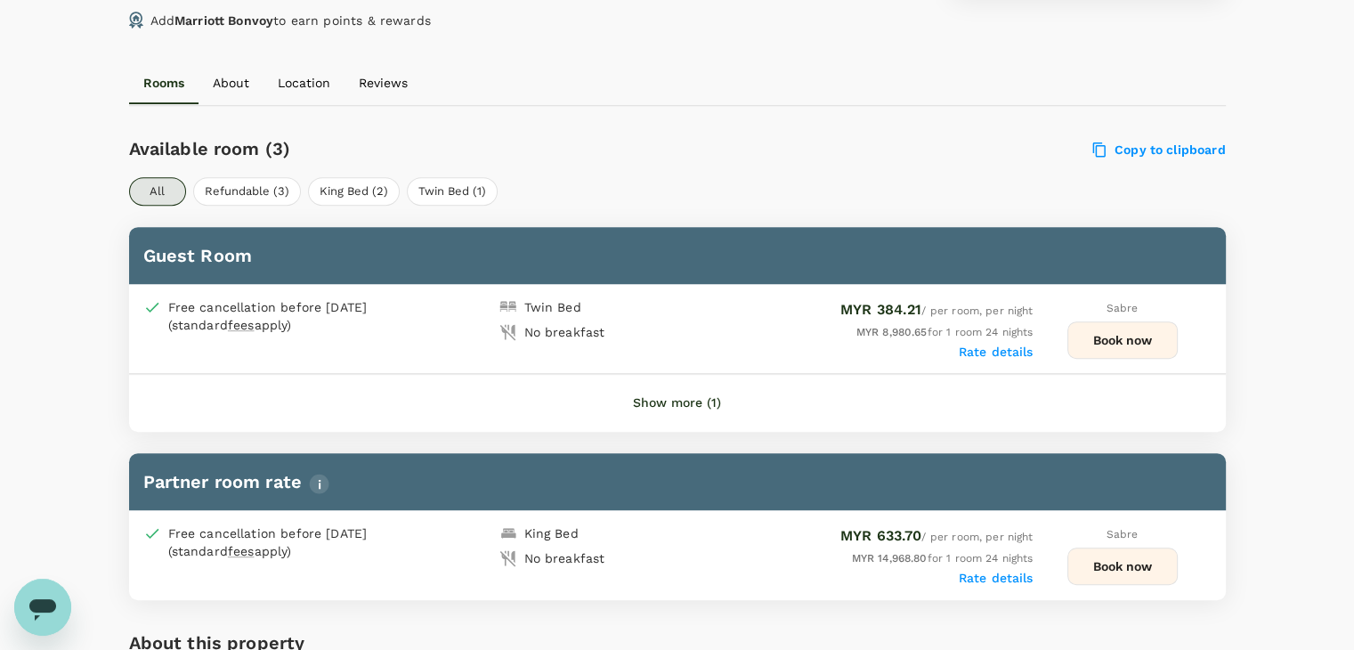
click at [662, 405] on button "Show more (1)" at bounding box center [677, 403] width 138 height 43
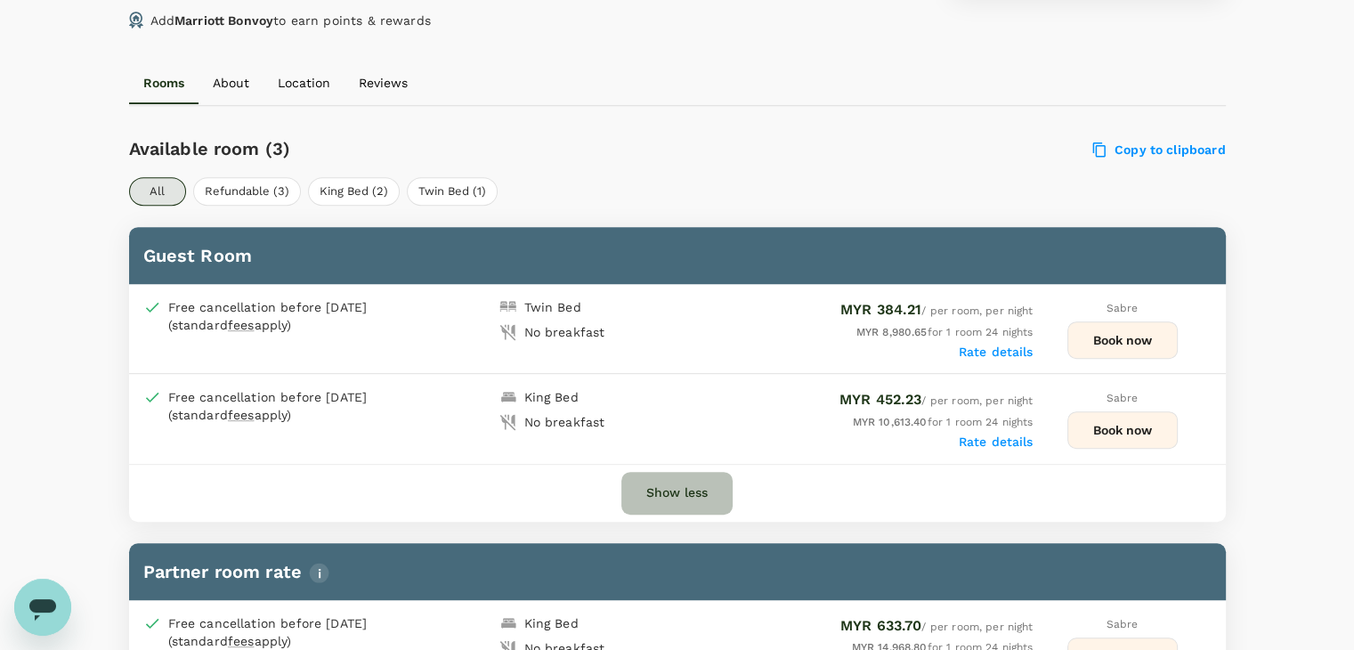
click at [687, 493] on button "Show less" at bounding box center [676, 493] width 111 height 43
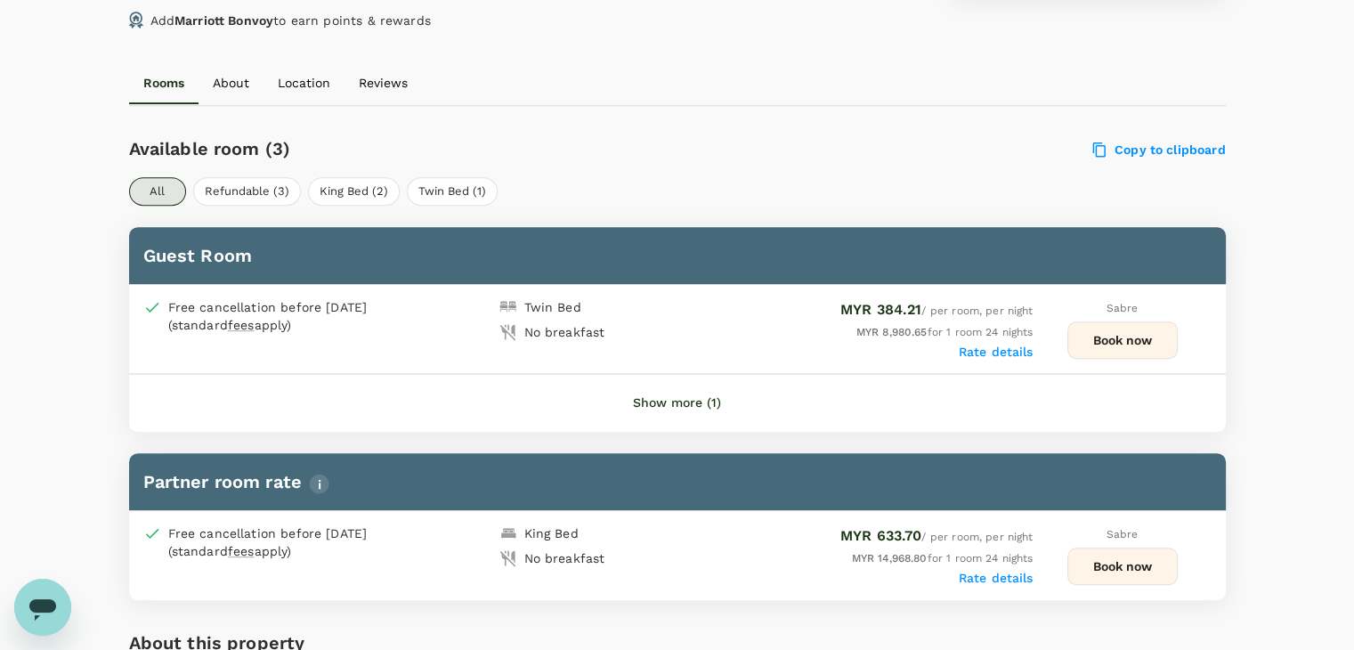
click at [689, 400] on button "Show more (1)" at bounding box center [677, 403] width 138 height 43
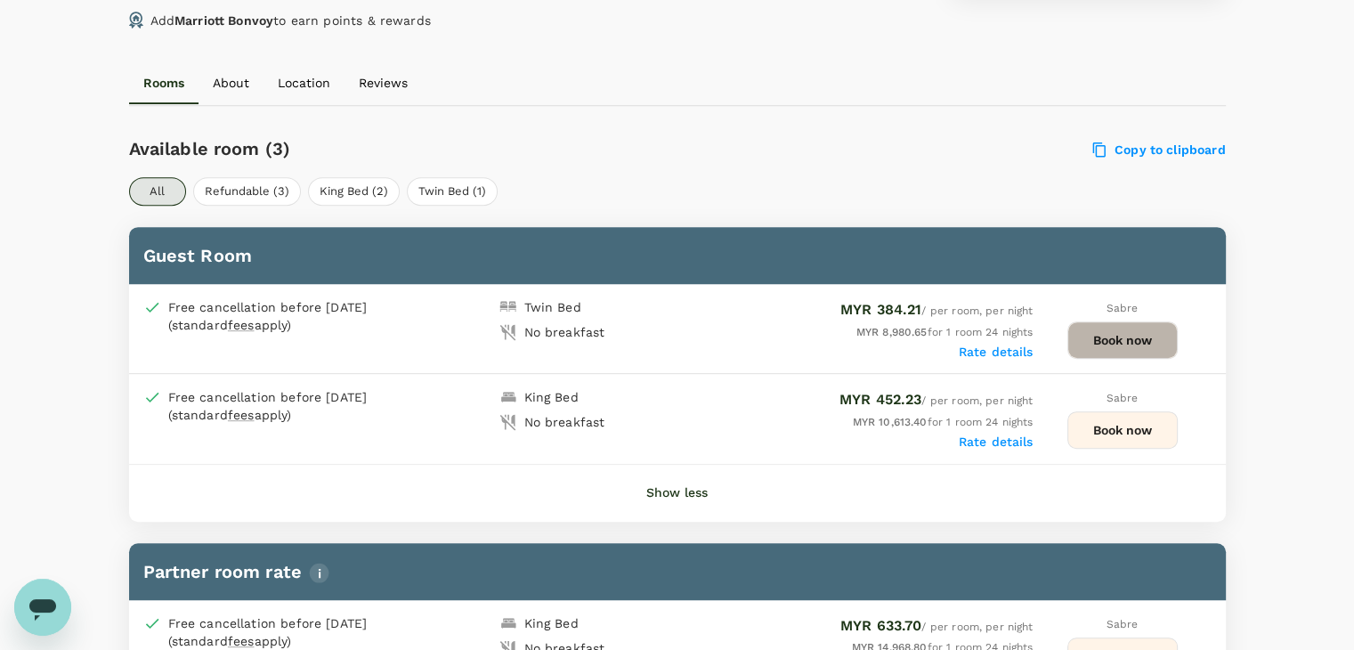
click at [1099, 344] on button "Book now" at bounding box center [1122, 339] width 110 height 37
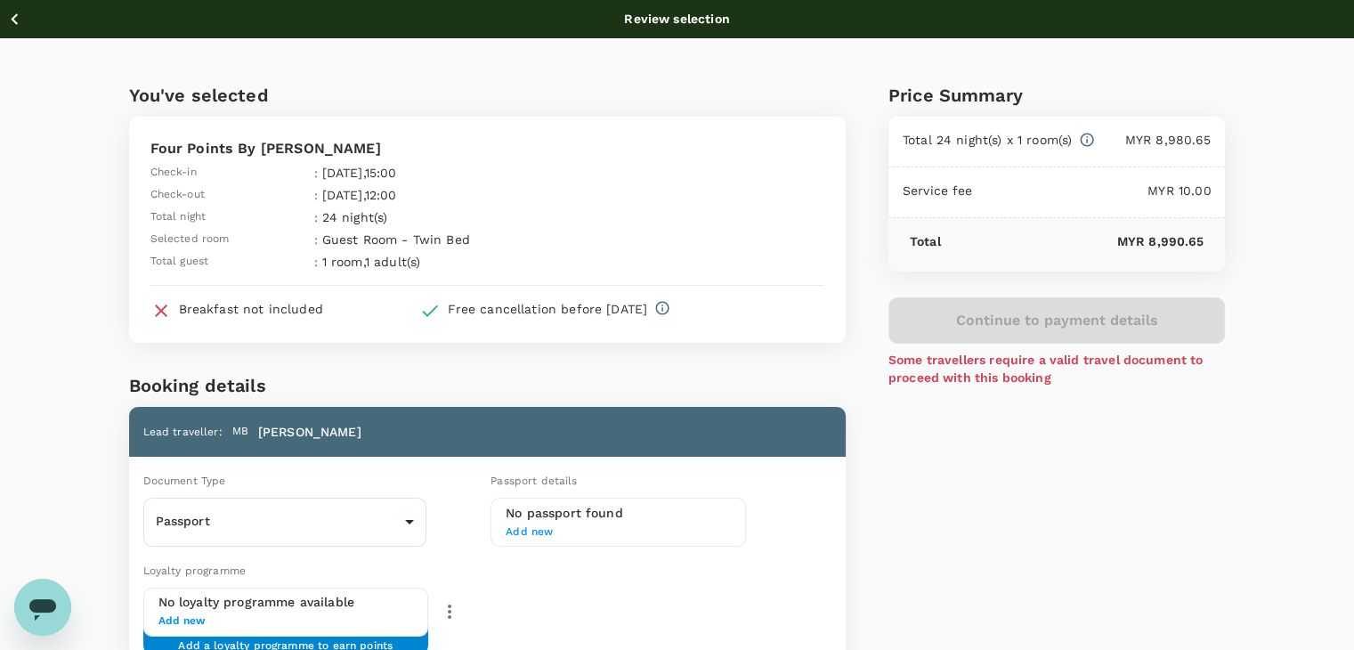
click at [4, 21] on icon "button" at bounding box center [15, 19] width 22 height 22
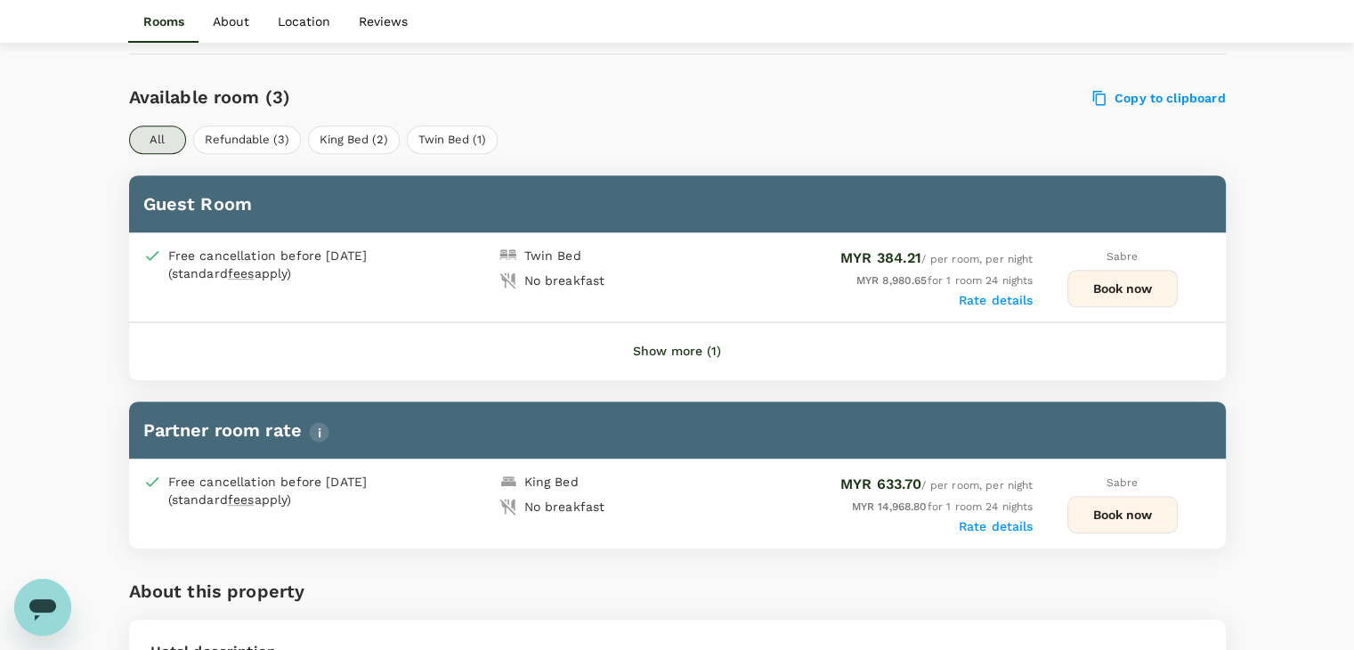
scroll to position [872, 0]
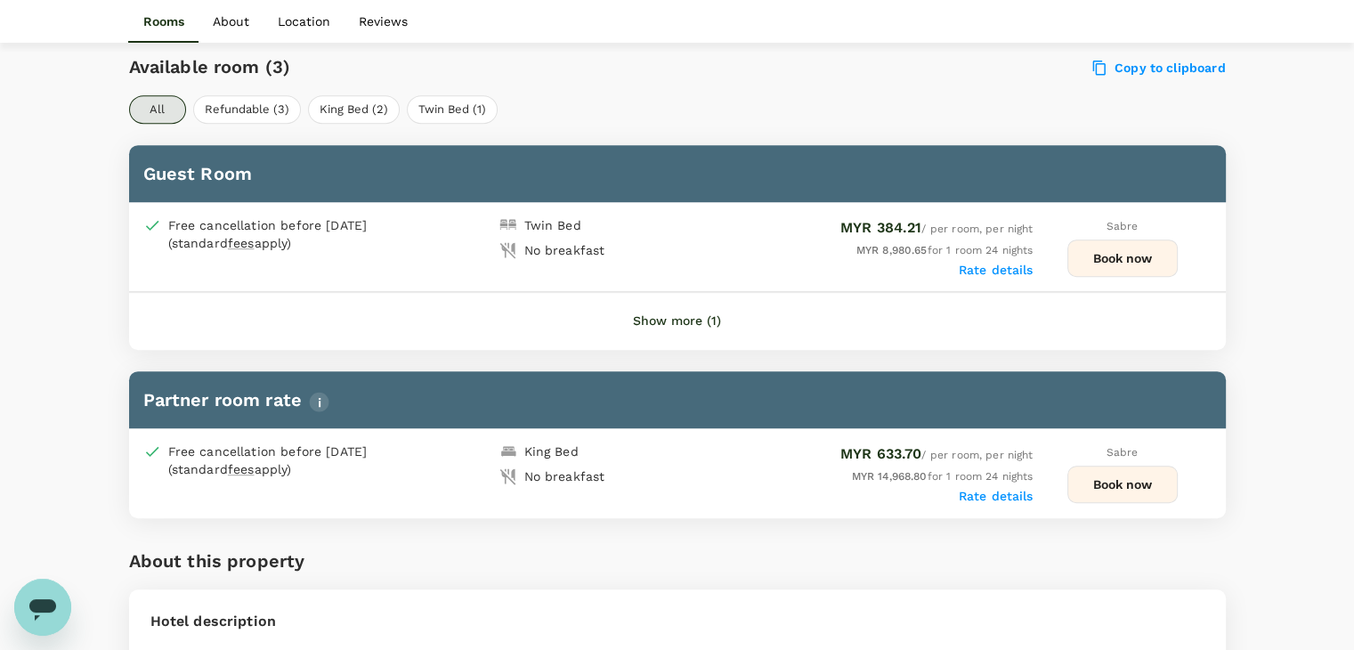
click at [687, 318] on button "Show more (1)" at bounding box center [677, 321] width 138 height 43
click at [655, 320] on button "Show more (1)" at bounding box center [677, 321] width 138 height 43
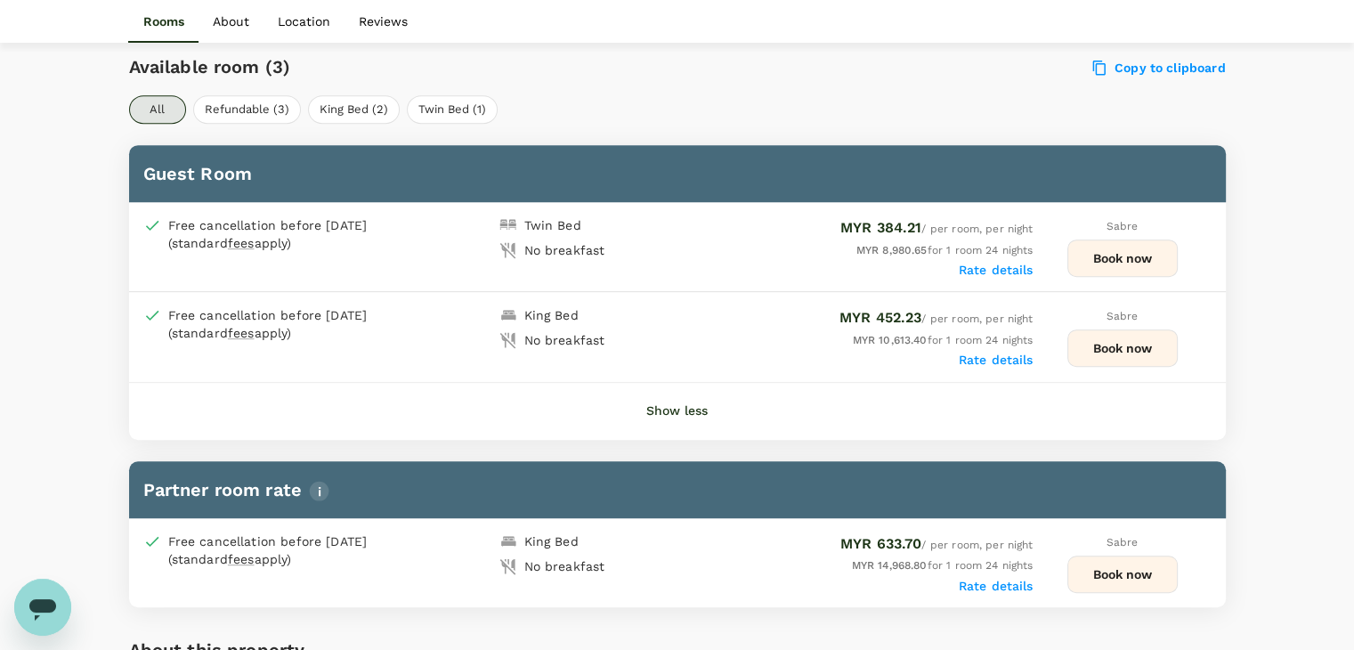
click at [1098, 347] on button "Book now" at bounding box center [1122, 347] width 110 height 37
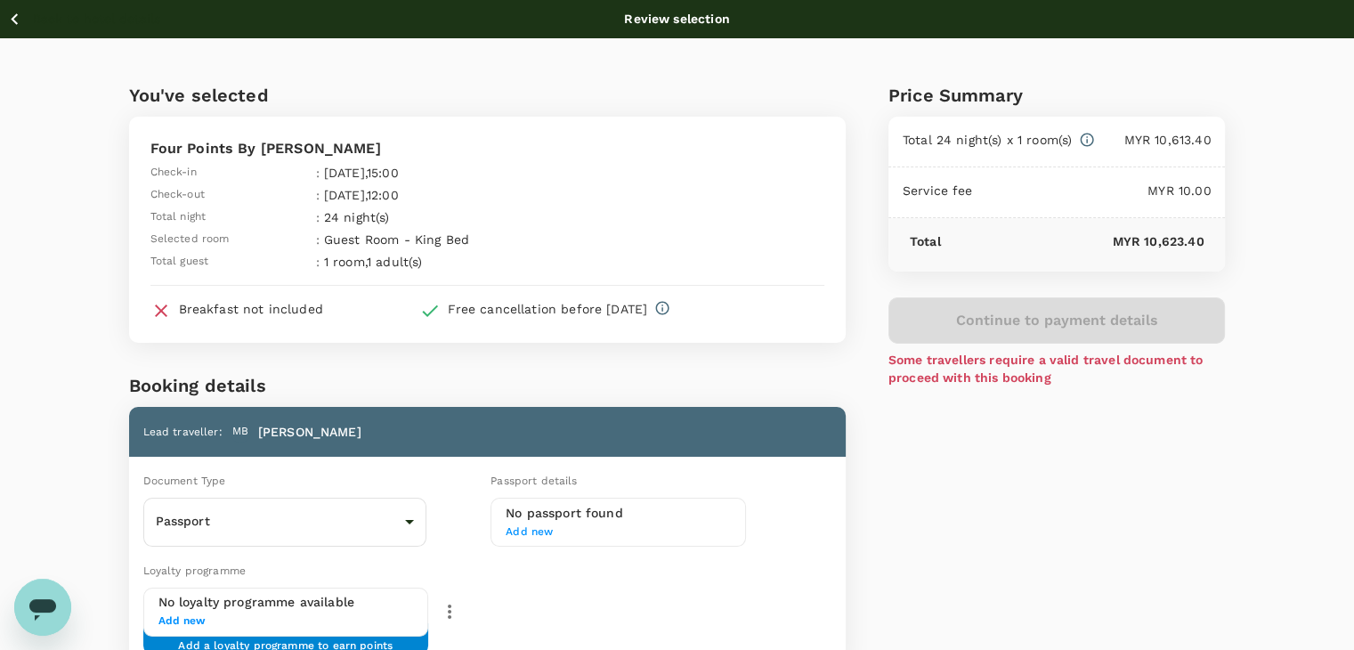
click at [11, 17] on icon "button" at bounding box center [15, 19] width 22 height 22
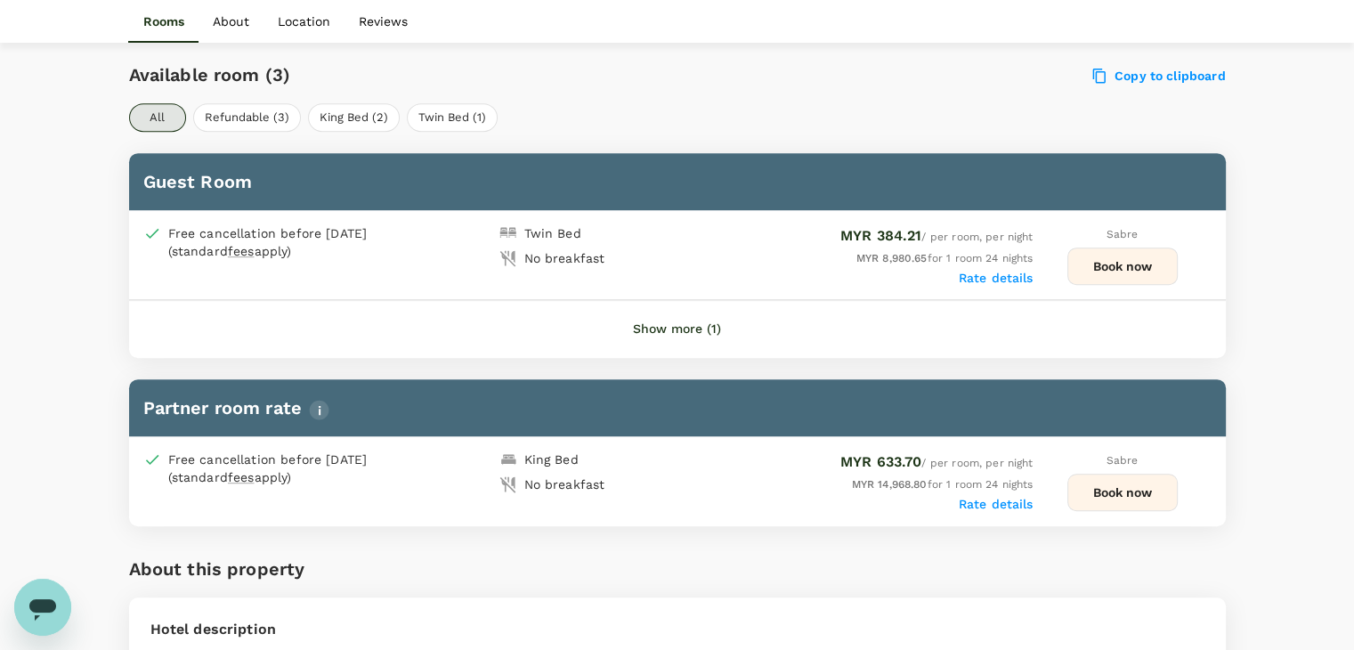
scroll to position [865, 0]
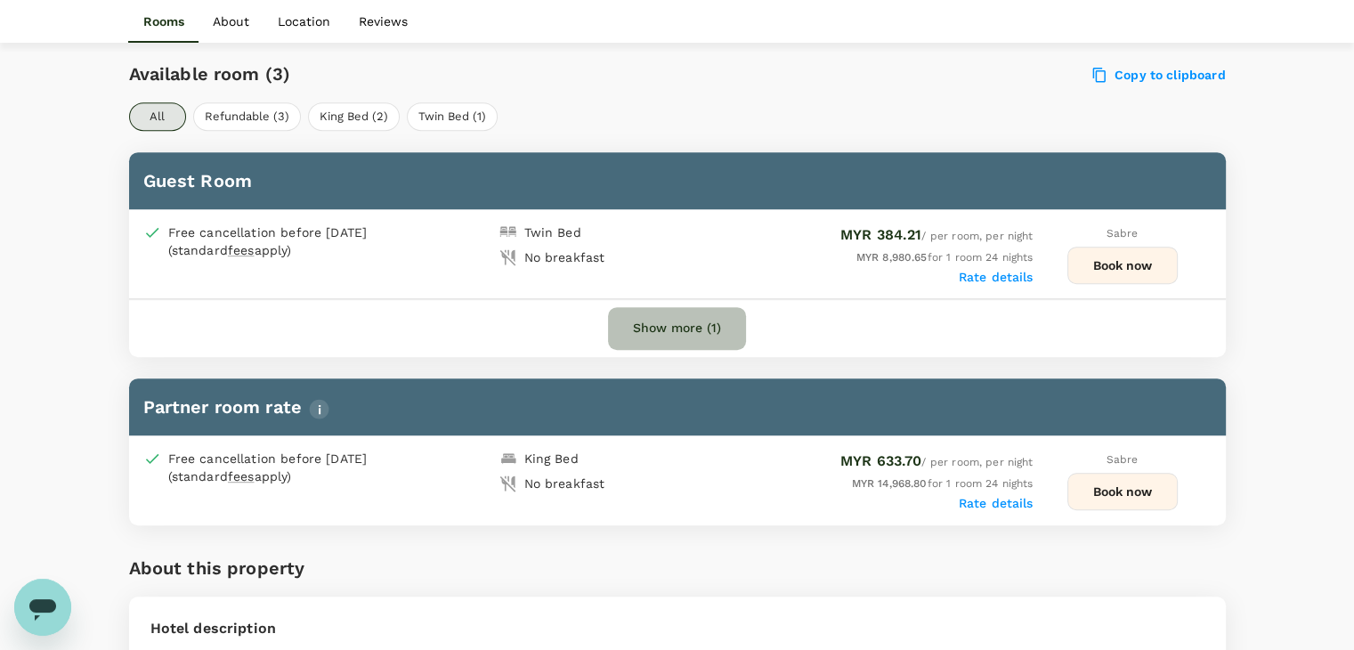
click at [692, 336] on button "Show more (1)" at bounding box center [677, 328] width 138 height 43
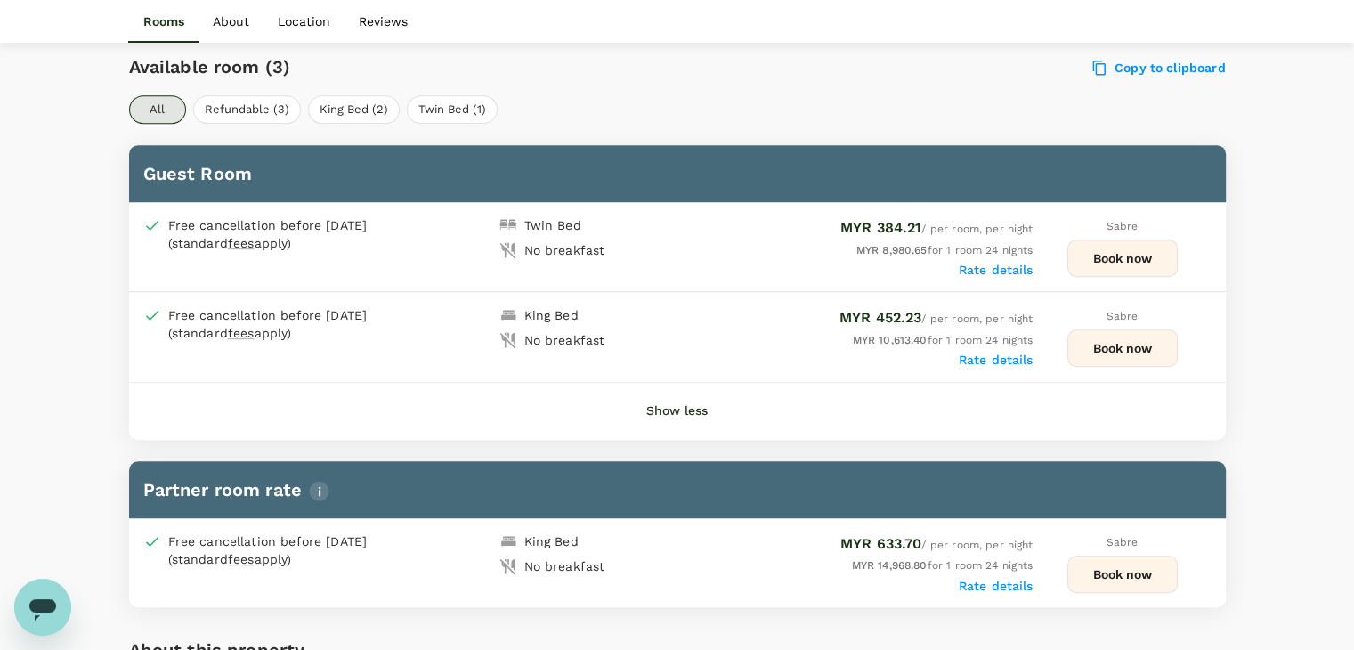
scroll to position [858, 0]
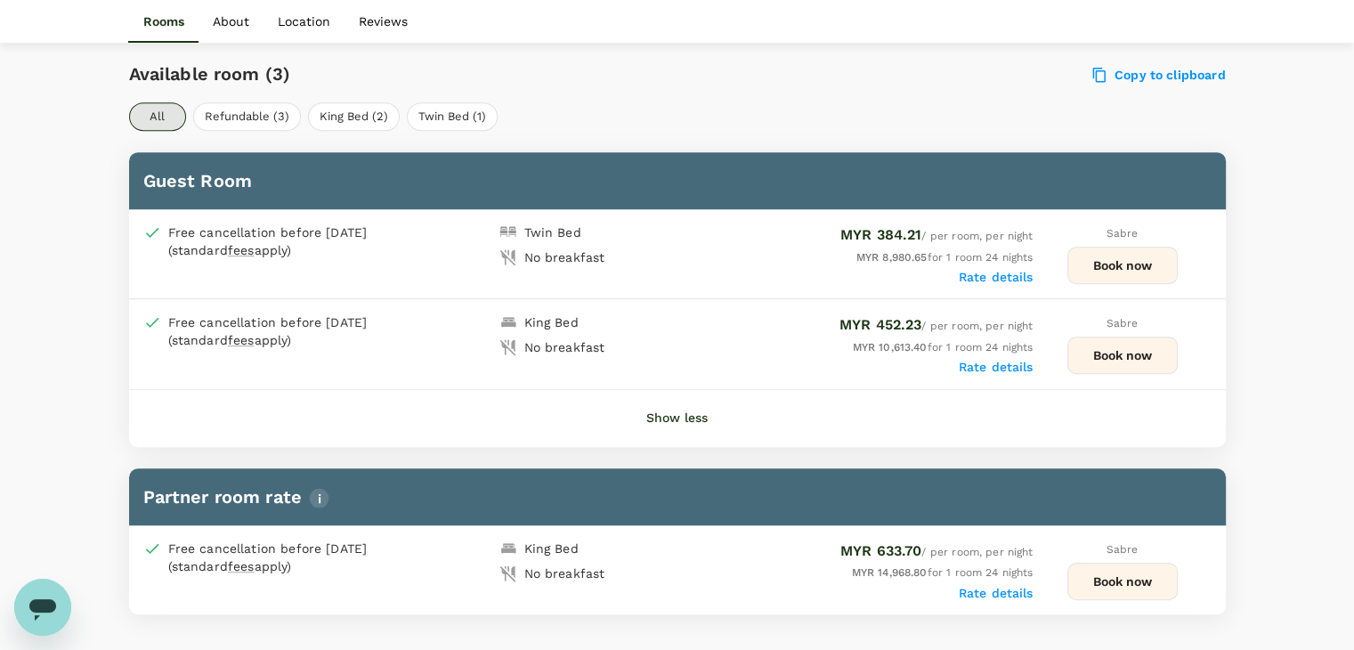
click at [1104, 361] on button "Book now" at bounding box center [1122, 354] width 110 height 37
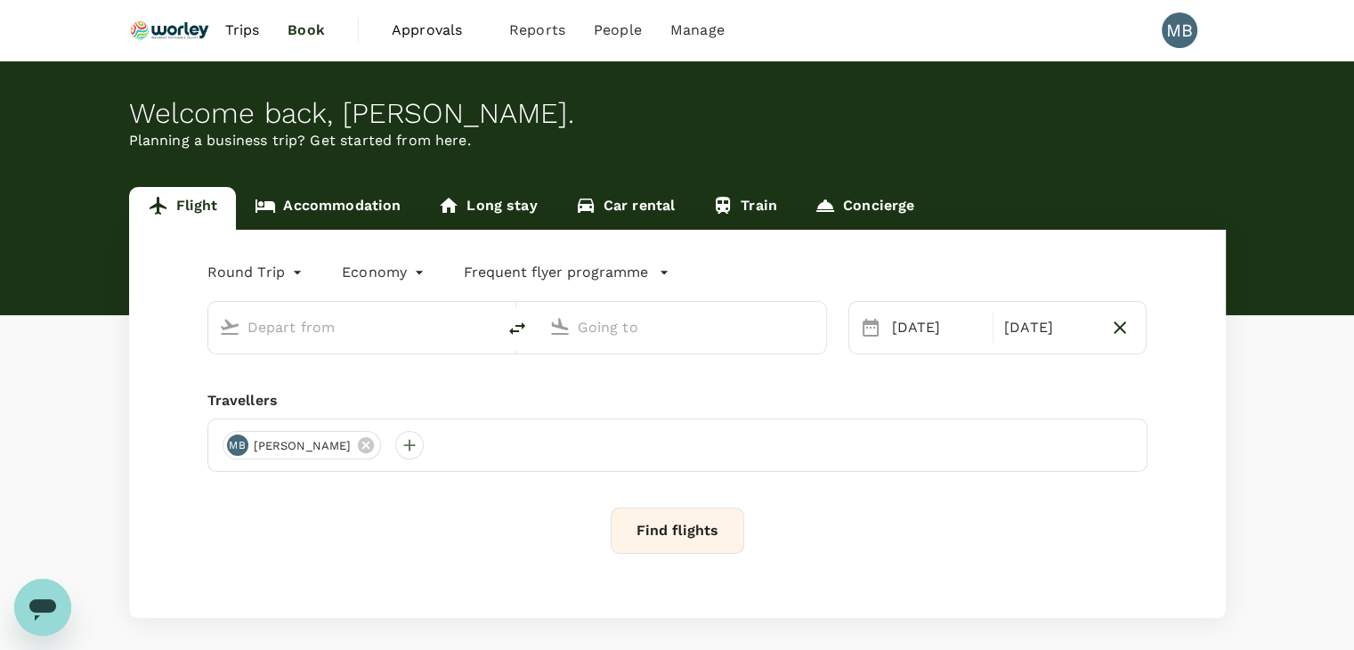
type input "Chennai Intl (MAA)"
type input "Kuala Lumpur Intl ([GEOGRAPHIC_DATA])"
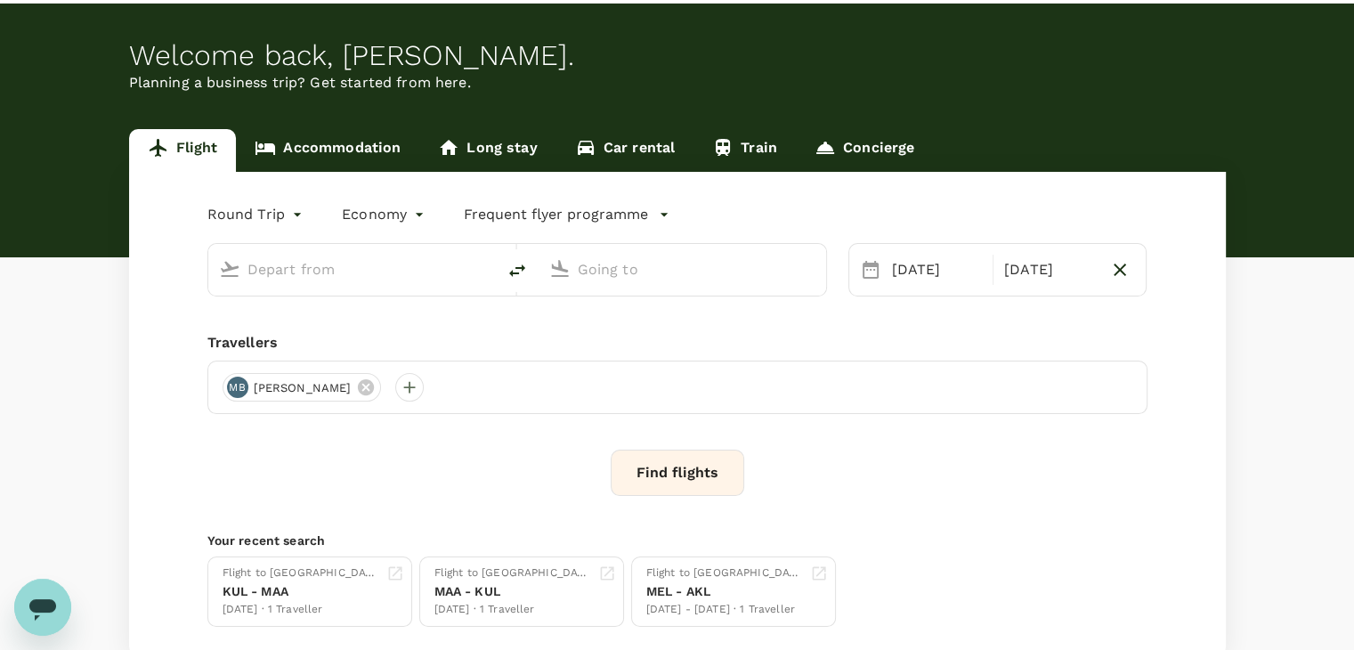
type input "Chennai Intl (MAA)"
type input "Kuala Lumpur Intl ([GEOGRAPHIC_DATA])"
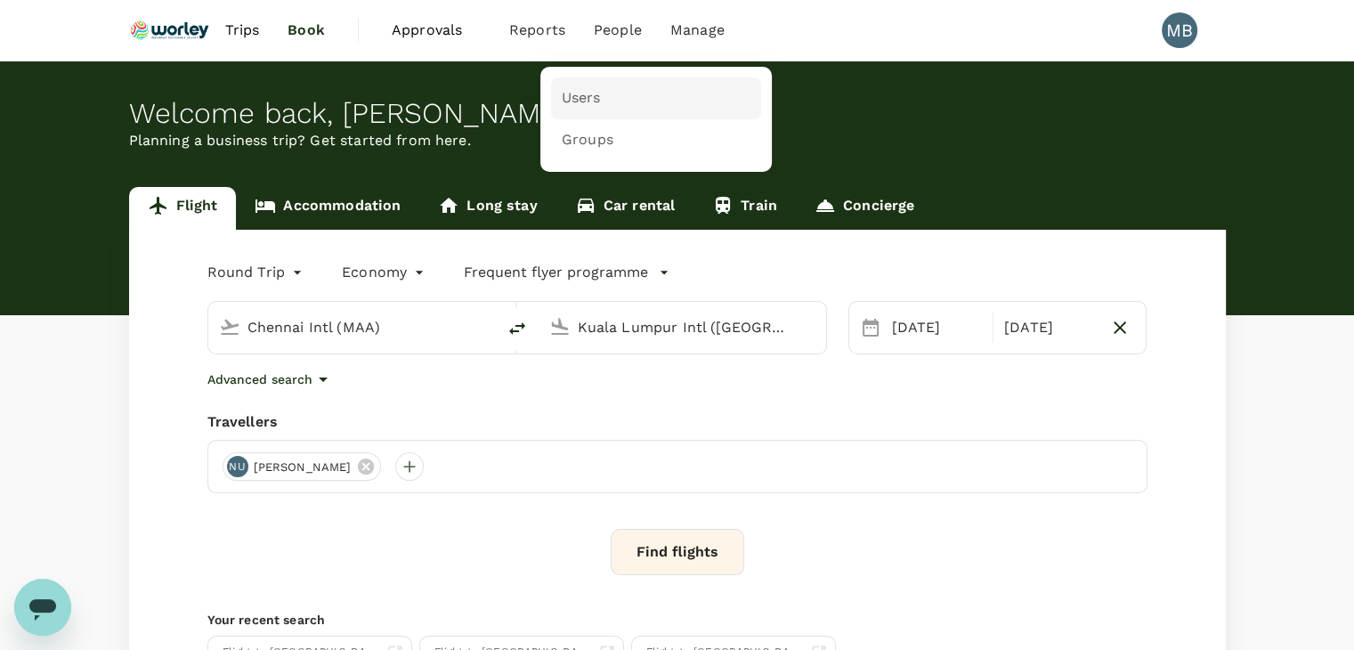
click at [592, 95] on span "Users" at bounding box center [581, 98] width 39 height 20
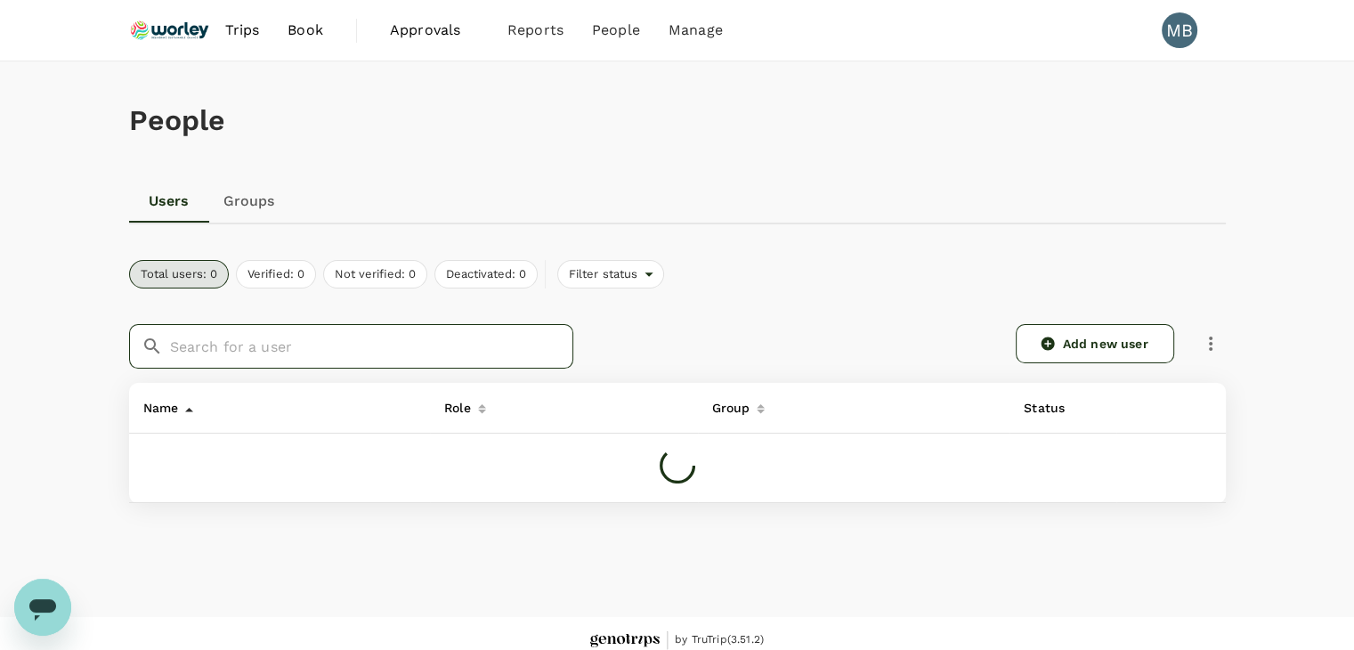
click at [359, 345] on input "text" at bounding box center [371, 346] width 403 height 45
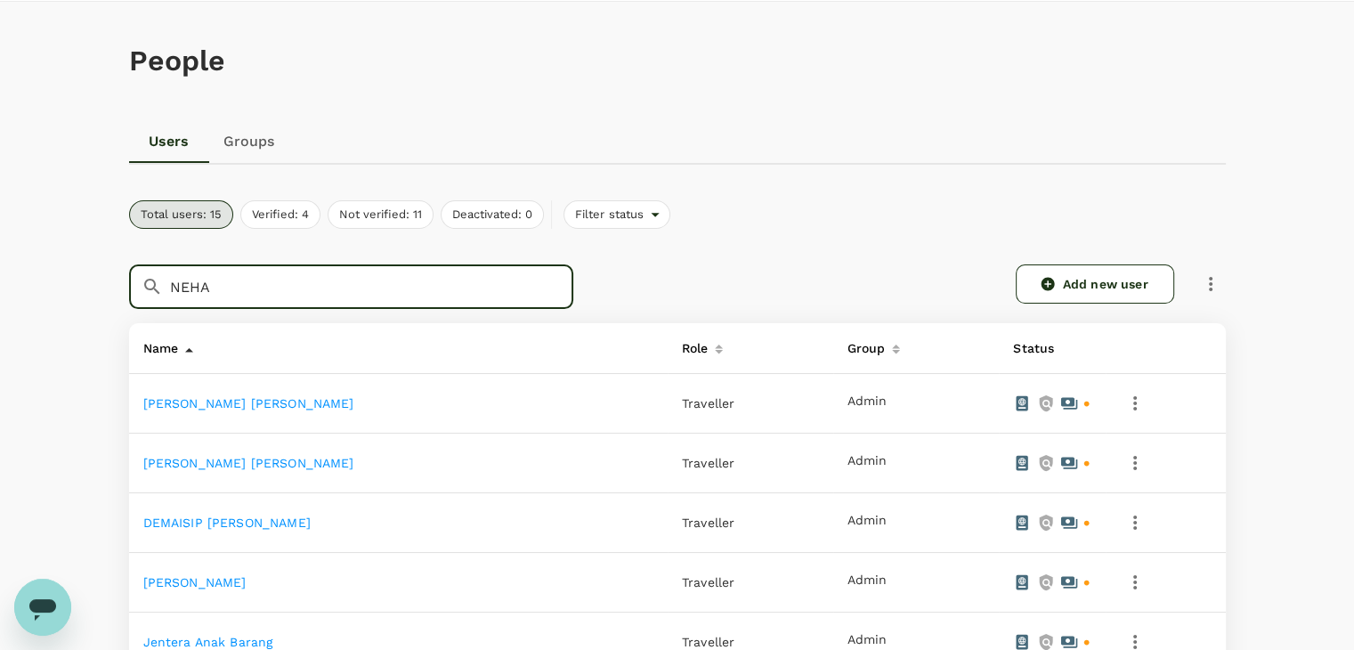
scroll to position [89, 0]
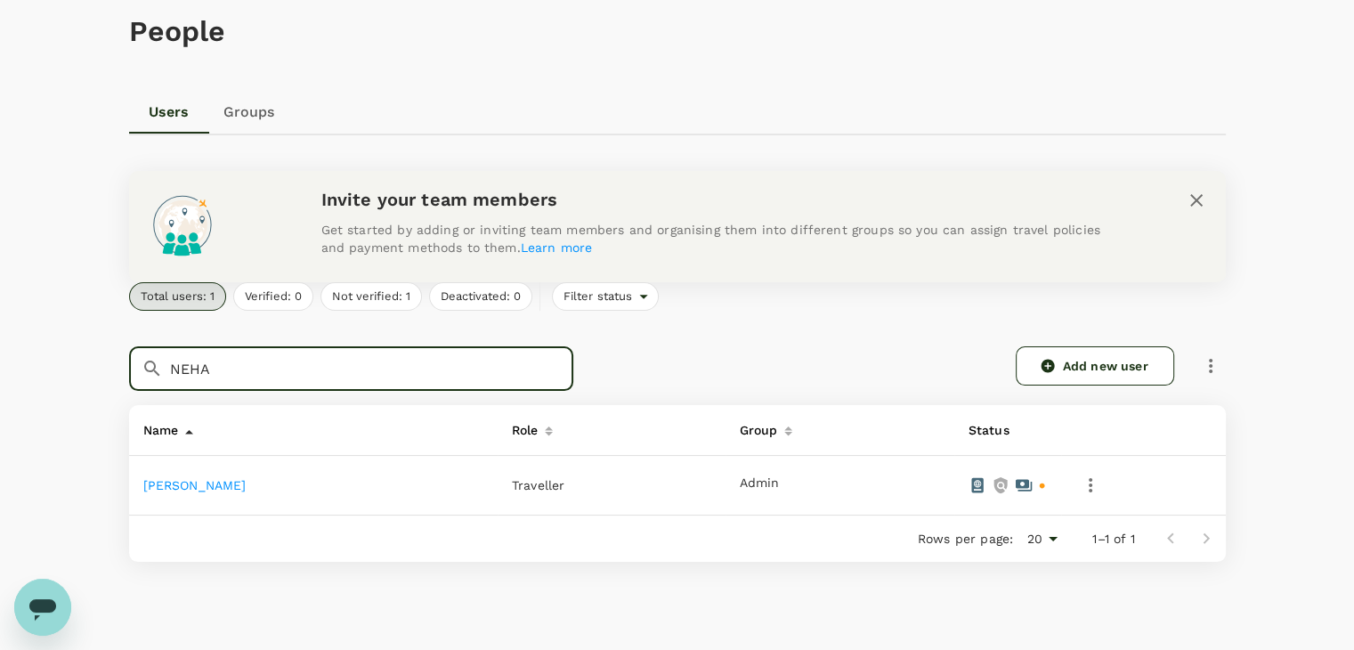
type input "NEHA"
click at [232, 481] on link "[PERSON_NAME]" at bounding box center [194, 485] width 103 height 14
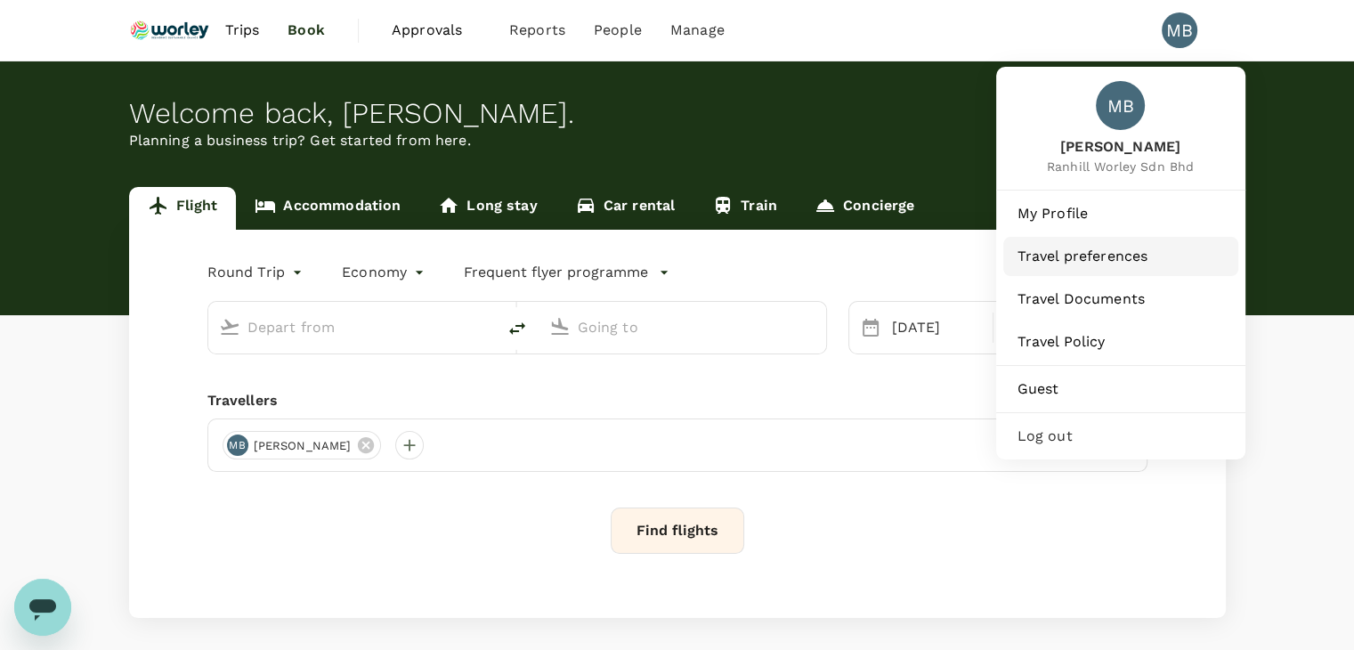
type input "Chennai Intl (MAA)"
type input "Kuala Lumpur Intl ([GEOGRAPHIC_DATA])"
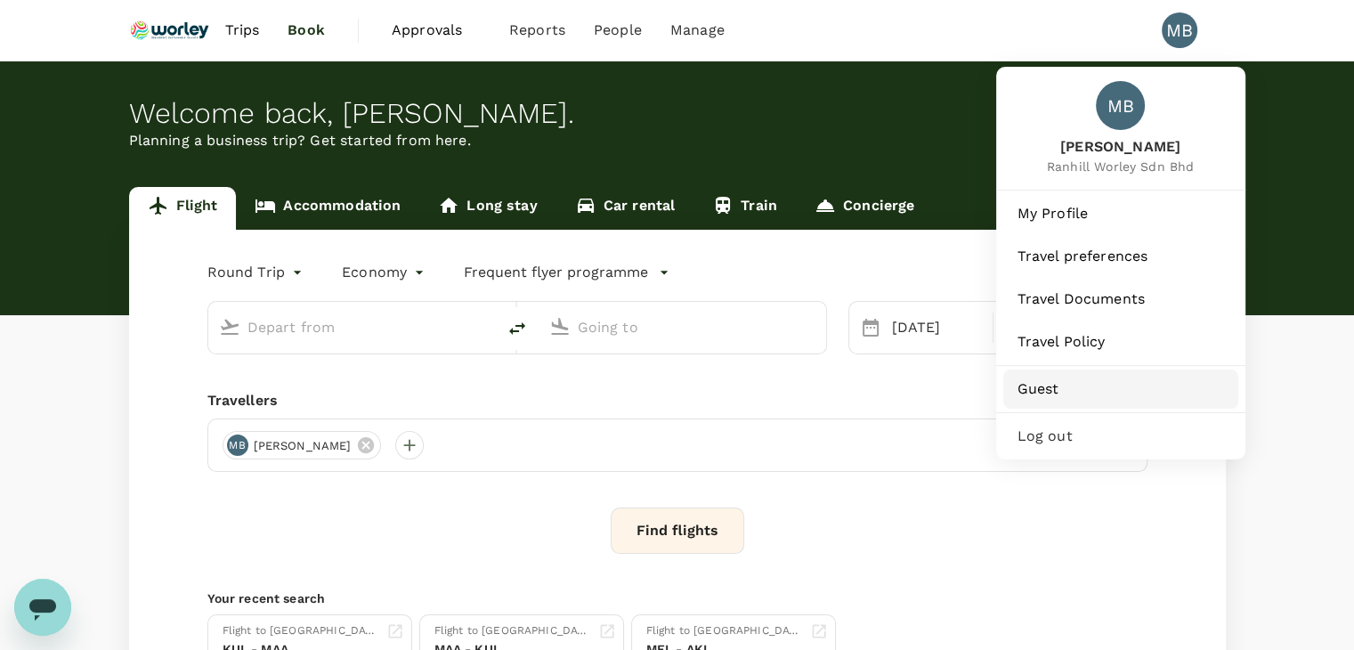
type input "Chennai Intl (MAA)"
type input "Kuala Lumpur Intl ([GEOGRAPHIC_DATA])"
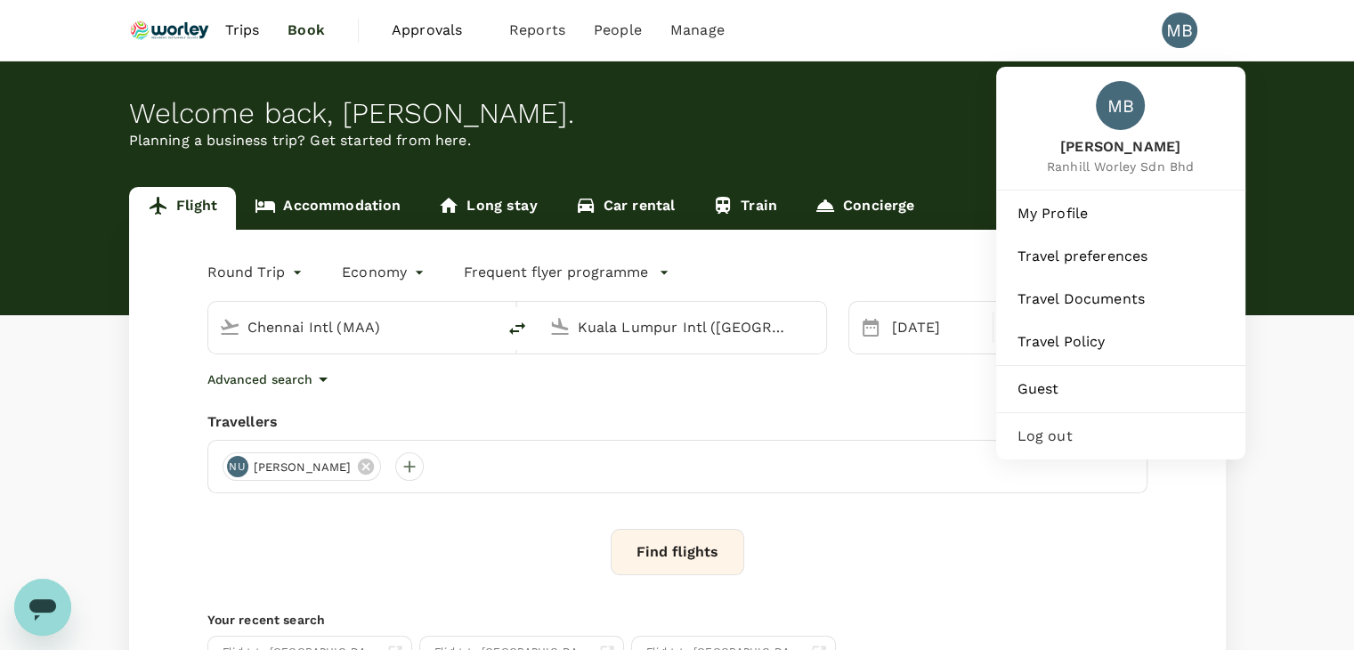
click at [1020, 447] on span "Log out" at bounding box center [1120, 435] width 206 height 21
